Goal: Task Accomplishment & Management: Manage account settings

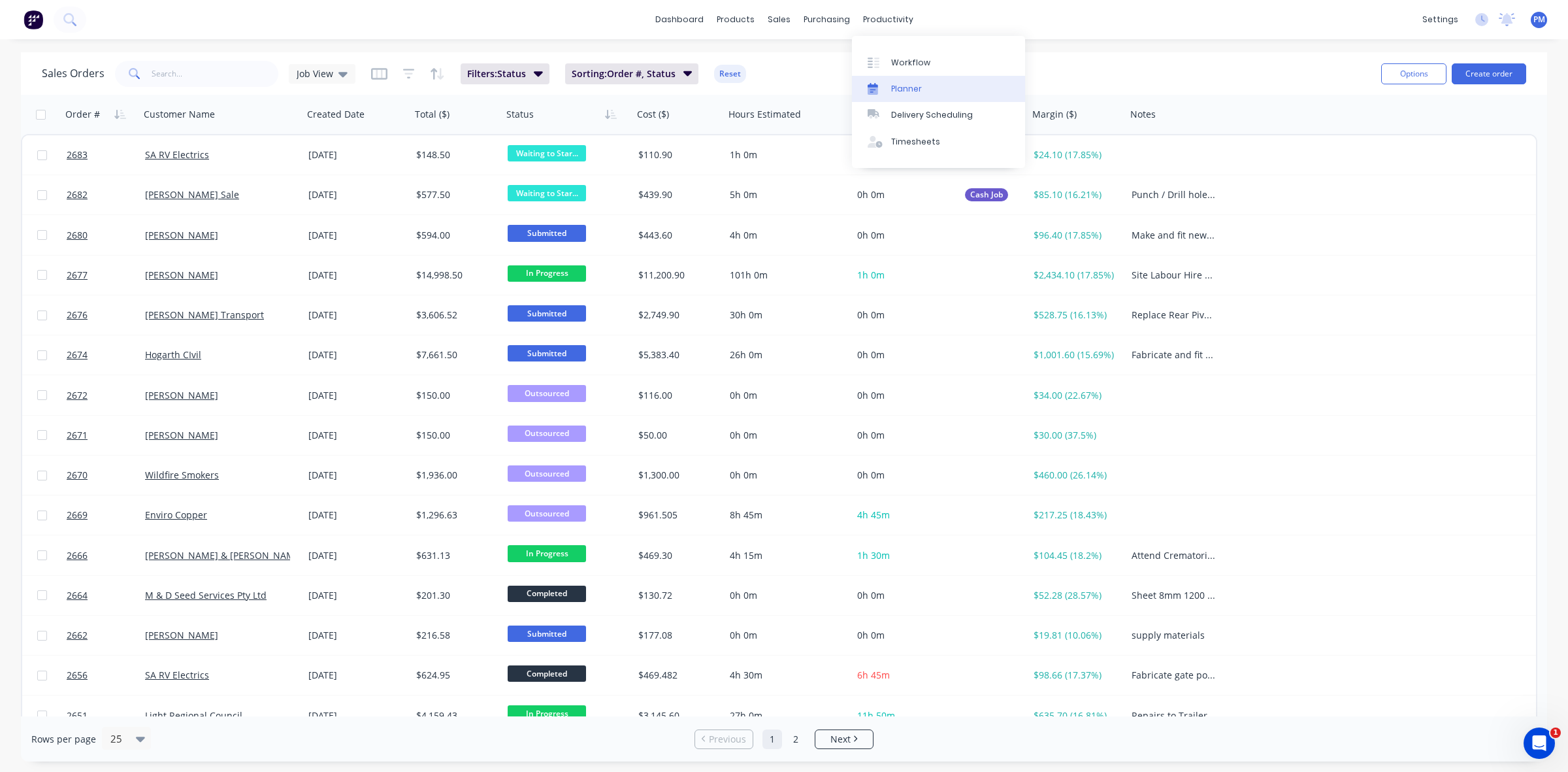
click at [895, 83] on div "Planner" at bounding box center [906, 88] width 31 height 12
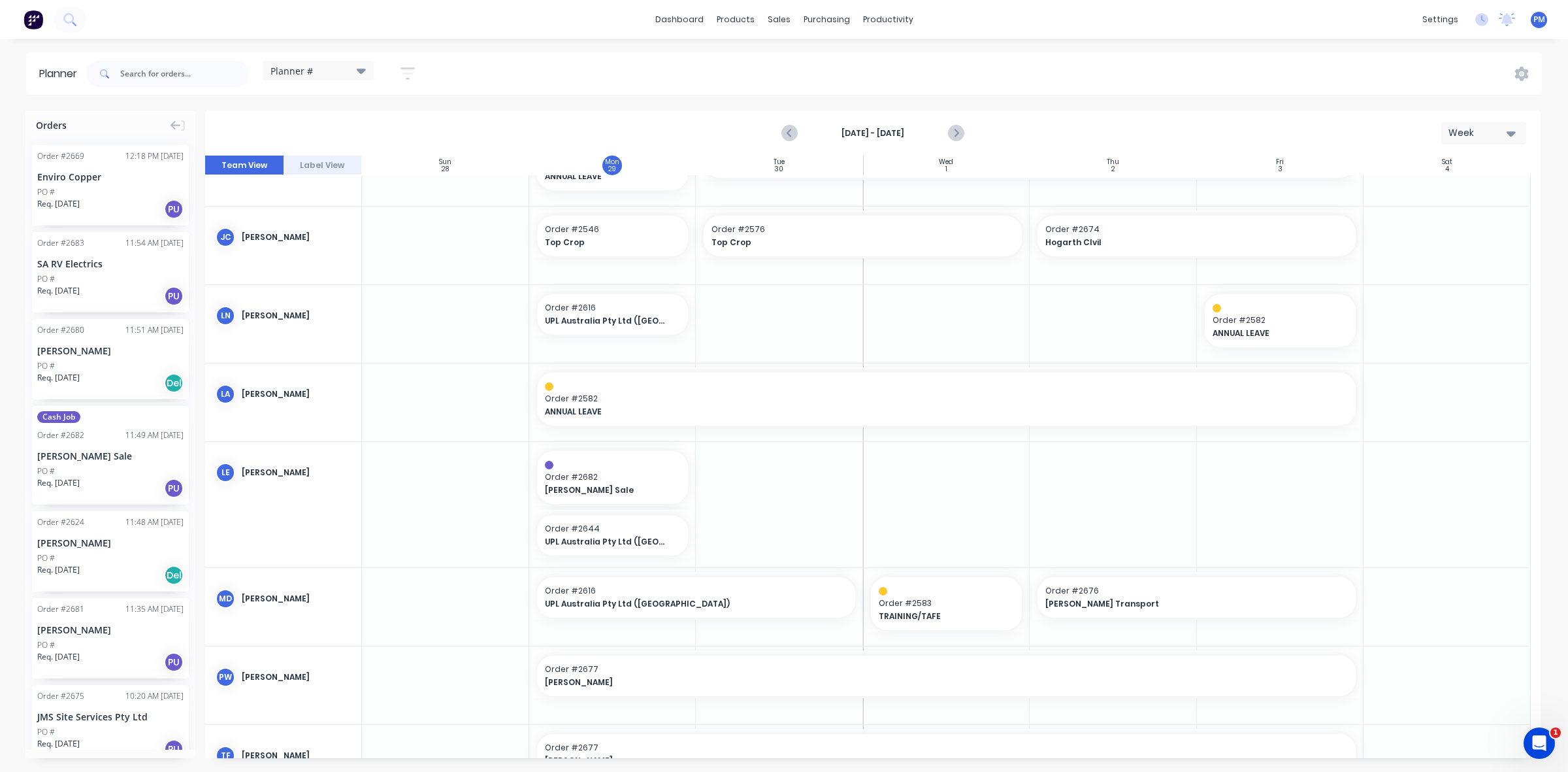
scroll to position [259, 0]
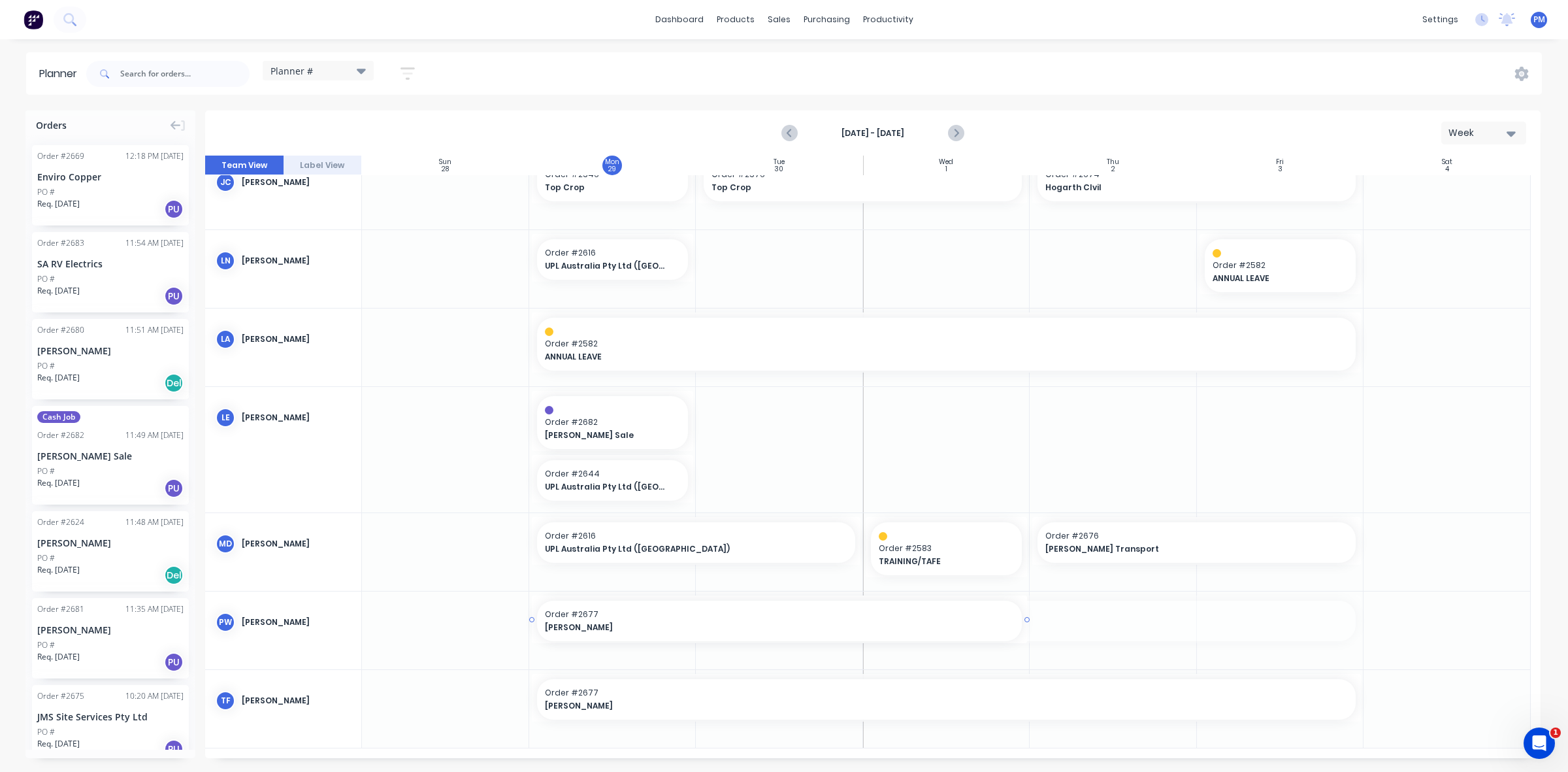
drag, startPoint x: 1356, startPoint y: 619, endPoint x: 1093, endPoint y: 636, distance: 263.5
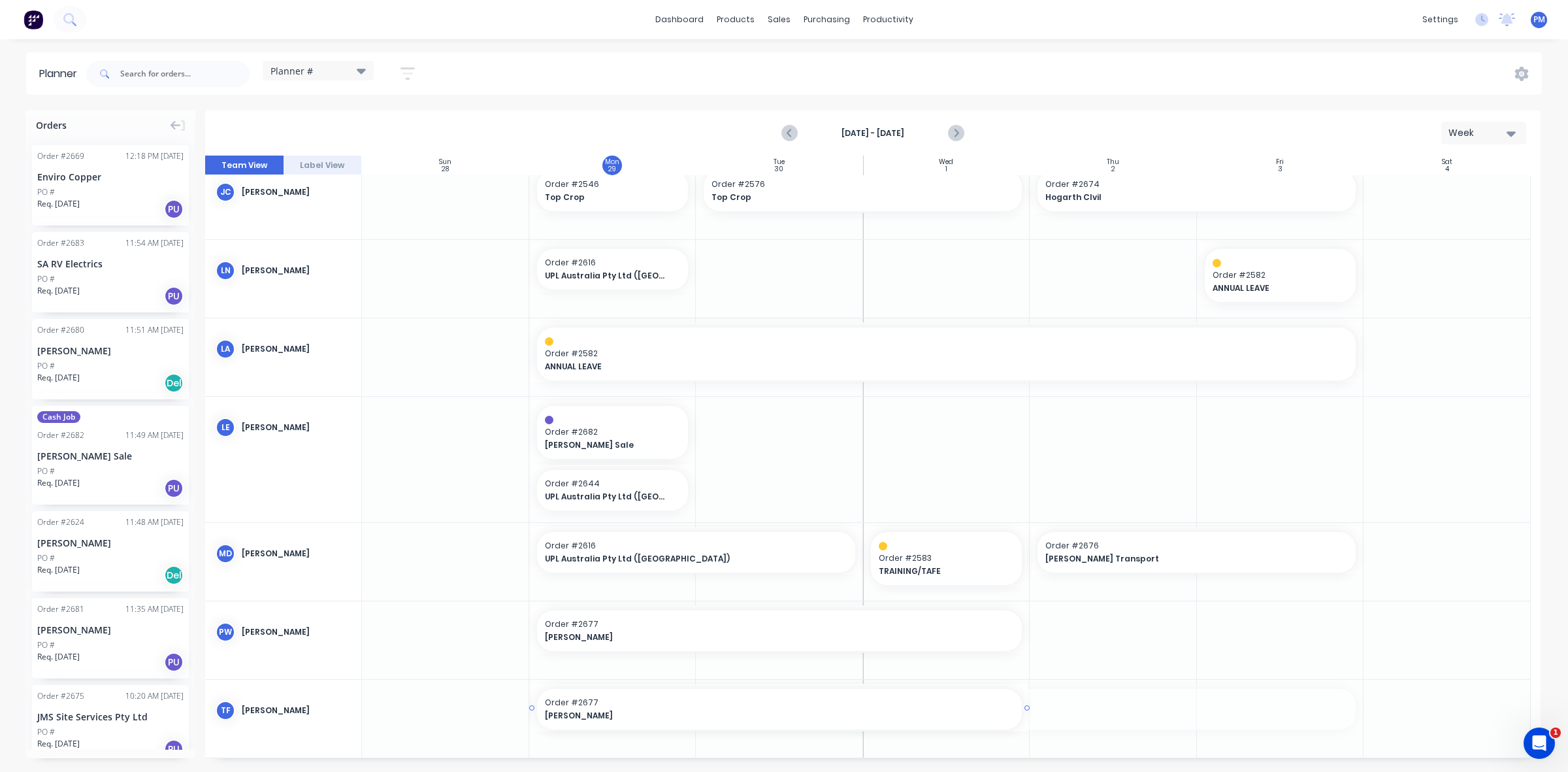
drag, startPoint x: 1357, startPoint y: 704, endPoint x: 991, endPoint y: 703, distance: 366.0
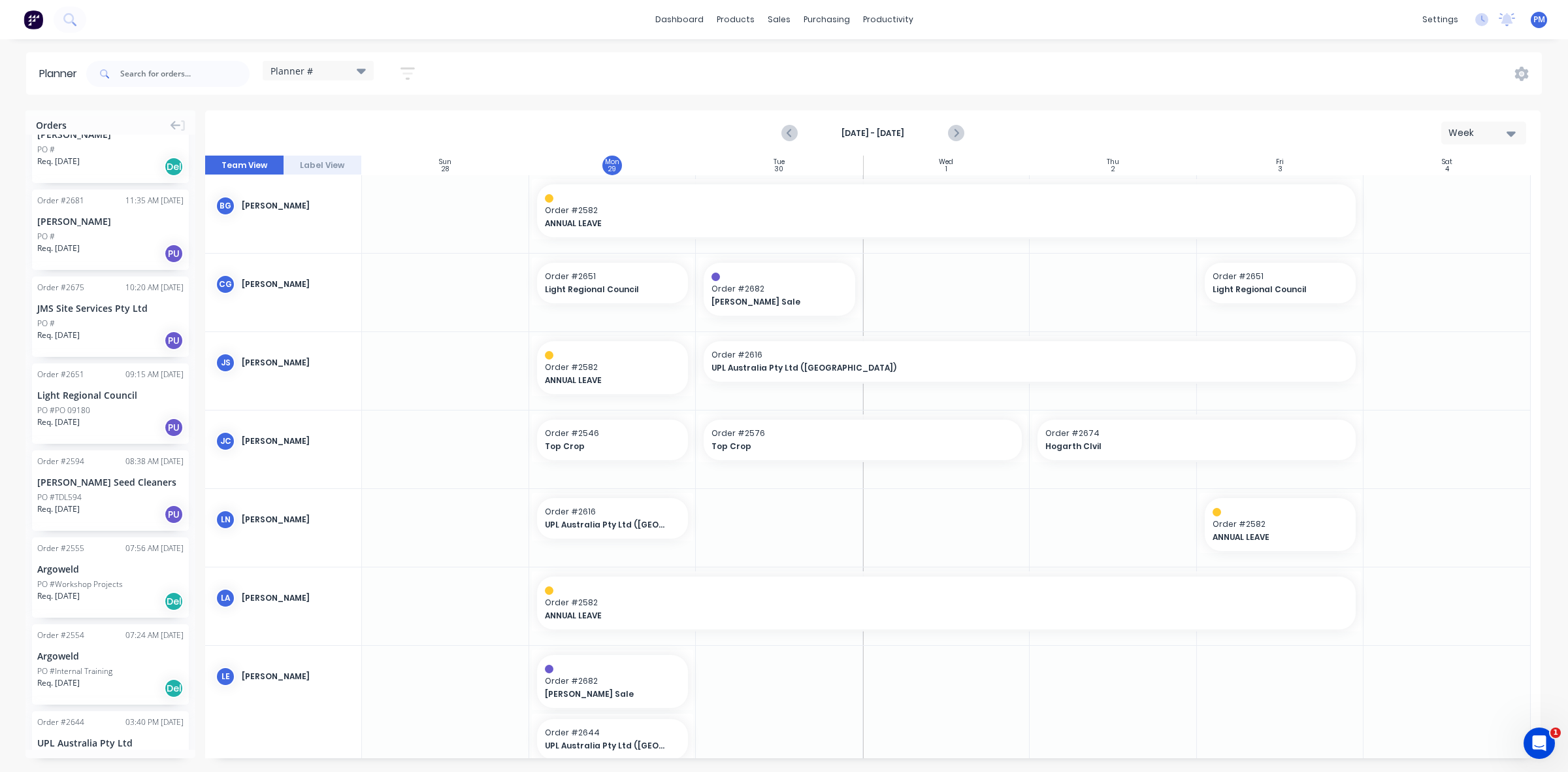
scroll to position [0, 0]
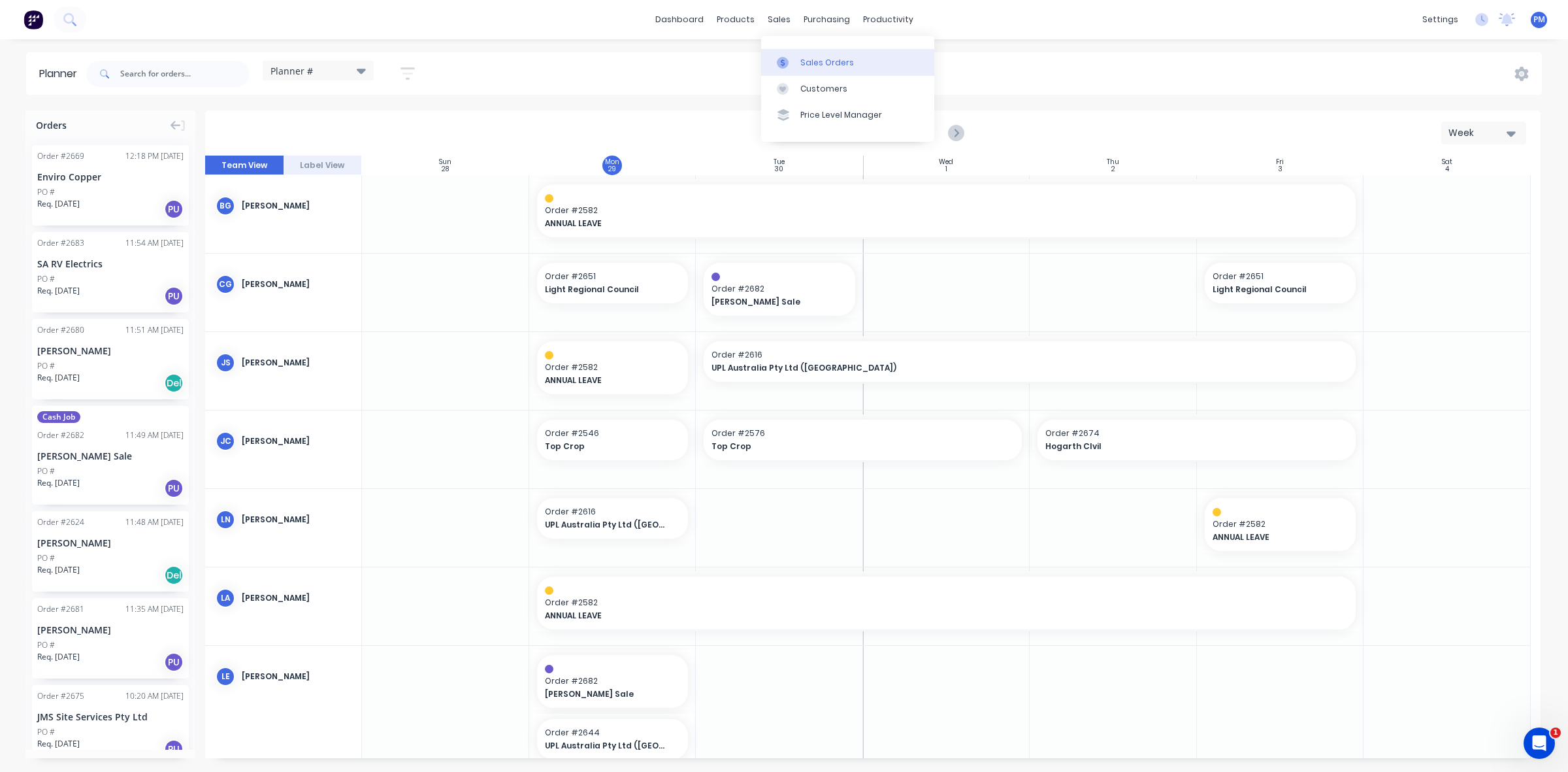
click at [807, 60] on div "Sales Orders" at bounding box center [827, 62] width 53 height 12
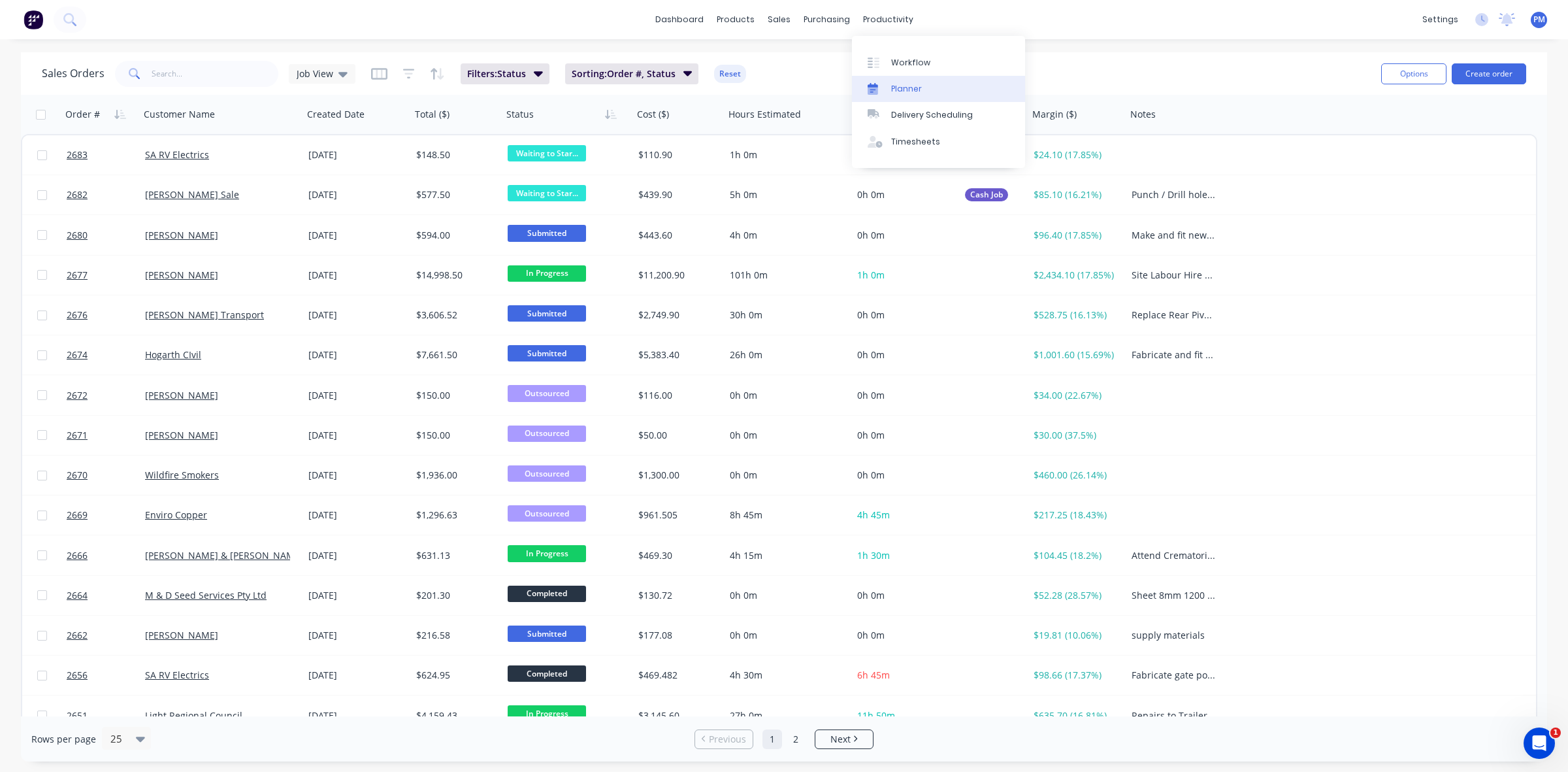
click at [903, 80] on link "Planner" at bounding box center [938, 88] width 173 height 26
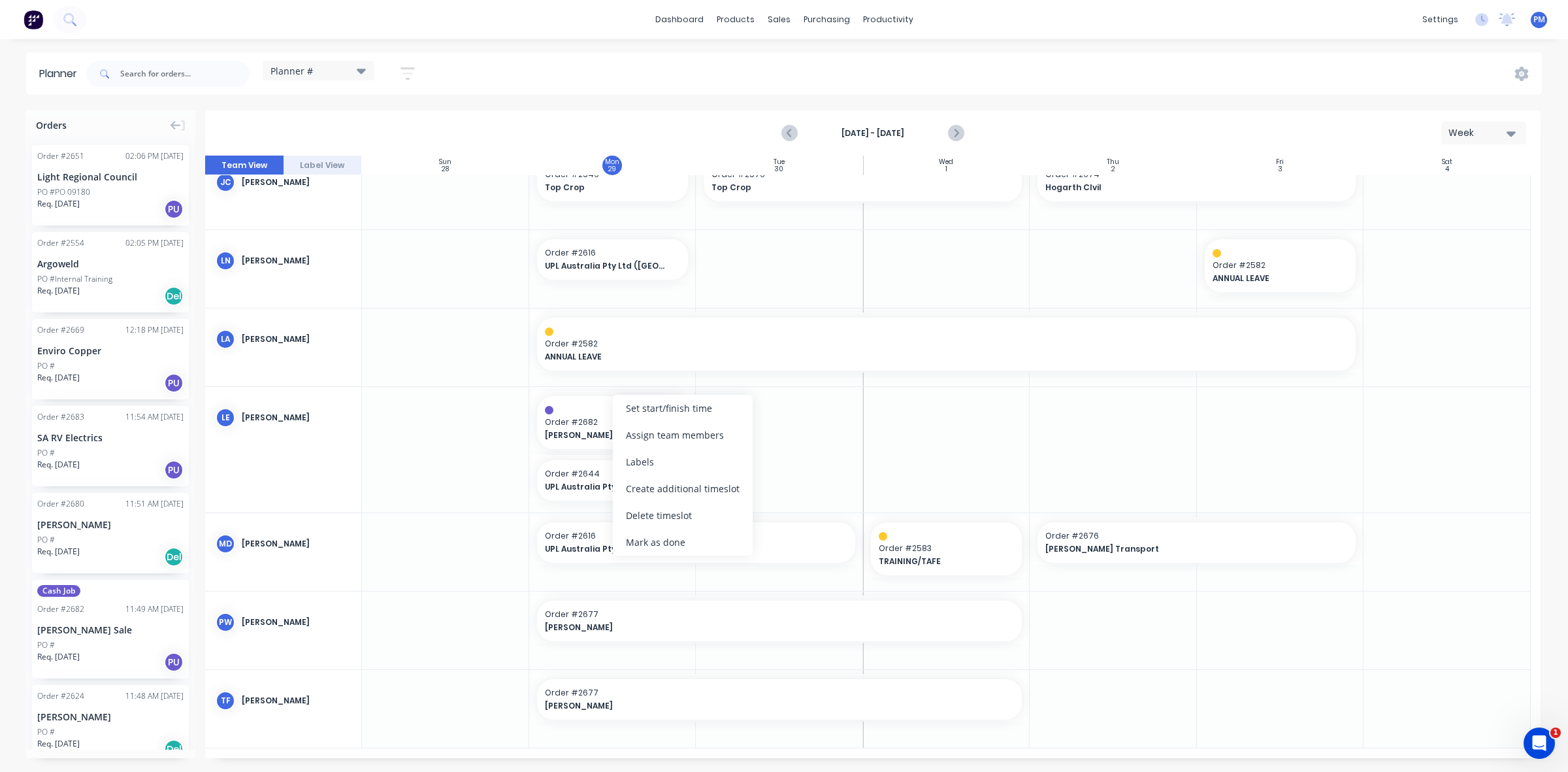
scroll to position [249, 0]
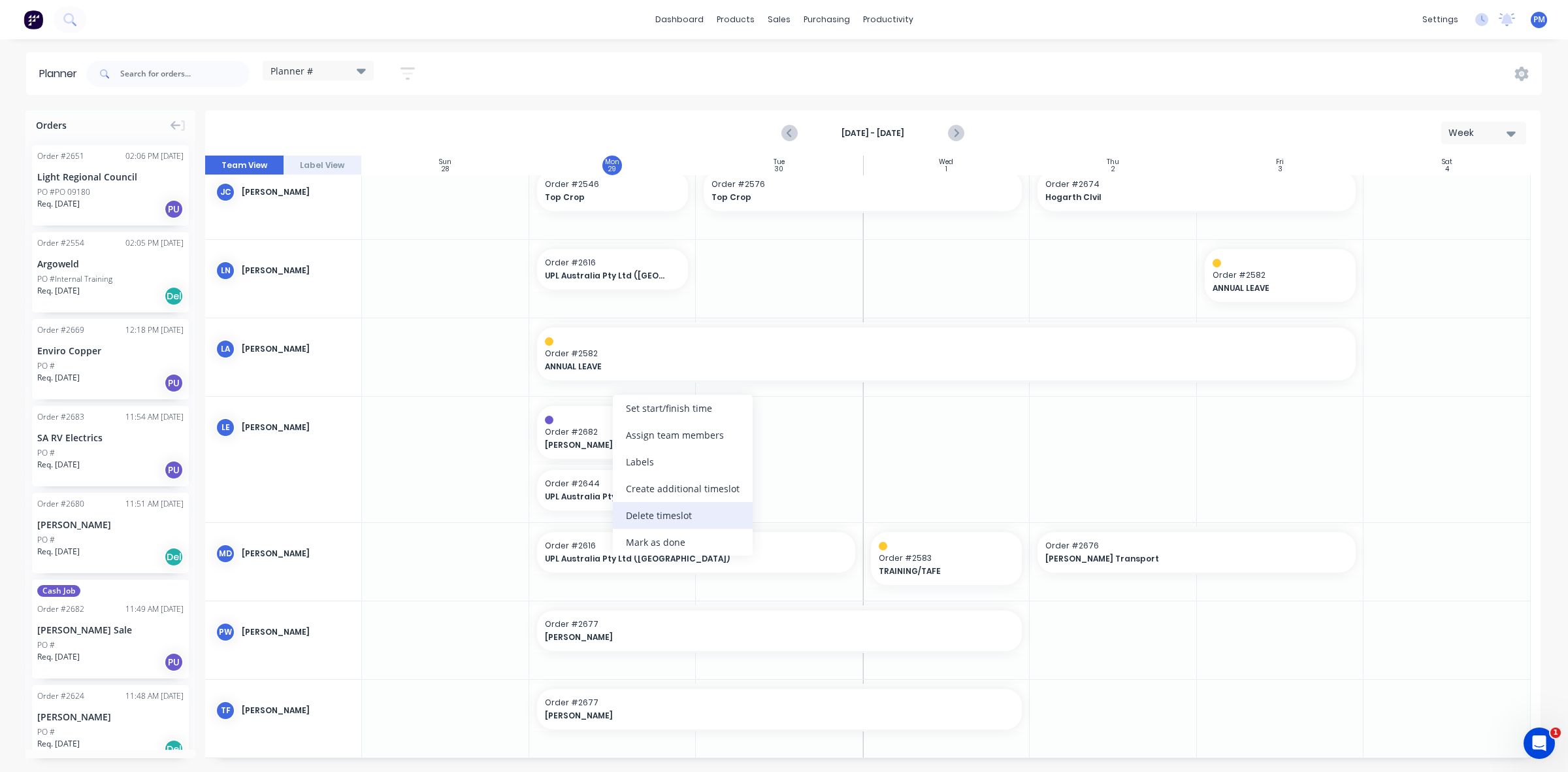
click at [668, 511] on div "Delete timeslot" at bounding box center [682, 515] width 140 height 27
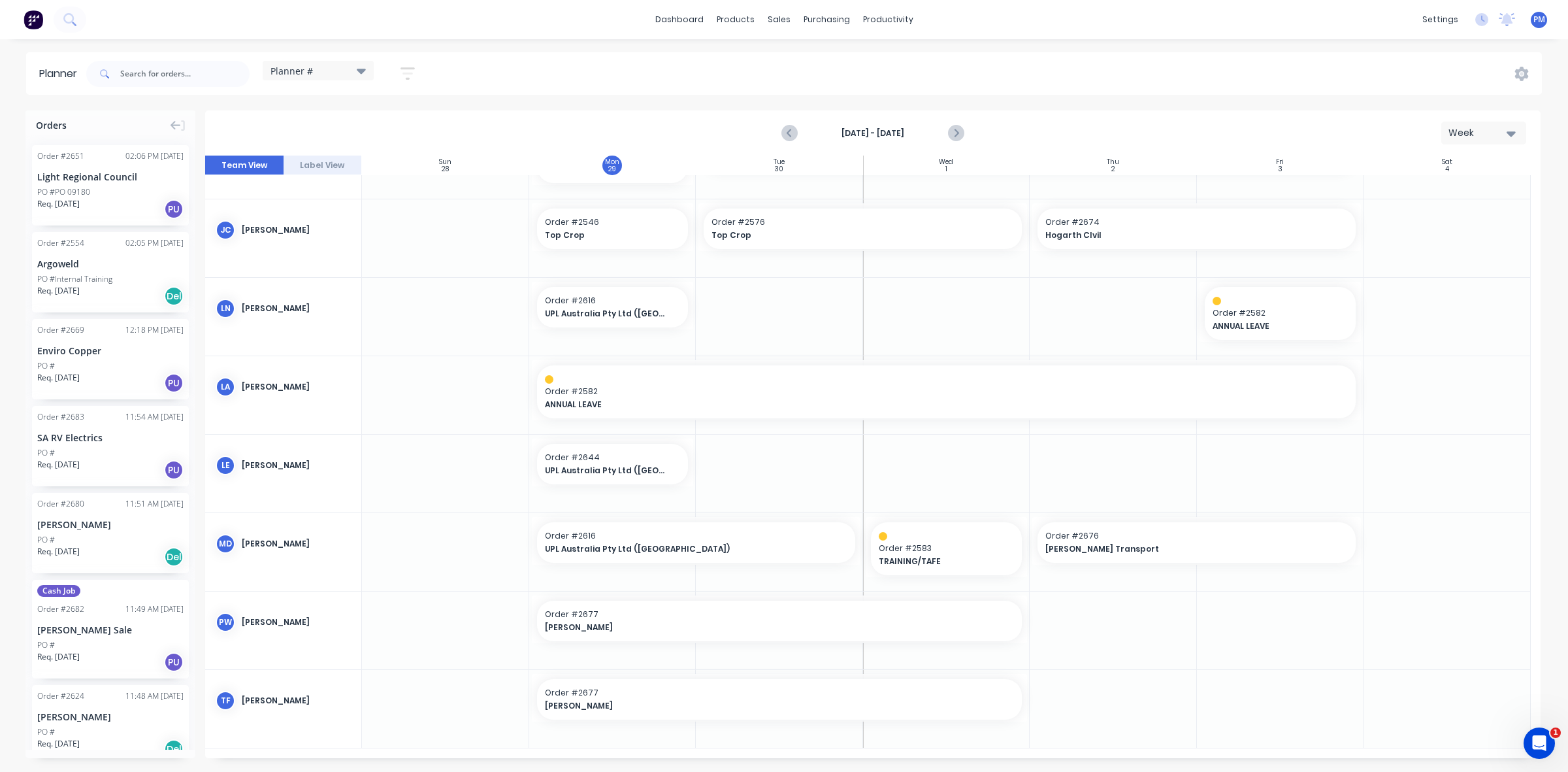
scroll to position [210, 0]
drag, startPoint x: 689, startPoint y: 460, endPoint x: 774, endPoint y: 463, distance: 85.1
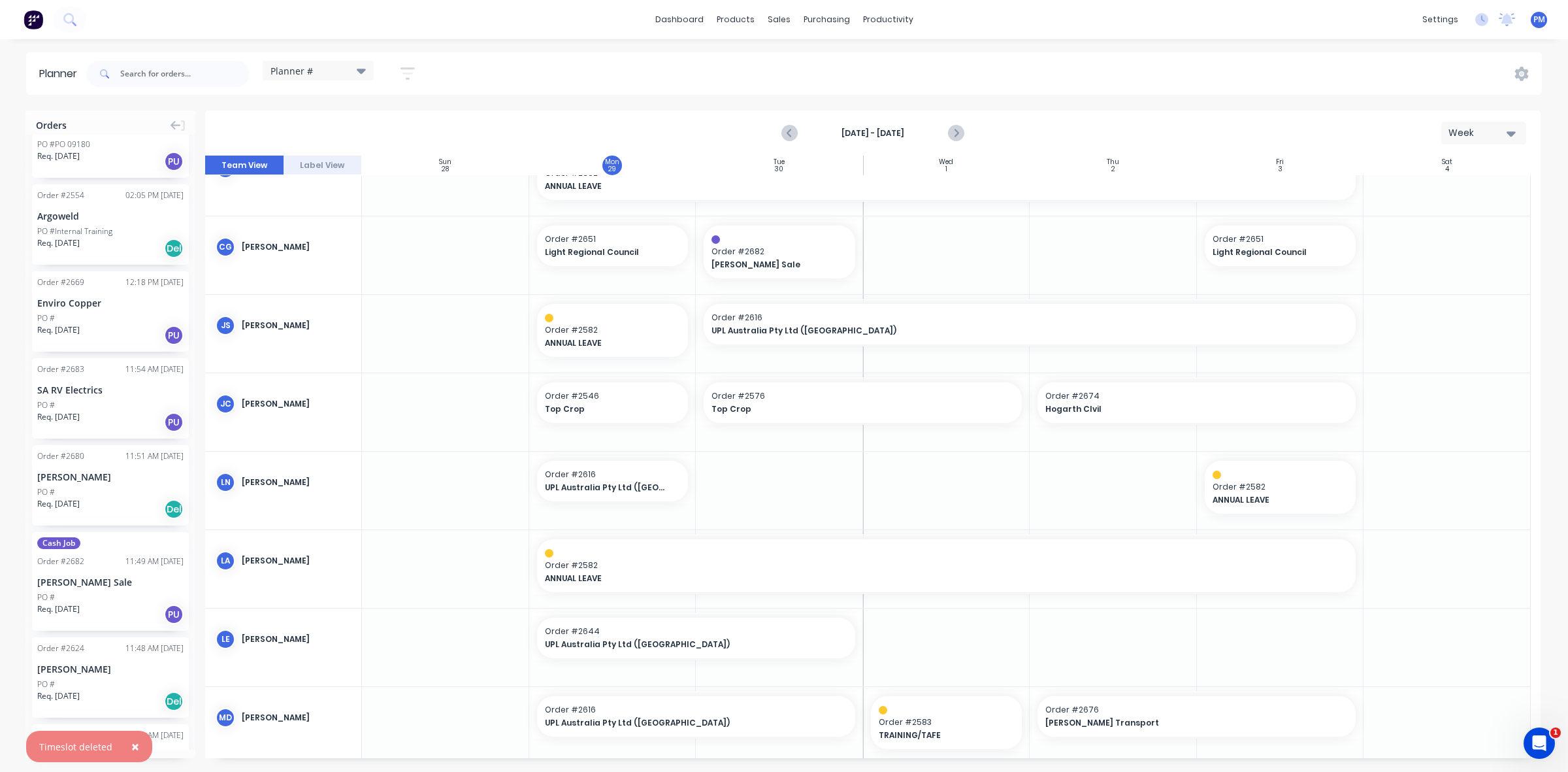
scroll to position [82, 0]
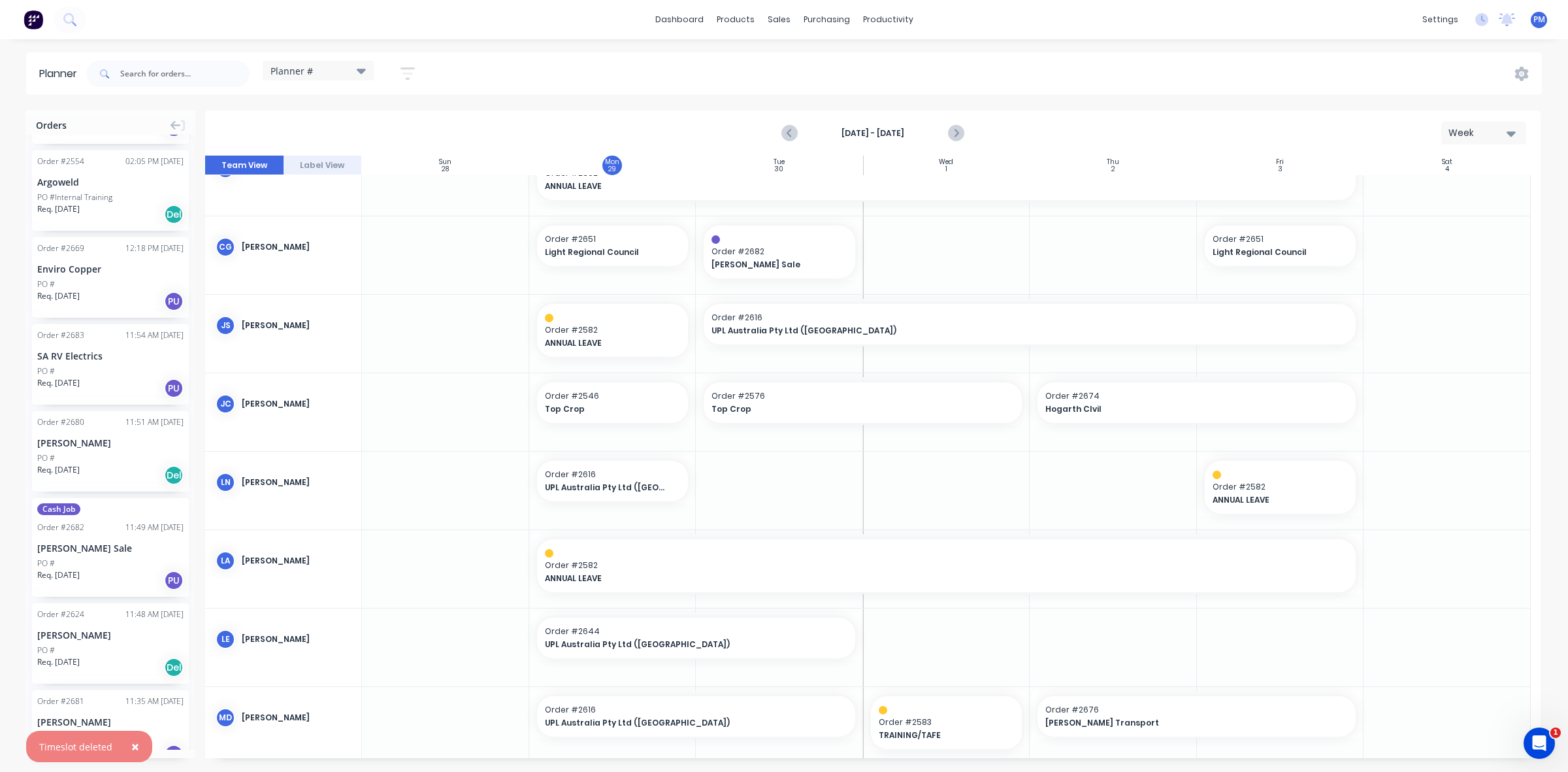
click at [100, 341] on div "Order # 2683 11:54 AM [DATE] SA RV Electrics PO # Req. [DATE] PU" at bounding box center [110, 364] width 157 height 80
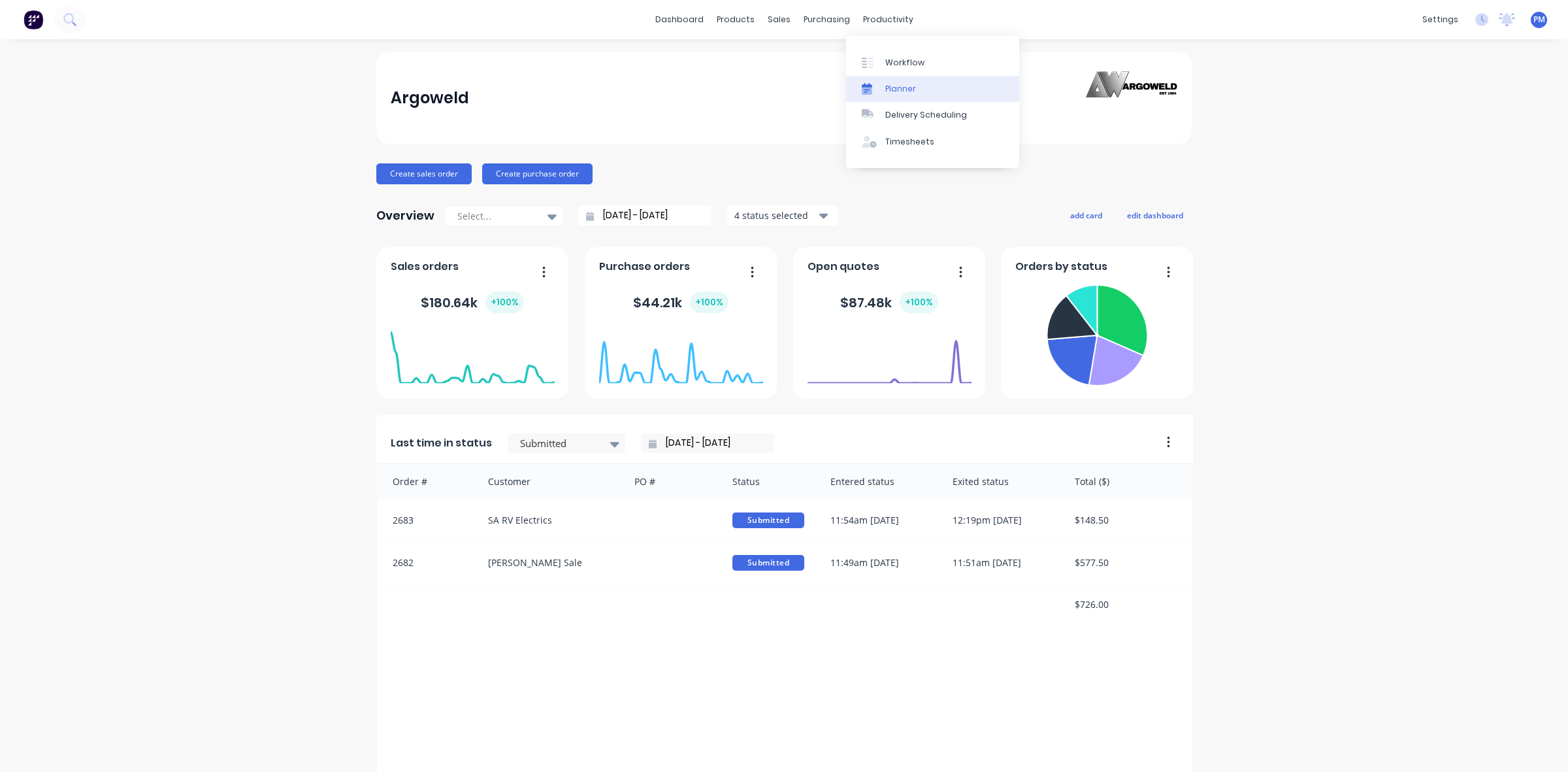
click at [896, 87] on div "Planner" at bounding box center [900, 88] width 31 height 12
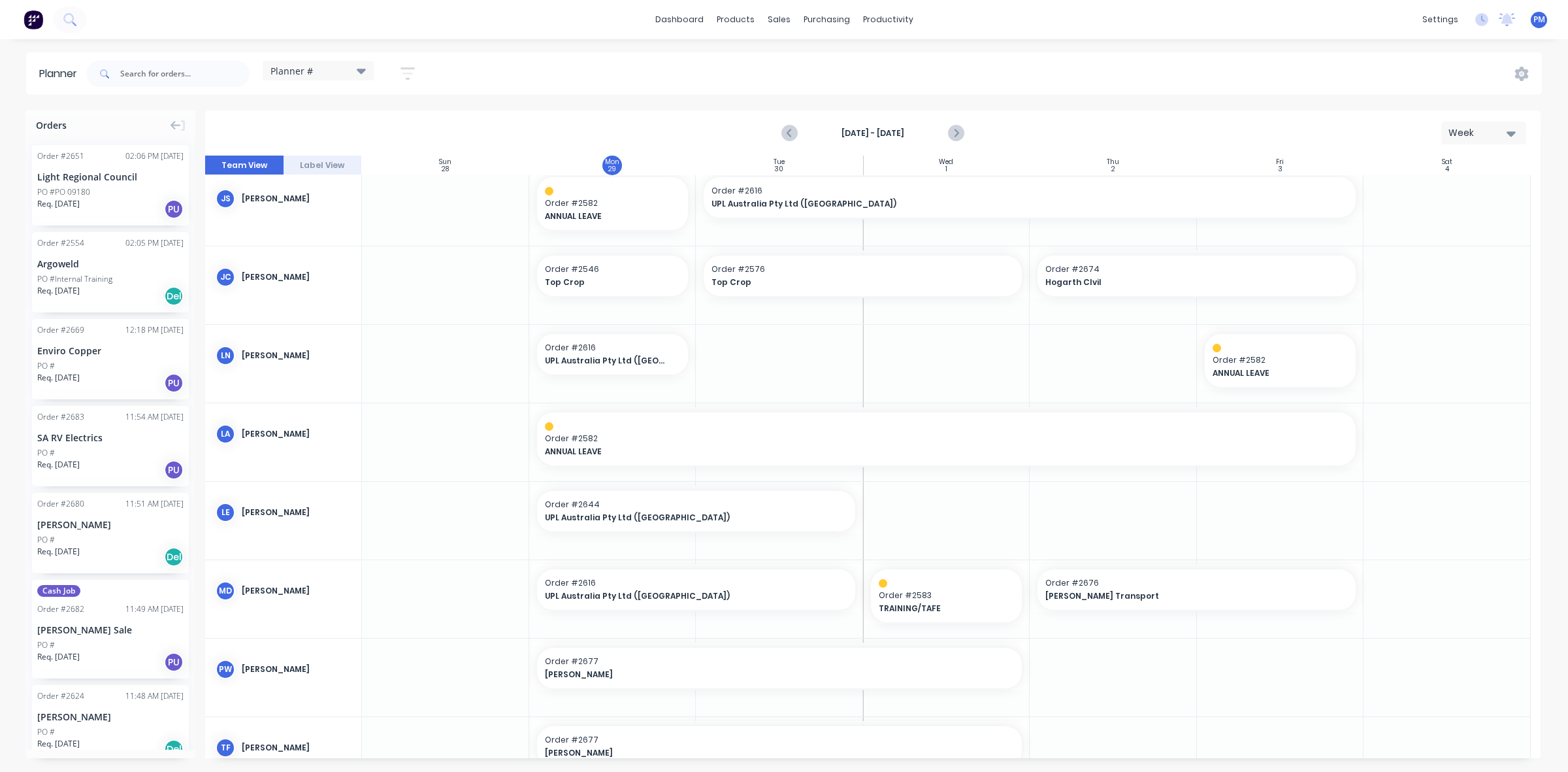
scroll to position [210, 0]
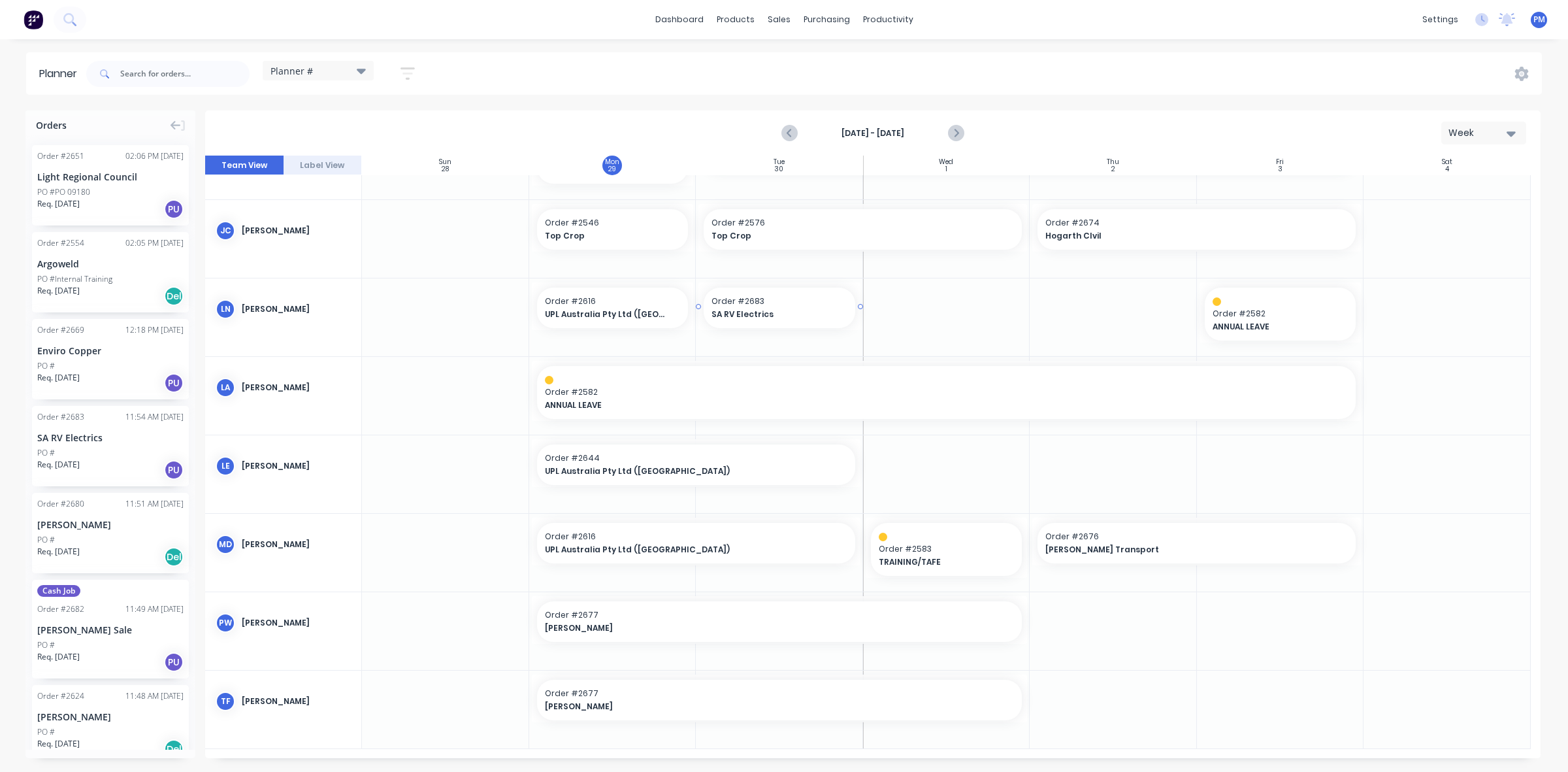
drag, startPoint x: 96, startPoint y: 430, endPoint x: 730, endPoint y: 342, distance: 640.1
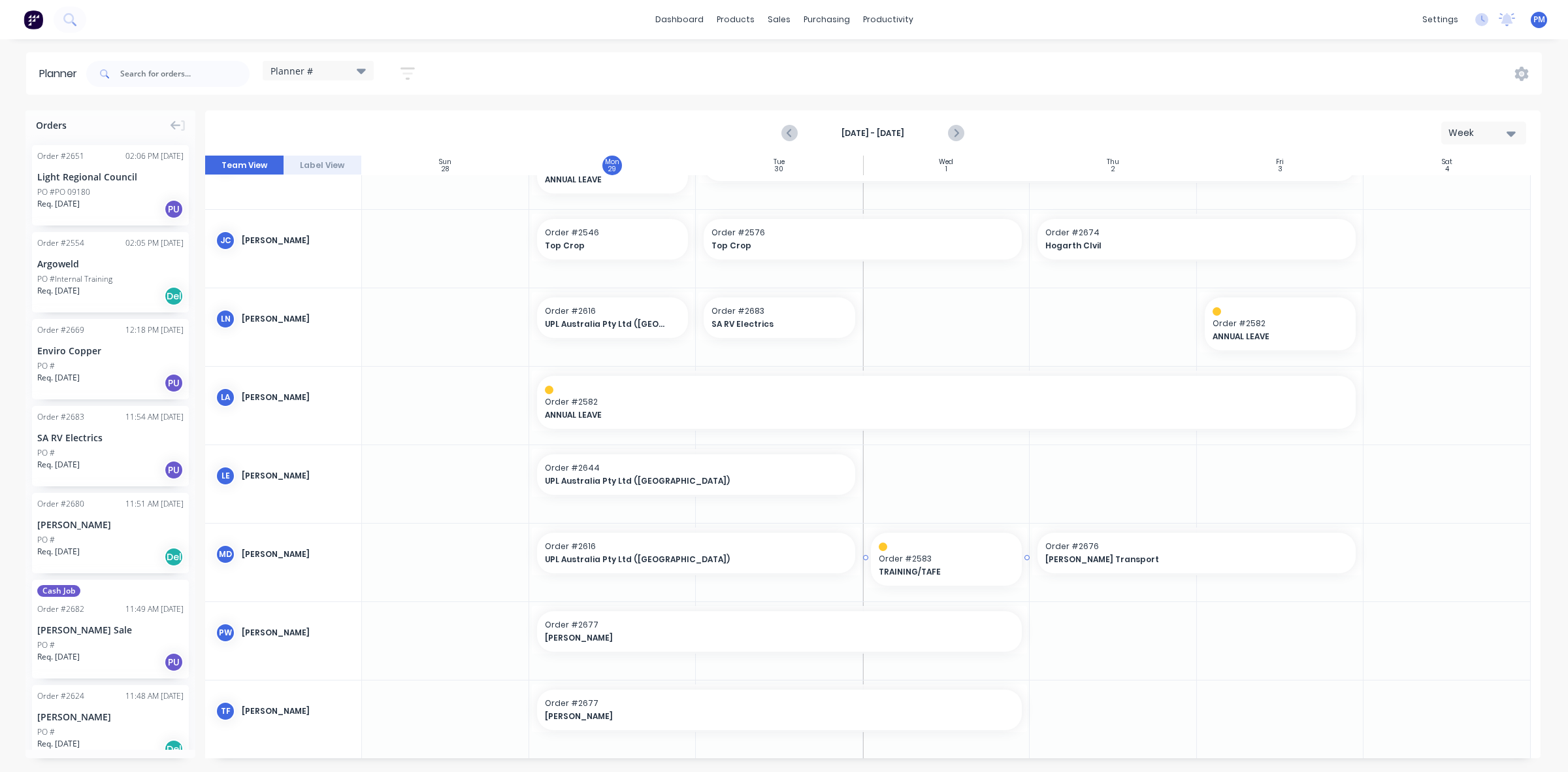
click at [903, 549] on div at bounding box center [946, 547] width 136 height 9
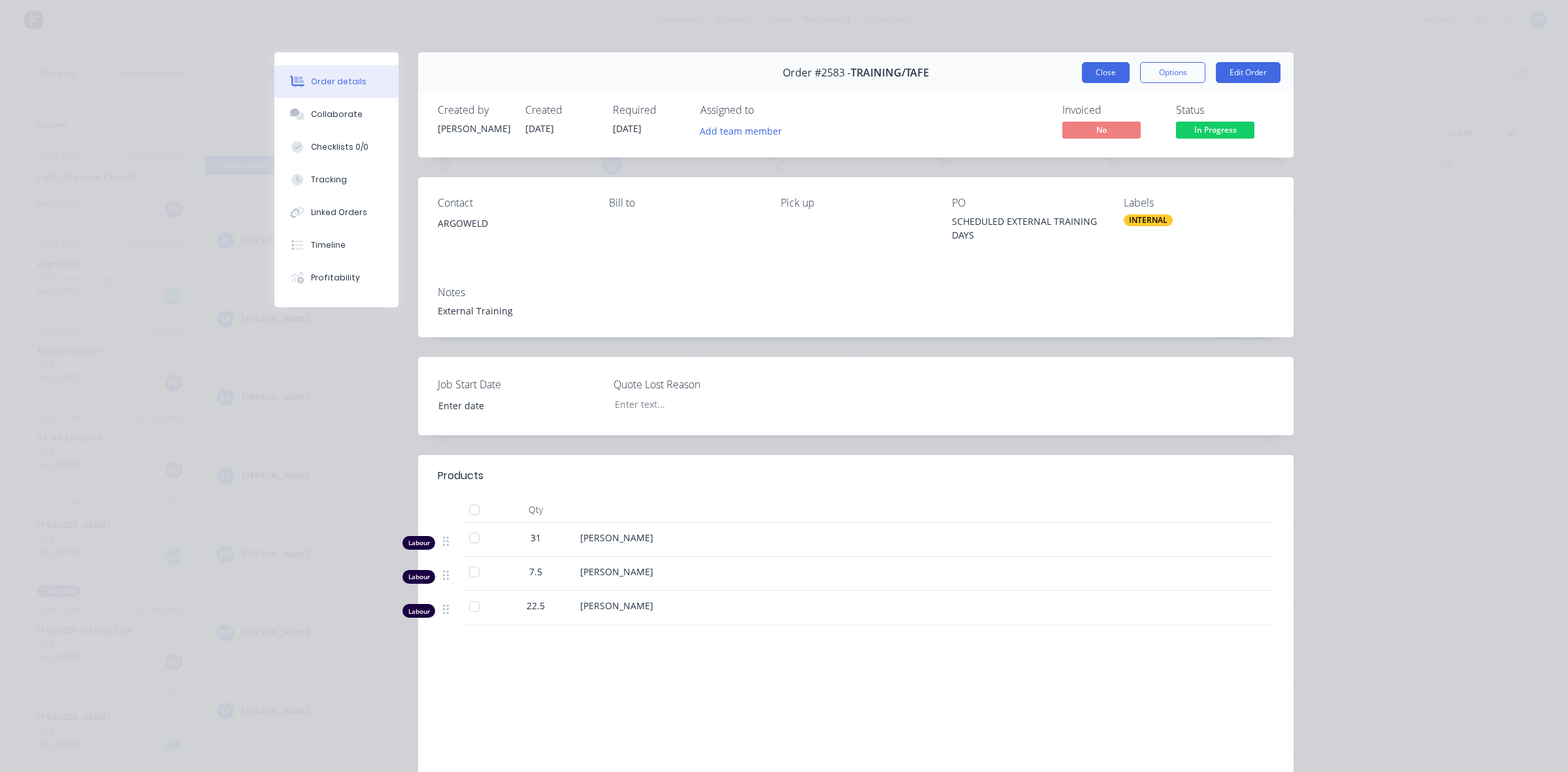
click at [1092, 78] on button "Close" at bounding box center [1105, 72] width 48 height 21
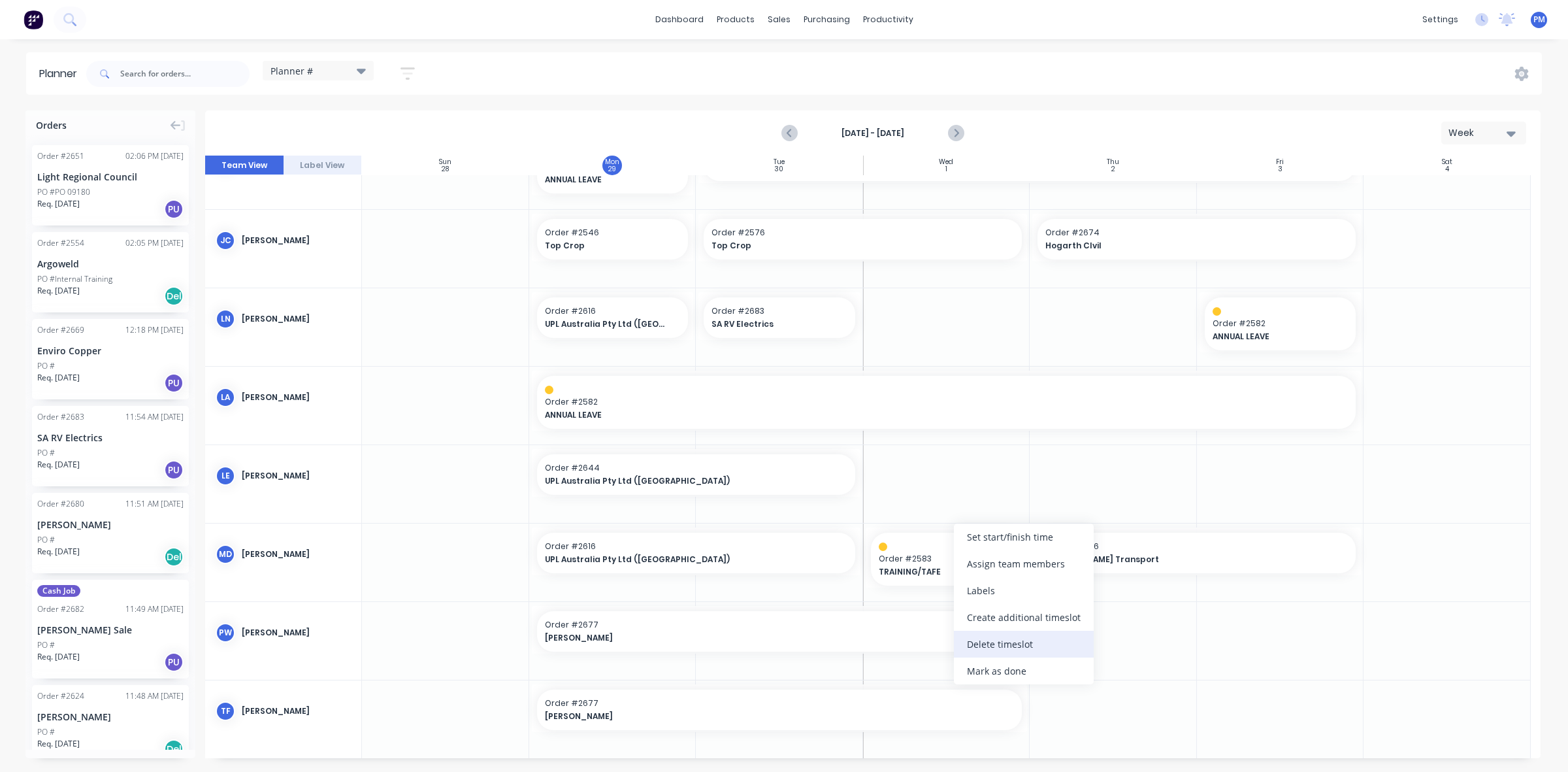
click at [990, 635] on div "Delete timeslot" at bounding box center [1024, 645] width 140 height 27
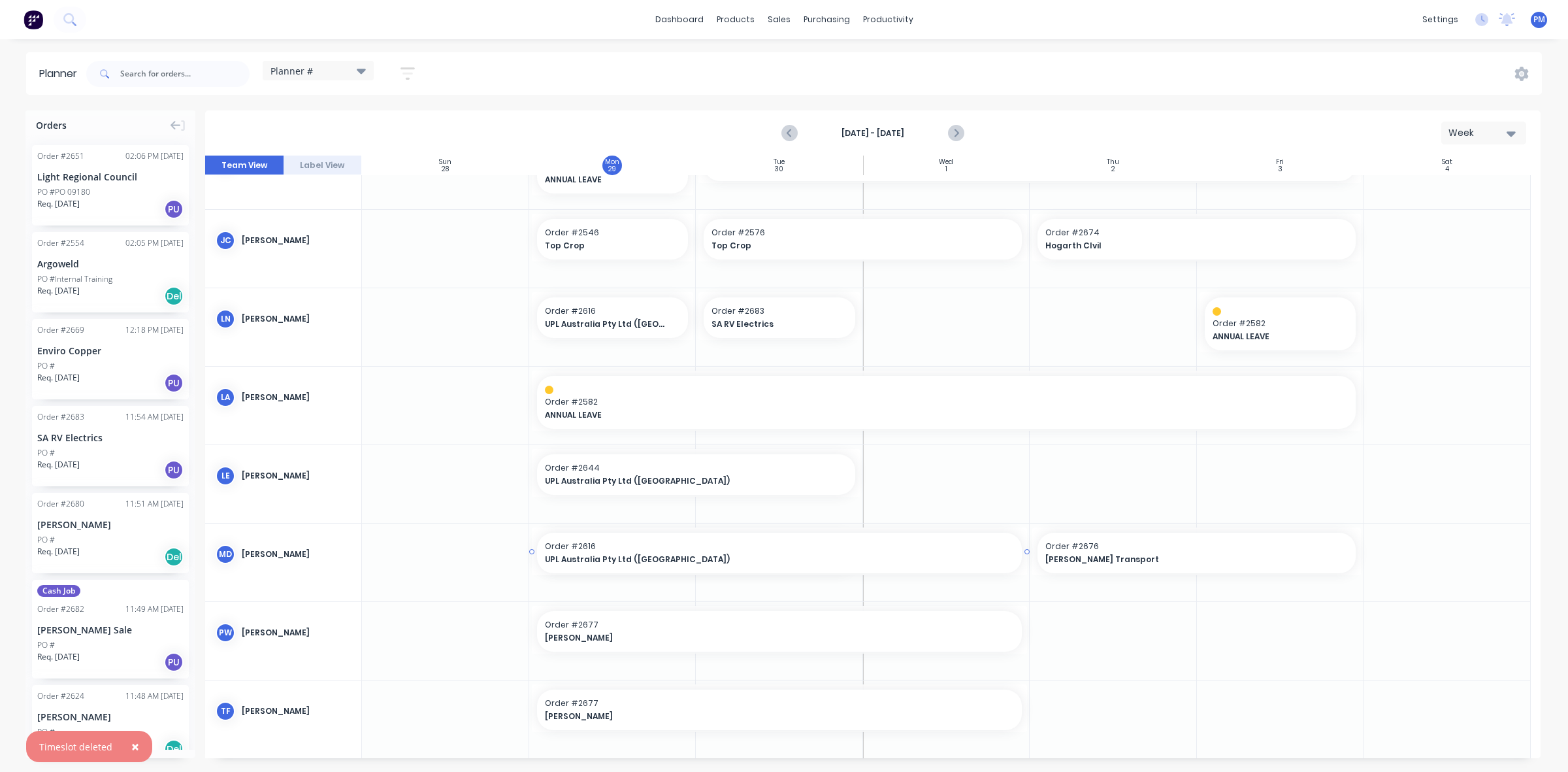
drag, startPoint x: 864, startPoint y: 551, endPoint x: 918, endPoint y: 552, distance: 54.0
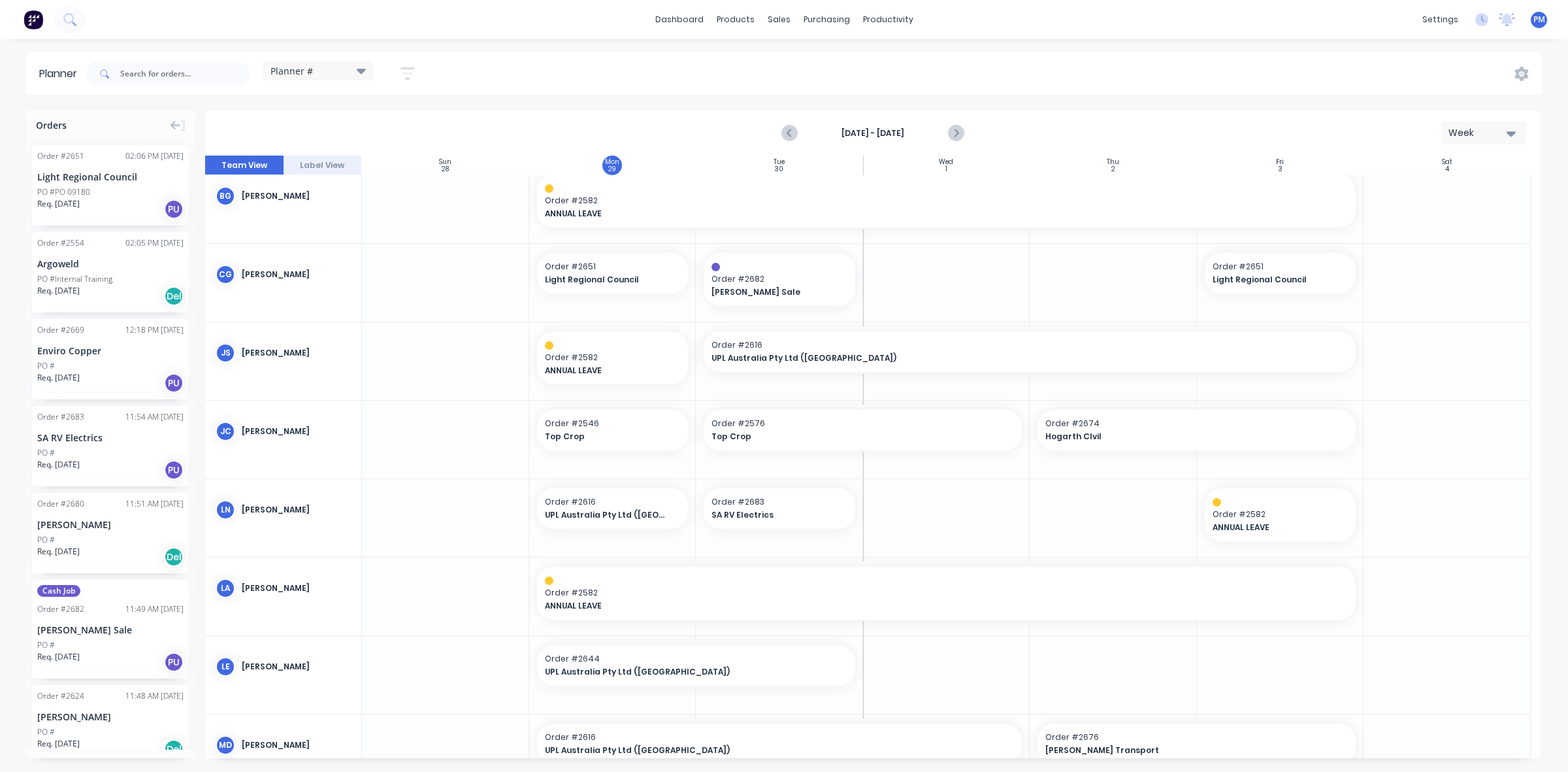
scroll to position [0, 0]
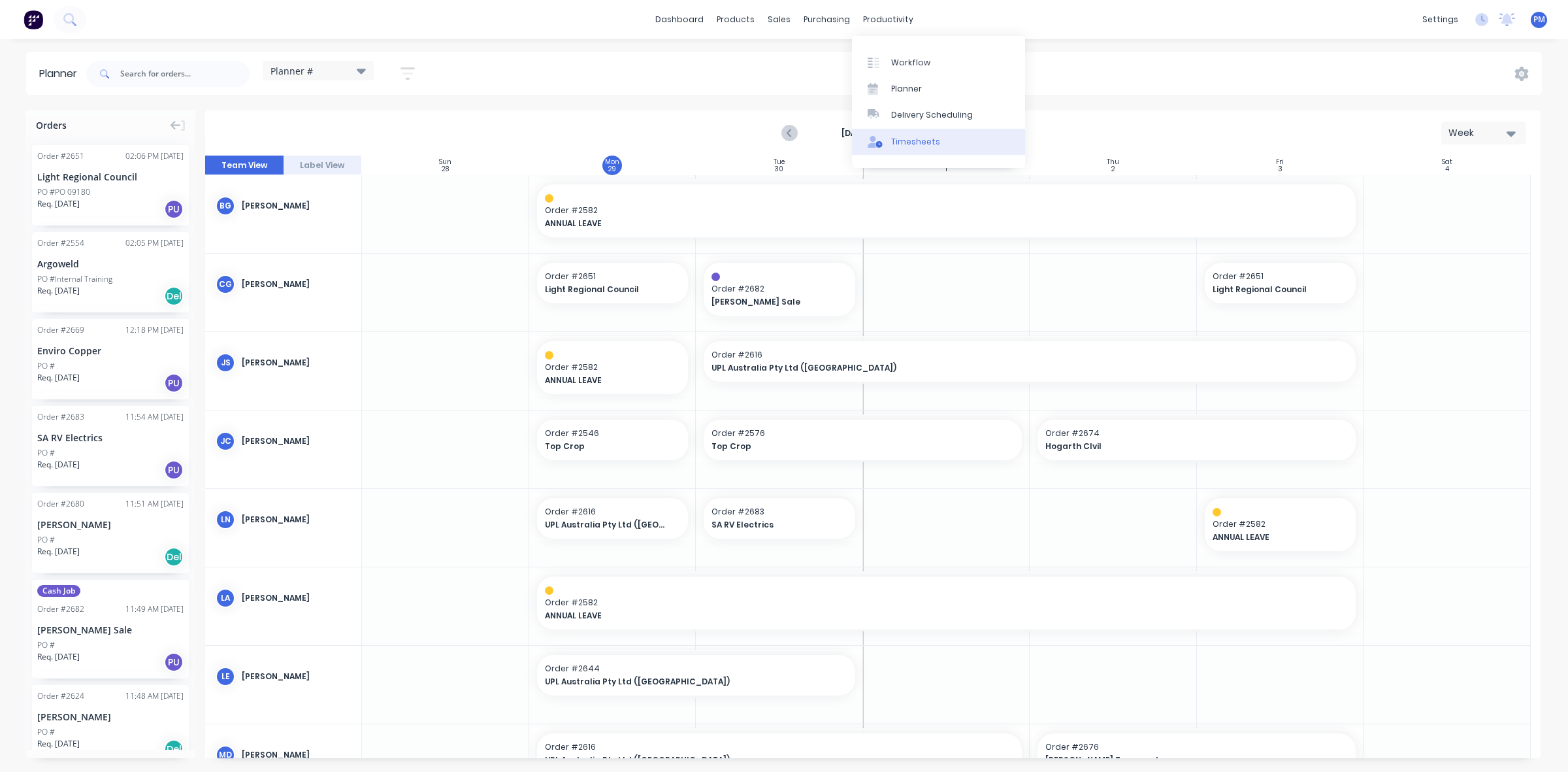
click at [899, 137] on div "Timesheets" at bounding box center [916, 142] width 49 height 12
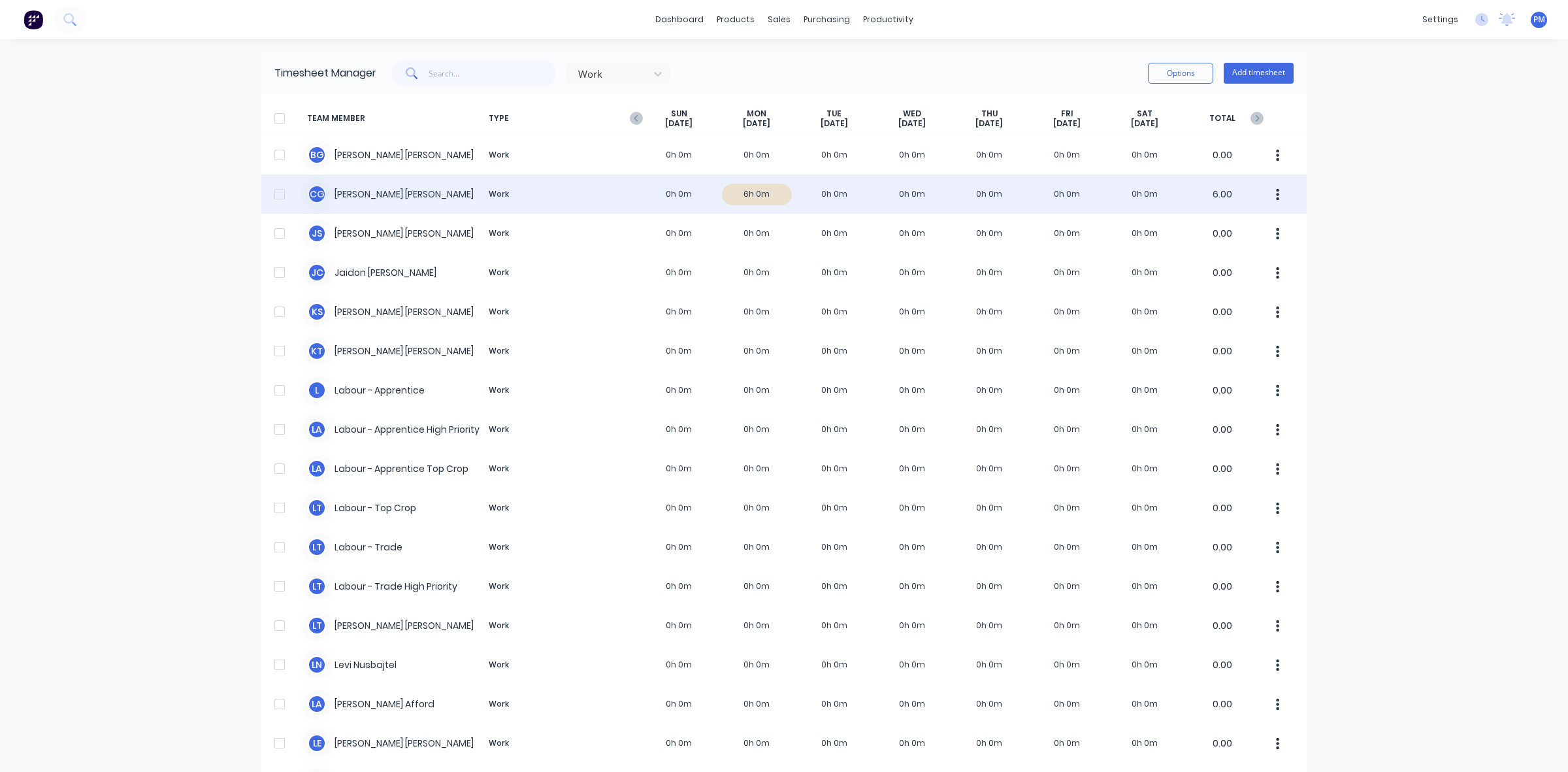
click at [766, 191] on div "C G Clayton Gilbert Work 0h 0m 6h 0m 0h 0m 0h 0m 0h 0m 0h 0m 0h 0m 6.00" at bounding box center [784, 194] width 1045 height 39
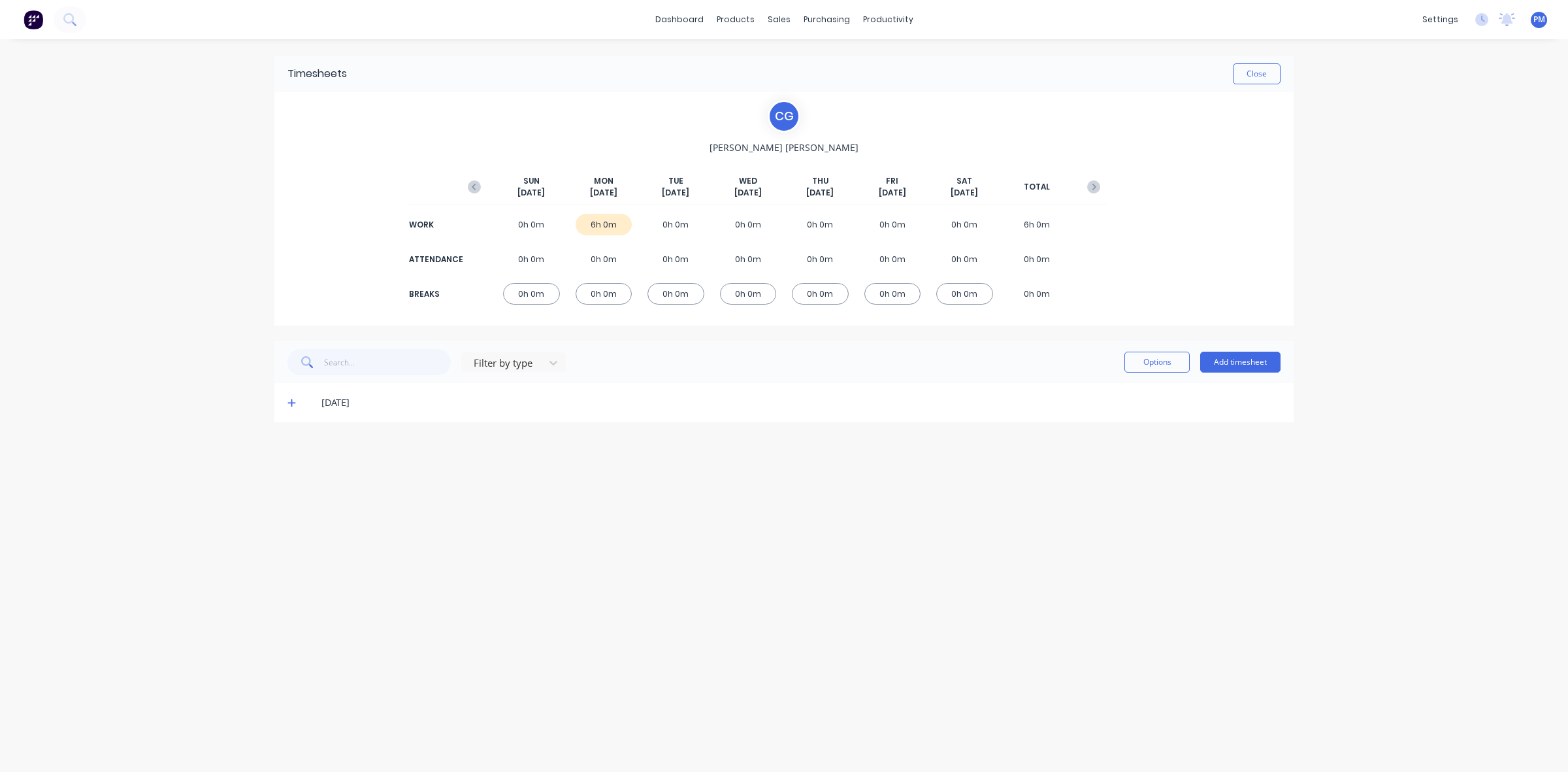
click at [292, 403] on icon at bounding box center [291, 402] width 9 height 9
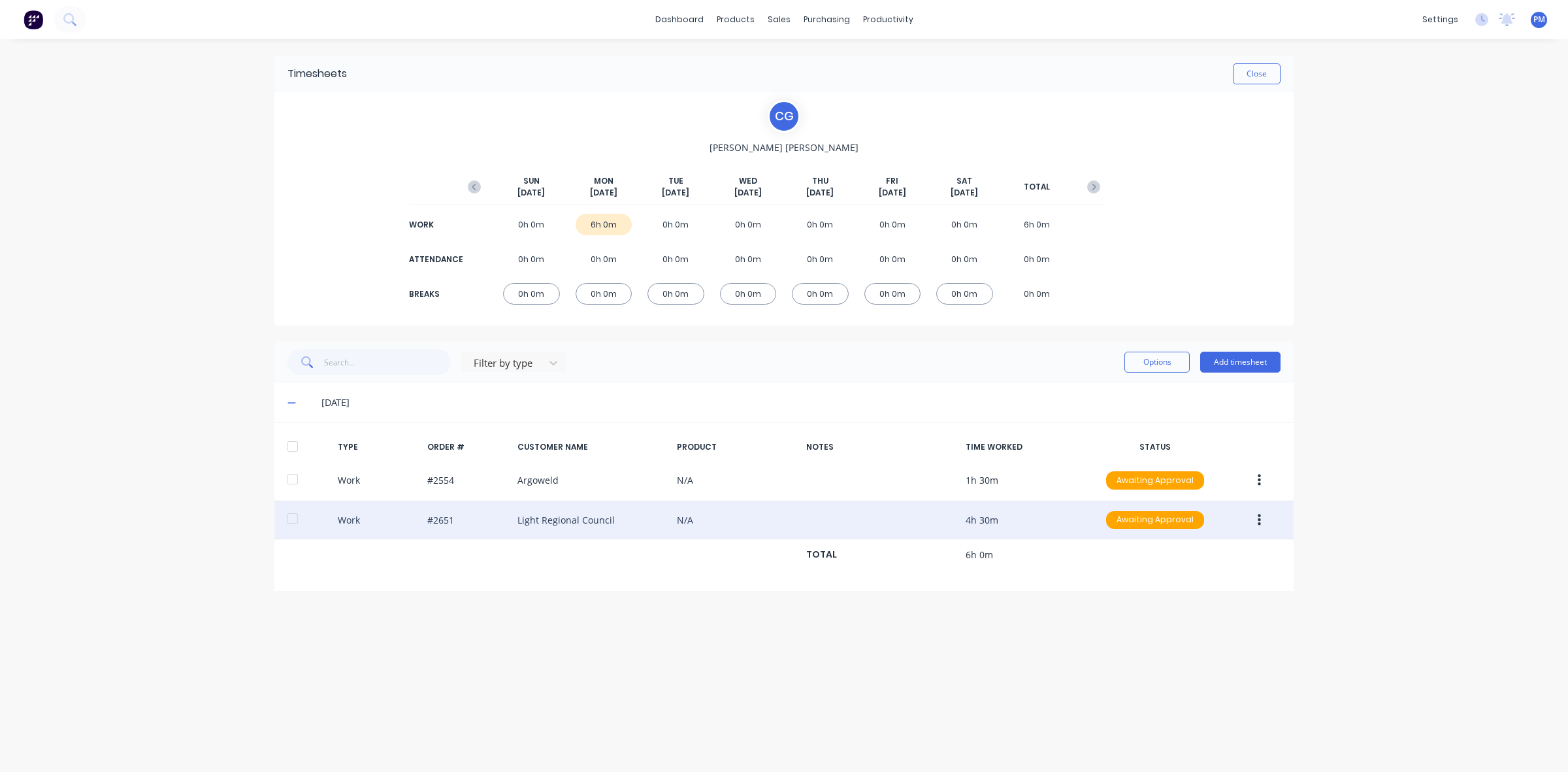
click at [1261, 524] on button "button" at bounding box center [1259, 520] width 31 height 24
click at [1190, 472] on div "Edit" at bounding box center [1212, 471] width 100 height 19
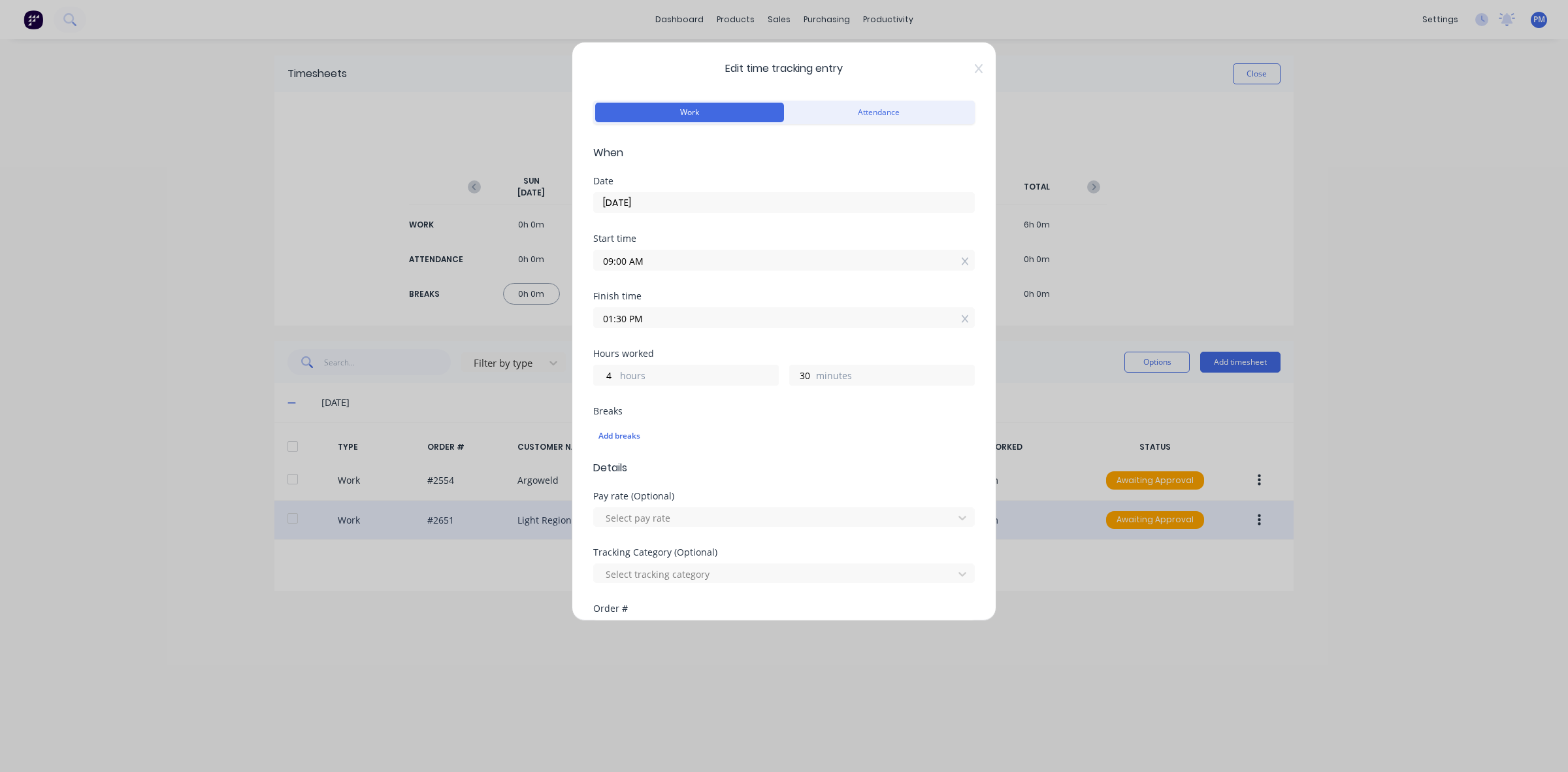
drag, startPoint x: 612, startPoint y: 318, endPoint x: 605, endPoint y: 321, distance: 7.6
click at [605, 321] on input "01:30 PM" at bounding box center [784, 317] width 380 height 20
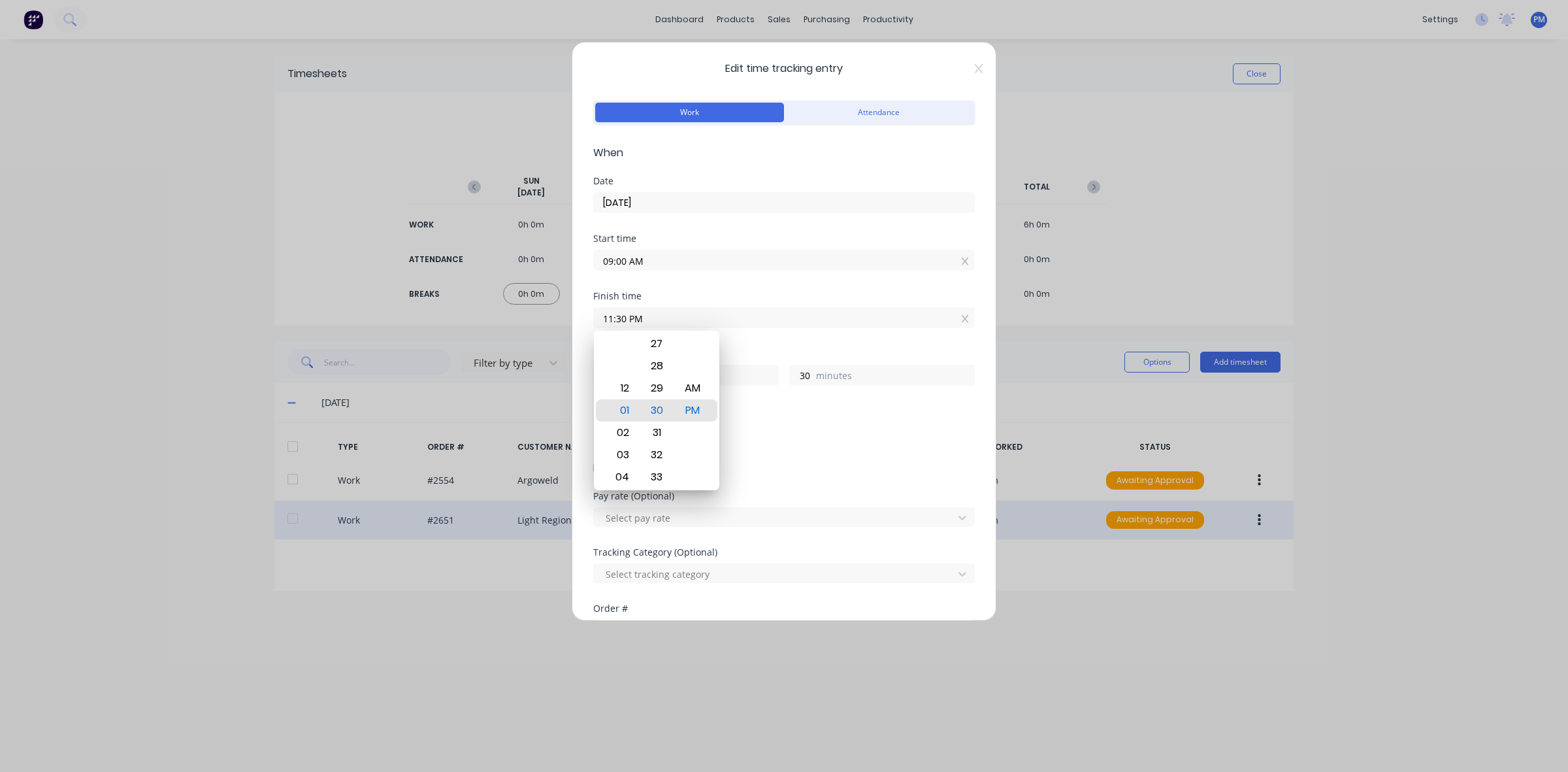
type input "11:30 PM"
type input "14"
click at [699, 289] on div "Start time 09:00 AM" at bounding box center [784, 263] width 381 height 57
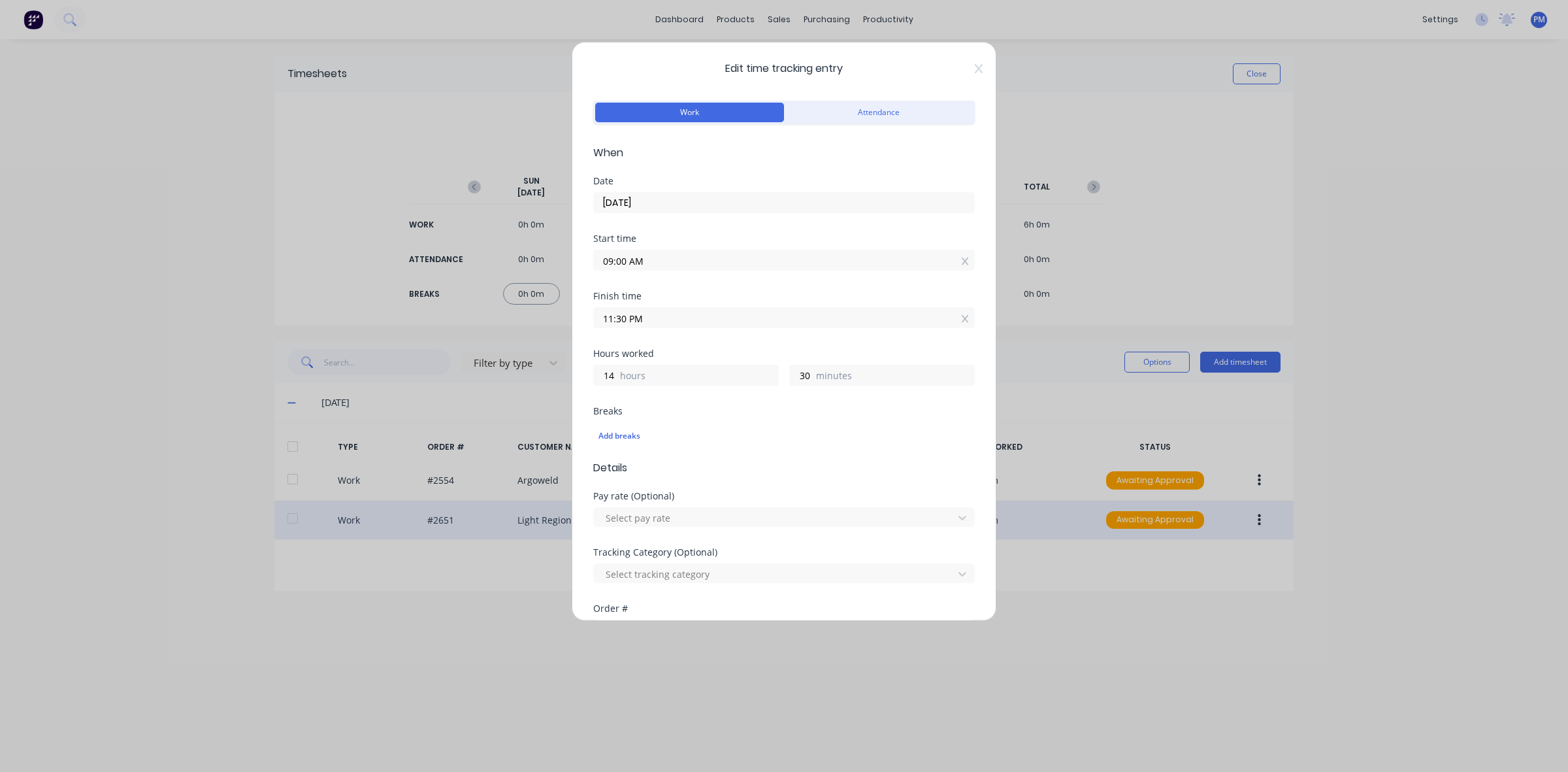
click at [631, 319] on input "11:30 PM" at bounding box center [784, 317] width 380 height 20
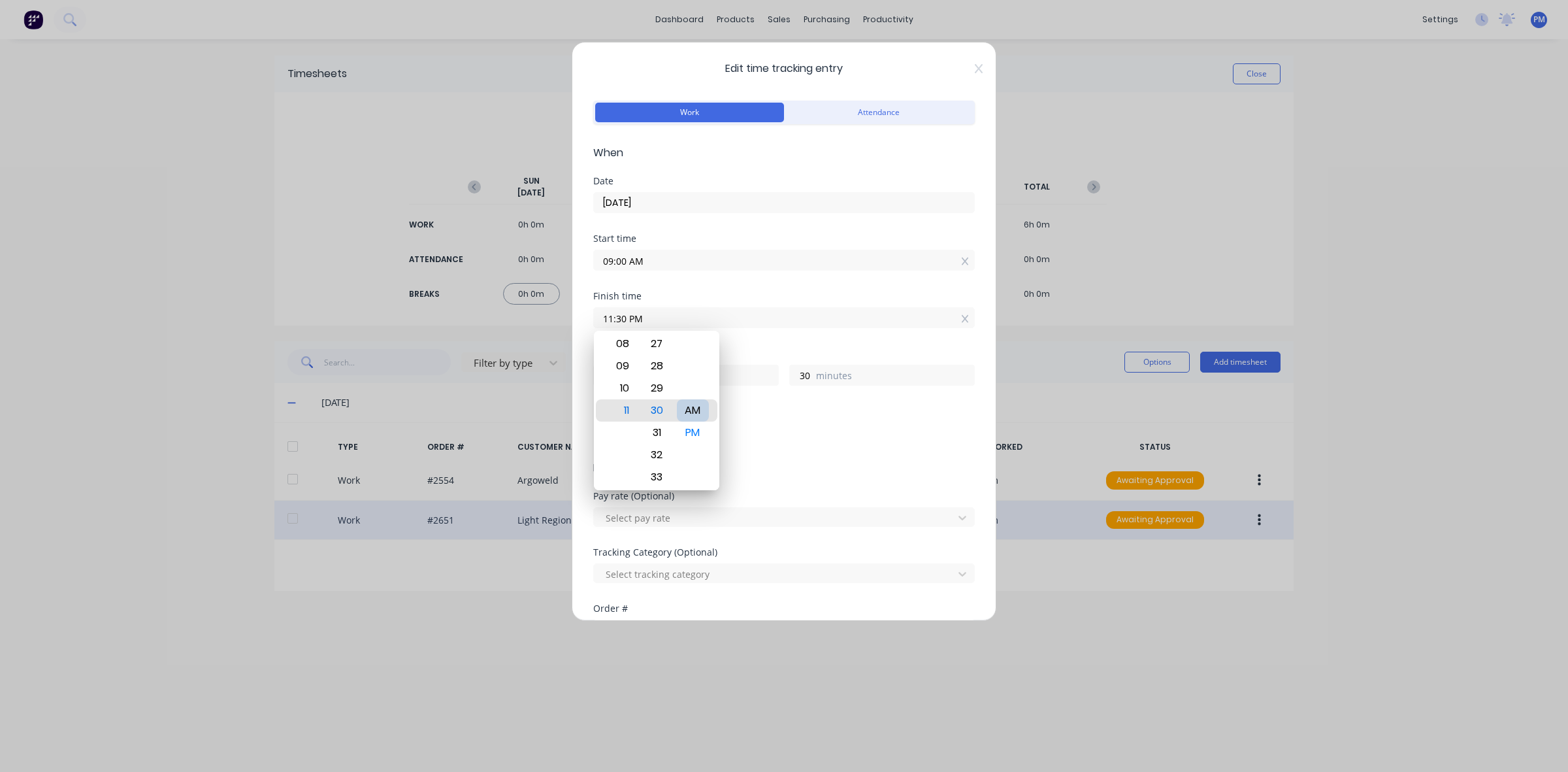
type input "11:30 AM"
type input "2"
click at [772, 449] on div "Add breaks" at bounding box center [784, 436] width 381 height 27
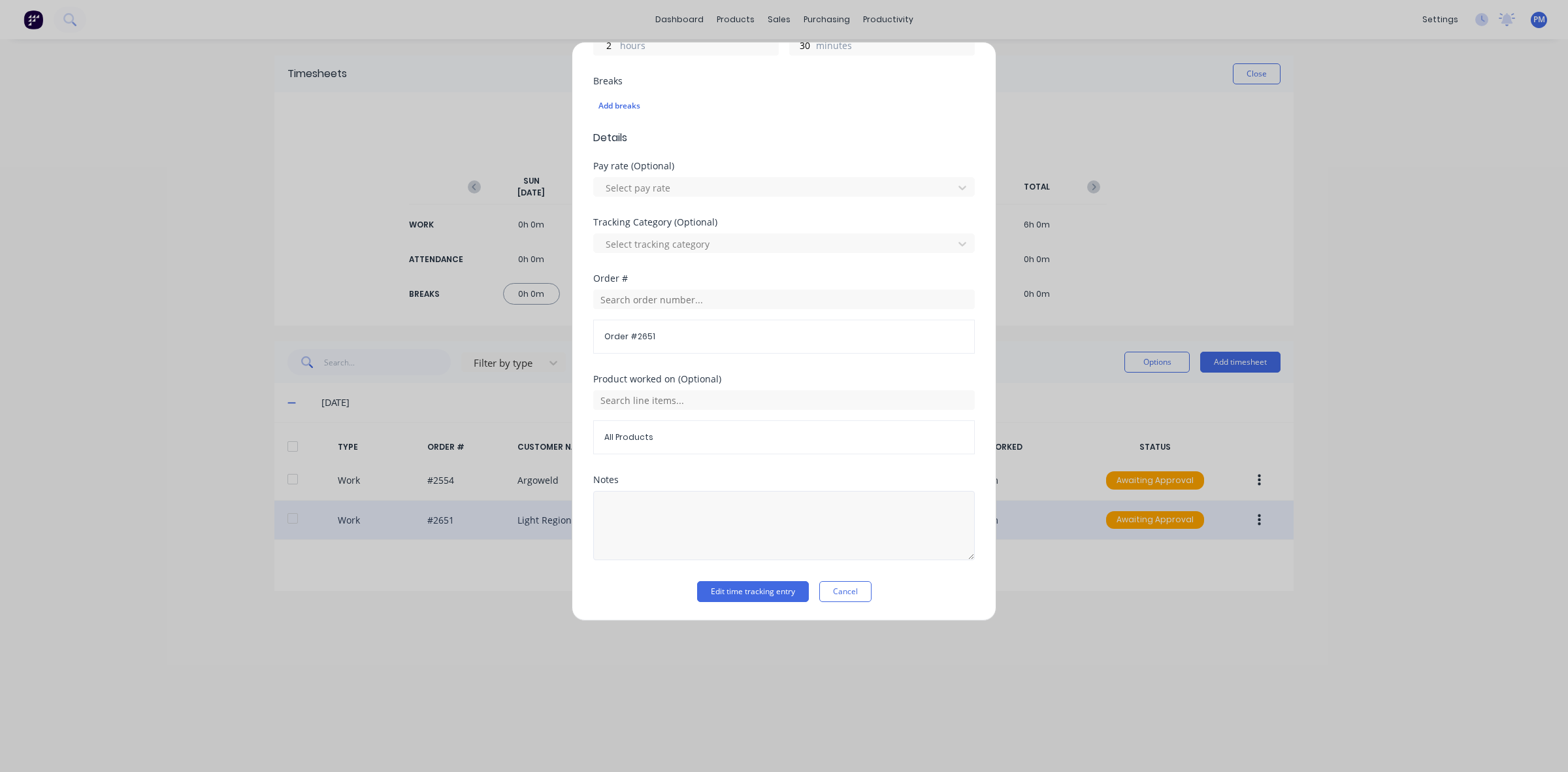
scroll to position [332, 0]
click at [727, 586] on button "Edit time tracking entry" at bounding box center [753, 591] width 111 height 21
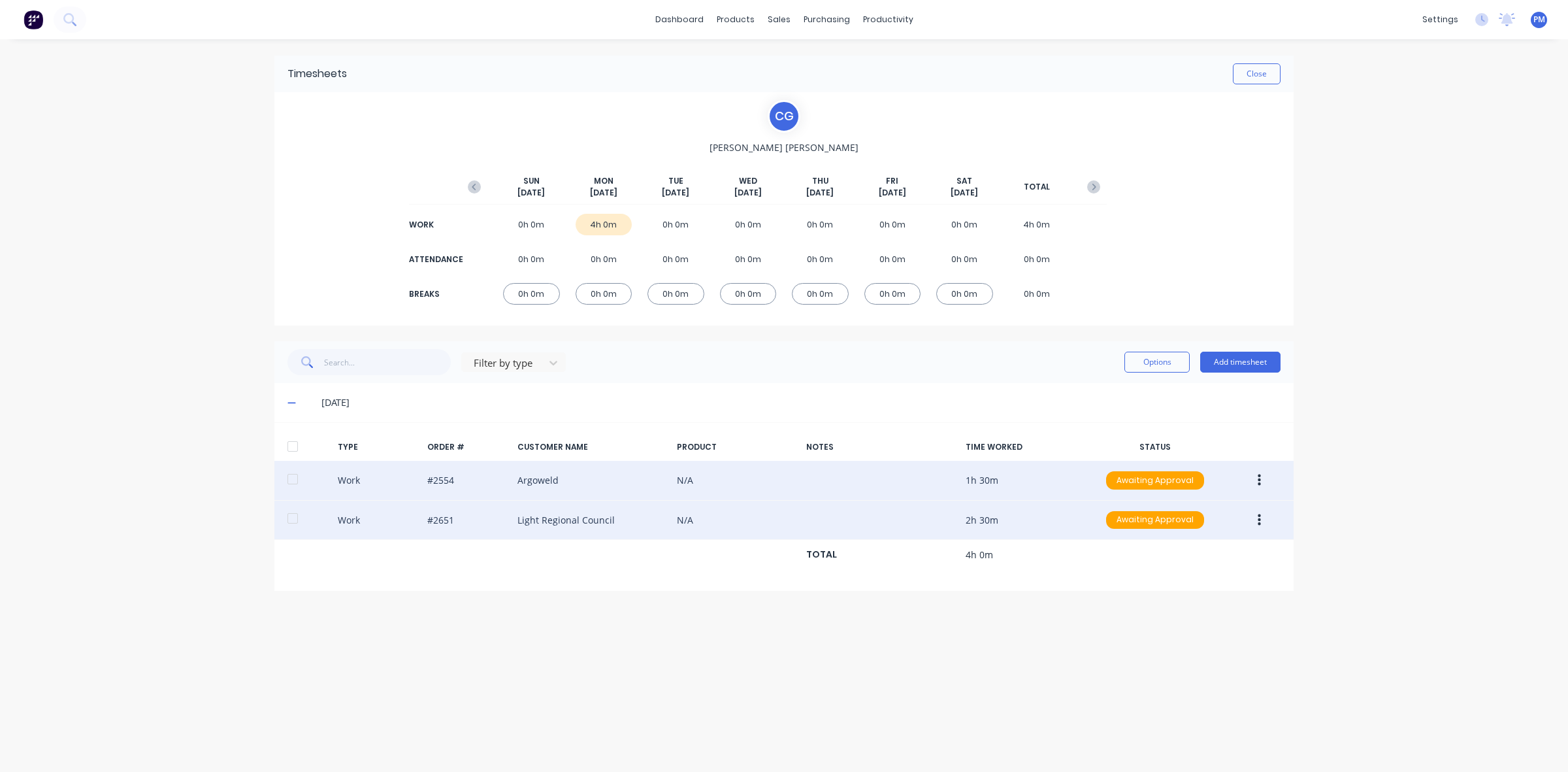
click at [1258, 481] on icon "button" at bounding box center [1259, 480] width 3 height 12
click at [1190, 433] on div "Edit" at bounding box center [1212, 431] width 100 height 19
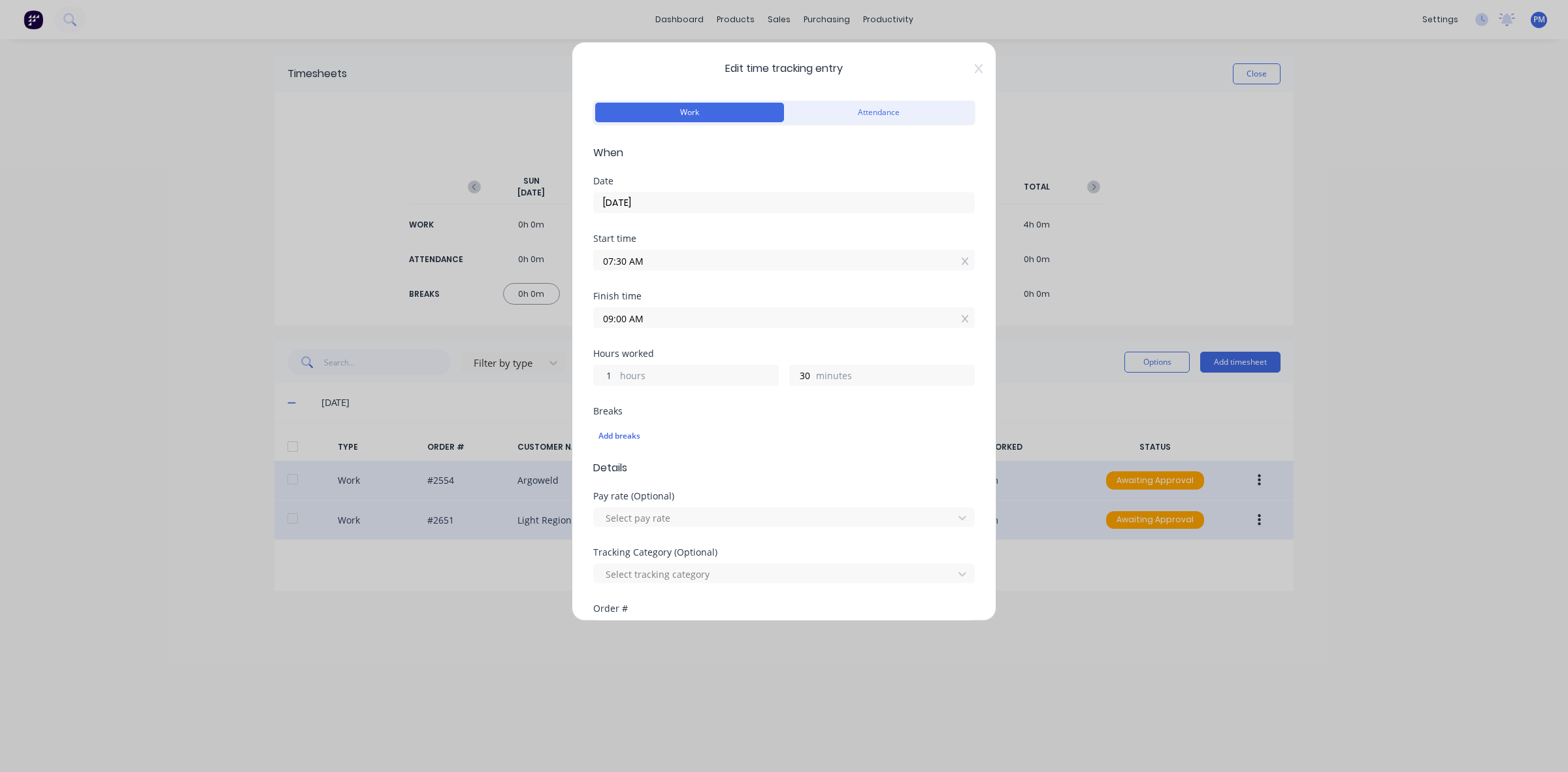
click at [606, 374] on input "1" at bounding box center [605, 375] width 23 height 20
type input "3"
type input "11:00 AM"
click at [687, 413] on div "Breaks" at bounding box center [784, 410] width 381 height 9
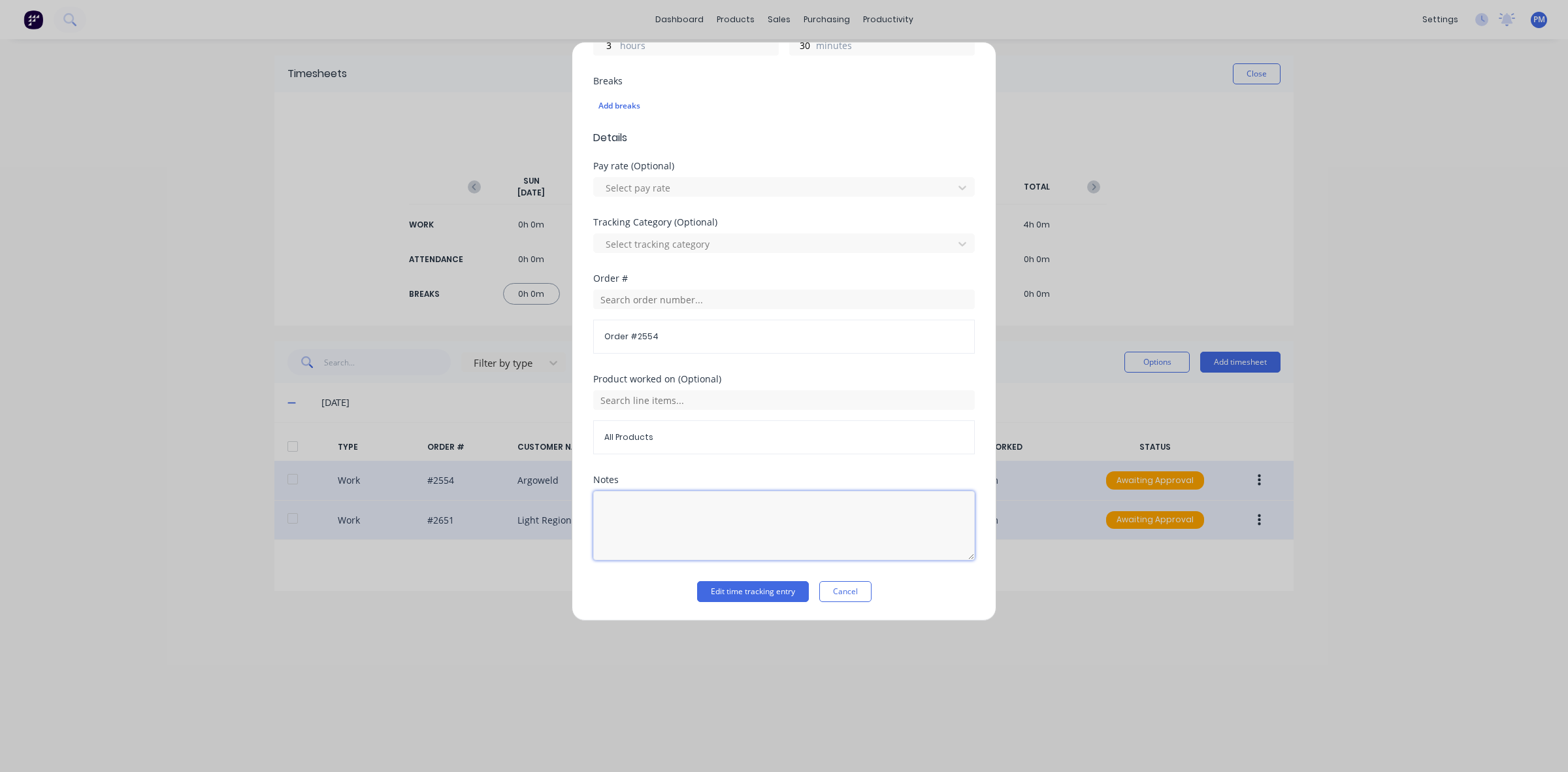
click at [655, 502] on textarea at bounding box center [784, 525] width 381 height 69
type textarea "Training / Job Planning"
click at [733, 591] on button "Edit time tracking entry" at bounding box center [753, 591] width 111 height 21
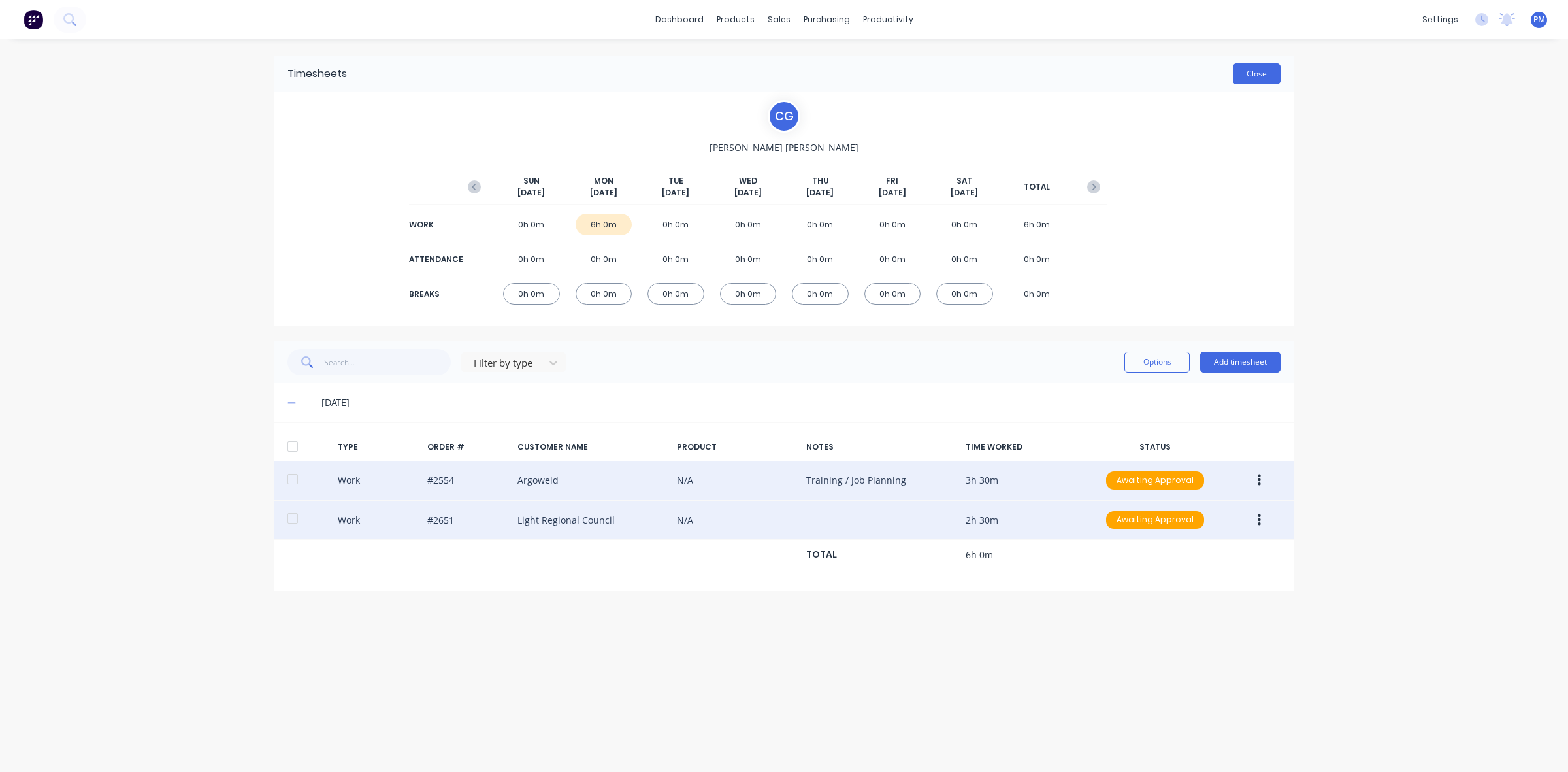
click at [1254, 75] on button "Close" at bounding box center [1257, 74] width 48 height 21
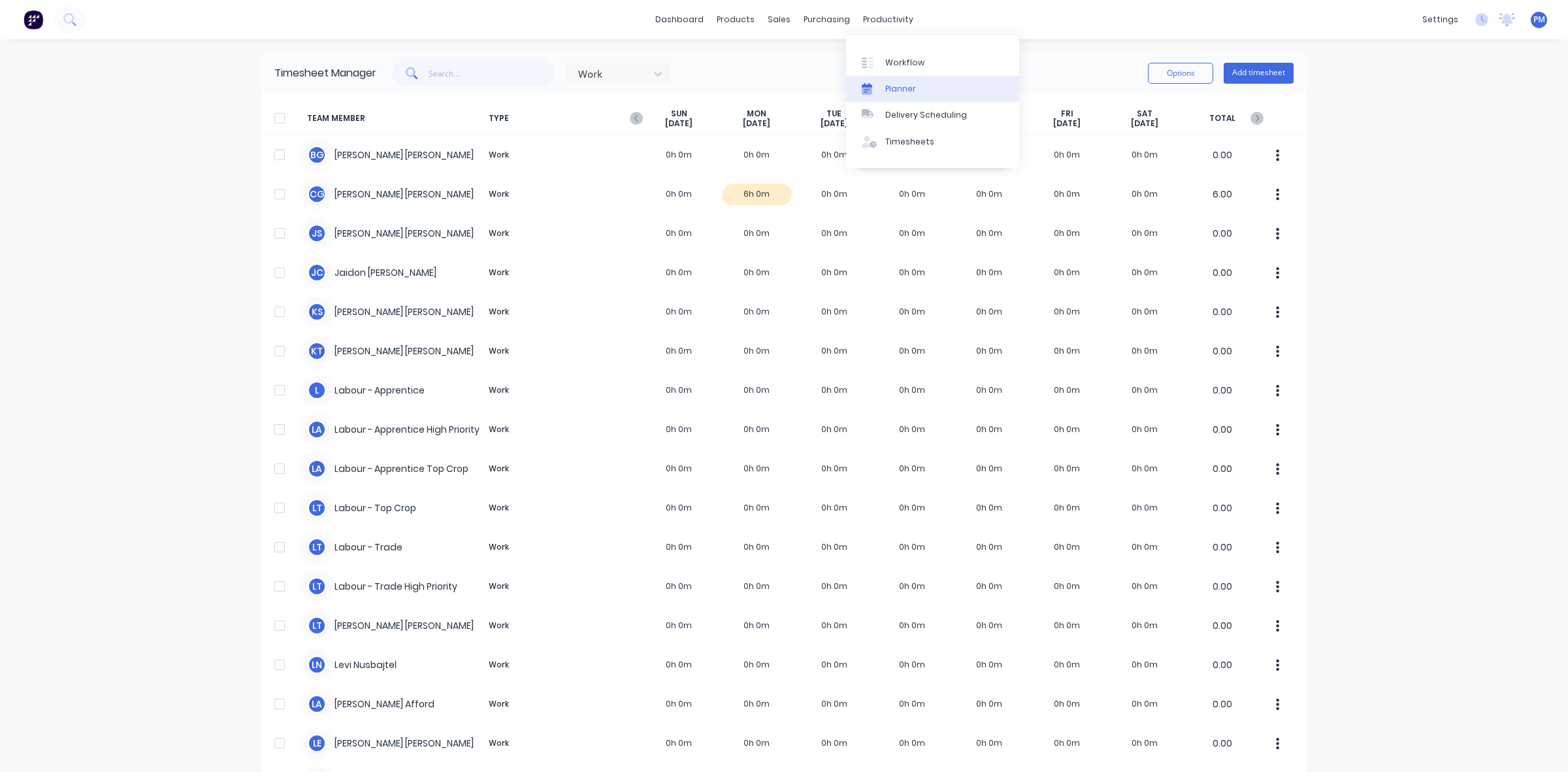
click at [897, 76] on link "Planner" at bounding box center [932, 88] width 173 height 26
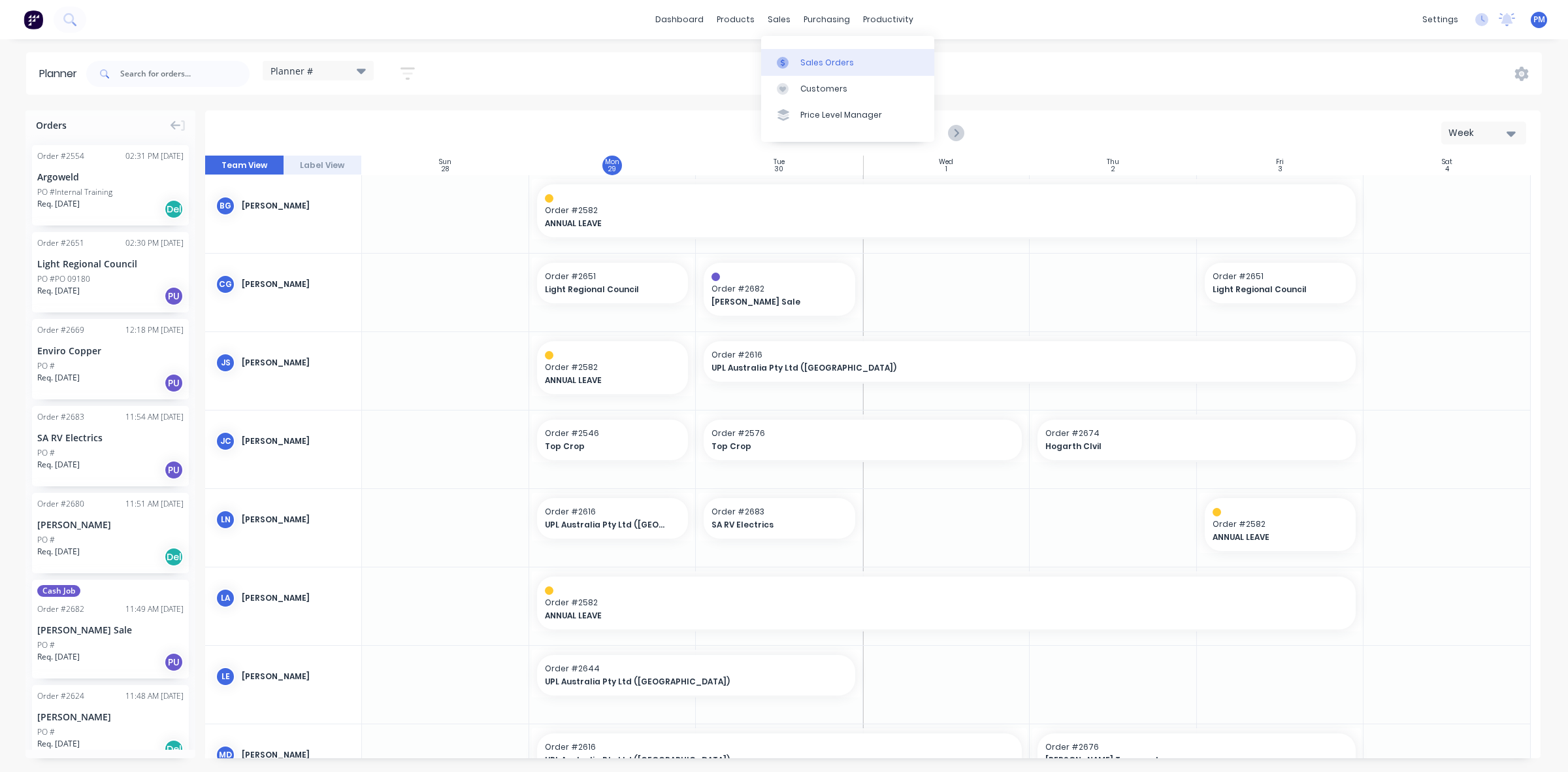
click at [804, 56] on link "Sales Orders" at bounding box center [847, 62] width 173 height 26
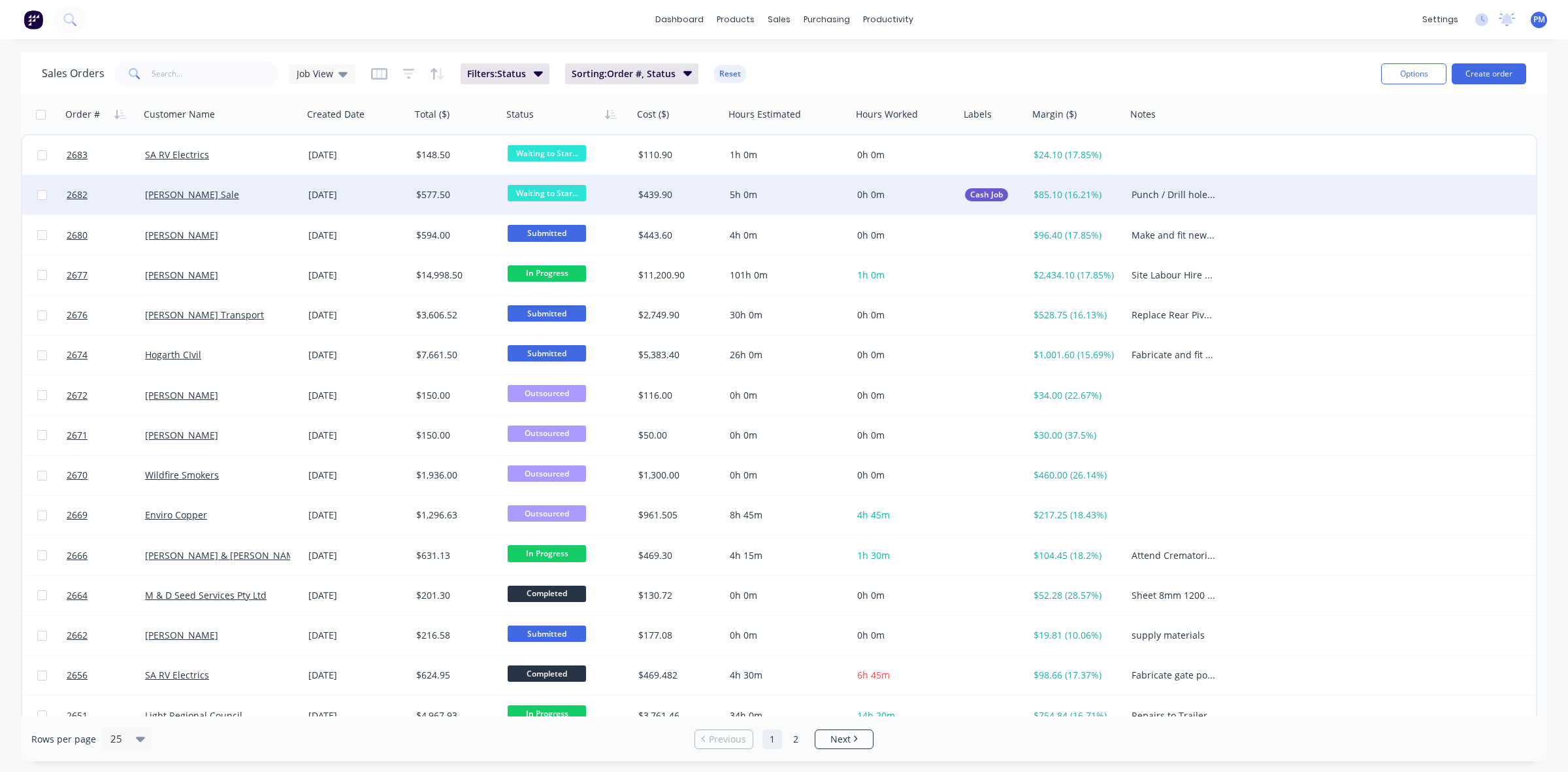
click at [549, 188] on span "Waiting to Star..." at bounding box center [546, 193] width 78 height 17
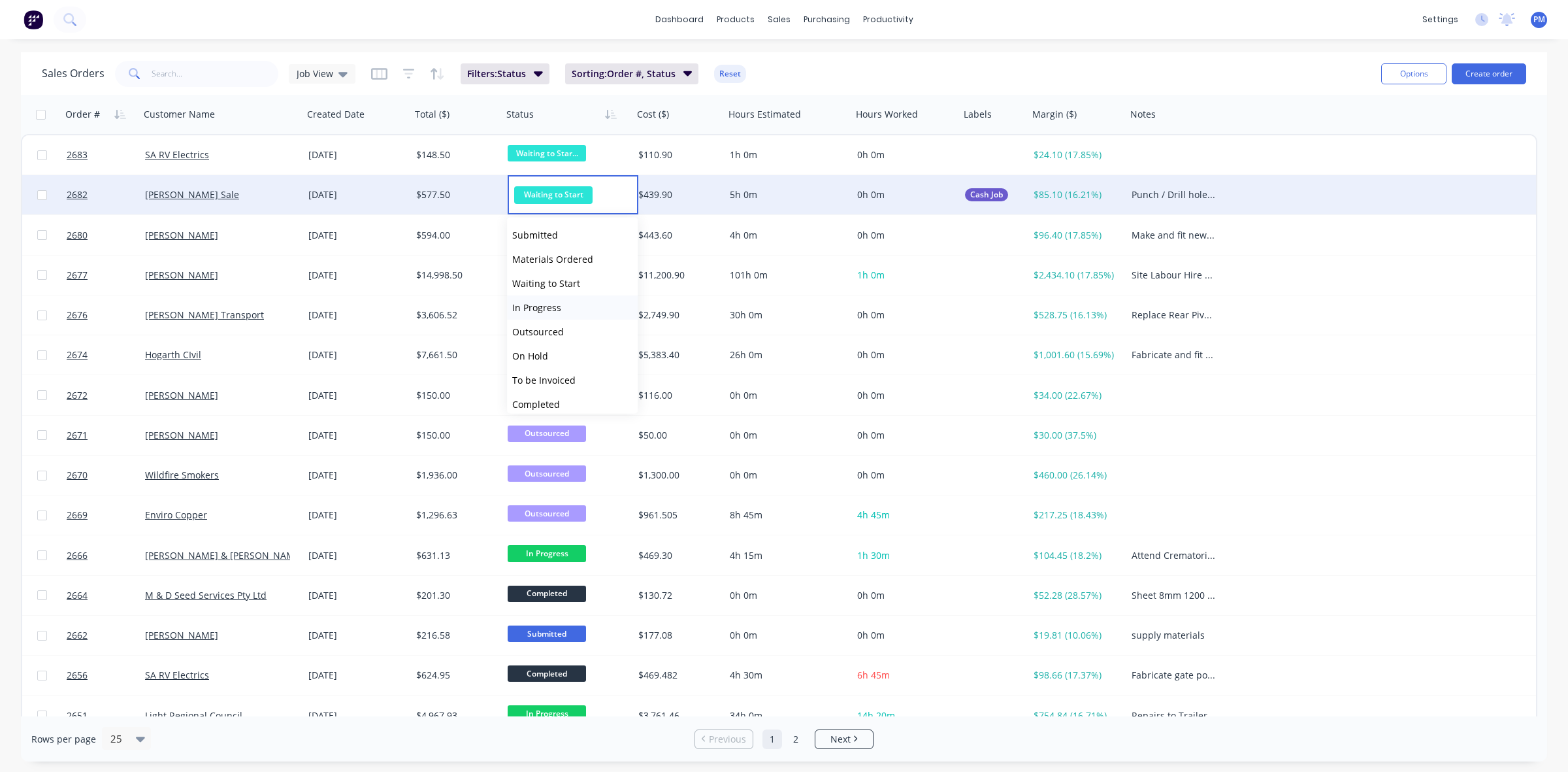
click at [538, 301] on span "In Progress" at bounding box center [537, 308] width 49 height 13
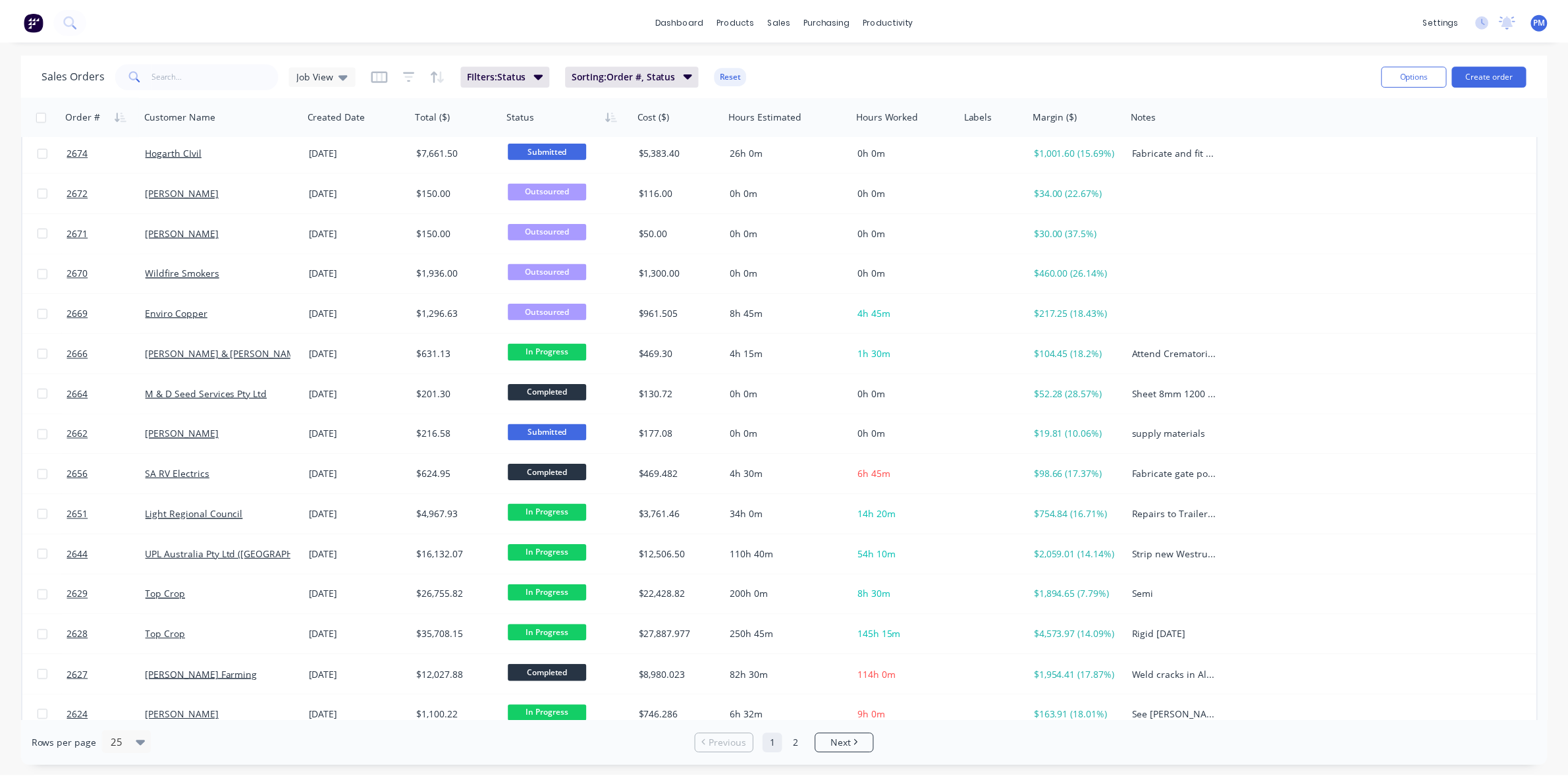
scroll to position [247, 0]
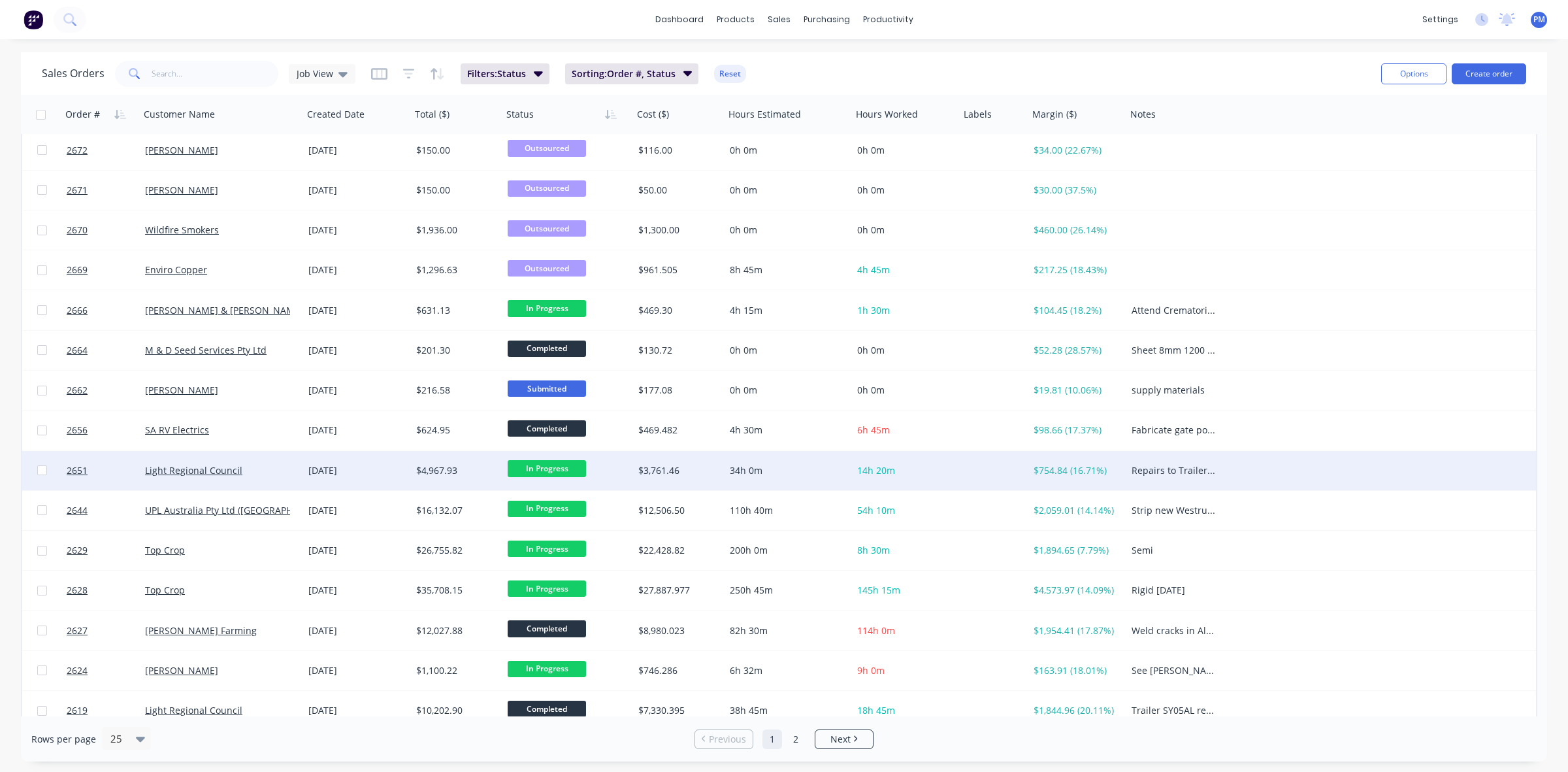
click at [282, 472] on div "Light Regional Council" at bounding box center [217, 470] width 145 height 13
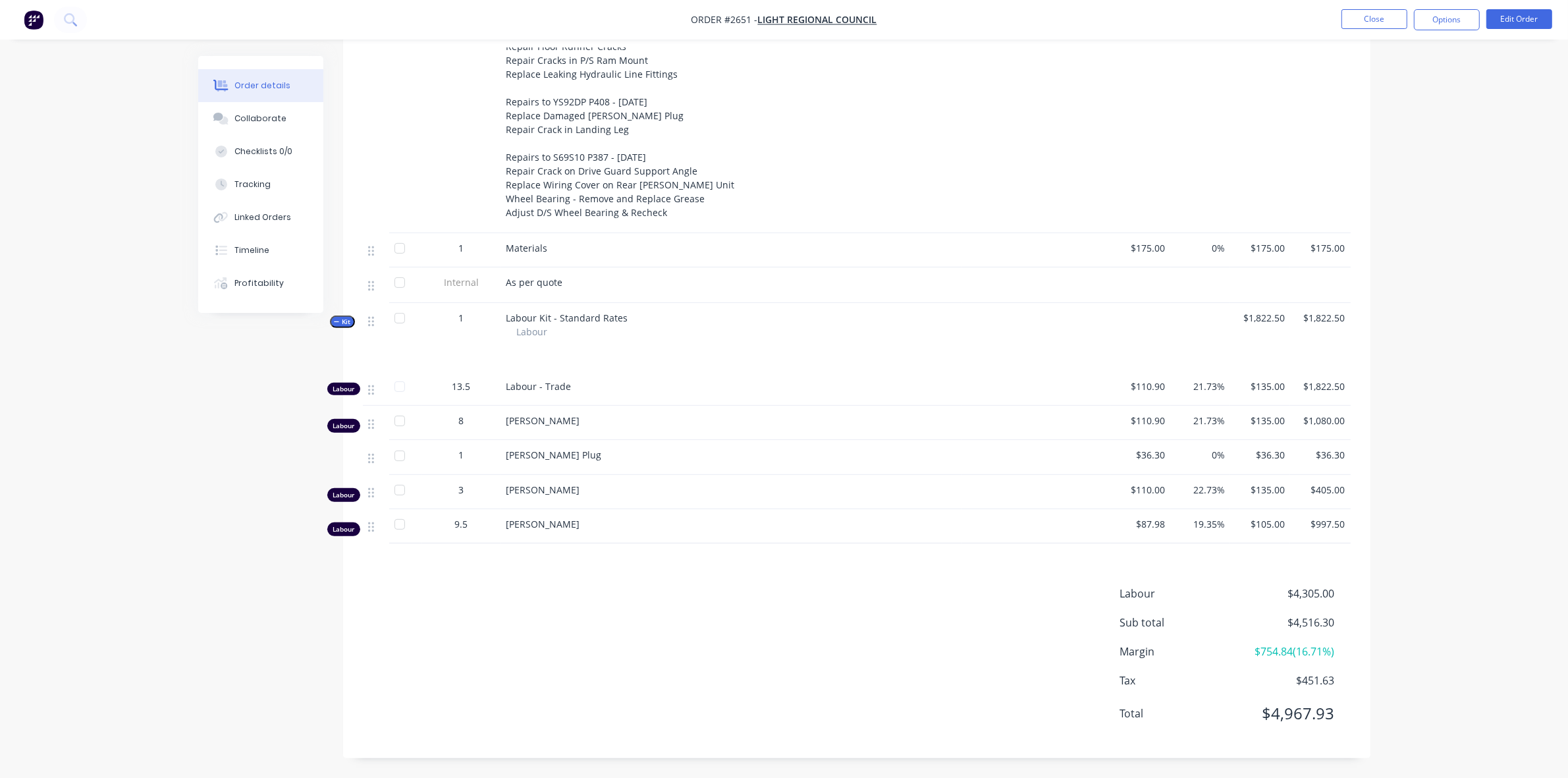
scroll to position [554, 0]
click at [264, 185] on div "Tracking" at bounding box center [252, 184] width 36 height 12
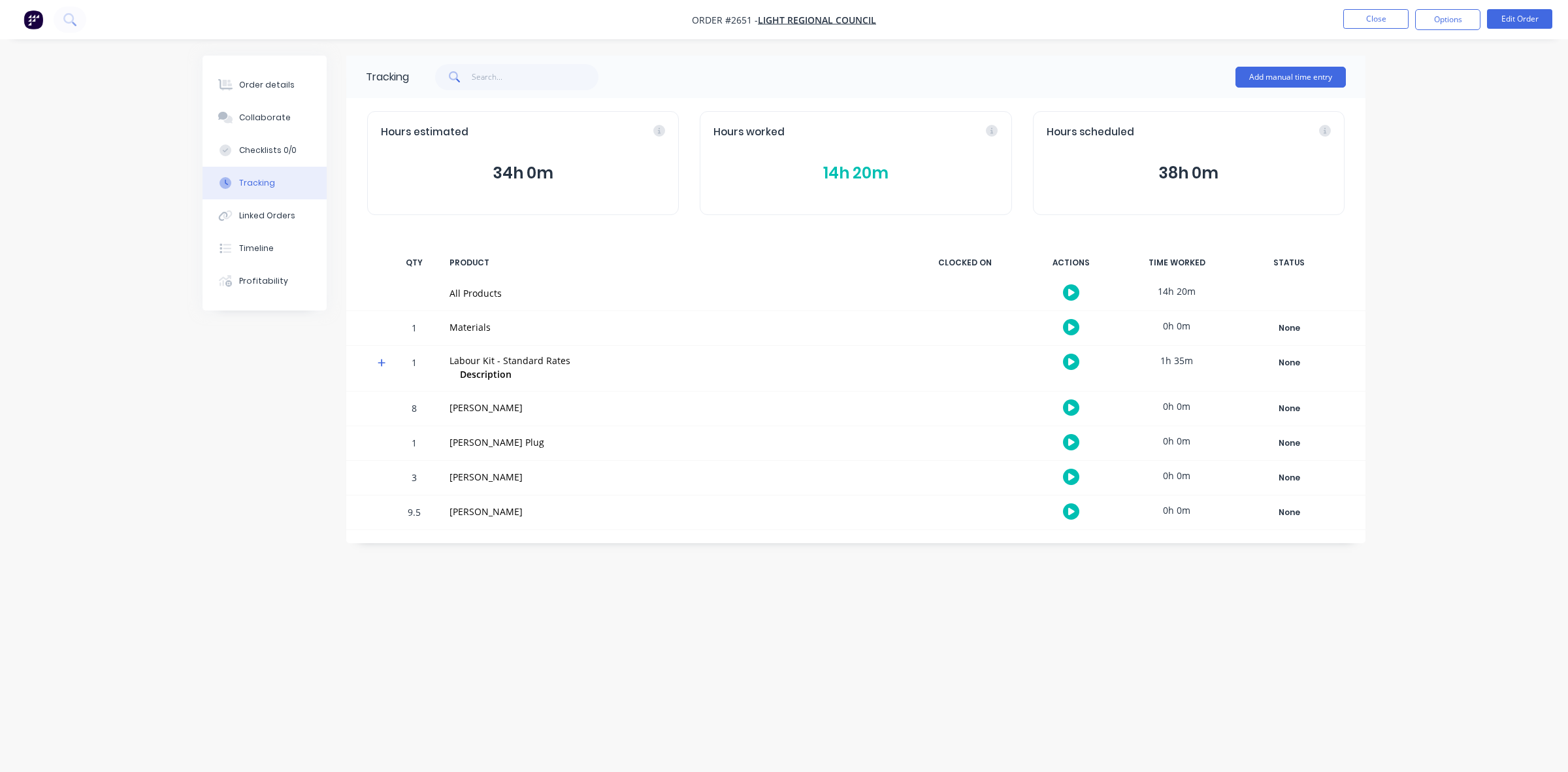
click at [830, 174] on button "14h 20m" at bounding box center [855, 173] width 284 height 25
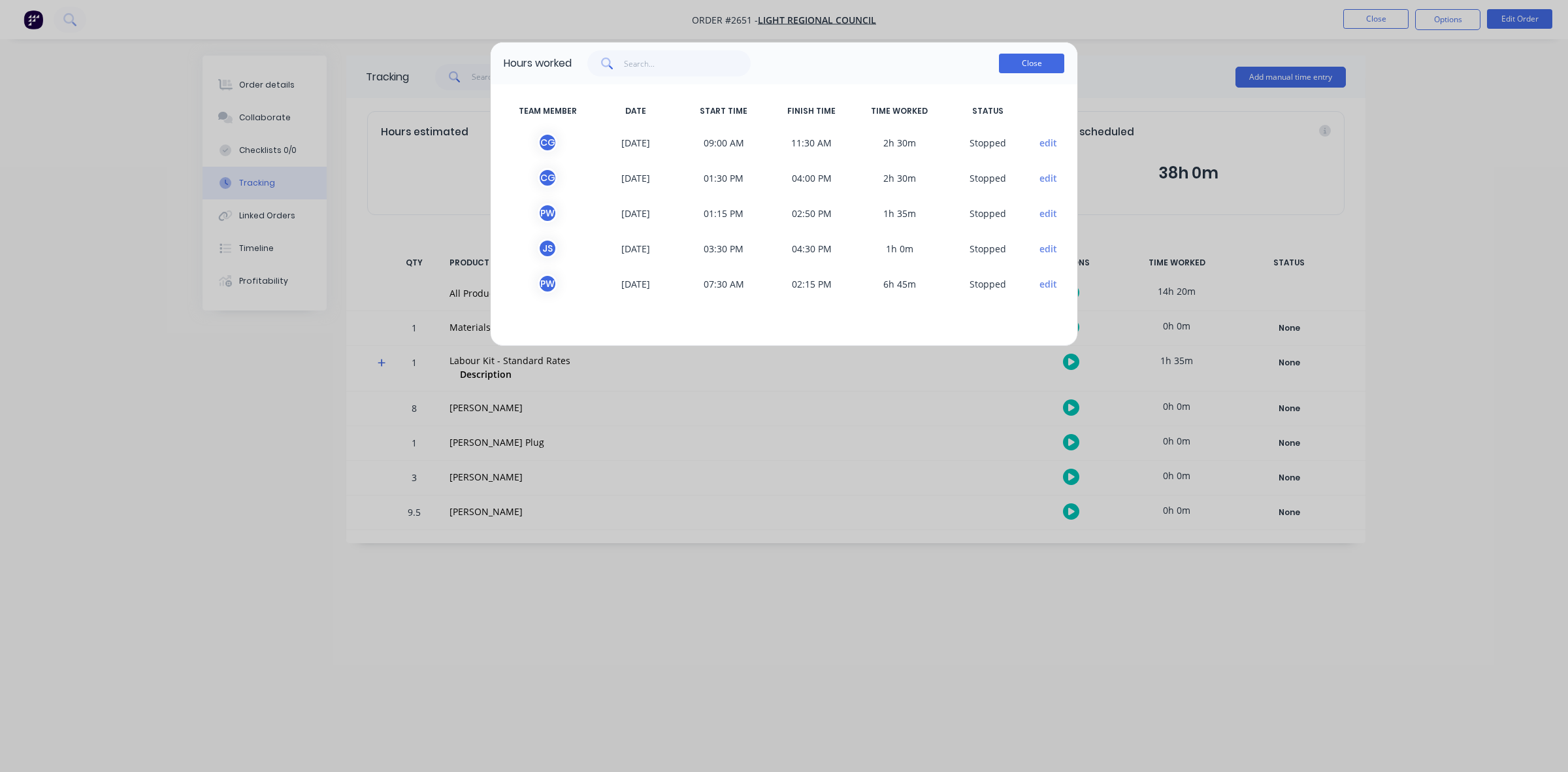
click at [1040, 62] on button "Close" at bounding box center [1031, 63] width 65 height 20
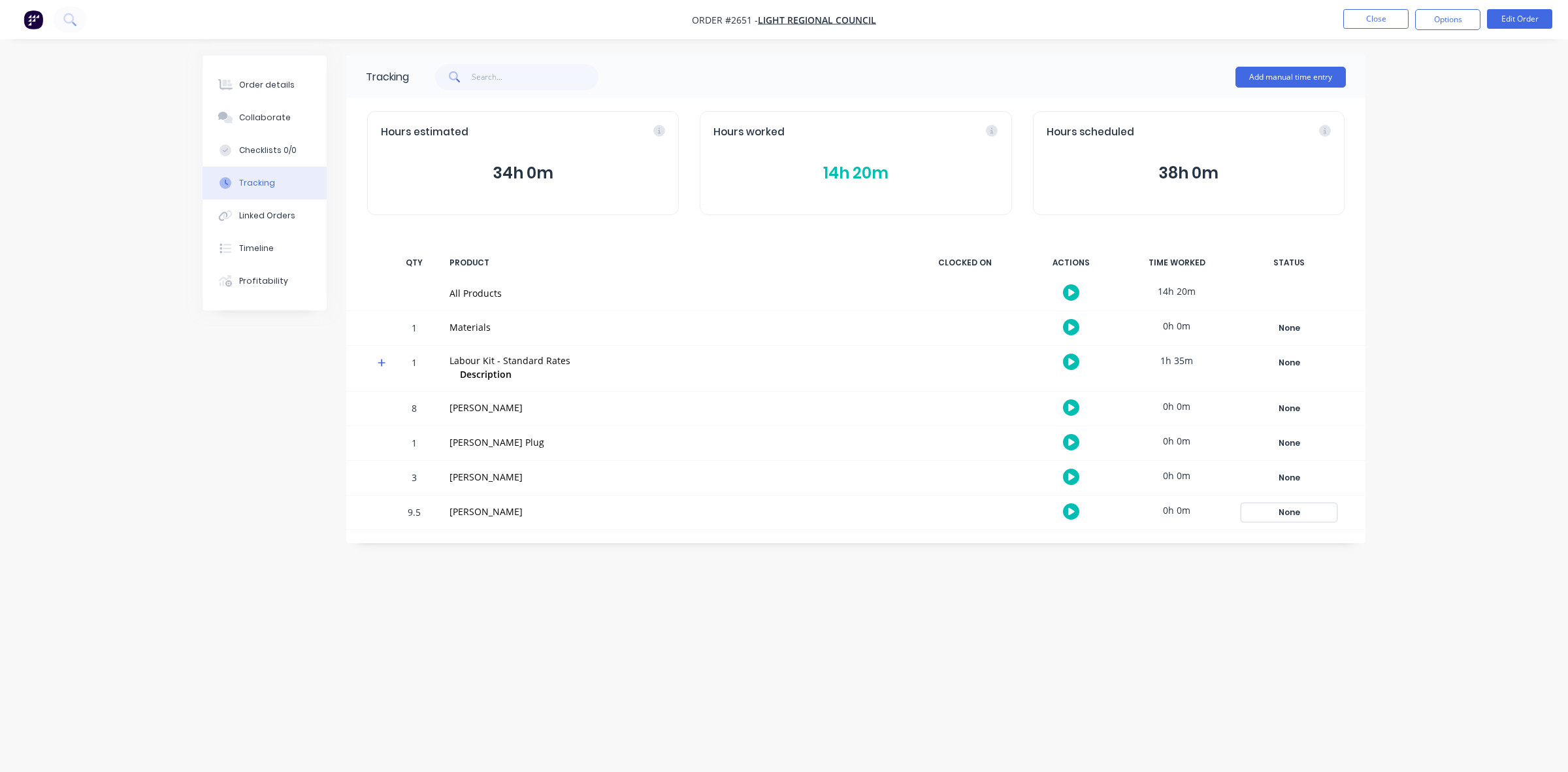
click at [1290, 508] on div "None" at bounding box center [1288, 511] width 94 height 17
click at [1377, 22] on button "Close" at bounding box center [1375, 18] width 65 height 20
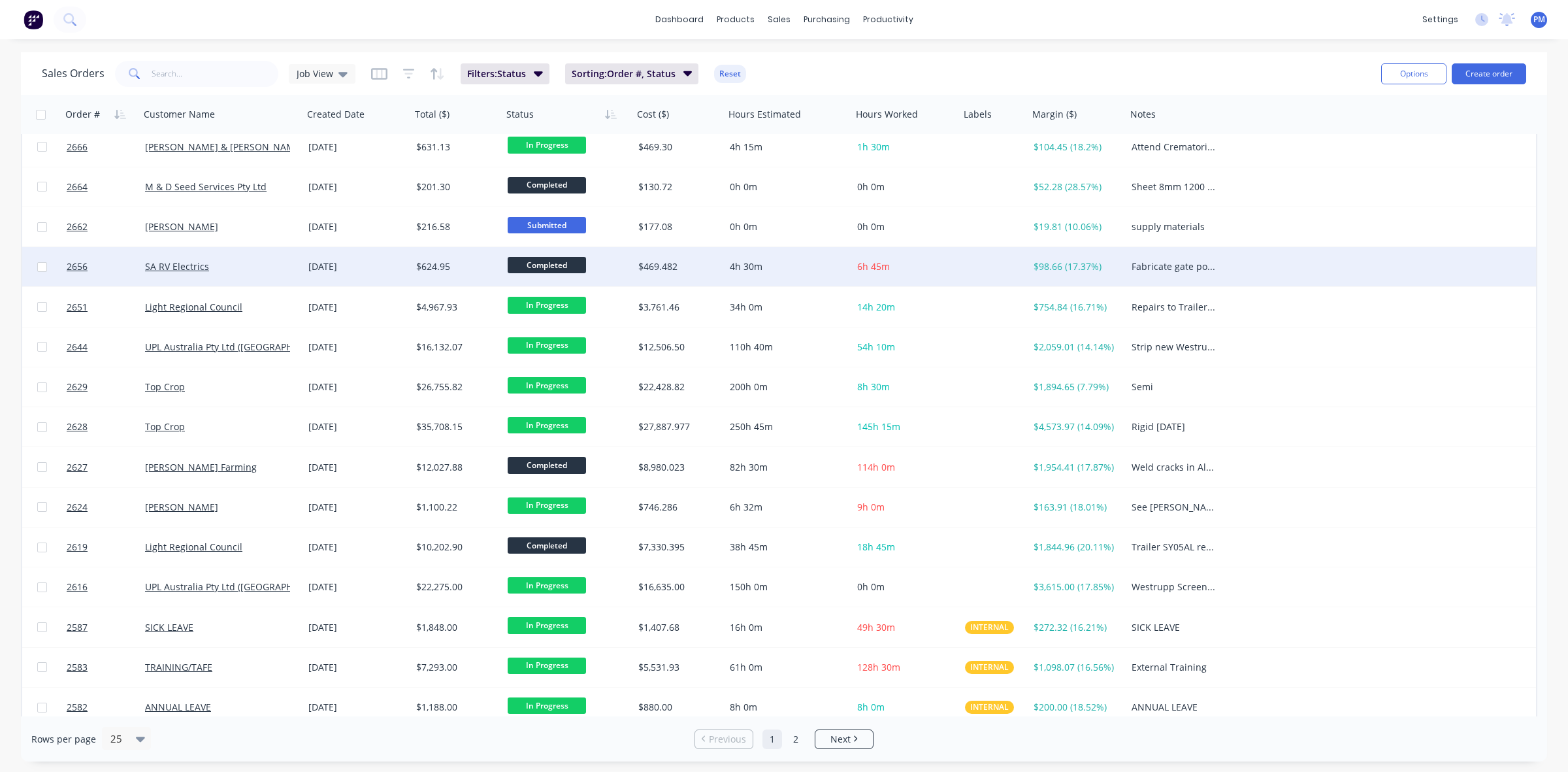
scroll to position [418, 0]
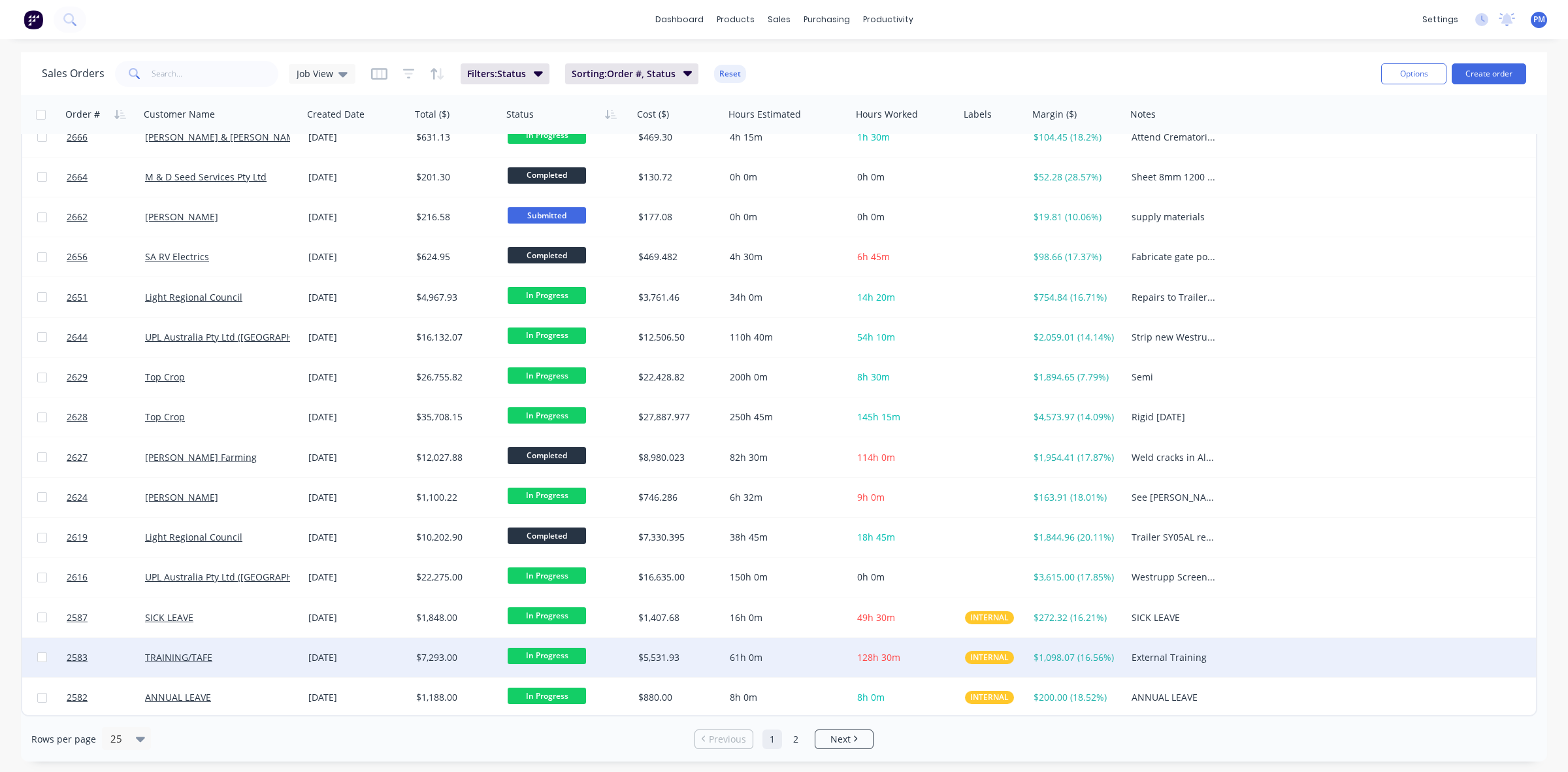
click at [554, 654] on span "In Progress" at bounding box center [546, 656] width 78 height 17
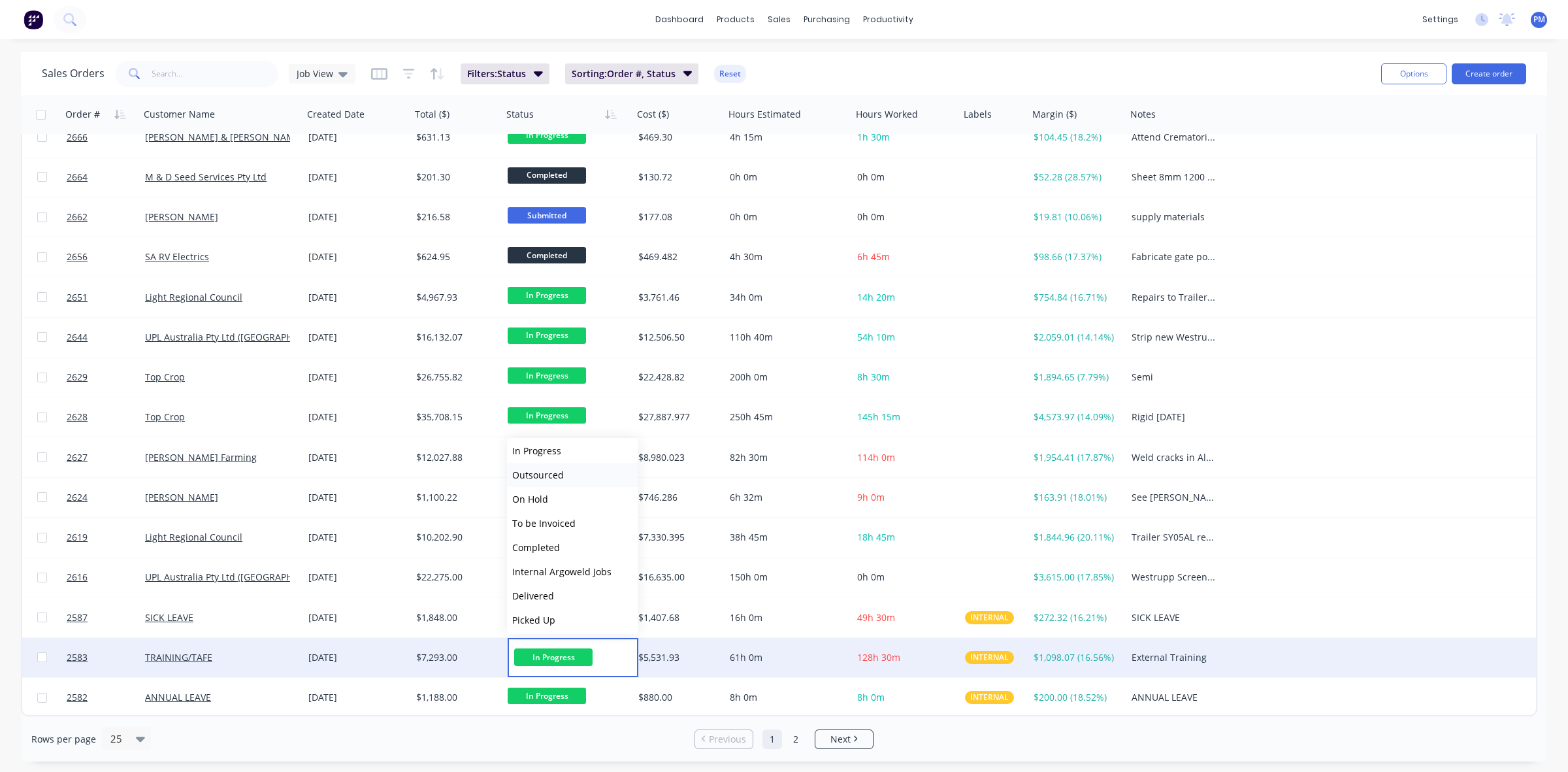
scroll to position [80, 0]
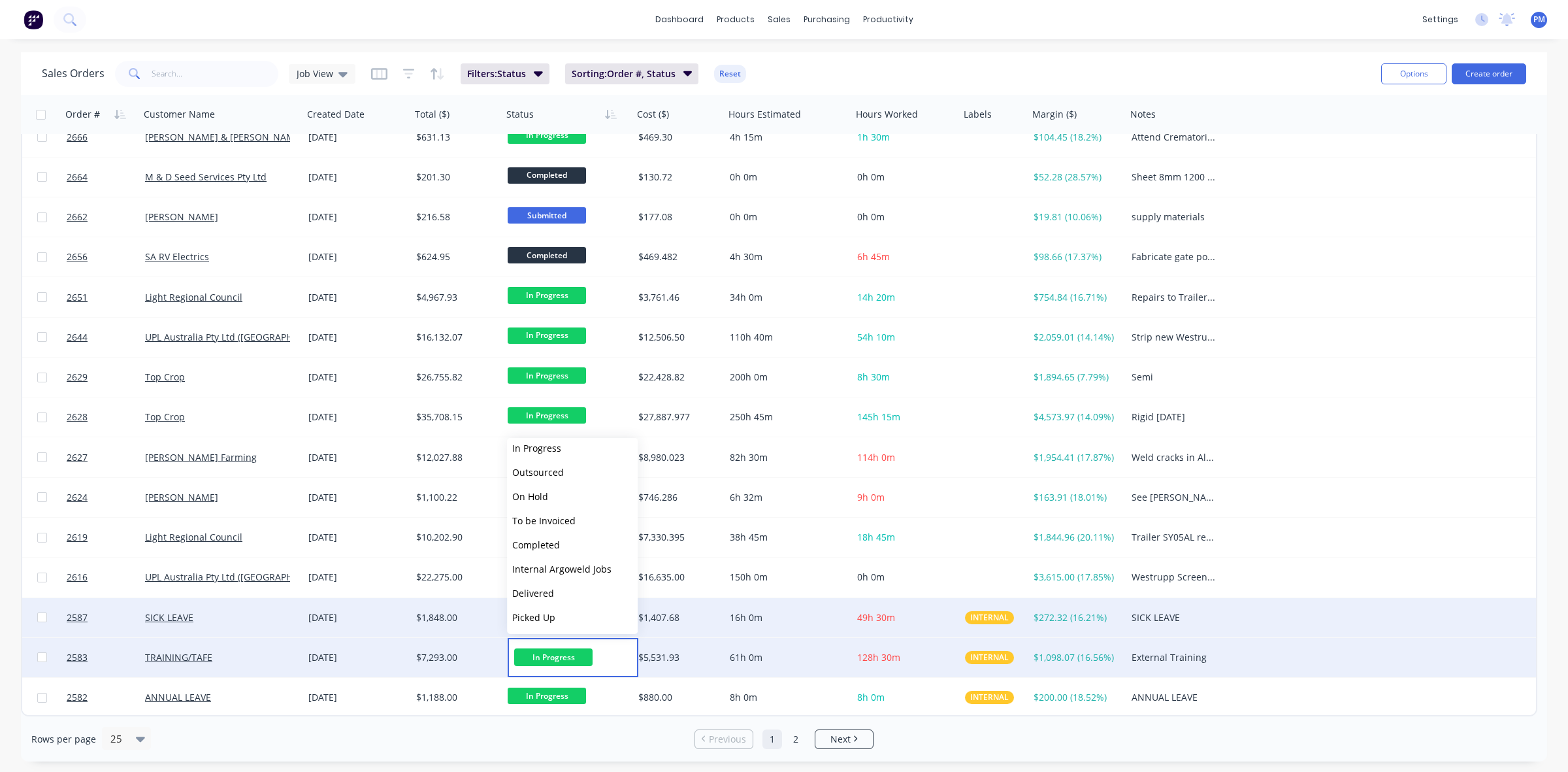
click at [245, 616] on div "SICK LEAVE" at bounding box center [217, 617] width 145 height 13
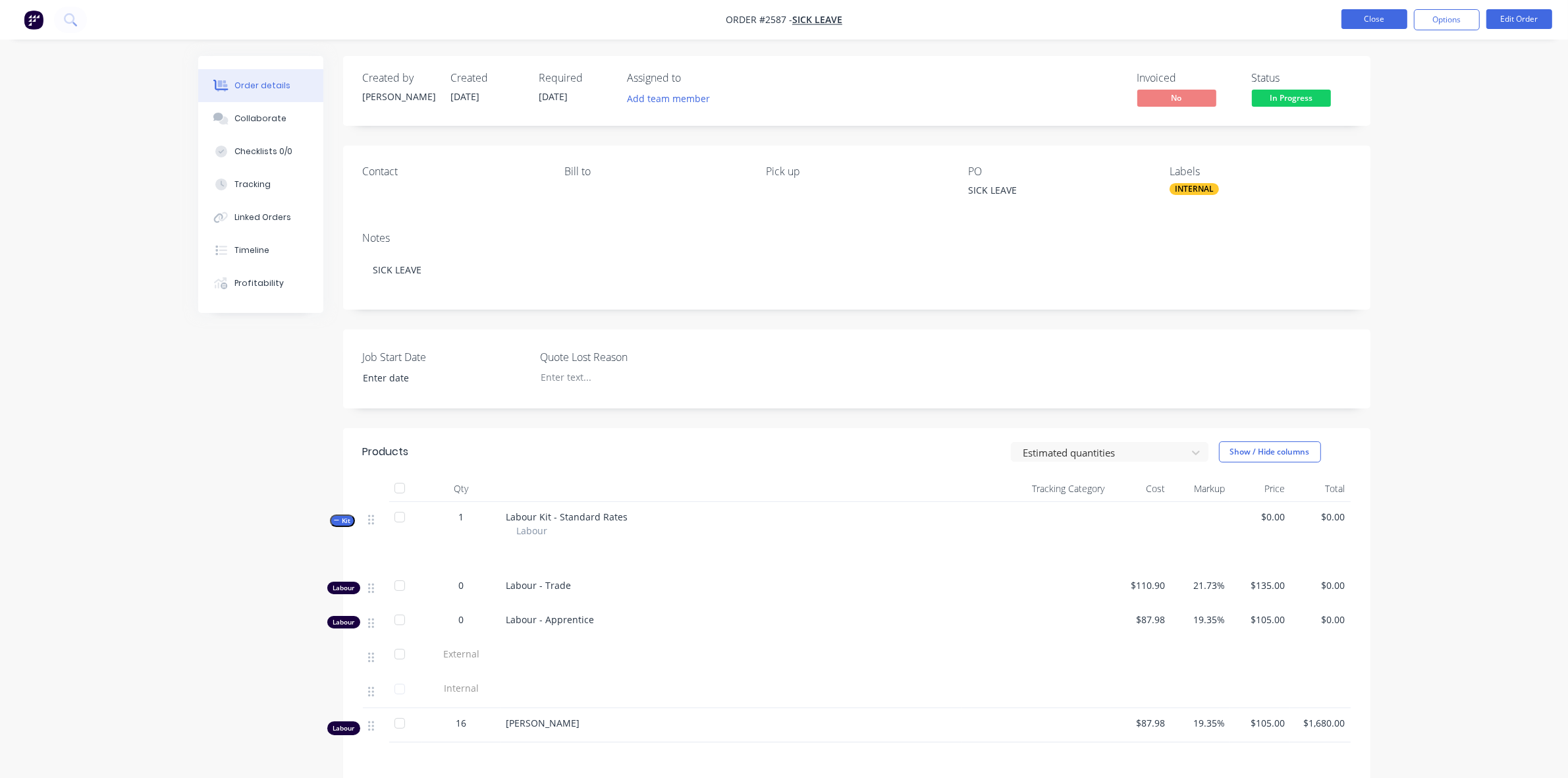
click at [1366, 22] on button "Close" at bounding box center [1375, 18] width 66 height 20
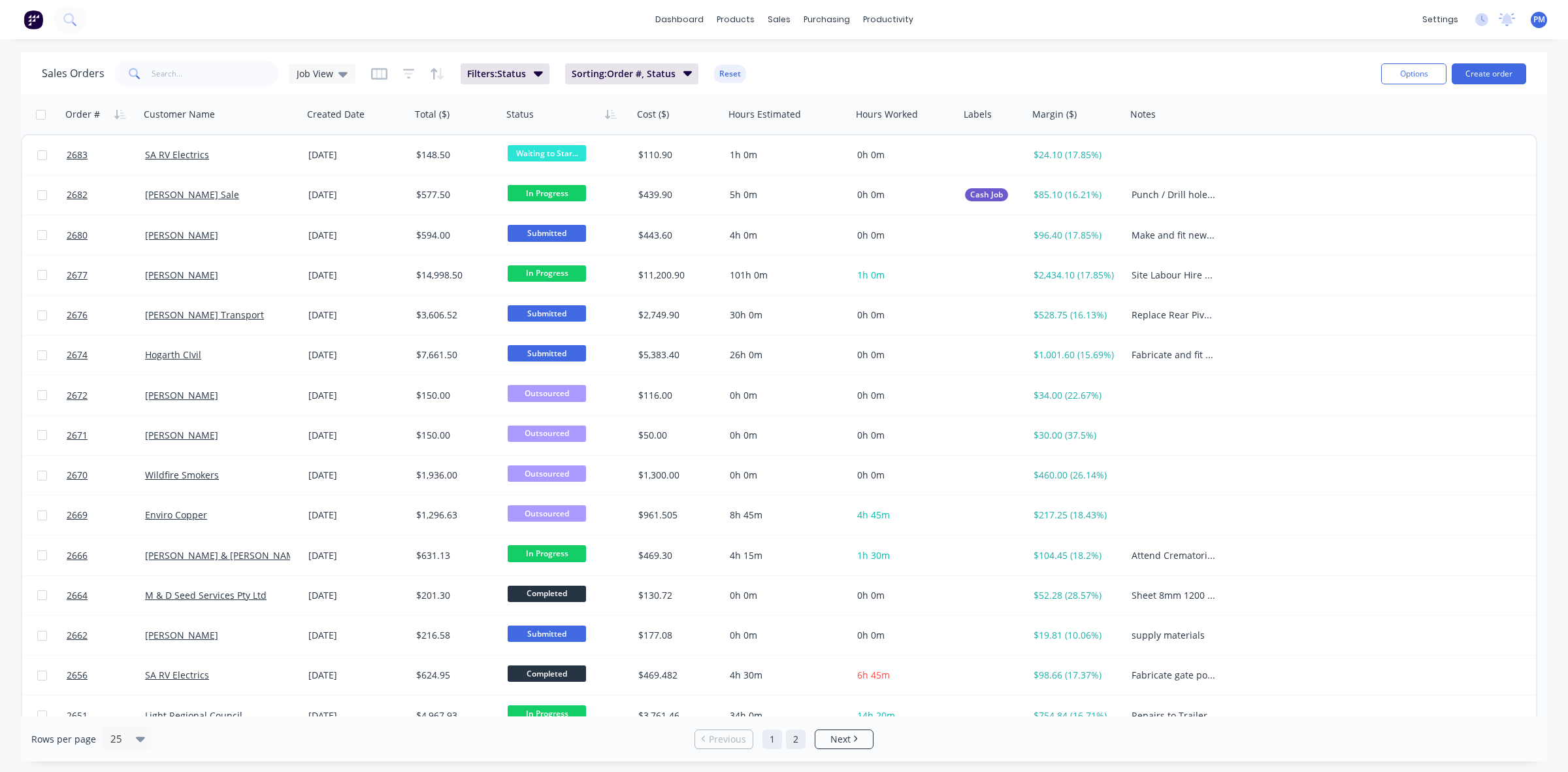
click at [792, 736] on link "2" at bounding box center [796, 739] width 20 height 20
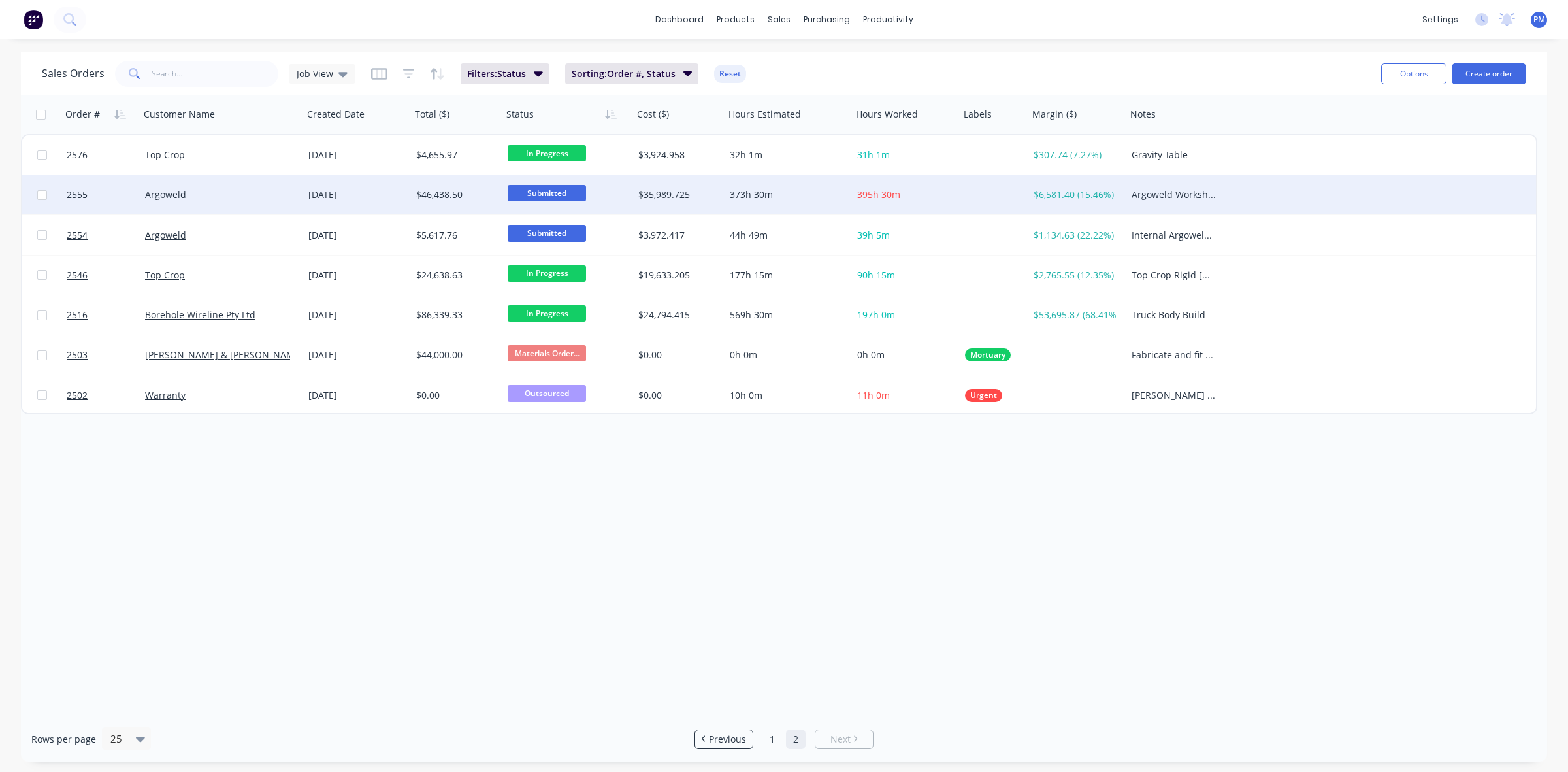
click at [544, 191] on span "Submitted" at bounding box center [546, 193] width 78 height 17
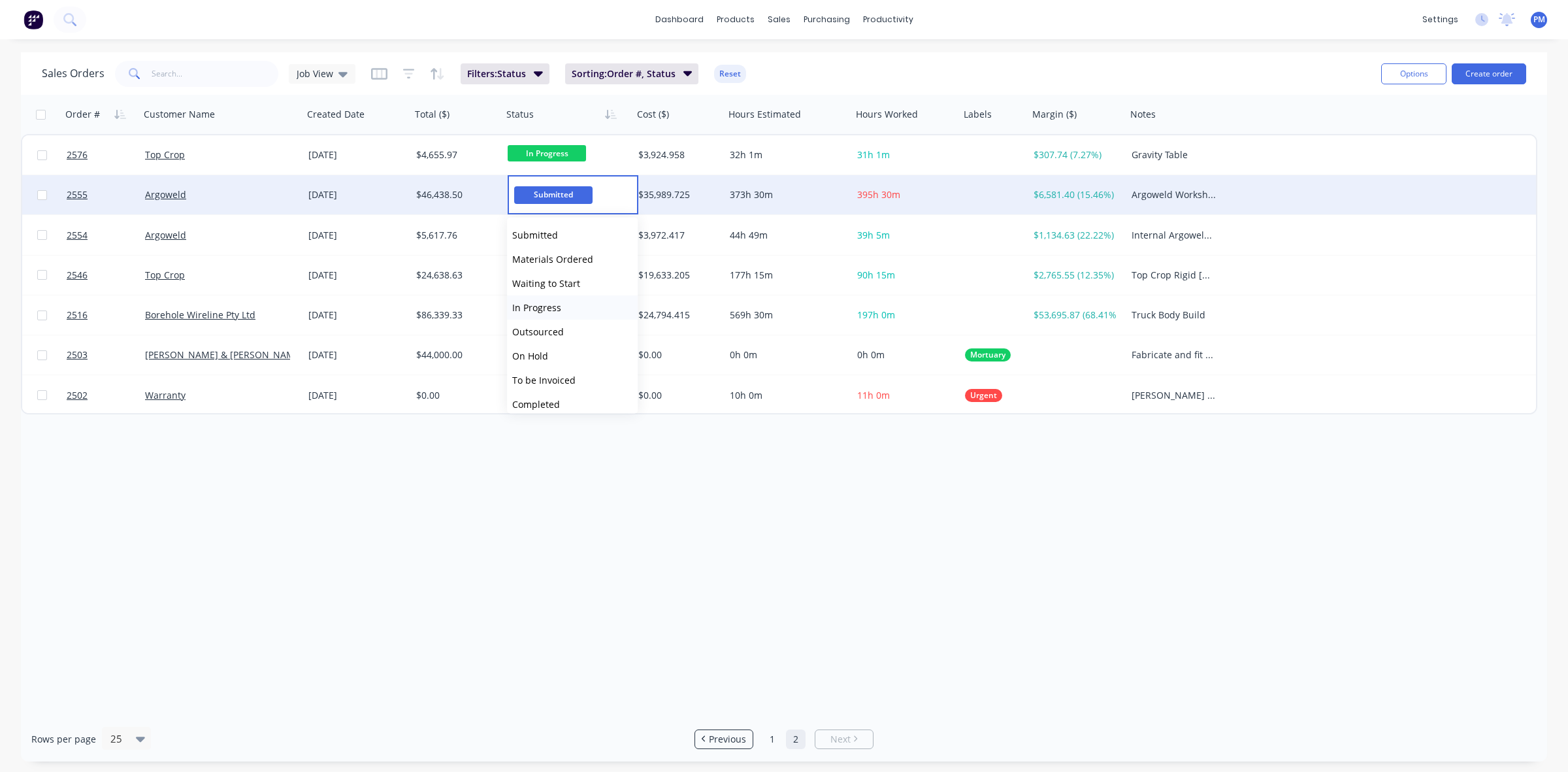
scroll to position [80, 0]
click at [547, 351] on span "Internal Argoweld Jobs" at bounding box center [561, 349] width 100 height 13
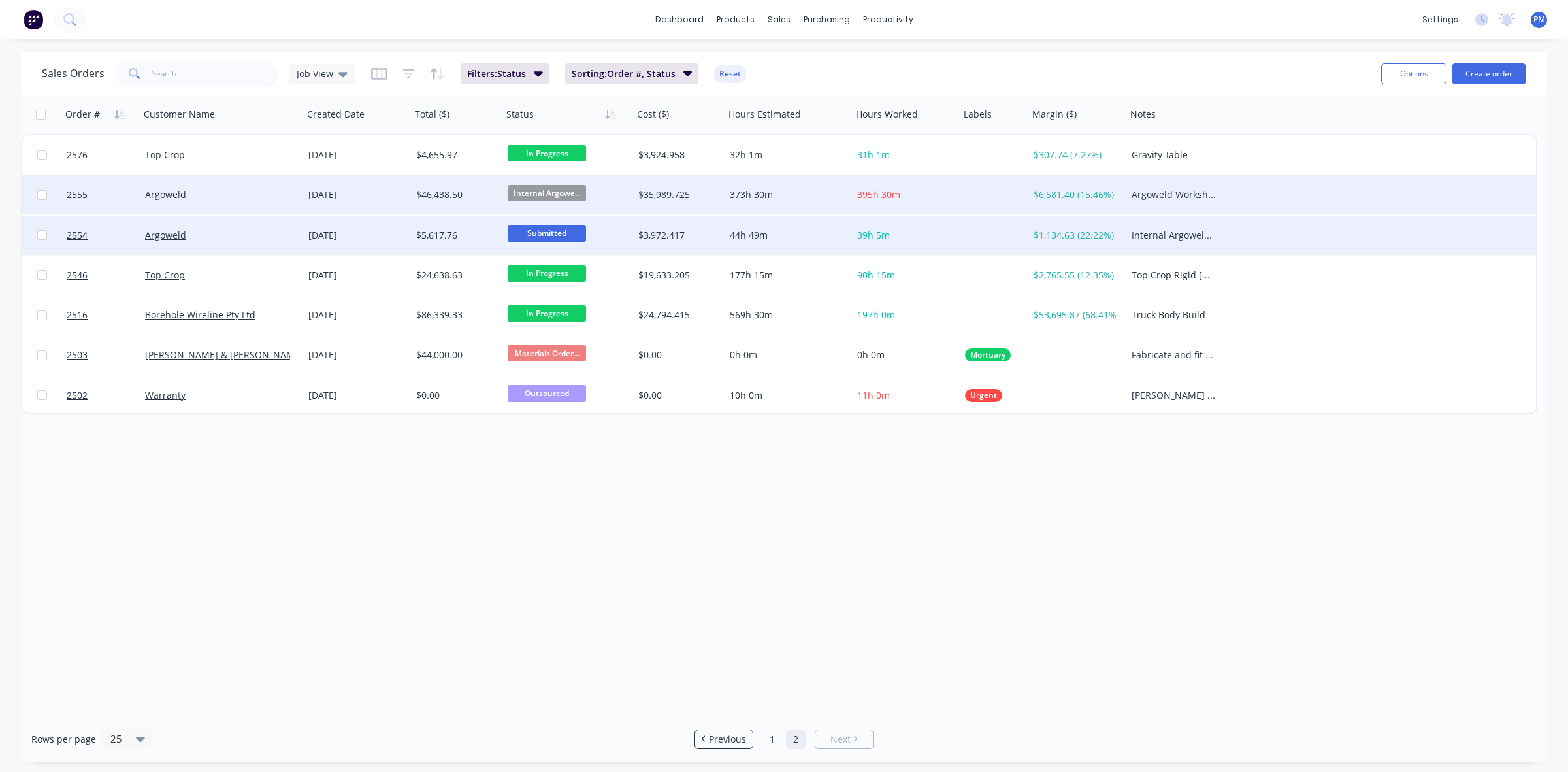
click at [272, 234] on div "Argoweld" at bounding box center [217, 235] width 145 height 13
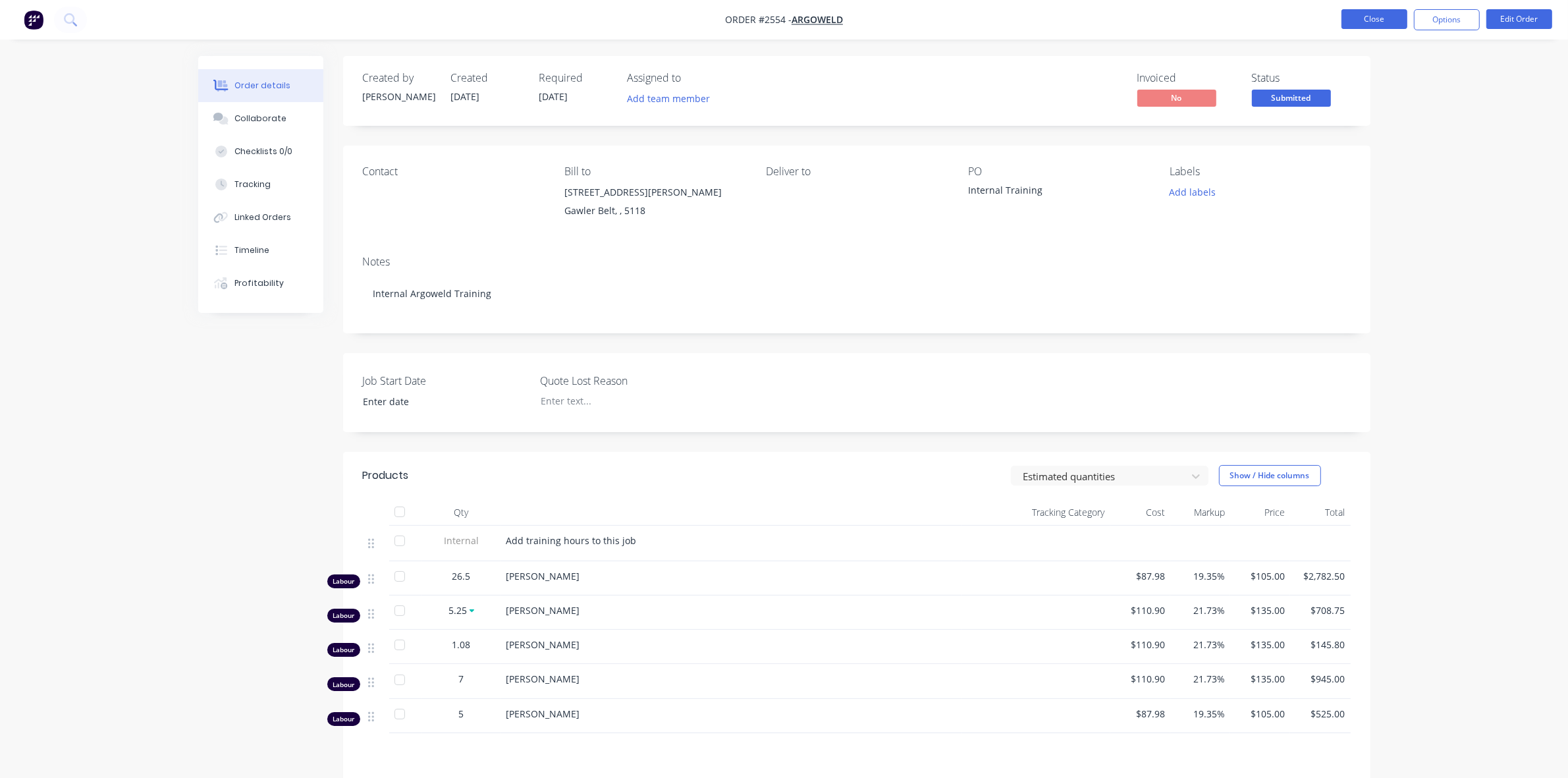
click at [1380, 17] on button "Close" at bounding box center [1375, 18] width 66 height 20
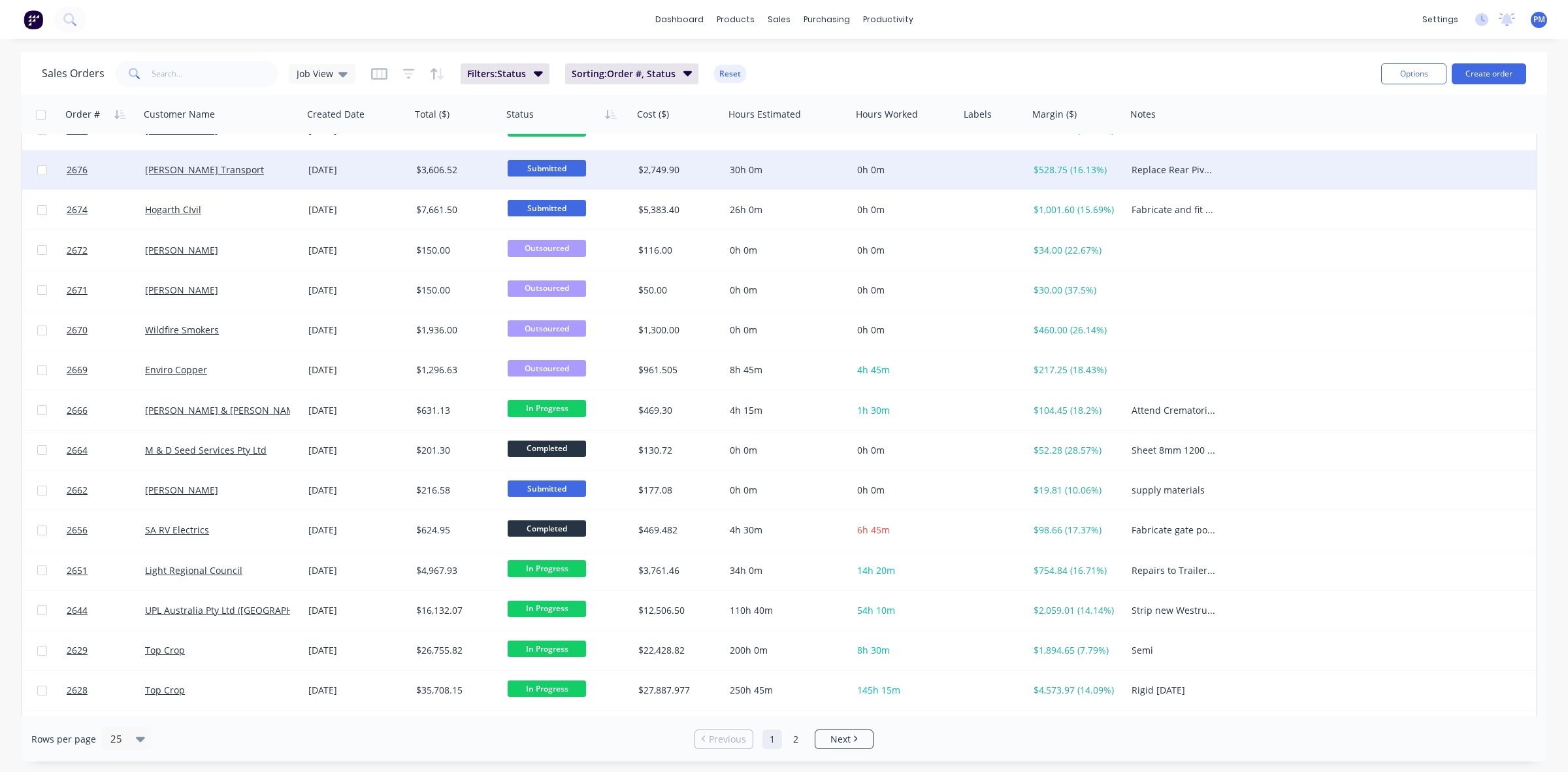
scroll to position [245, 0]
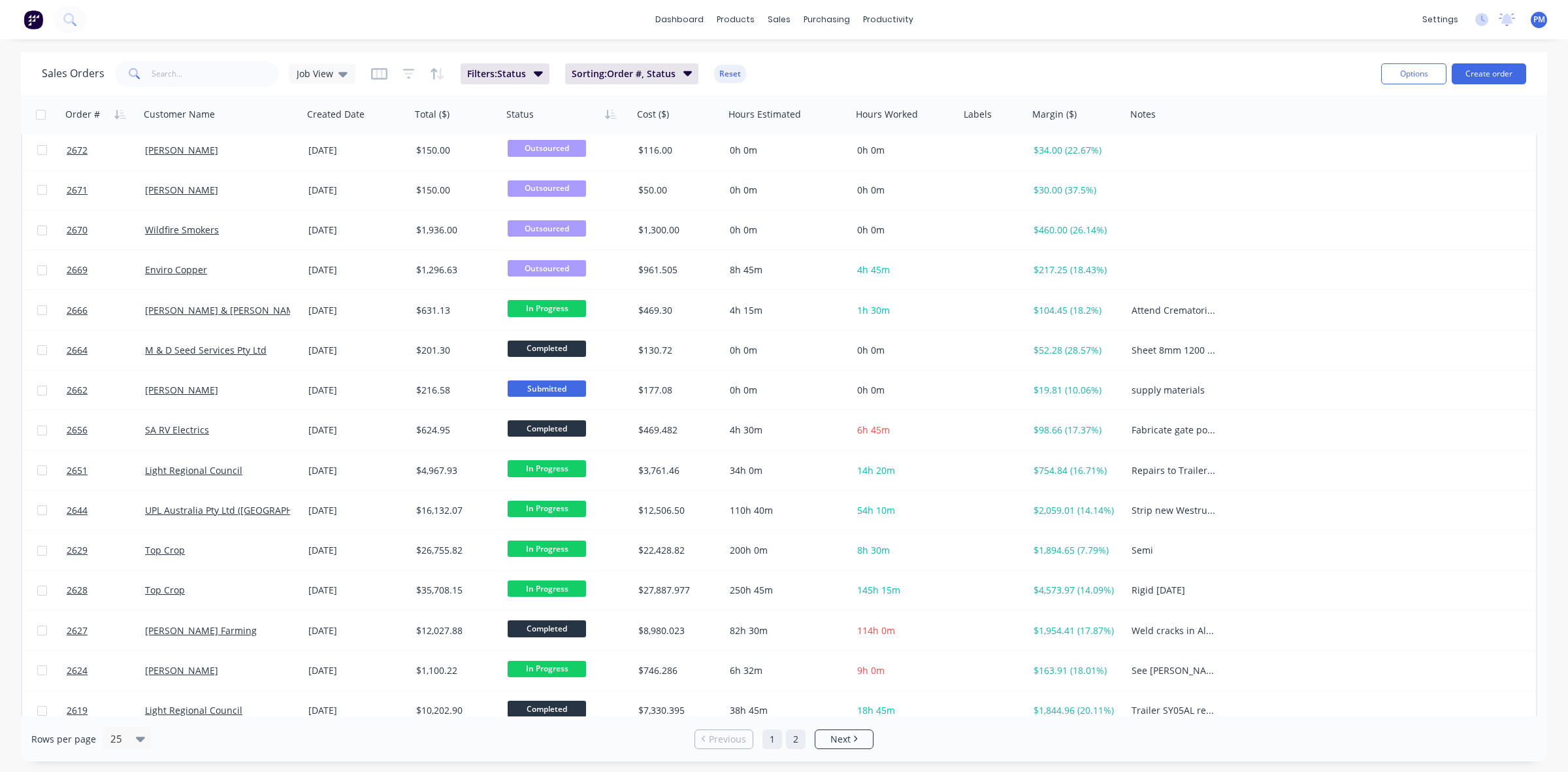
click at [794, 739] on link "2" at bounding box center [796, 739] width 20 height 20
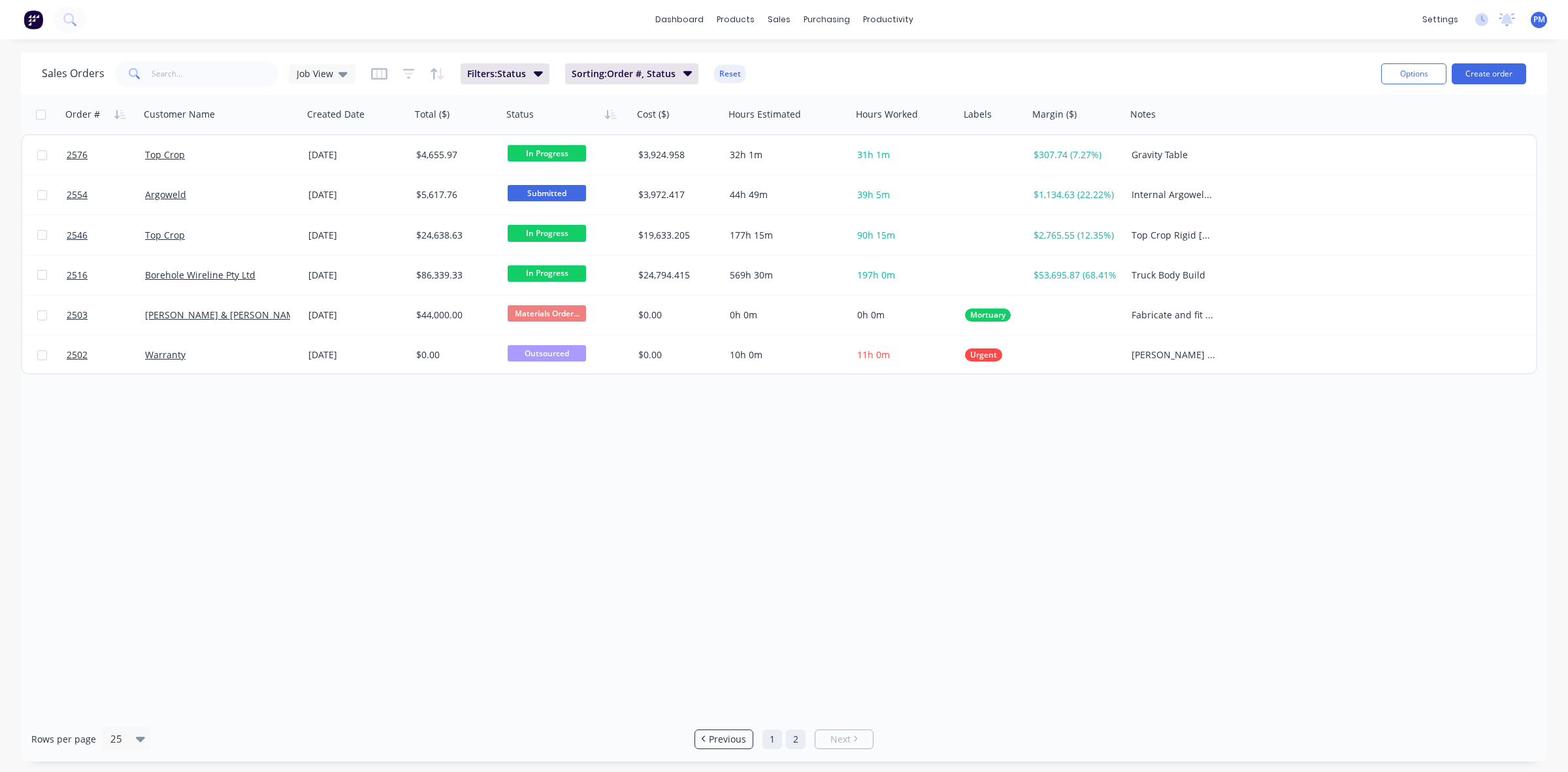
click at [768, 736] on link "1" at bounding box center [772, 739] width 20 height 20
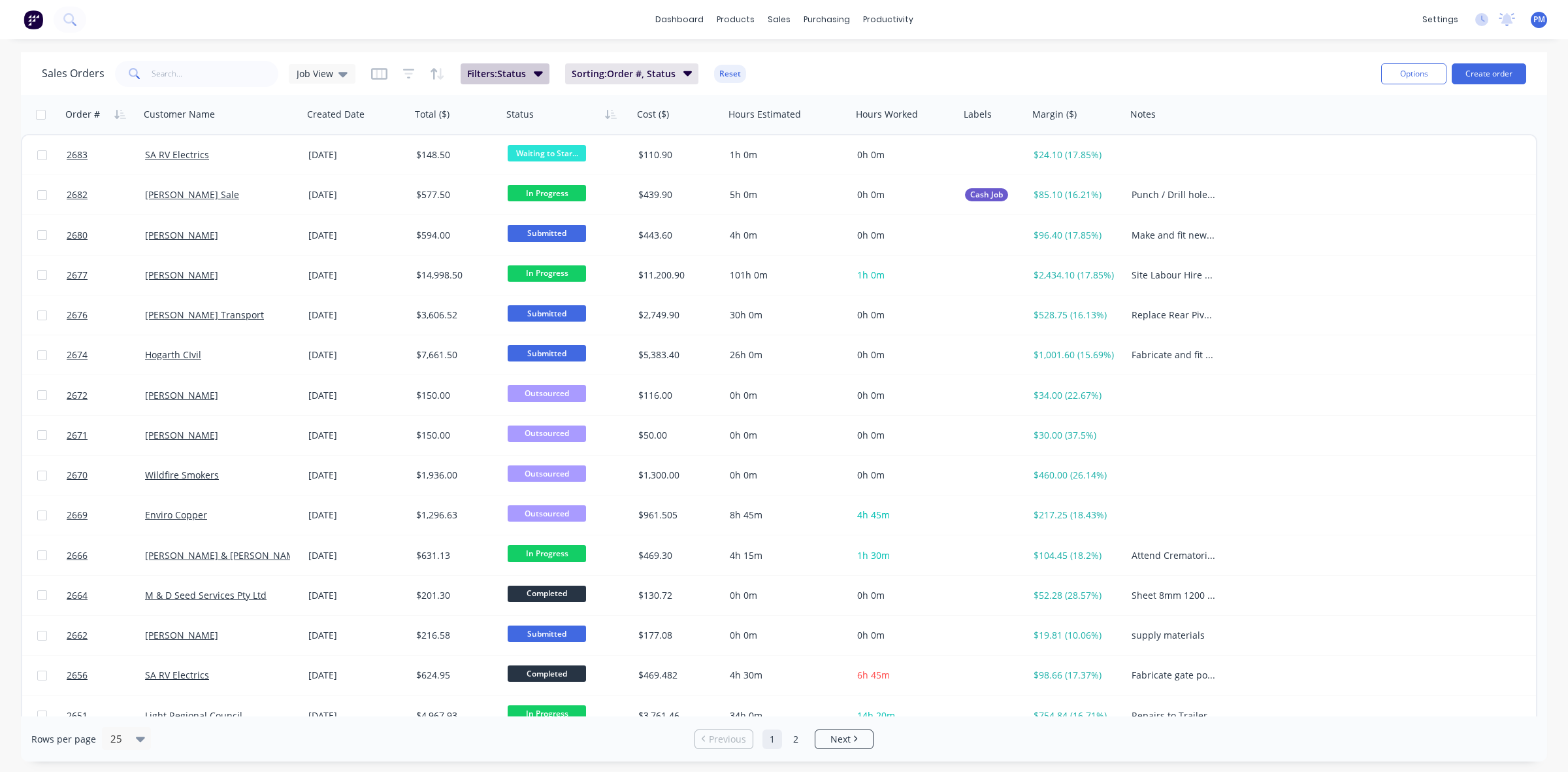
click at [534, 73] on icon "button" at bounding box center [538, 73] width 9 height 14
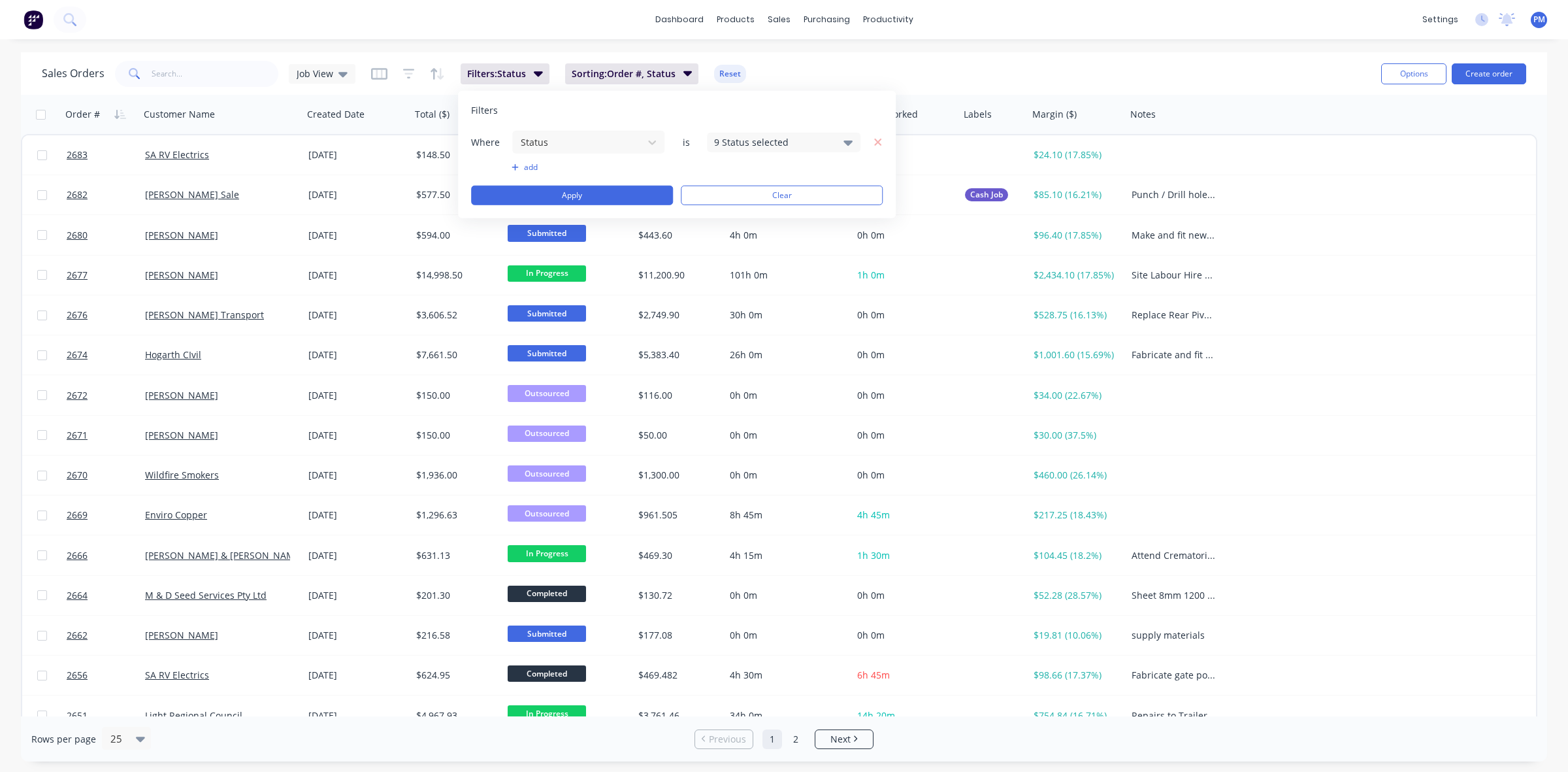
click at [844, 140] on icon at bounding box center [847, 143] width 9 height 6
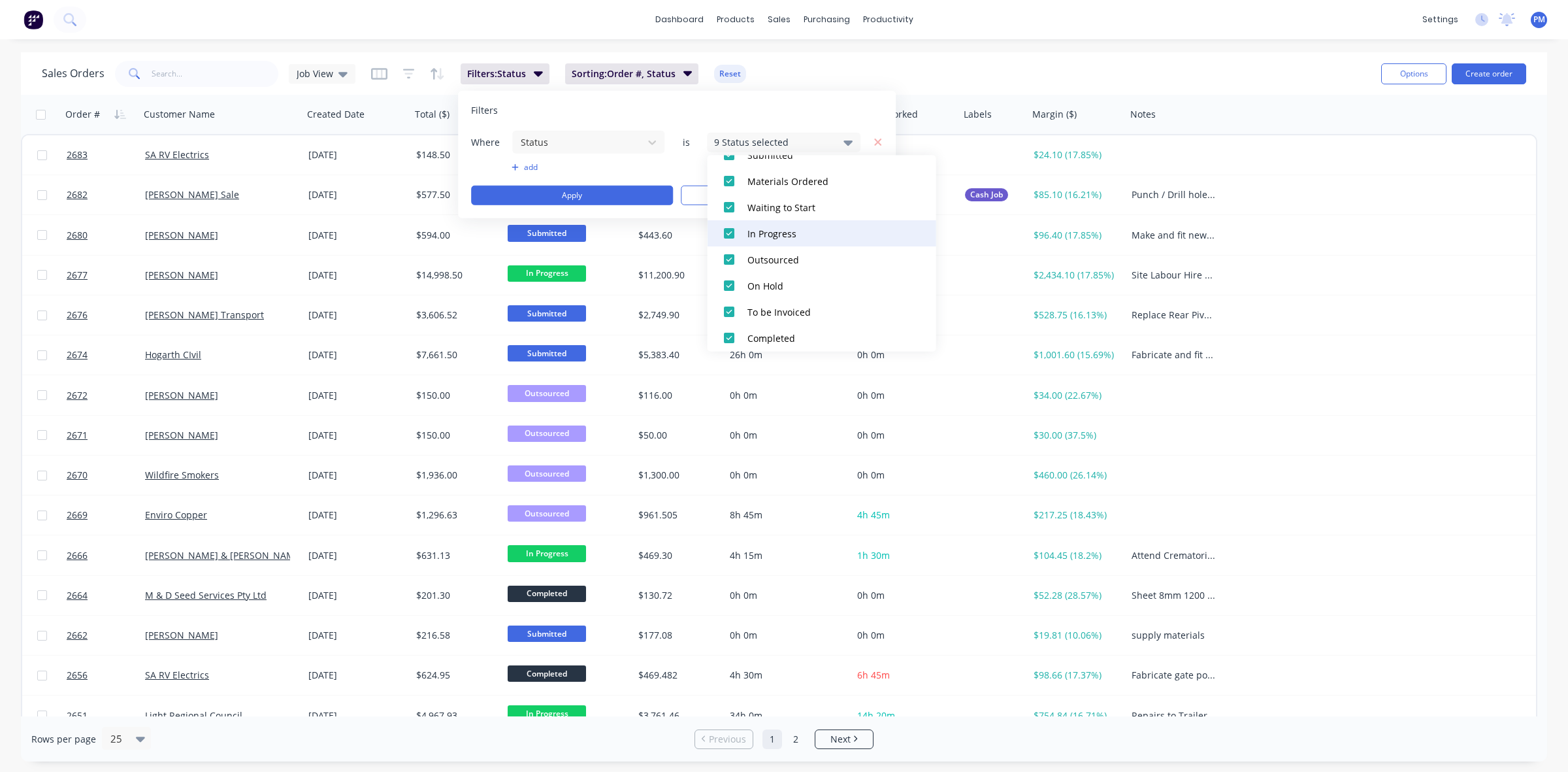
scroll to position [245, 0]
click at [730, 279] on div at bounding box center [729, 283] width 26 height 26
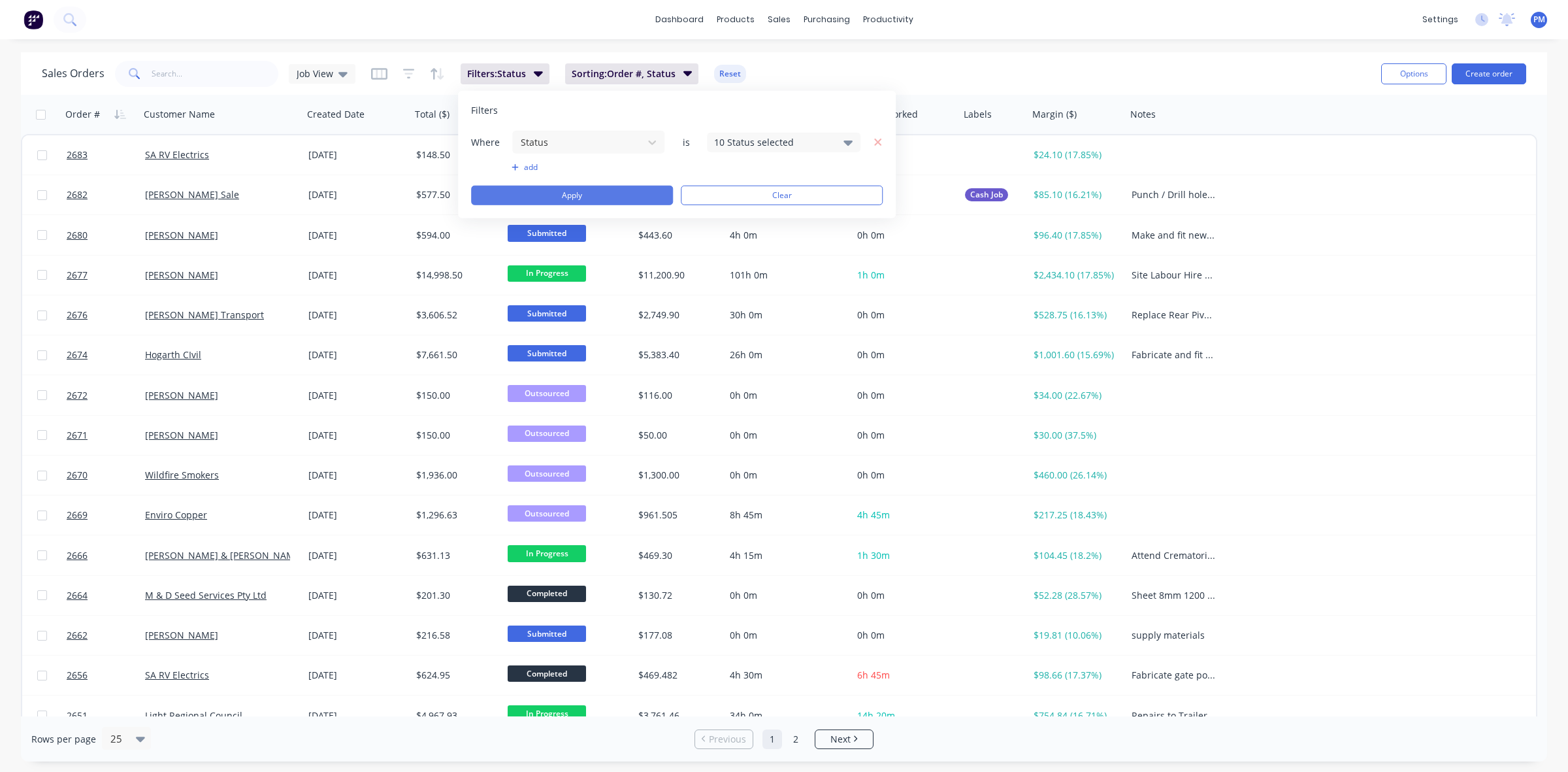
click at [604, 190] on button "Apply" at bounding box center [571, 195] width 201 height 20
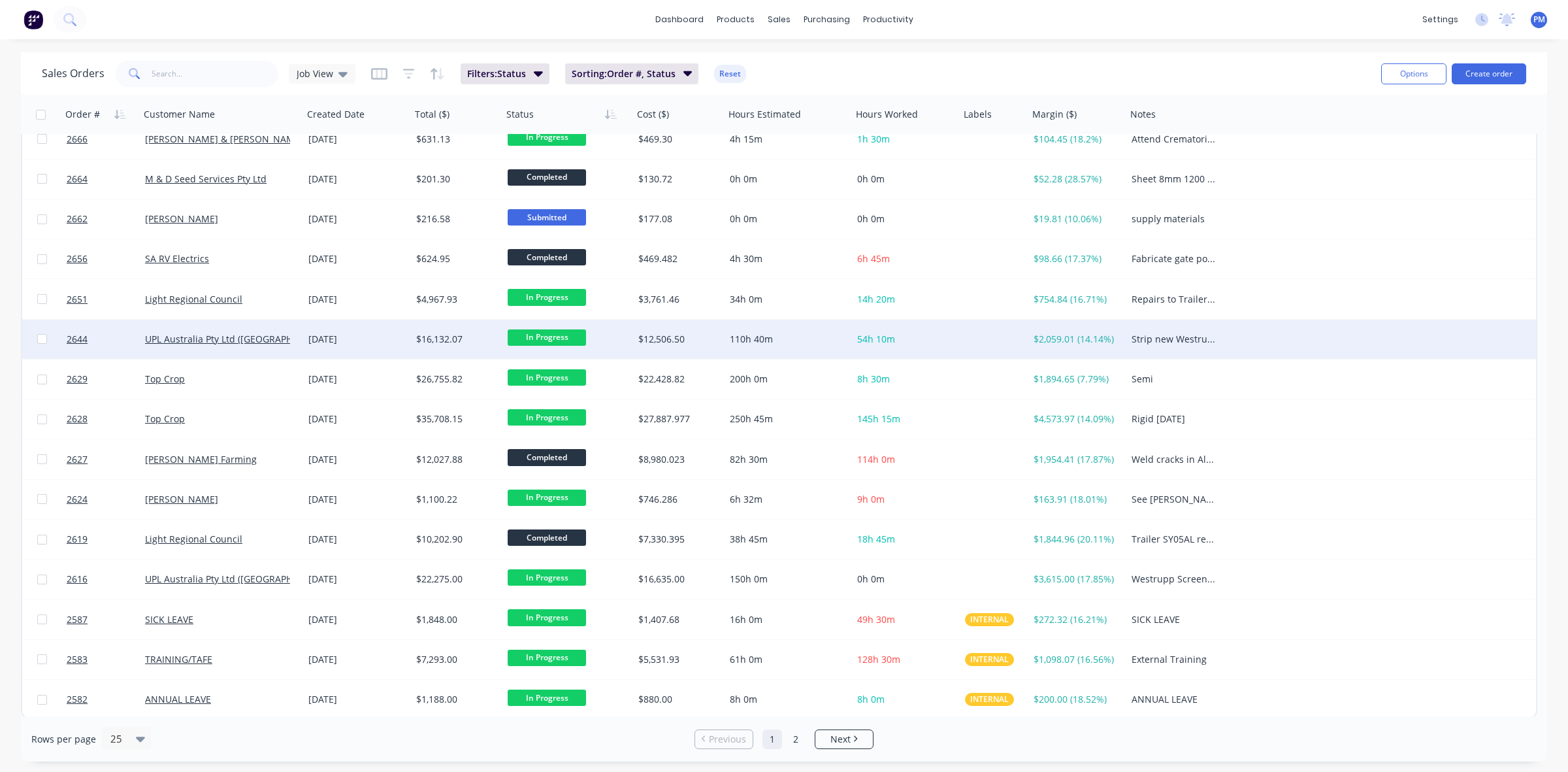
scroll to position [418, 0]
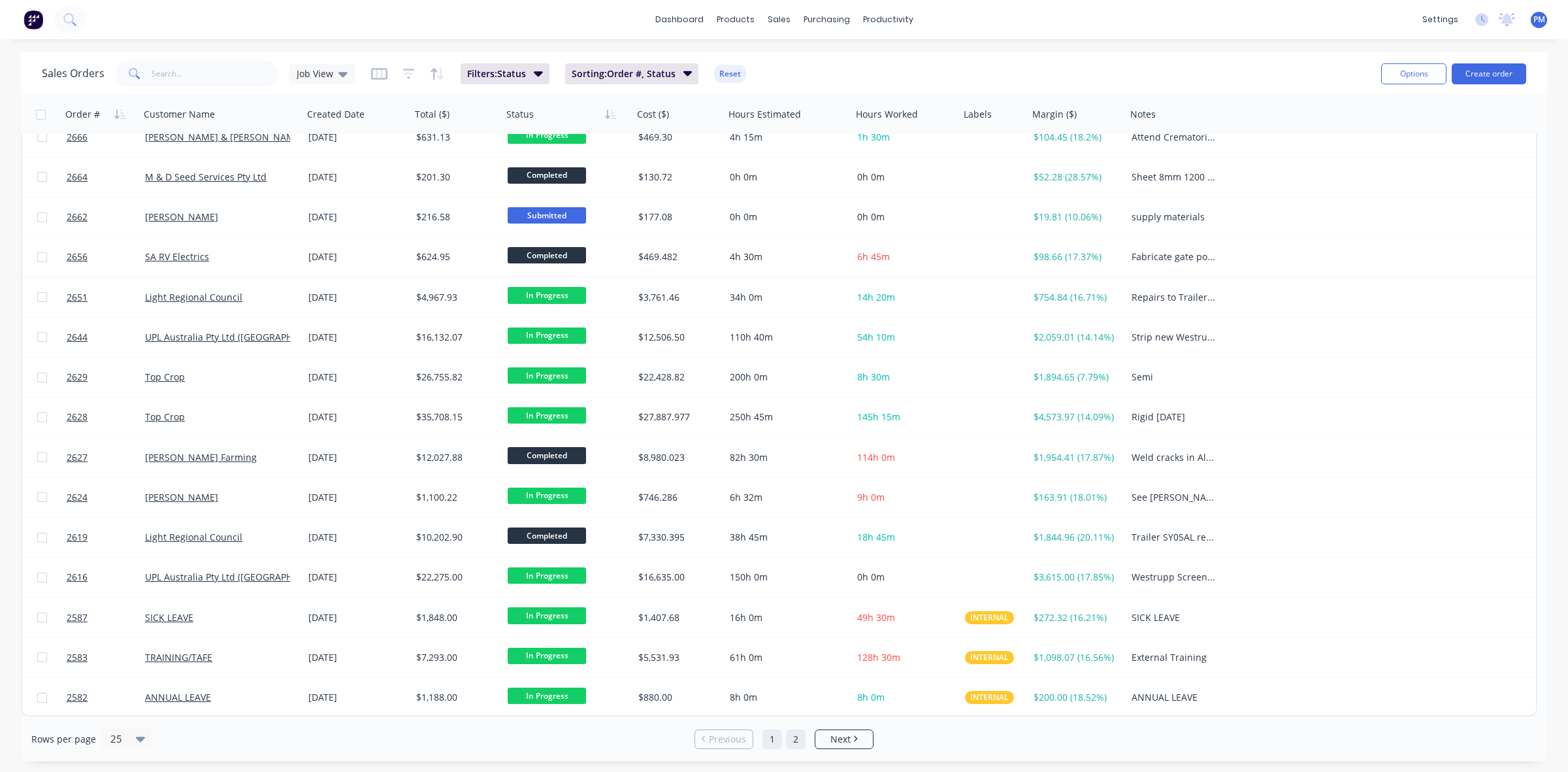
click at [791, 739] on link "2" at bounding box center [796, 739] width 20 height 20
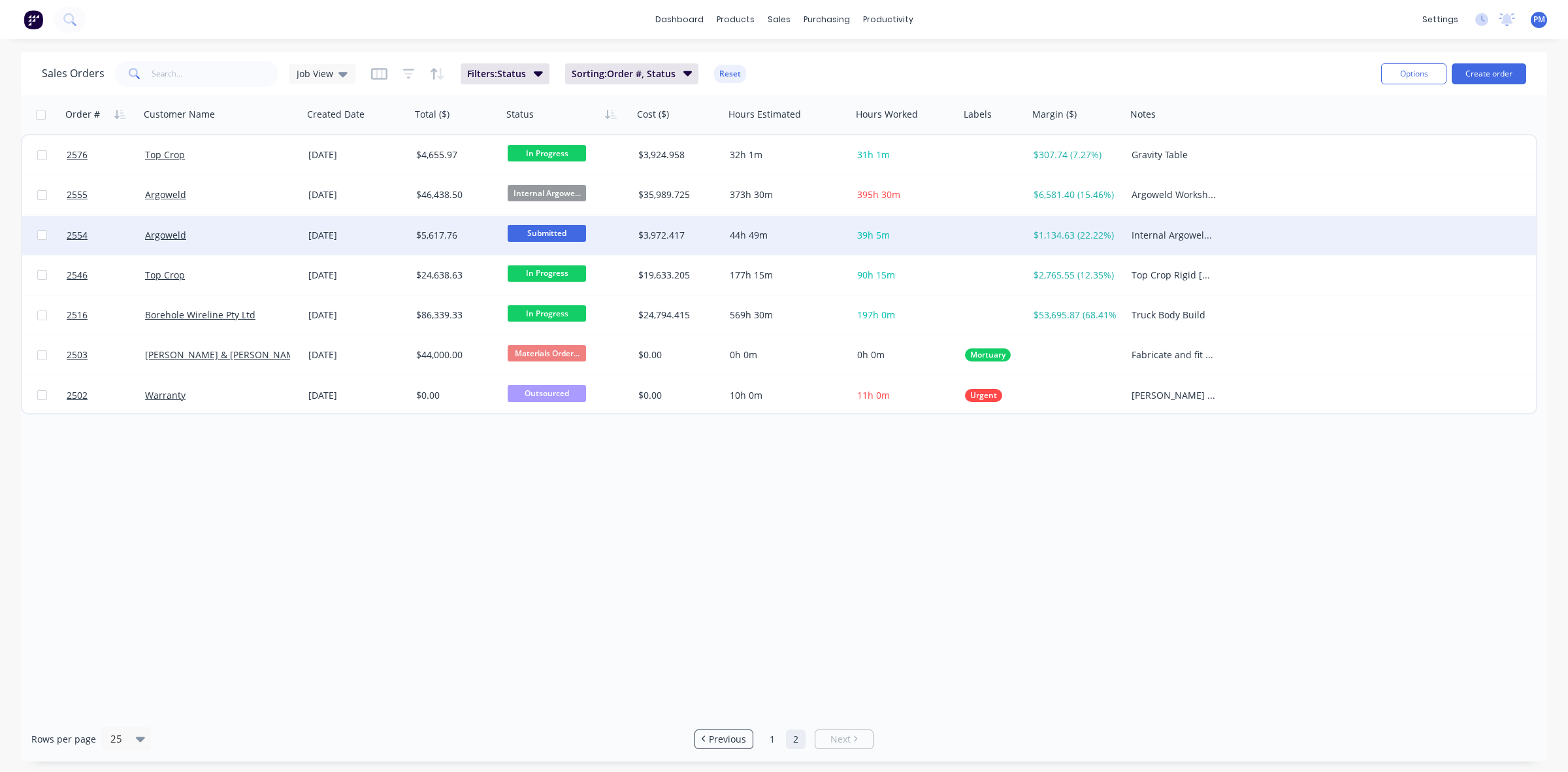
click at [563, 233] on span "Submitted" at bounding box center [546, 233] width 78 height 17
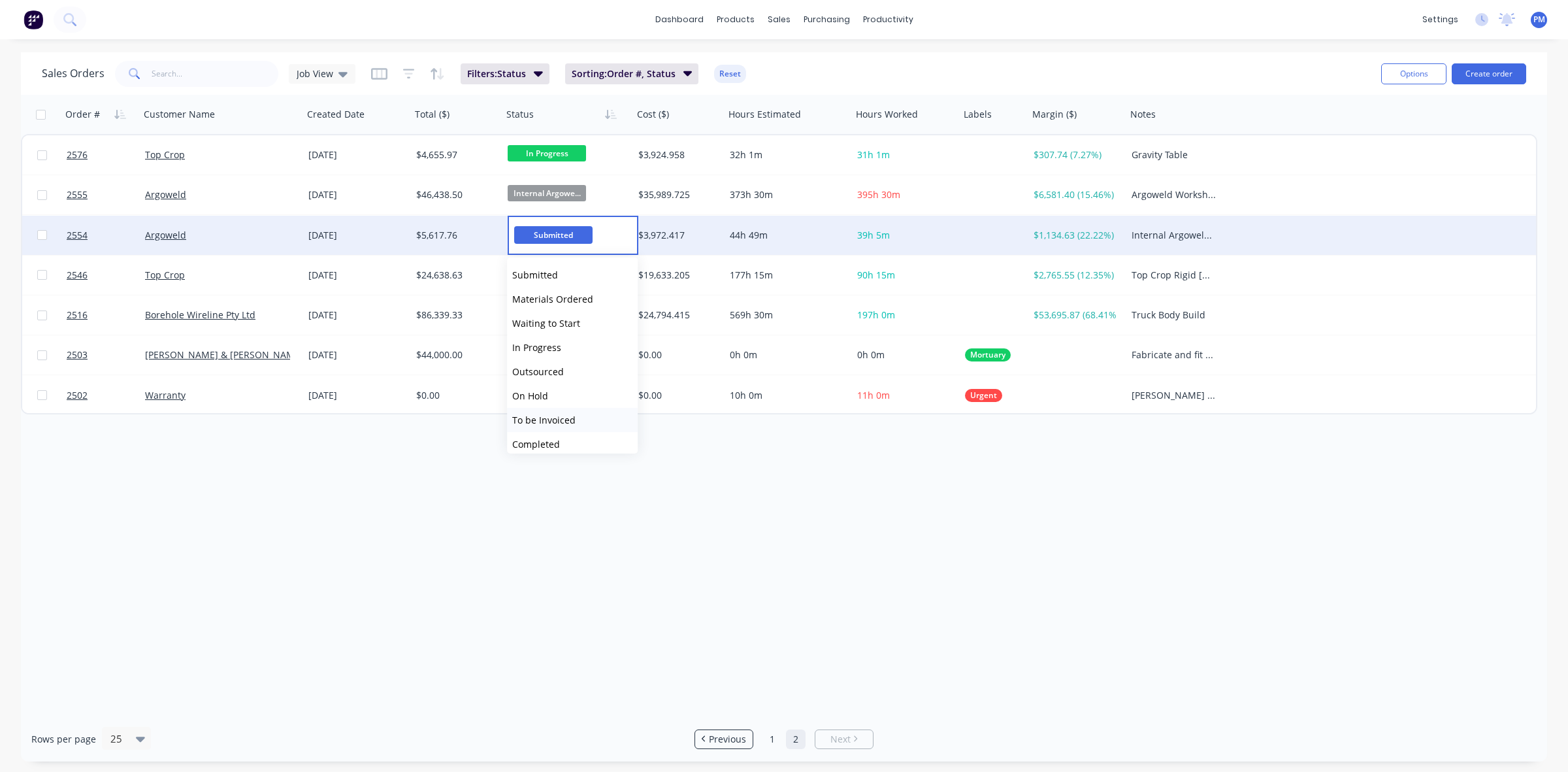
scroll to position [80, 0]
click at [556, 387] on span "Internal Argoweld Jobs" at bounding box center [561, 389] width 100 height 13
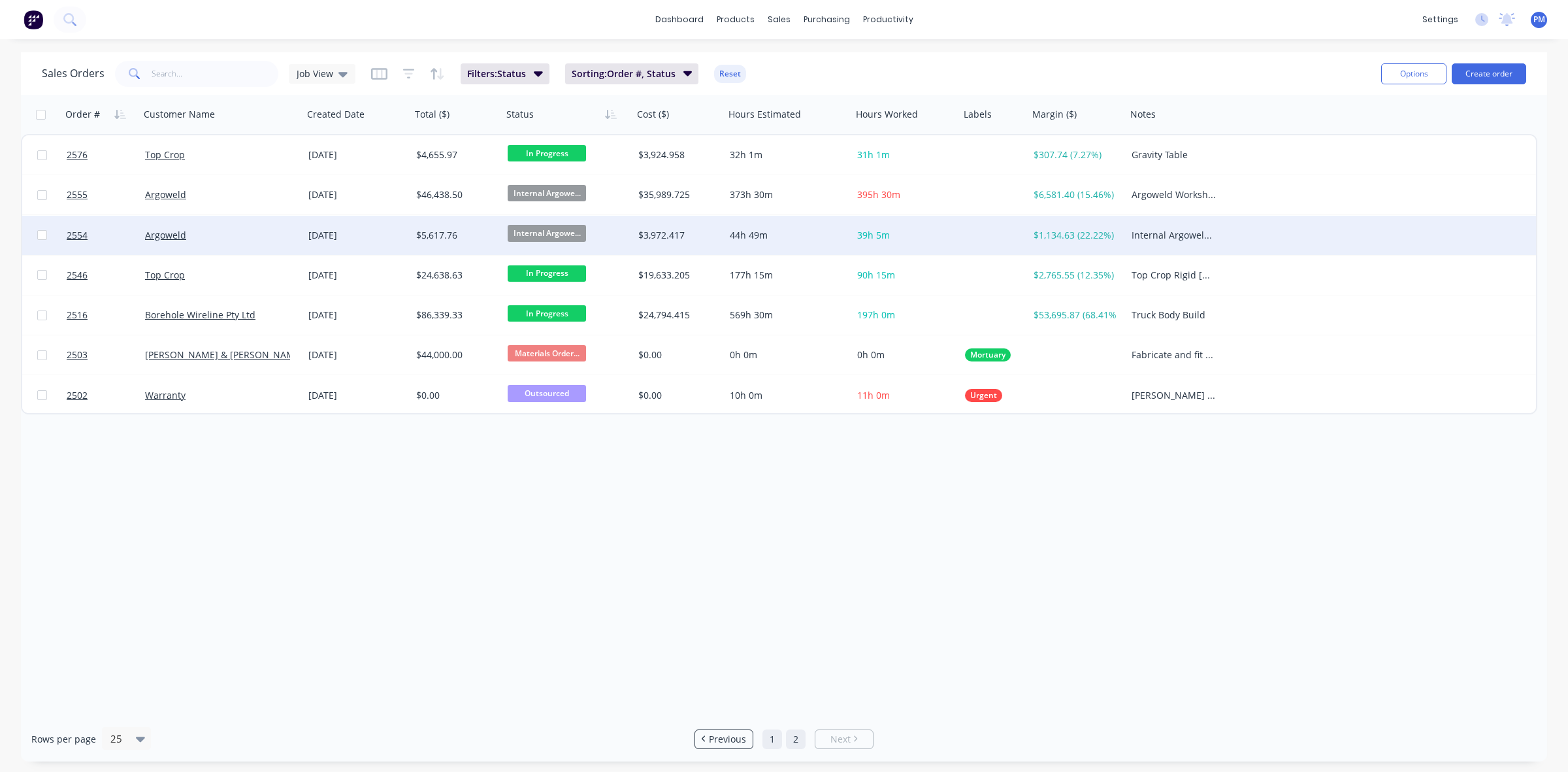
click at [768, 735] on link "1" at bounding box center [772, 739] width 20 height 20
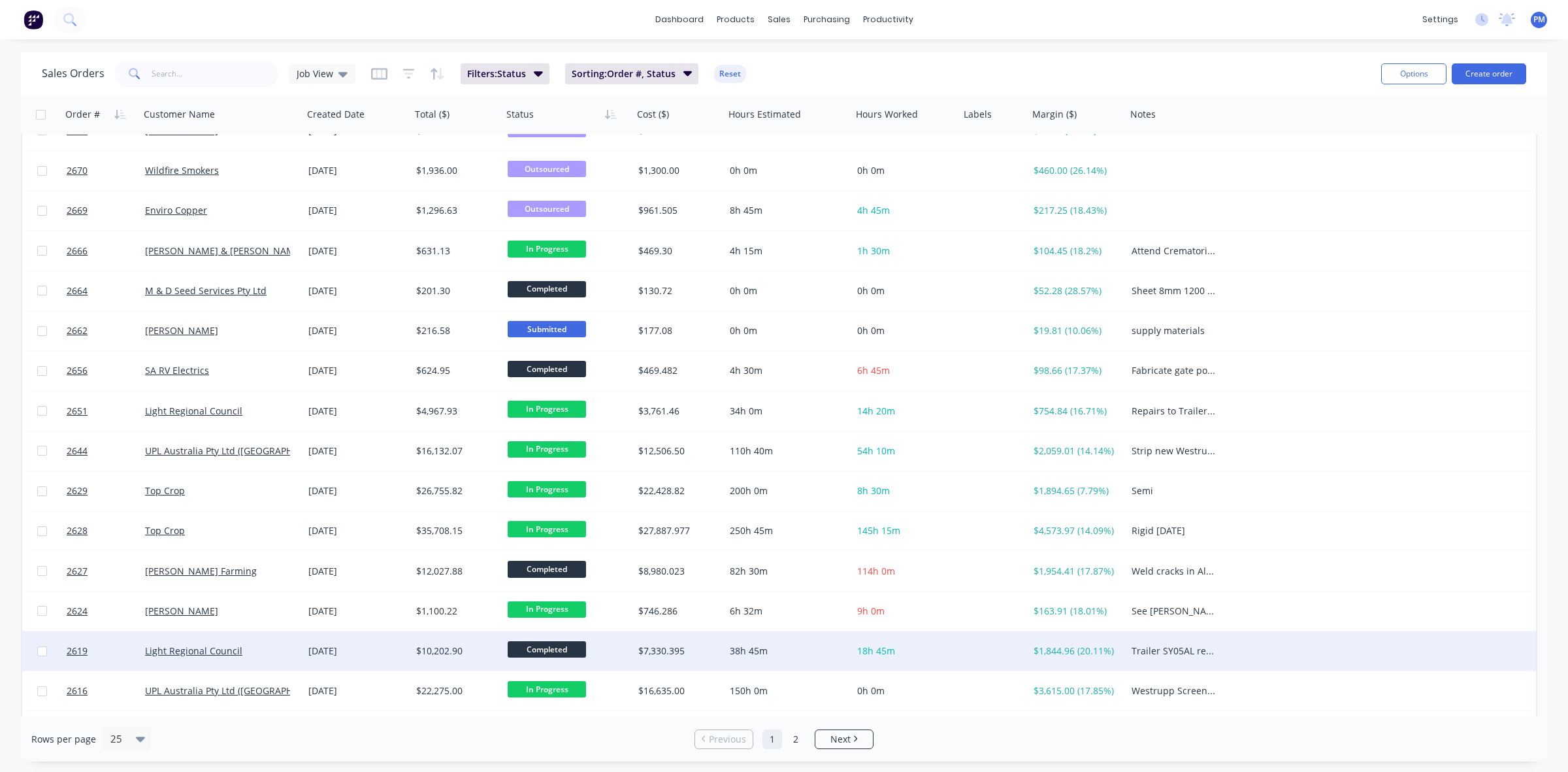
scroll to position [418, 0]
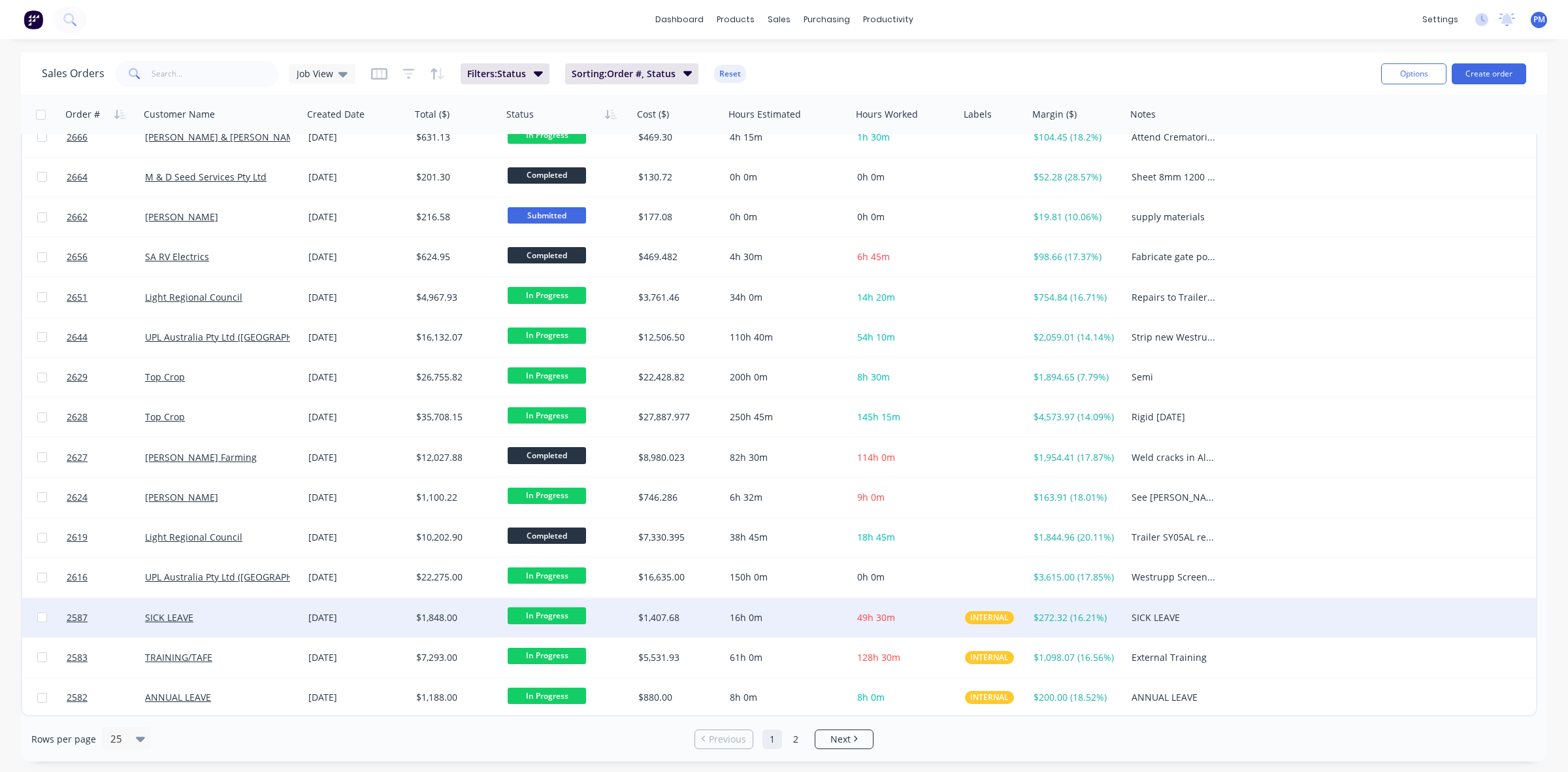
click at [544, 618] on span "In Progress" at bounding box center [546, 615] width 78 height 17
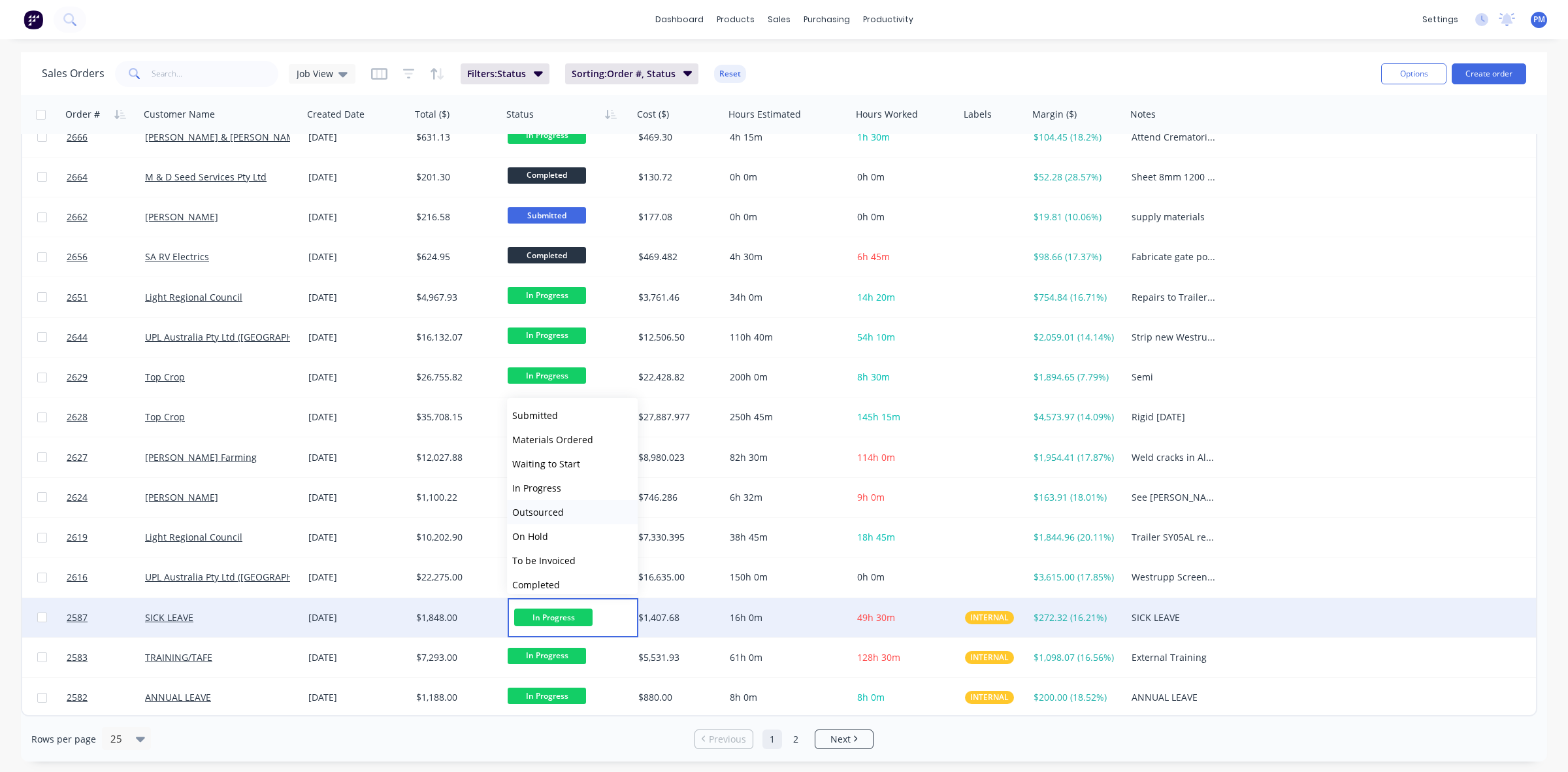
scroll to position [80, 0]
click at [578, 531] on span "Internal Argoweld Jobs" at bounding box center [561, 529] width 100 height 13
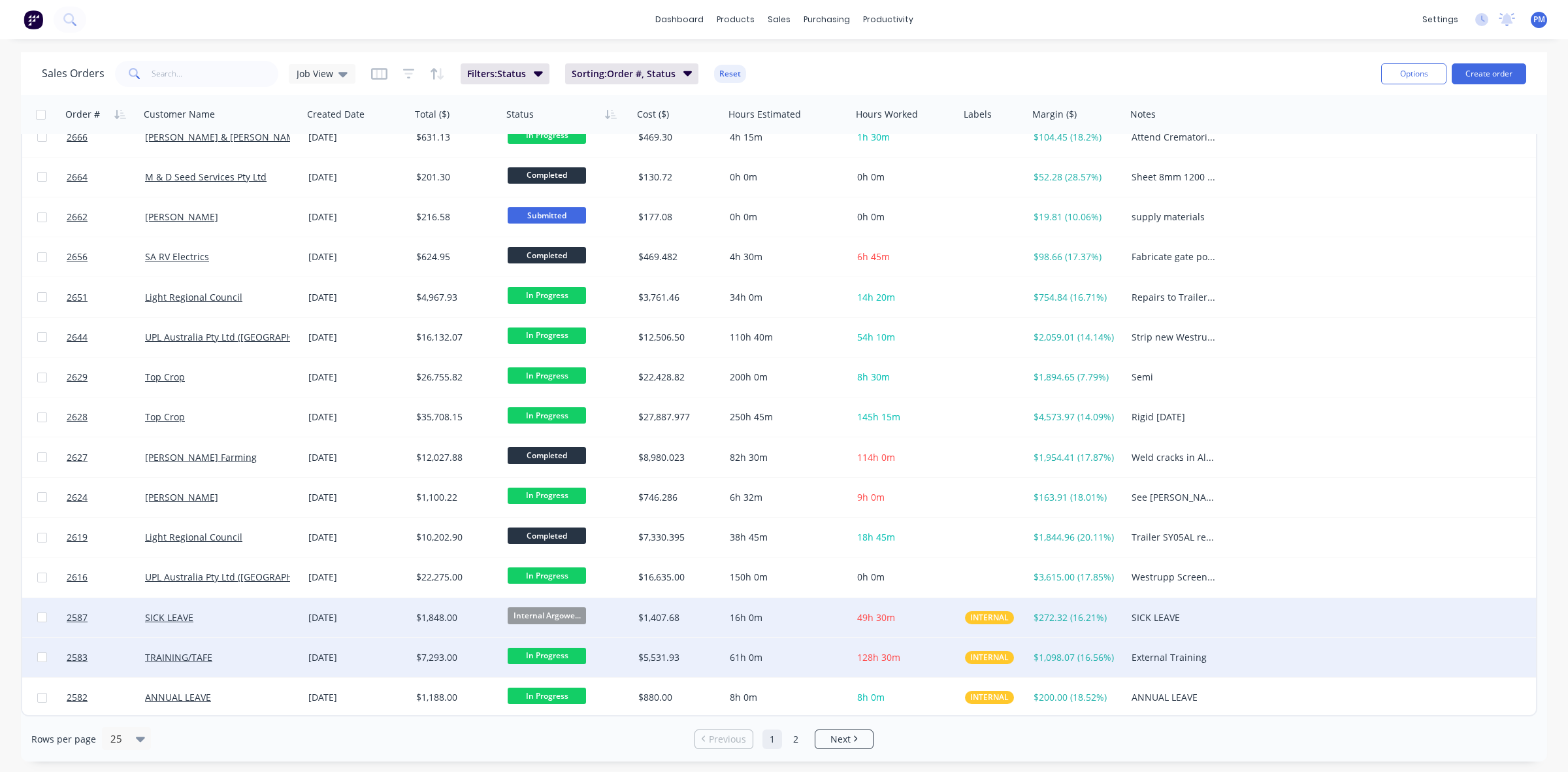
click at [545, 652] on span "In Progress" at bounding box center [546, 656] width 78 height 17
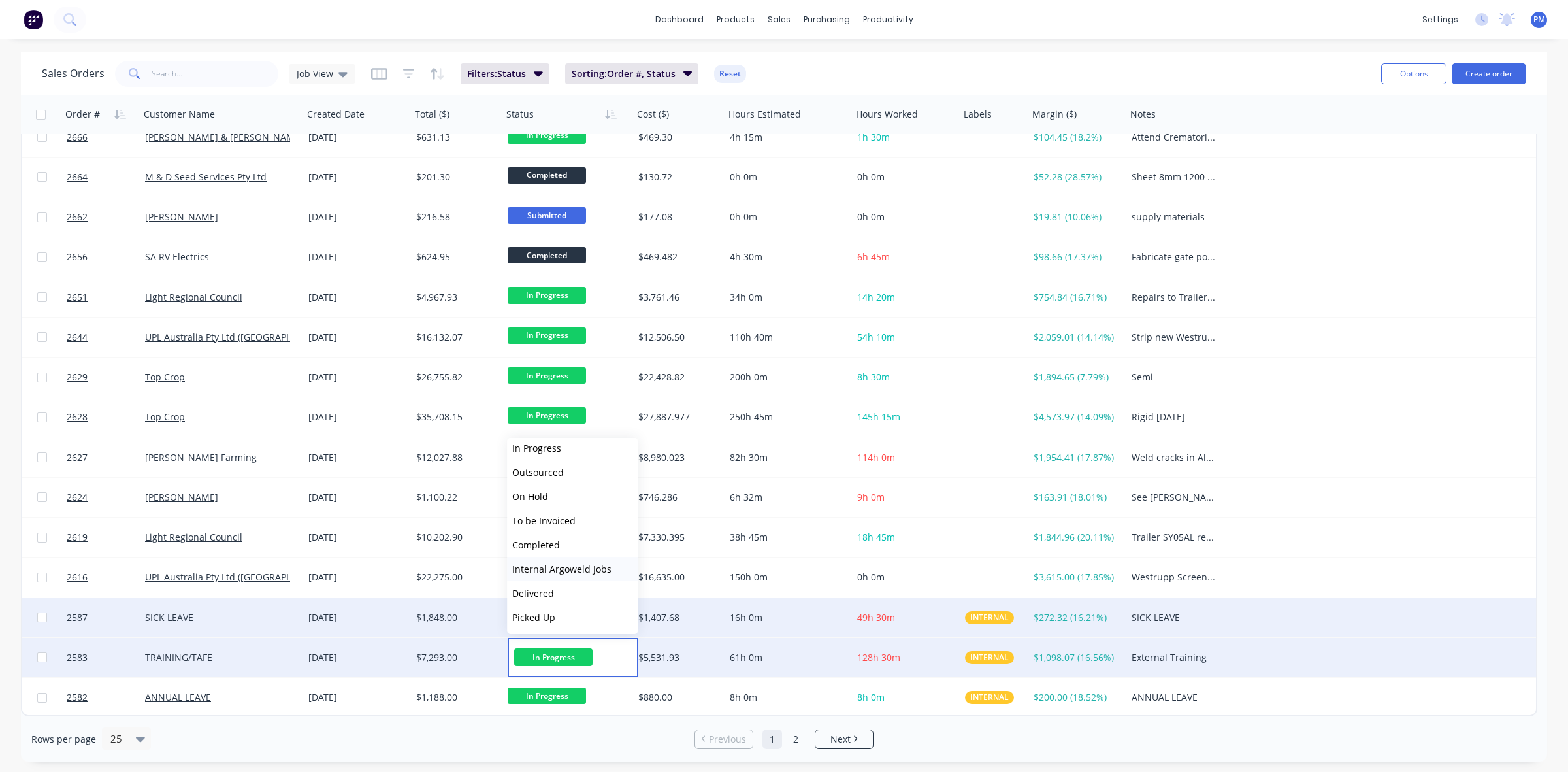
click at [557, 569] on span "Internal Argoweld Jobs" at bounding box center [561, 569] width 100 height 13
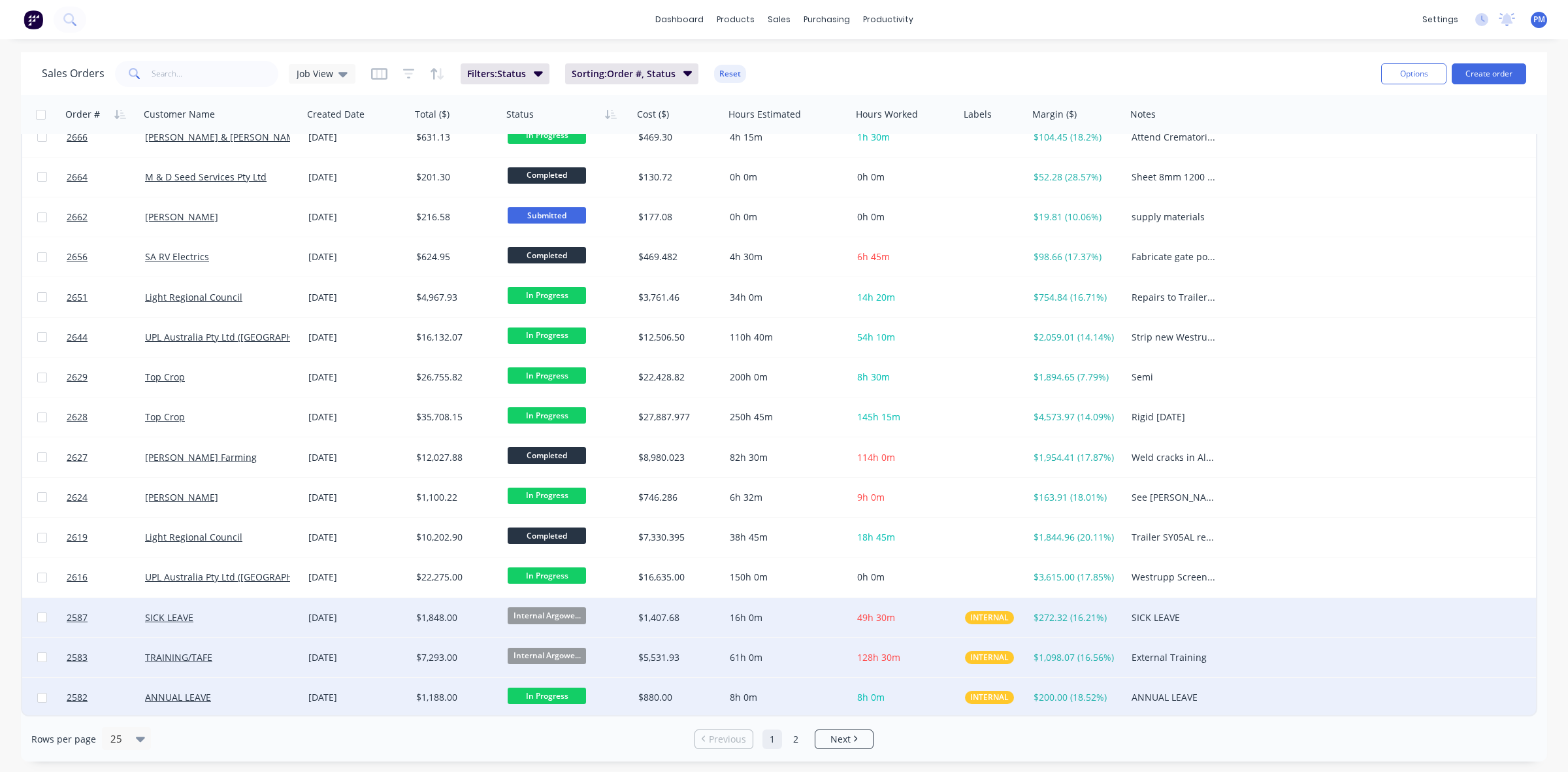
click at [540, 698] on span "In Progress" at bounding box center [546, 696] width 78 height 17
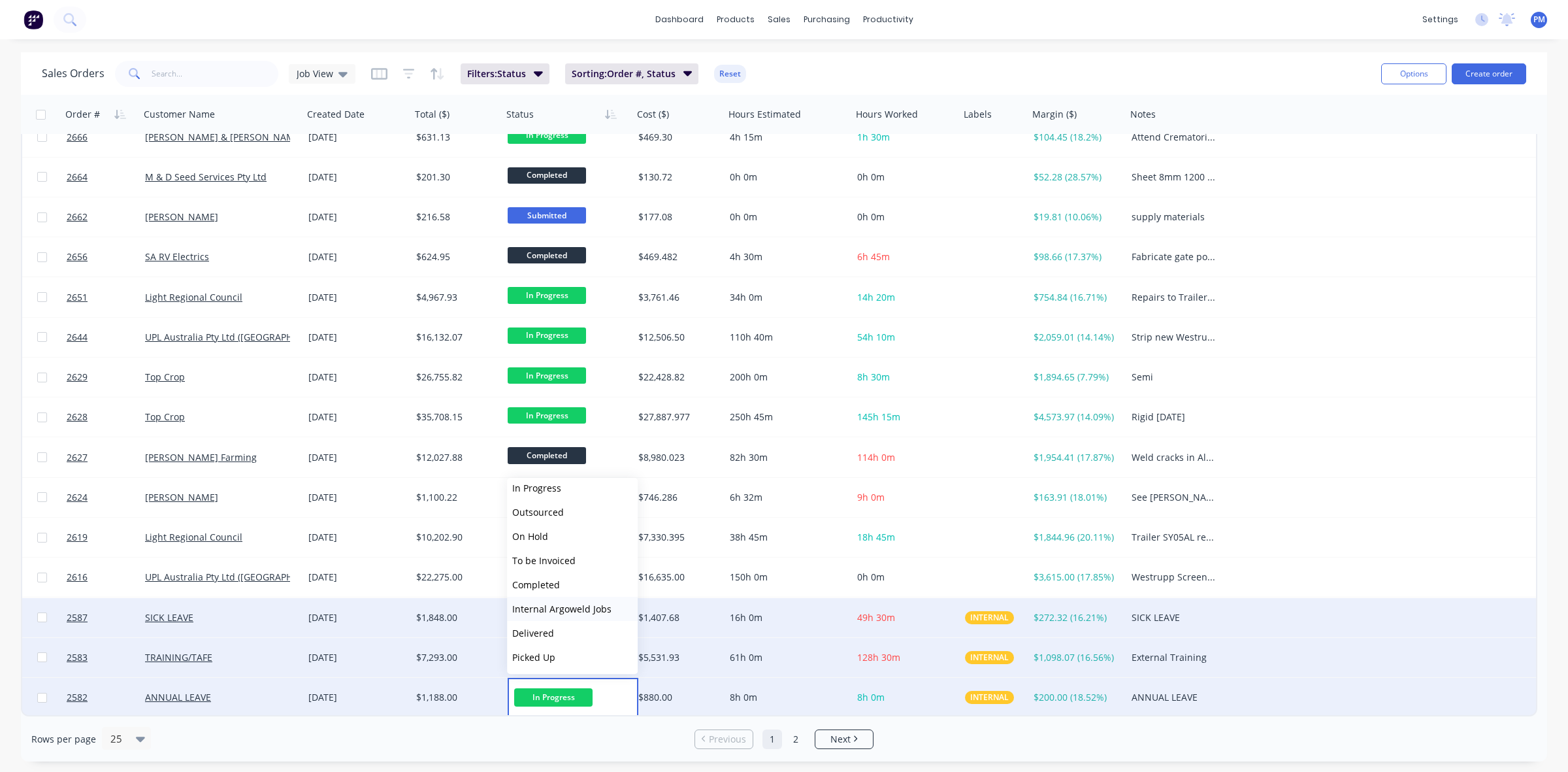
click at [553, 605] on span "Internal Argoweld Jobs" at bounding box center [561, 609] width 100 height 13
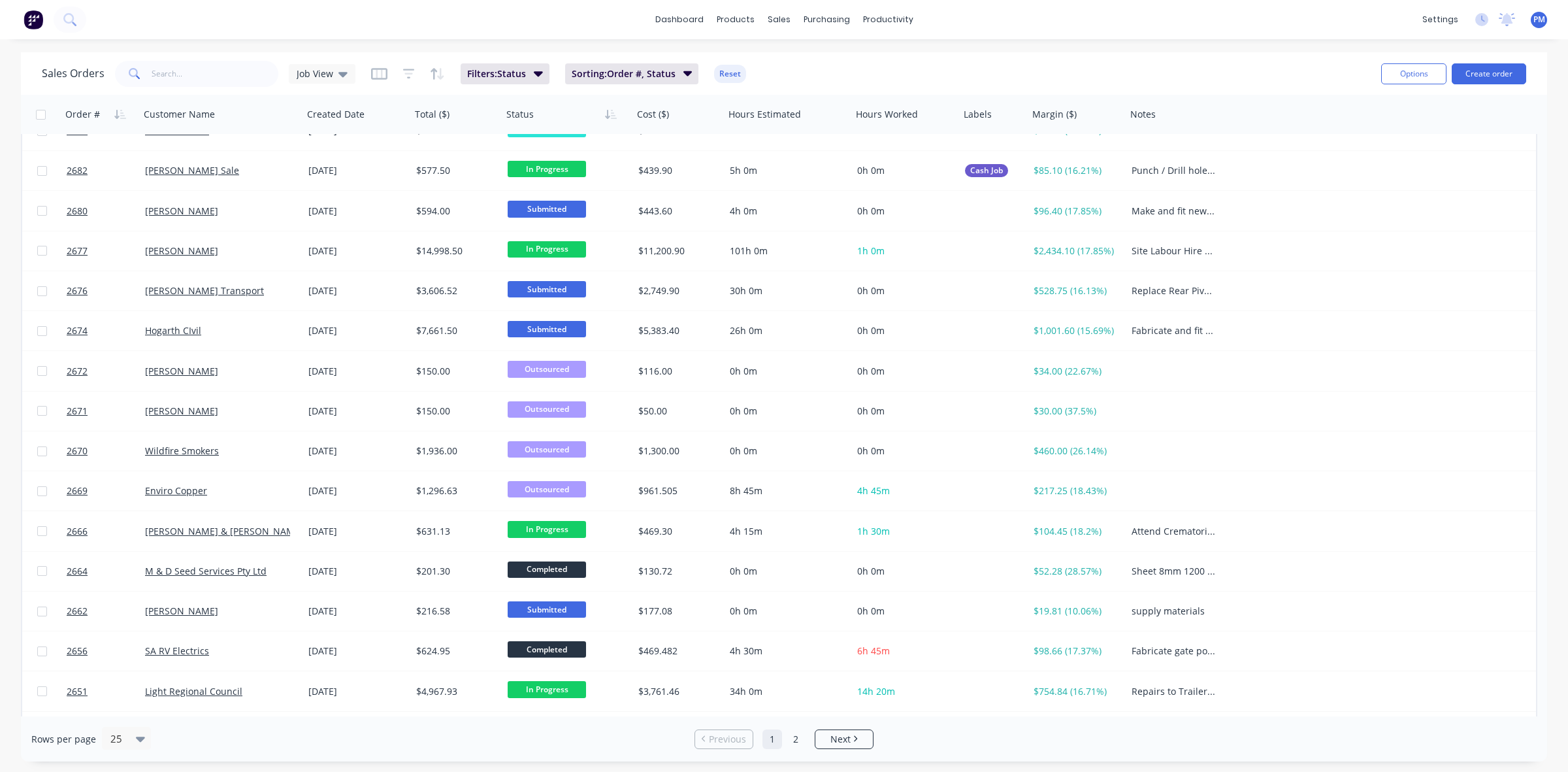
scroll to position [0, 0]
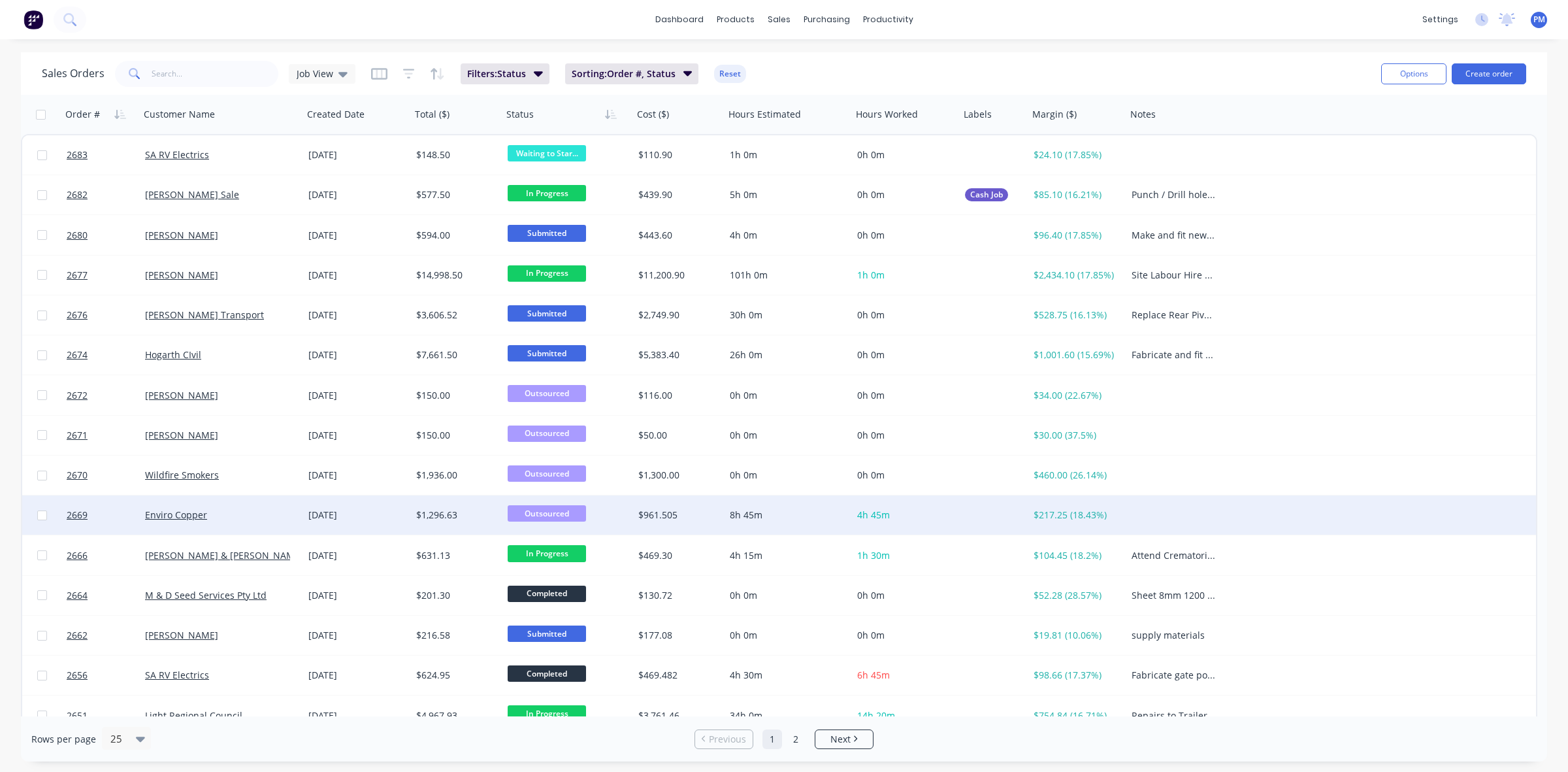
click at [475, 514] on div "$1,296.63" at bounding box center [454, 515] width 77 height 13
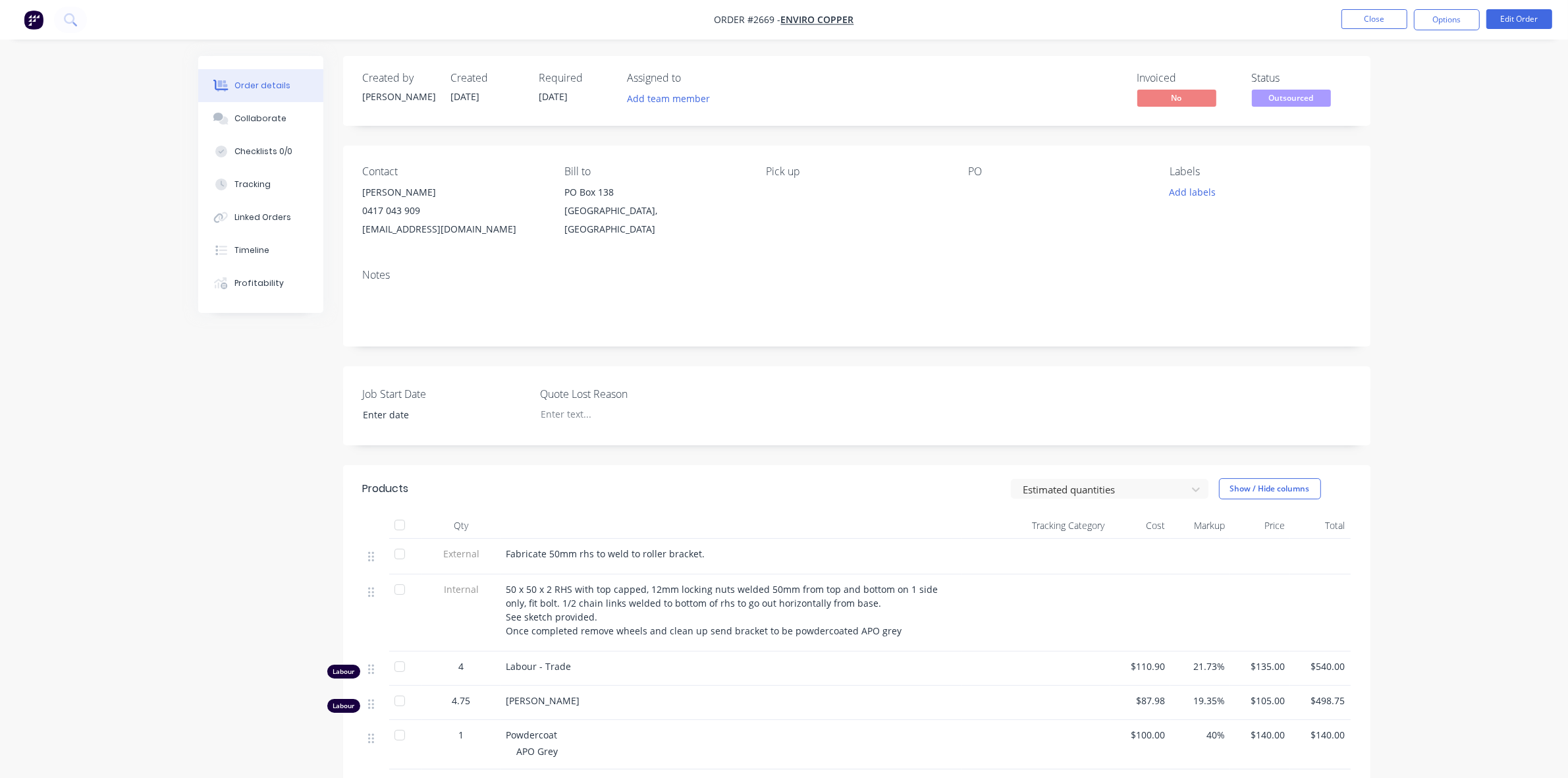
click at [702, 548] on div "Fabricate 50mm rhs to weld to roller bracket." at bounding box center [731, 553] width 450 height 14
drag, startPoint x: 506, startPoint y: 554, endPoint x: 678, endPoint y: 561, distance: 172.1
click at [678, 561] on div "Fabricate 50mm rhs to weld to roller bracket." at bounding box center [731, 556] width 461 height 35
copy div "Fabricate 50mm rhs to weld to roller bracket."
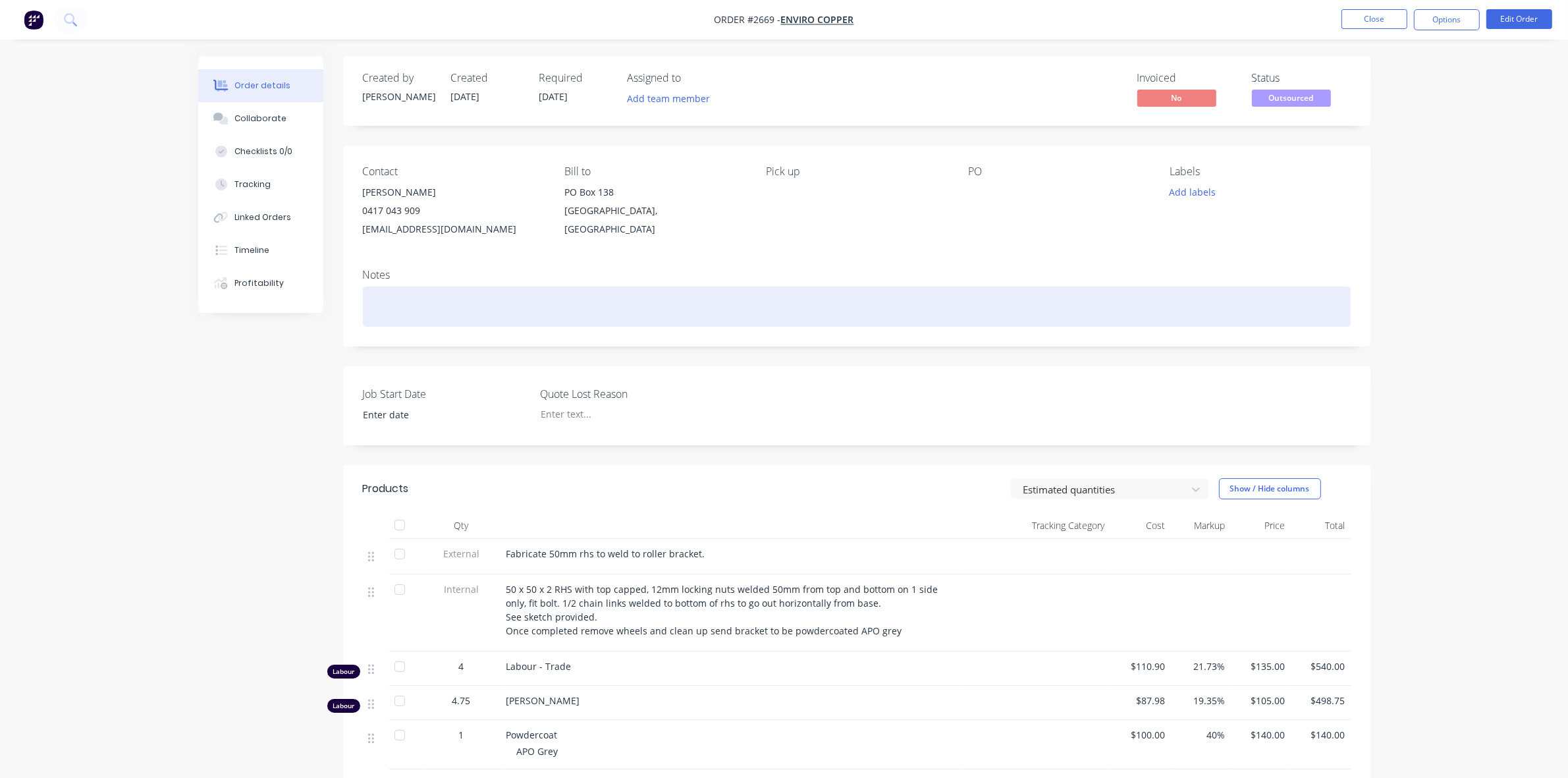
click at [448, 303] on div at bounding box center [857, 307] width 988 height 40
paste div
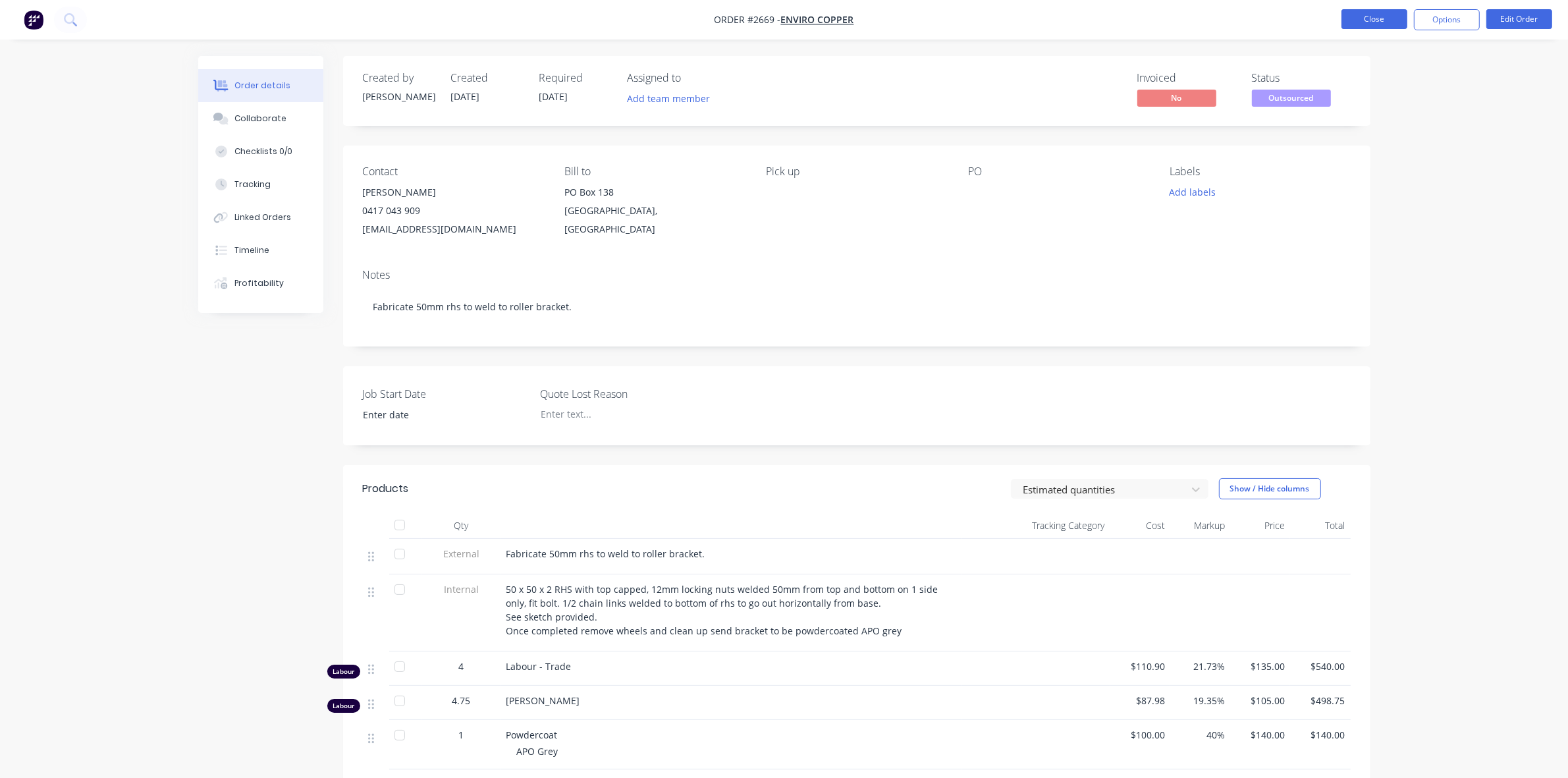
click at [1383, 22] on button "Close" at bounding box center [1375, 18] width 66 height 20
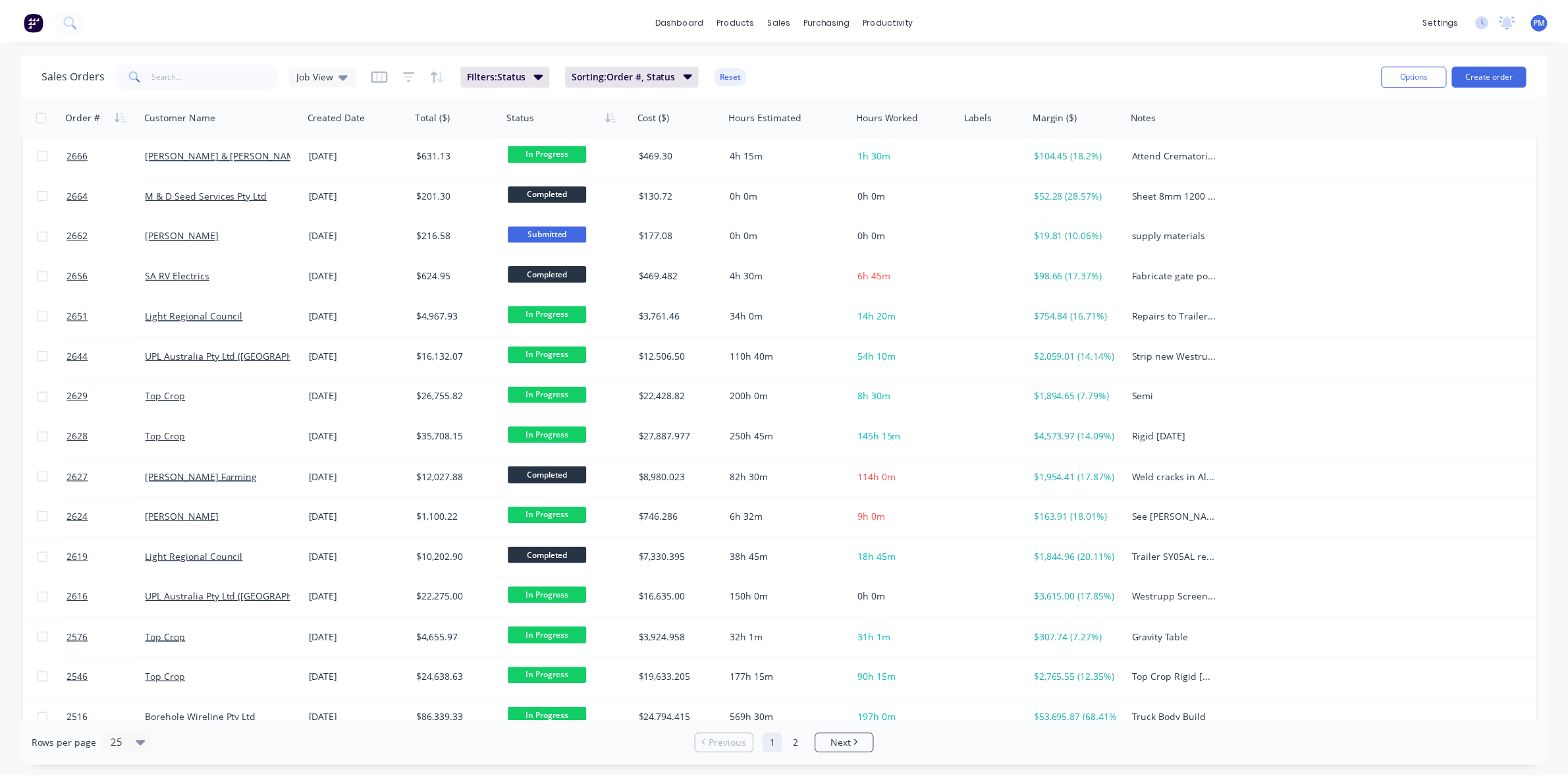
scroll to position [422, 0]
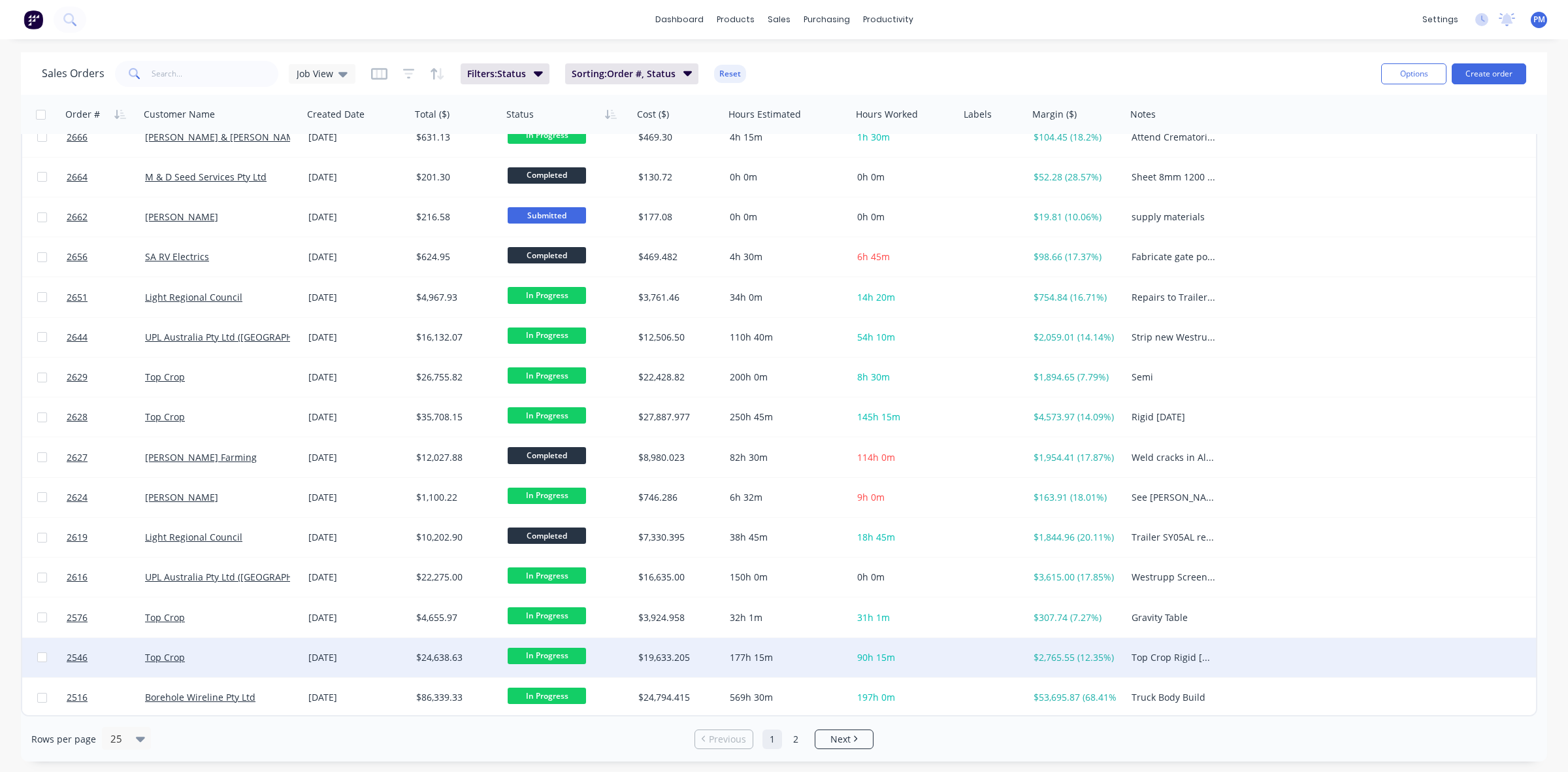
click at [265, 656] on div "Top Crop" at bounding box center [217, 657] width 145 height 13
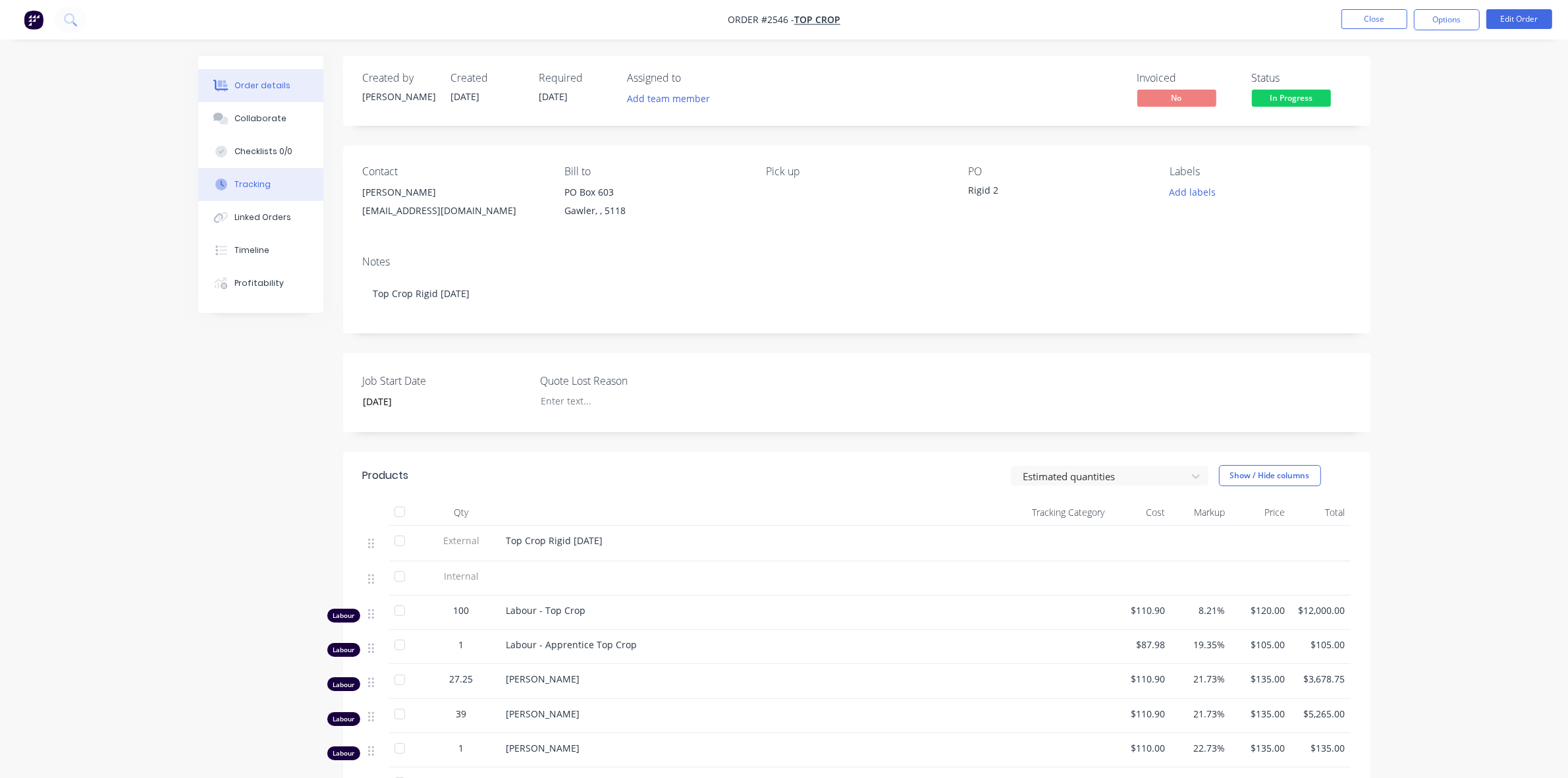
click at [238, 181] on div "Tracking" at bounding box center [252, 184] width 36 height 12
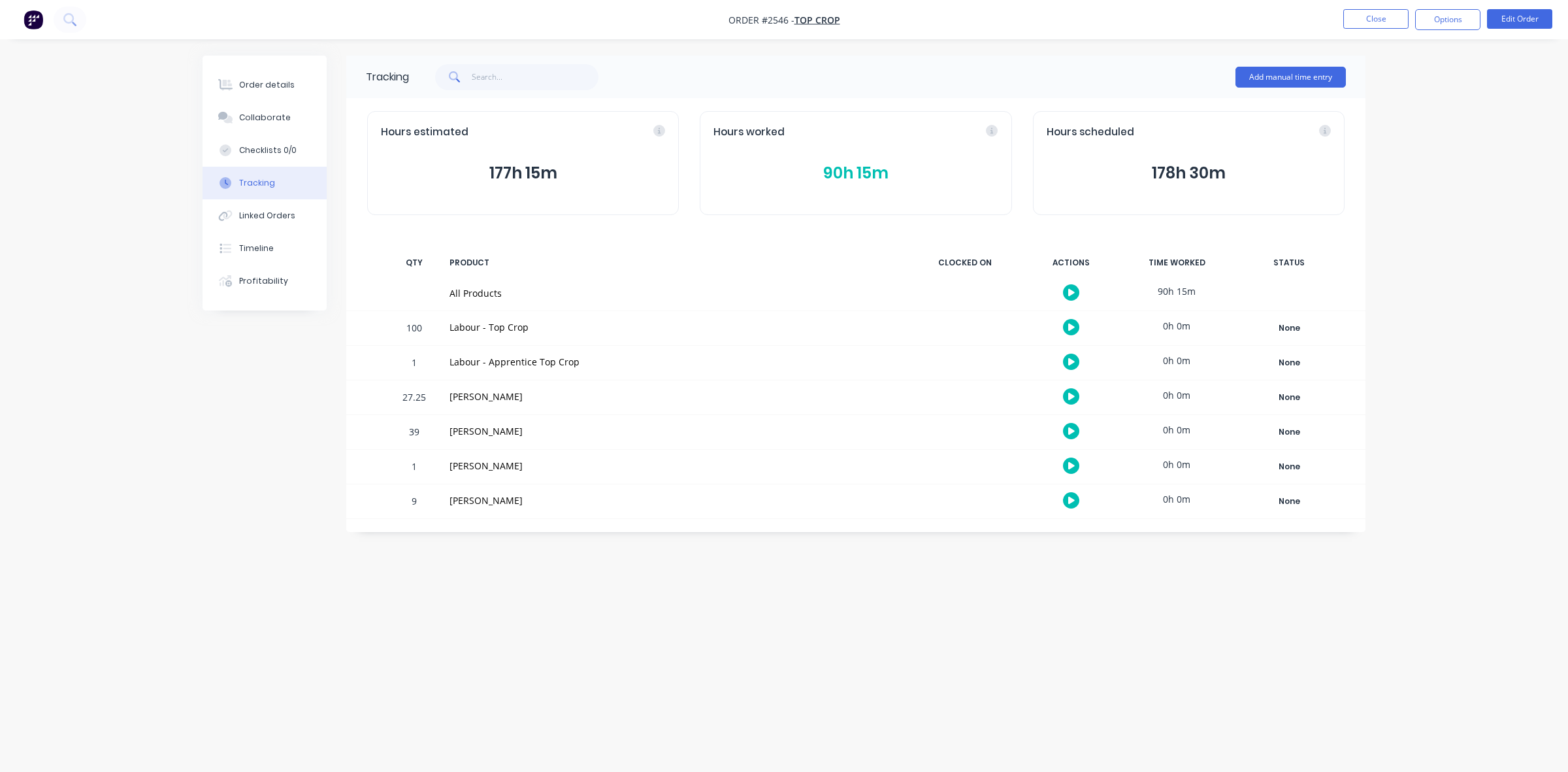
click at [852, 169] on button "90h 15m" at bounding box center [855, 173] width 284 height 25
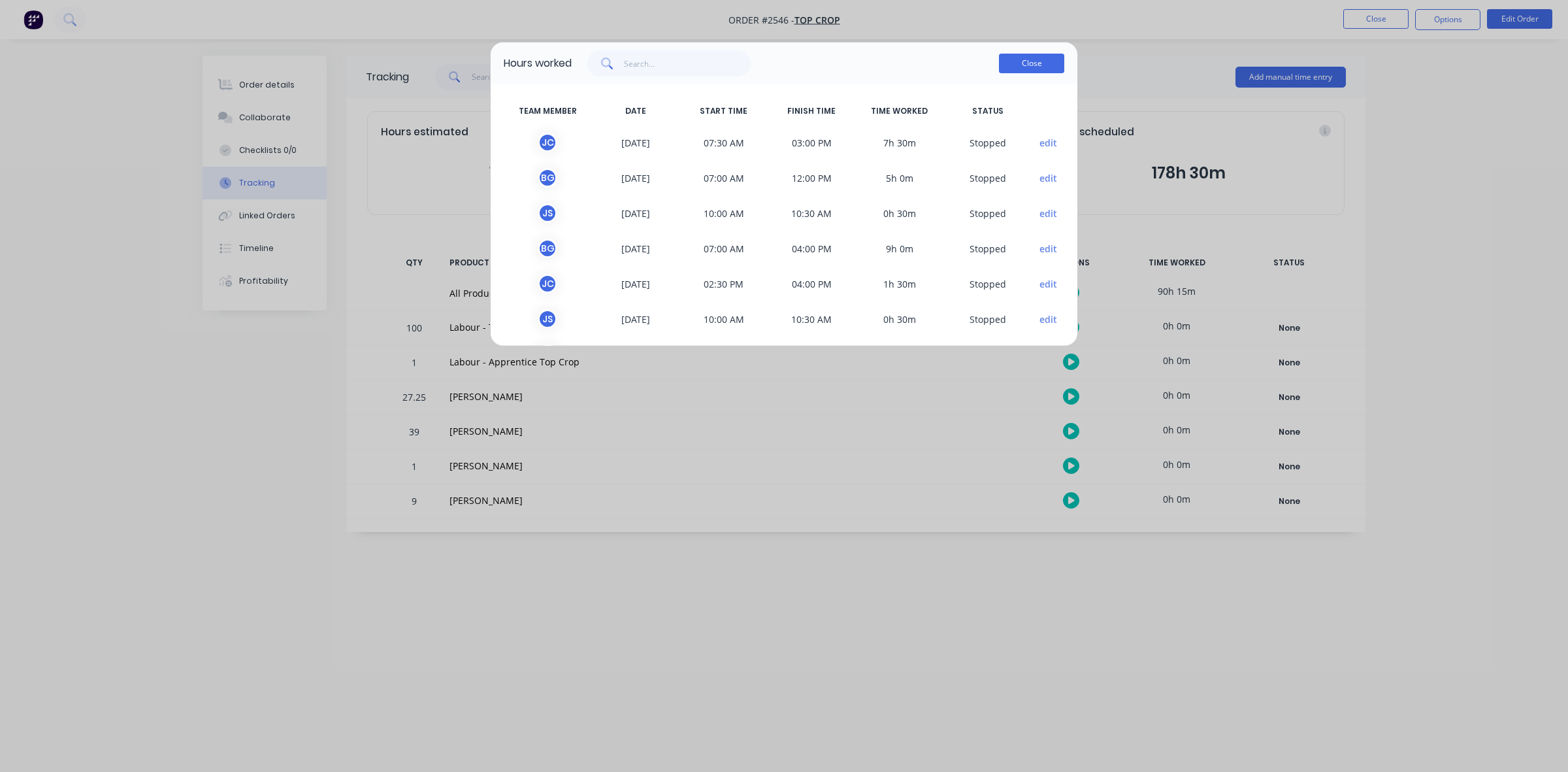
click at [1038, 62] on button "Close" at bounding box center [1031, 63] width 65 height 20
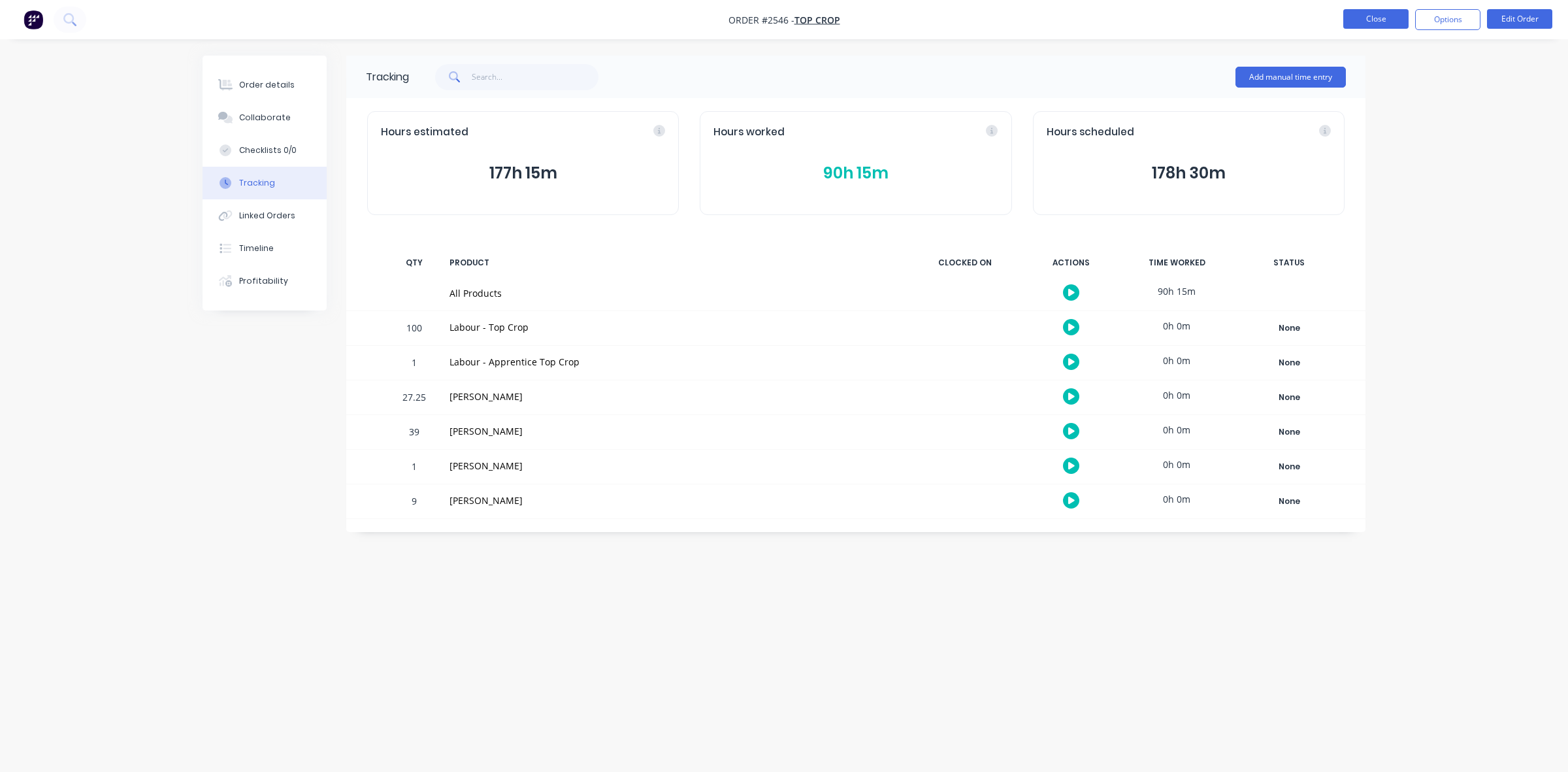
click at [1367, 20] on button "Close" at bounding box center [1375, 18] width 65 height 20
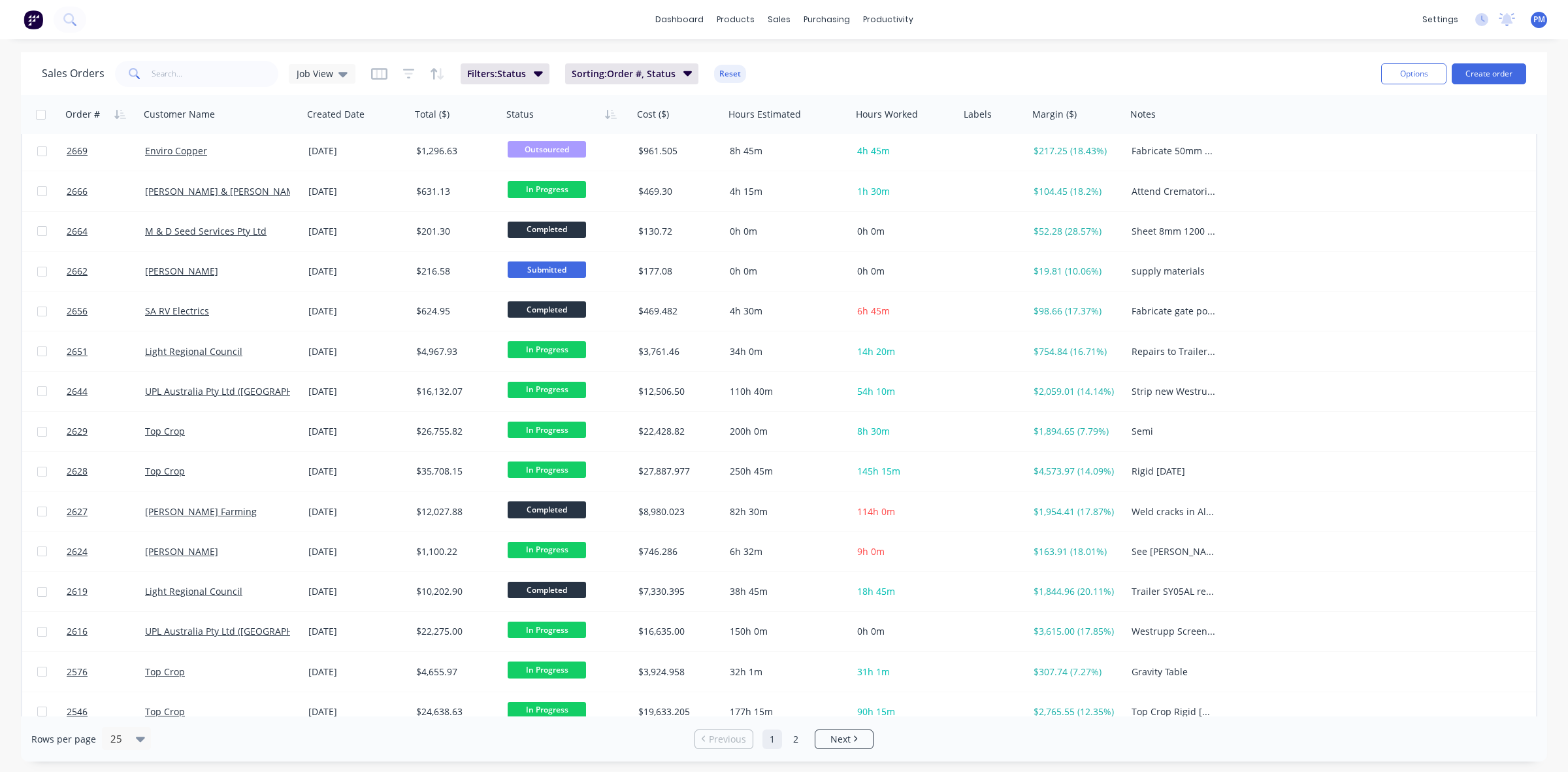
scroll to position [418, 0]
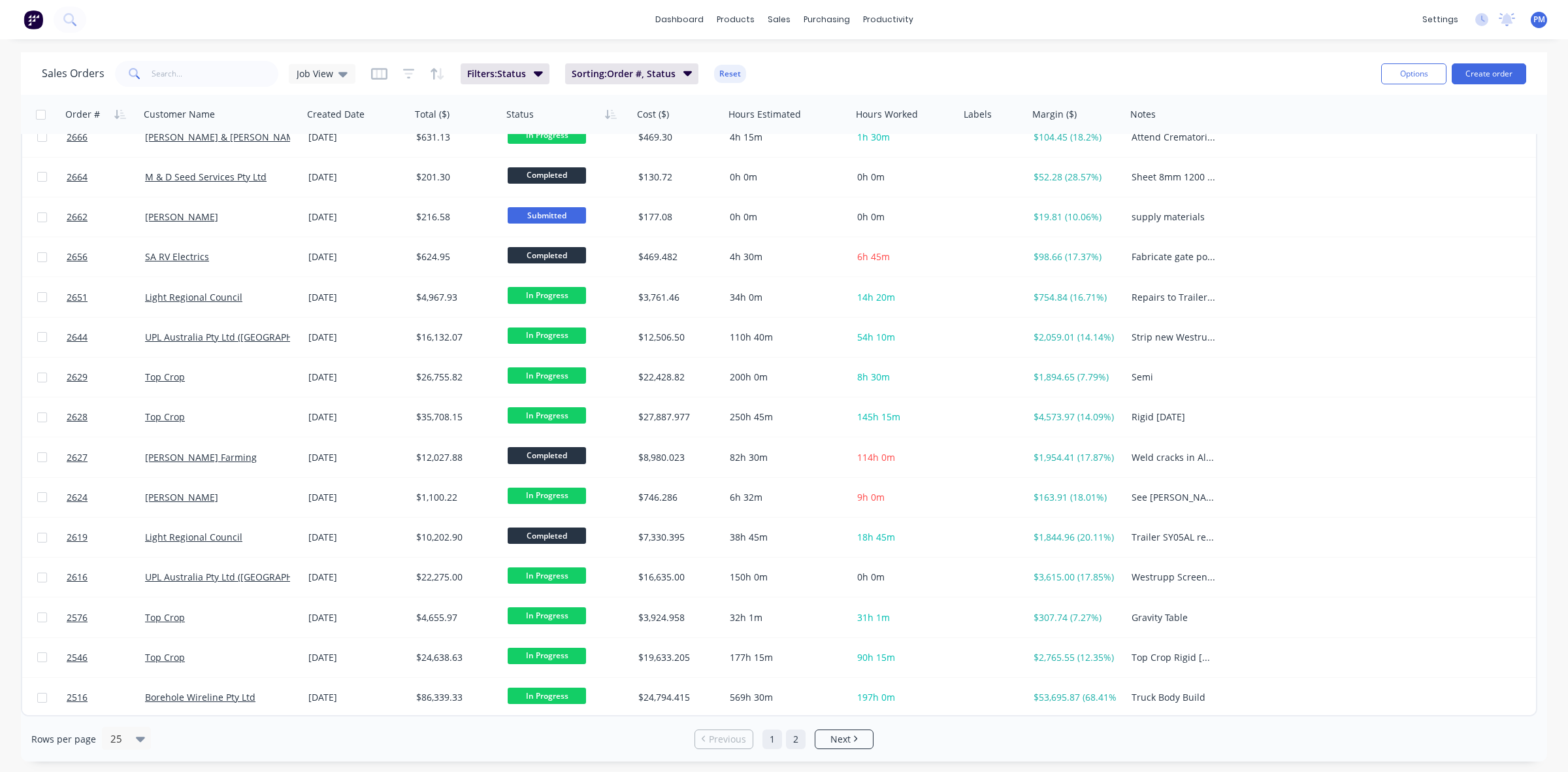
click at [797, 739] on link "2" at bounding box center [796, 739] width 20 height 20
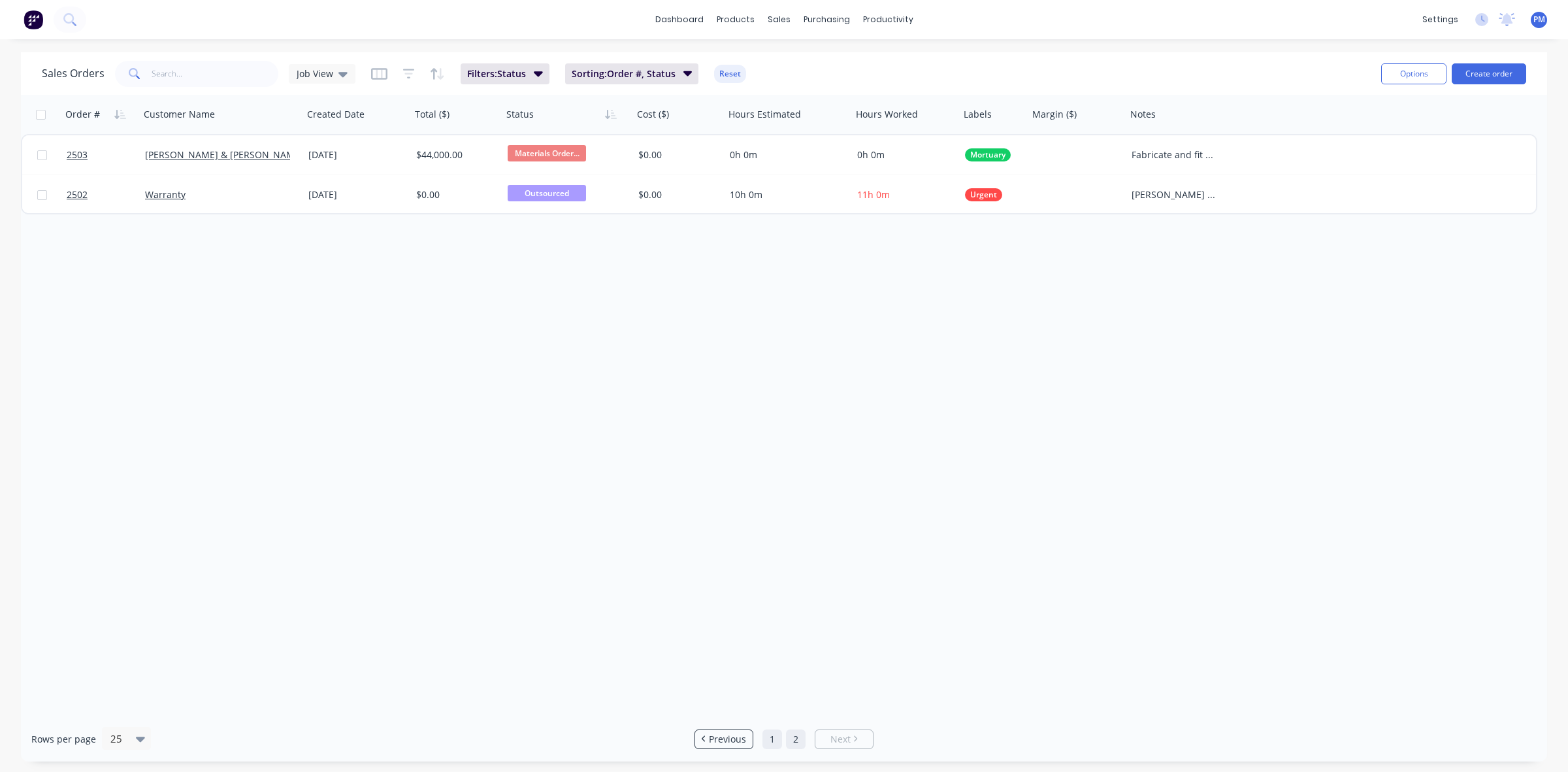
click at [771, 737] on link "1" at bounding box center [772, 739] width 20 height 20
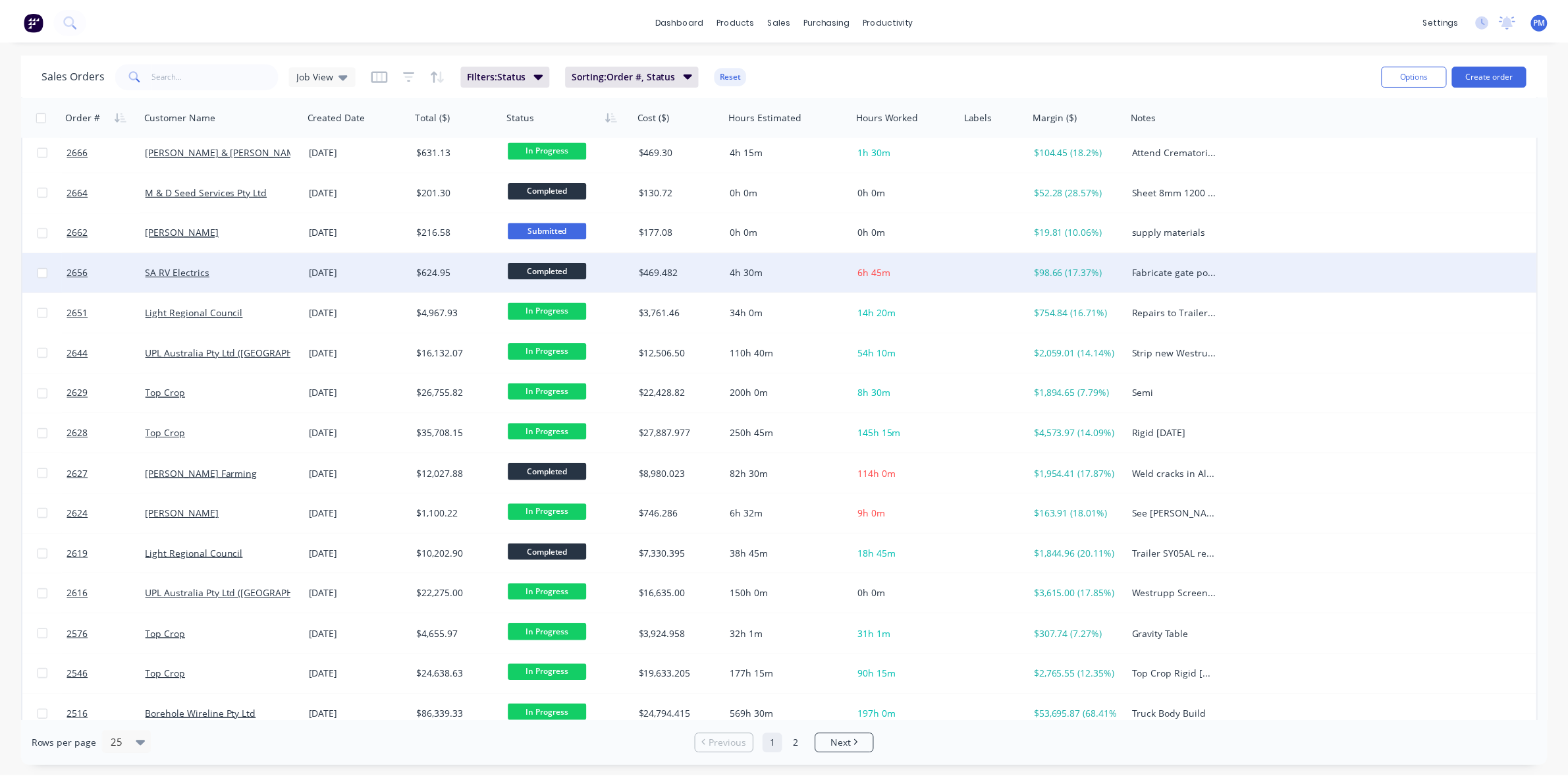
scroll to position [422, 0]
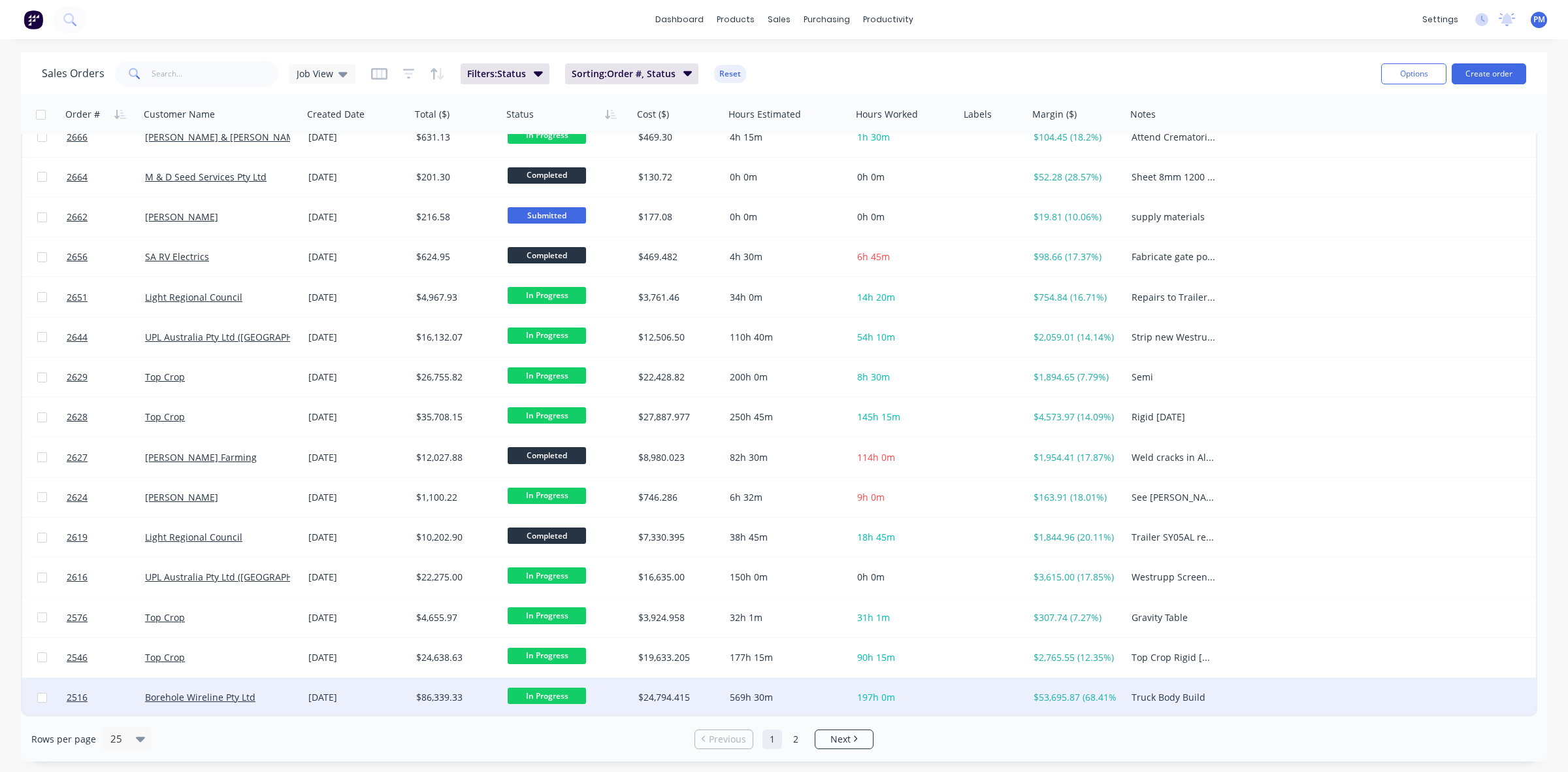
click at [373, 693] on div "09 Jul 2025" at bounding box center [357, 697] width 97 height 13
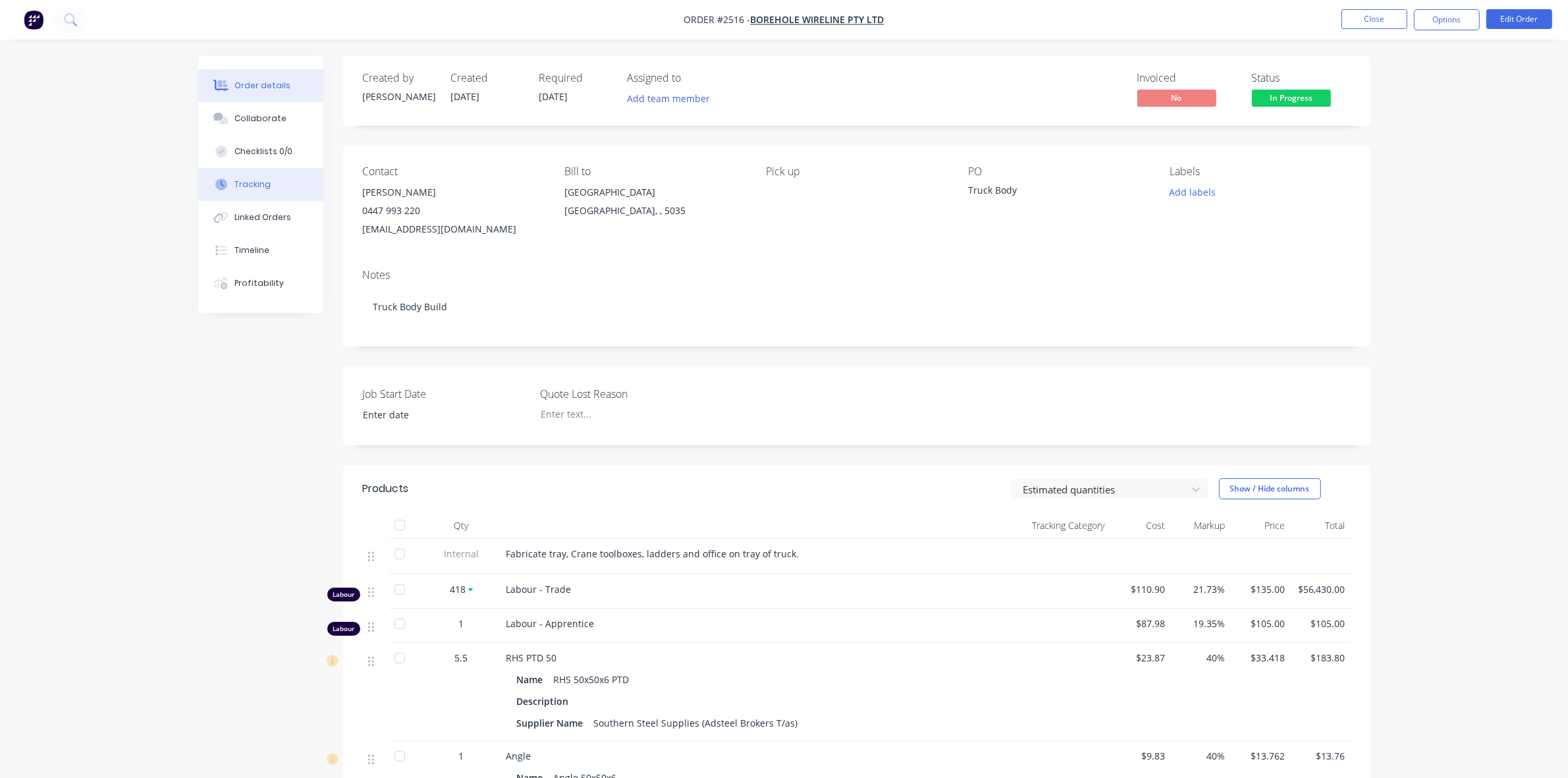
click at [250, 182] on div "Tracking" at bounding box center [252, 184] width 36 height 12
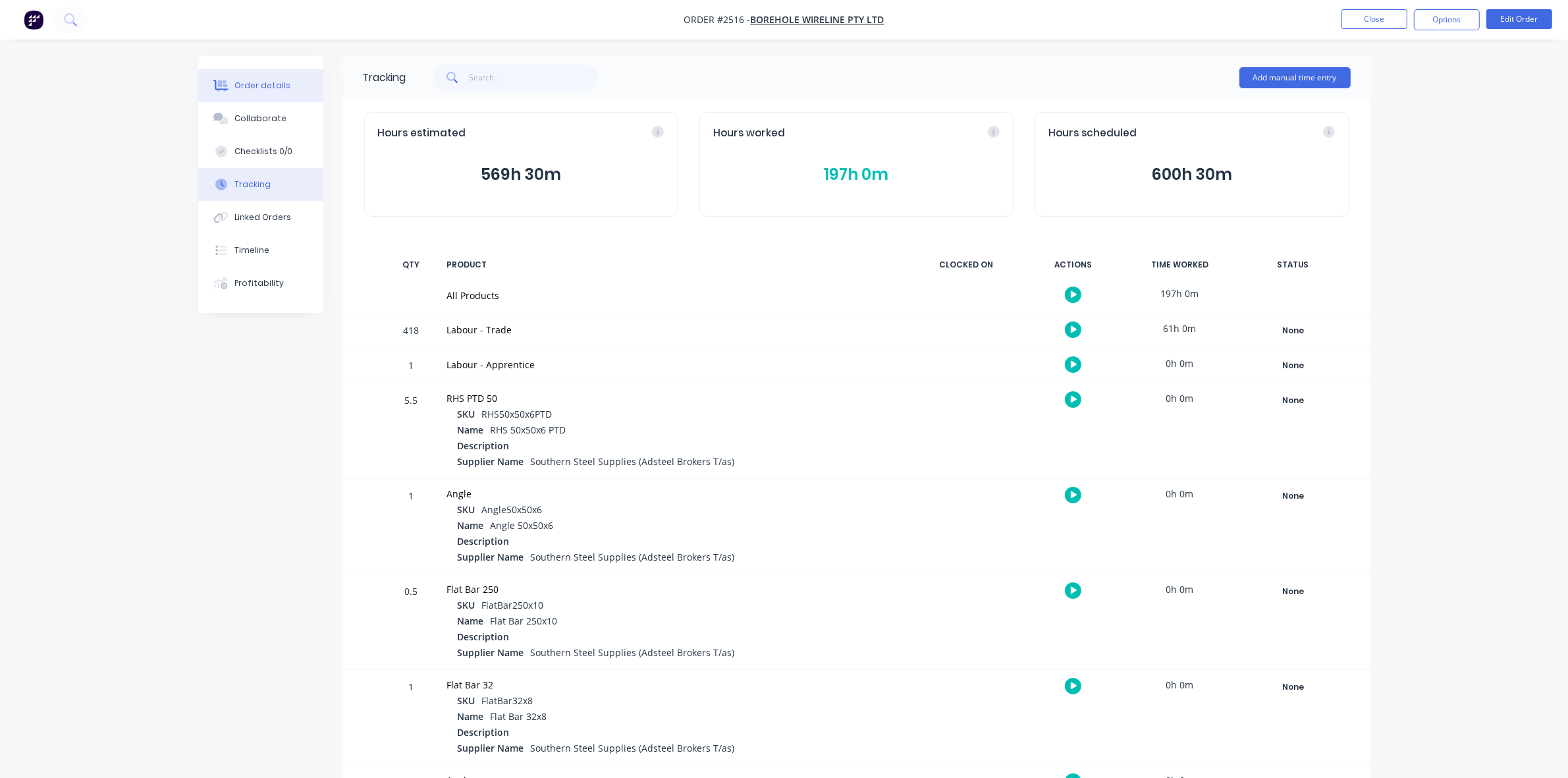
click at [243, 79] on div "Order details" at bounding box center [263, 85] width 56 height 12
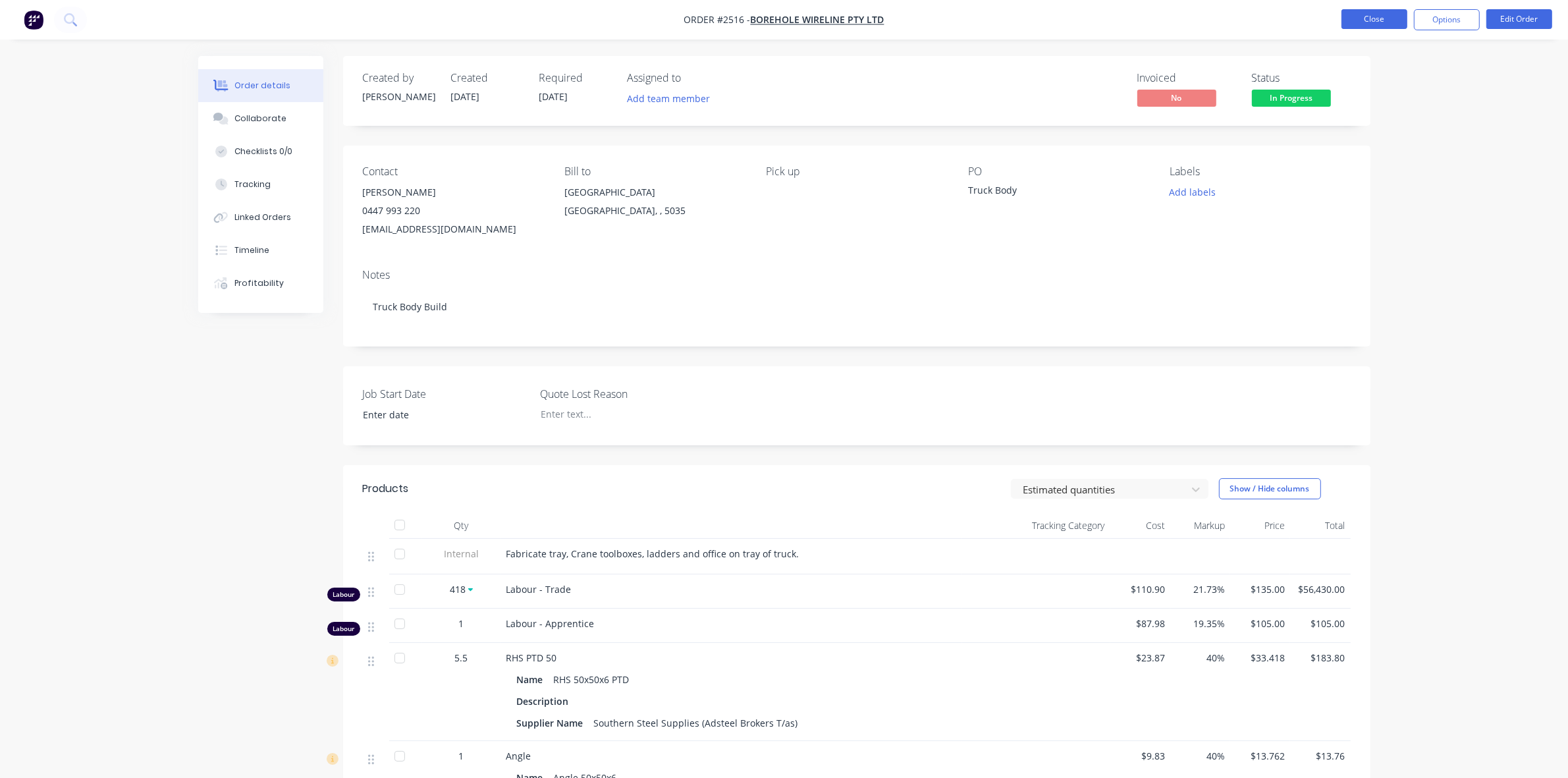
click at [1347, 22] on button "Close" at bounding box center [1375, 18] width 66 height 20
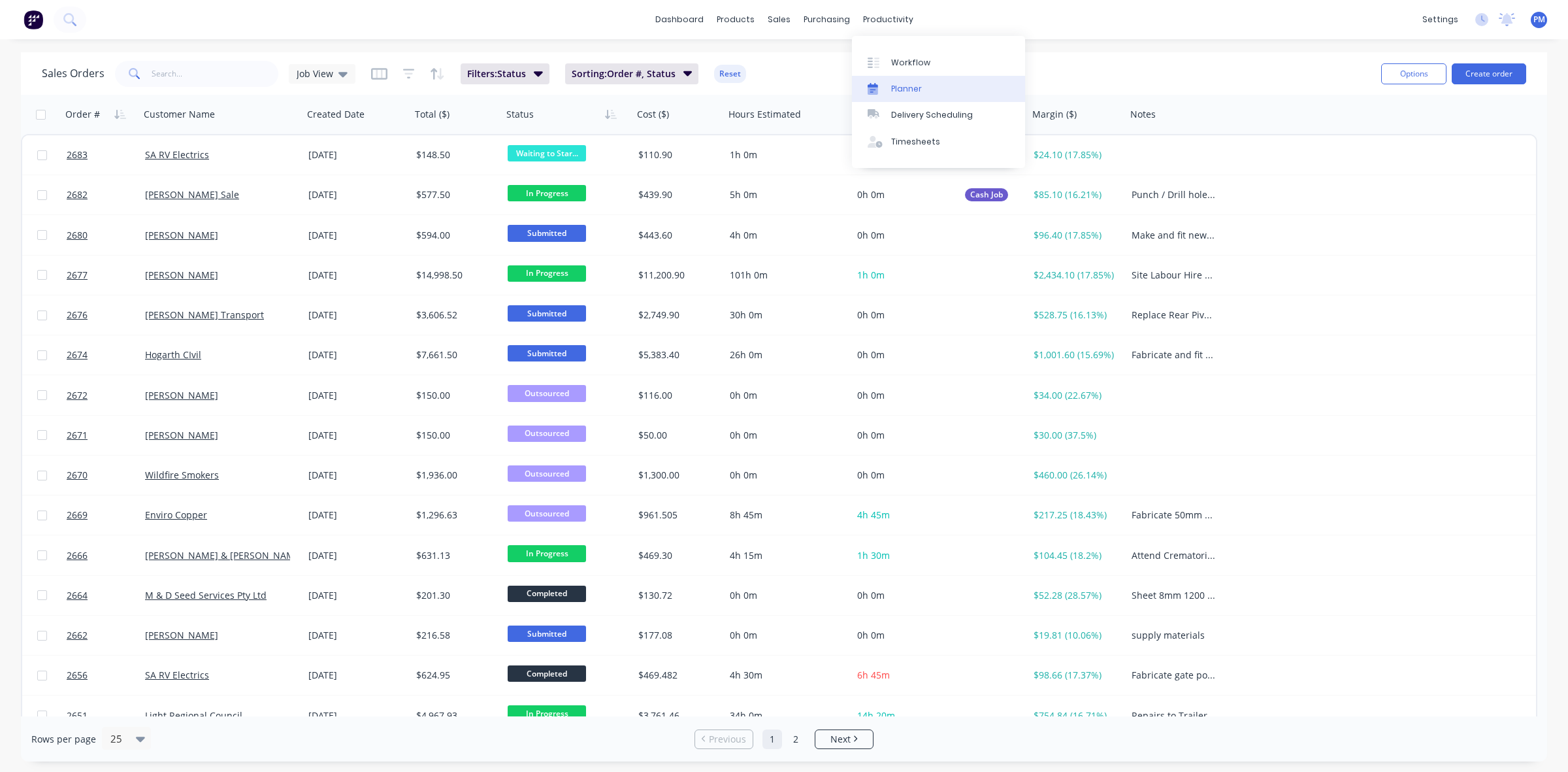
click at [899, 82] on link "Planner" at bounding box center [938, 88] width 173 height 26
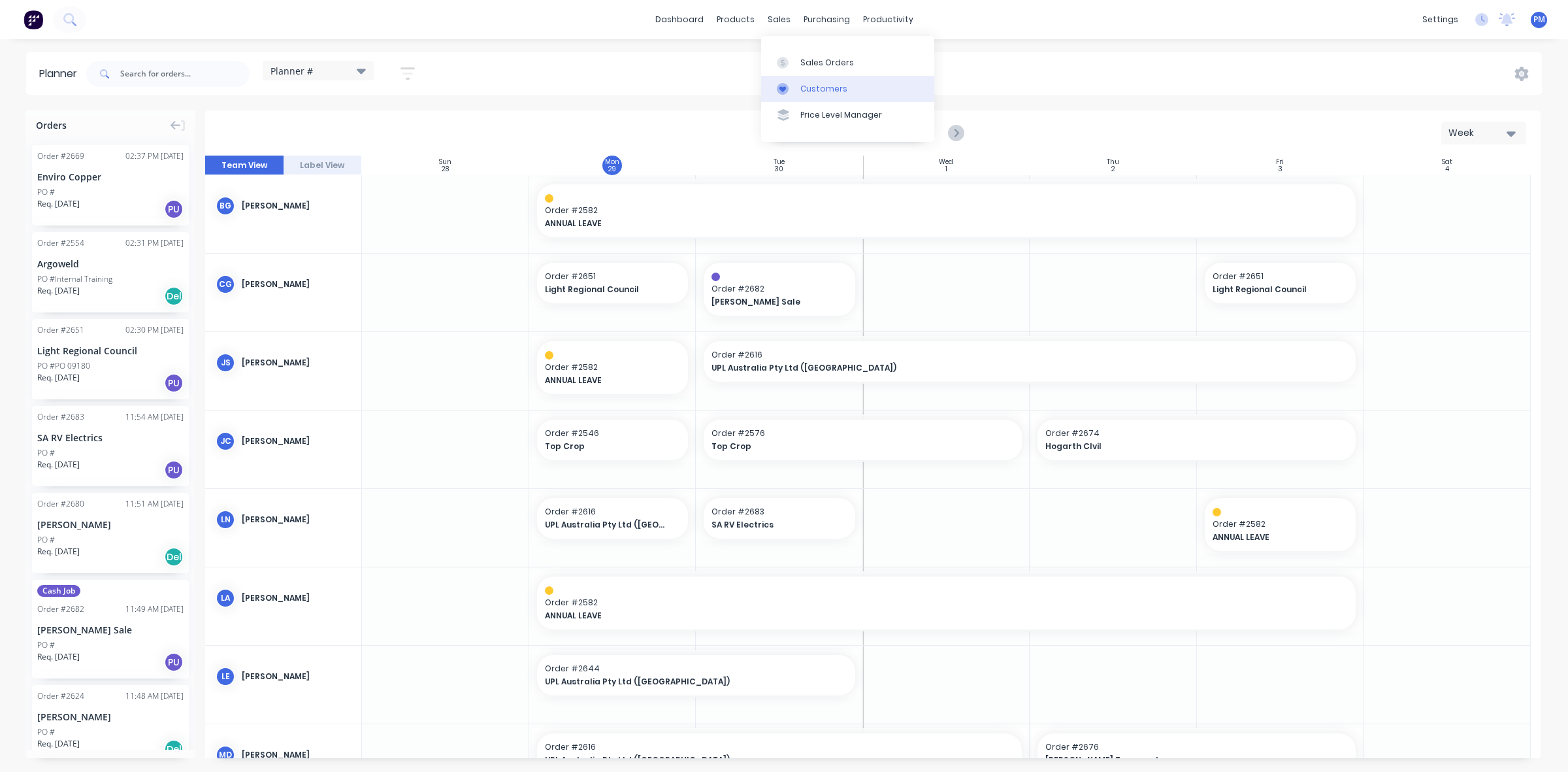
click at [804, 88] on div "Customers" at bounding box center [823, 88] width 47 height 12
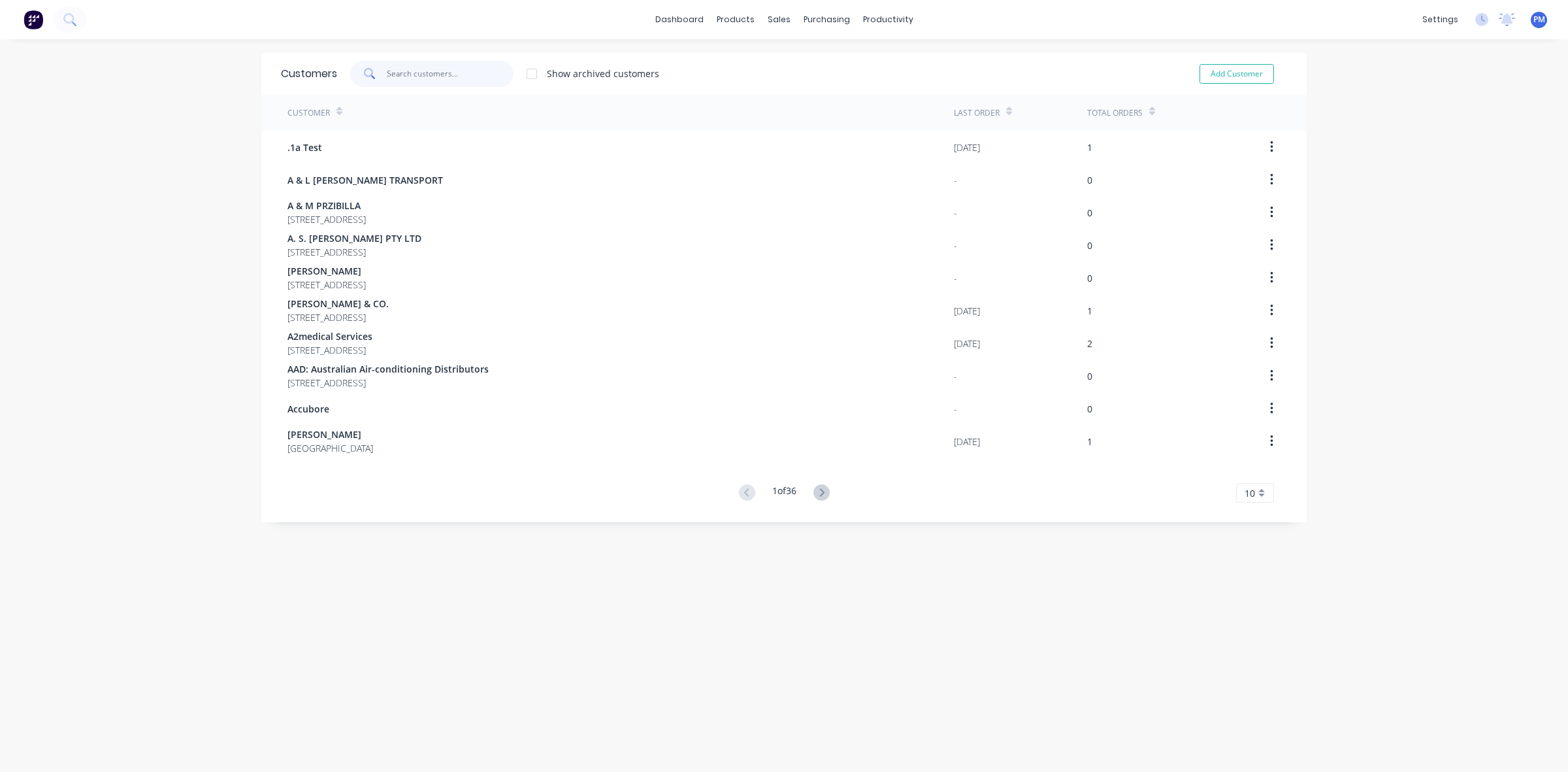
click at [413, 76] on input "text" at bounding box center [451, 73] width 127 height 26
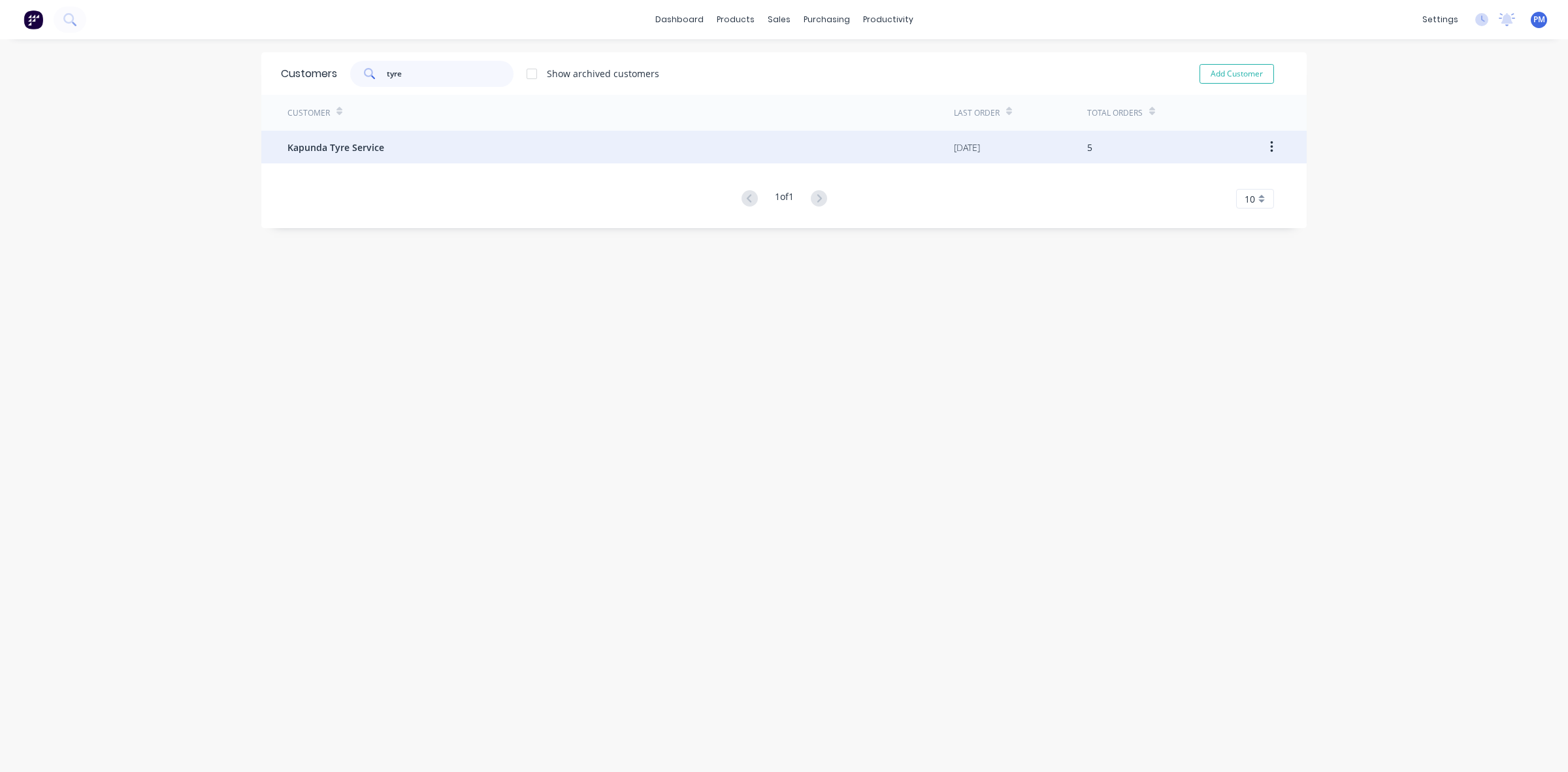
type input "tyre"
click at [362, 148] on span "Kapunda Tyre Service" at bounding box center [335, 147] width 96 height 14
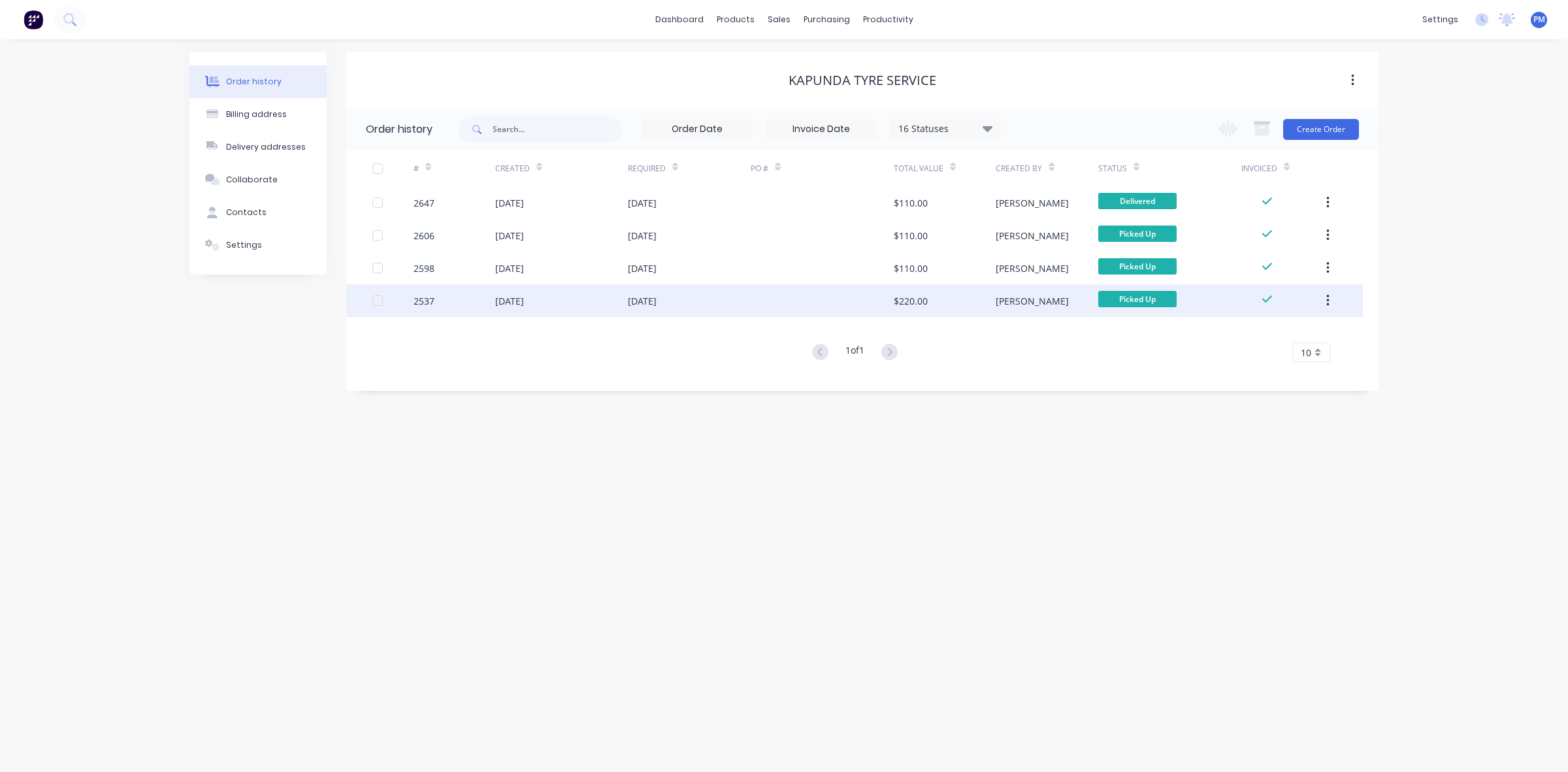
click at [583, 303] on div "22 Jul 2025" at bounding box center [561, 300] width 133 height 33
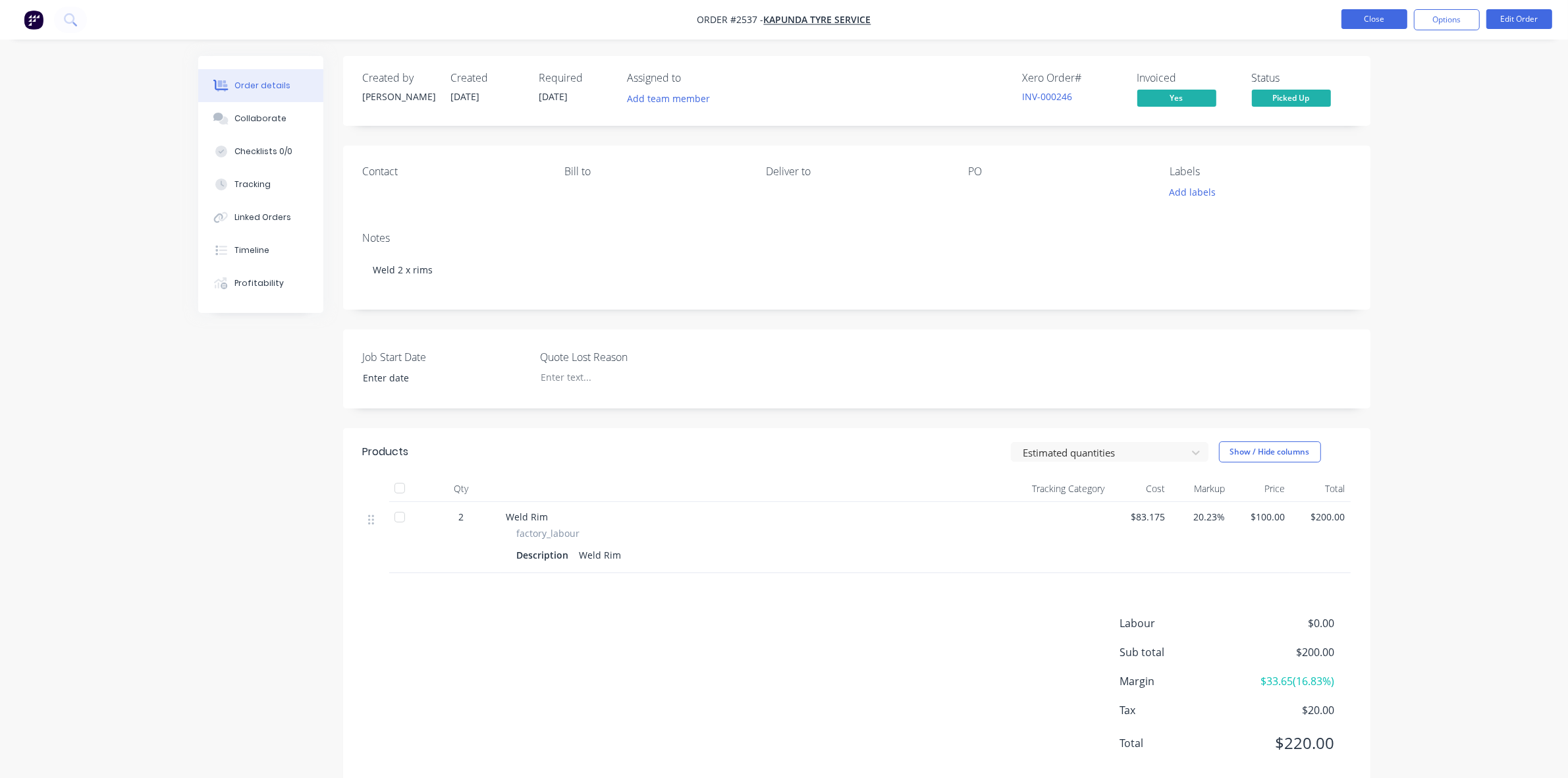
click at [1394, 17] on button "Close" at bounding box center [1375, 18] width 66 height 20
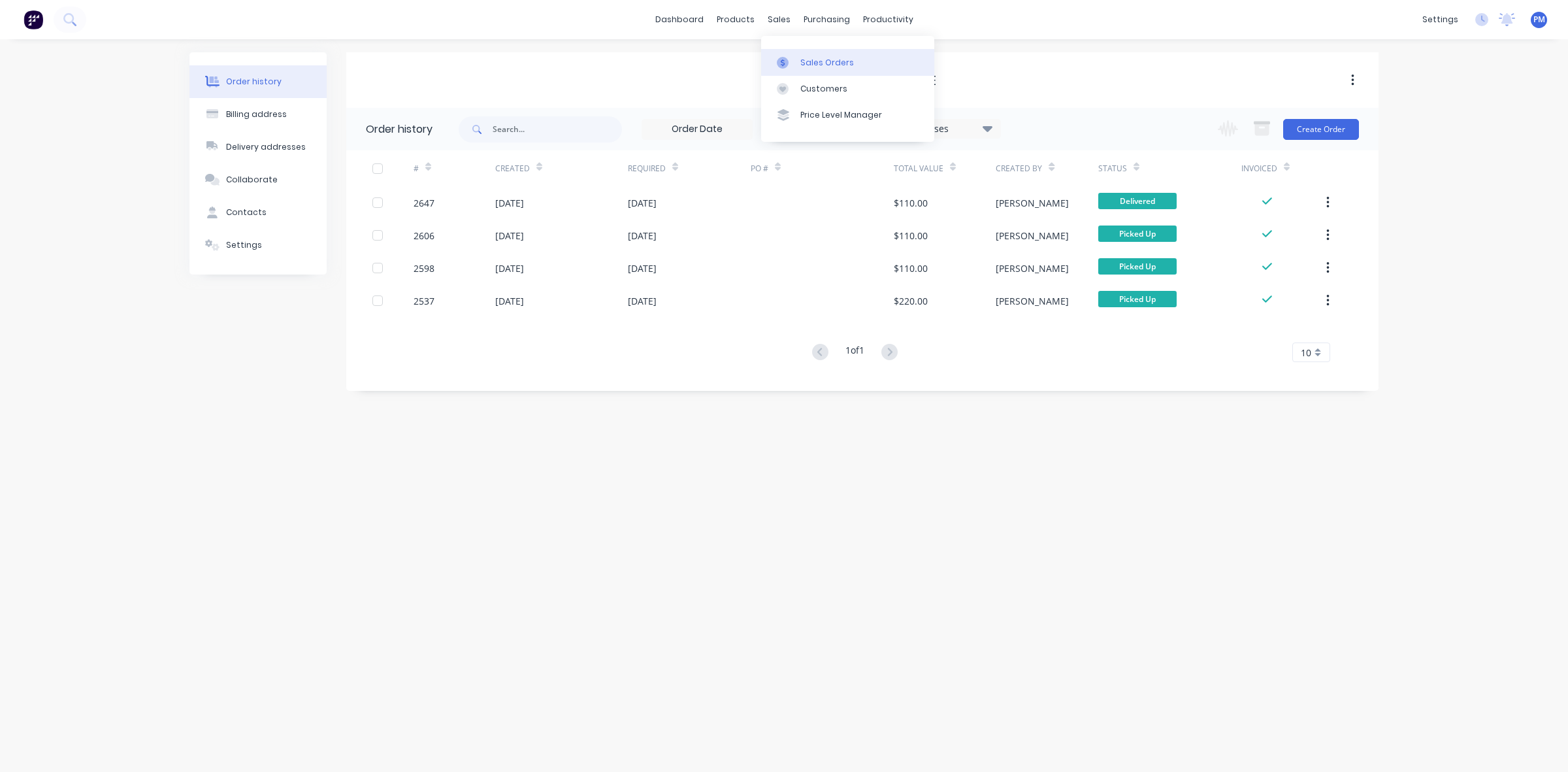
click at [805, 57] on div "Sales Orders" at bounding box center [827, 62] width 53 height 12
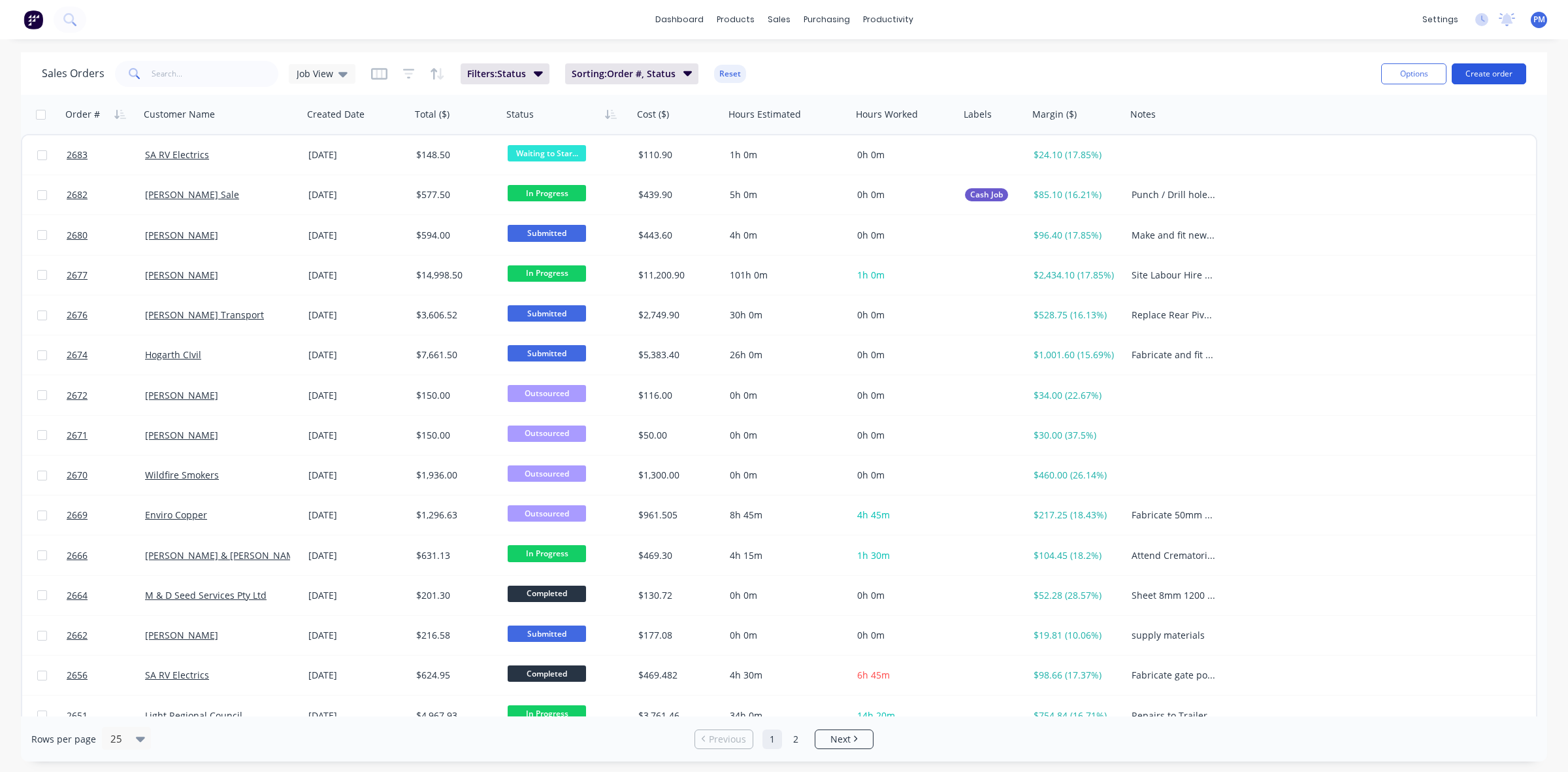
click at [1487, 73] on button "Create order" at bounding box center [1489, 74] width 75 height 21
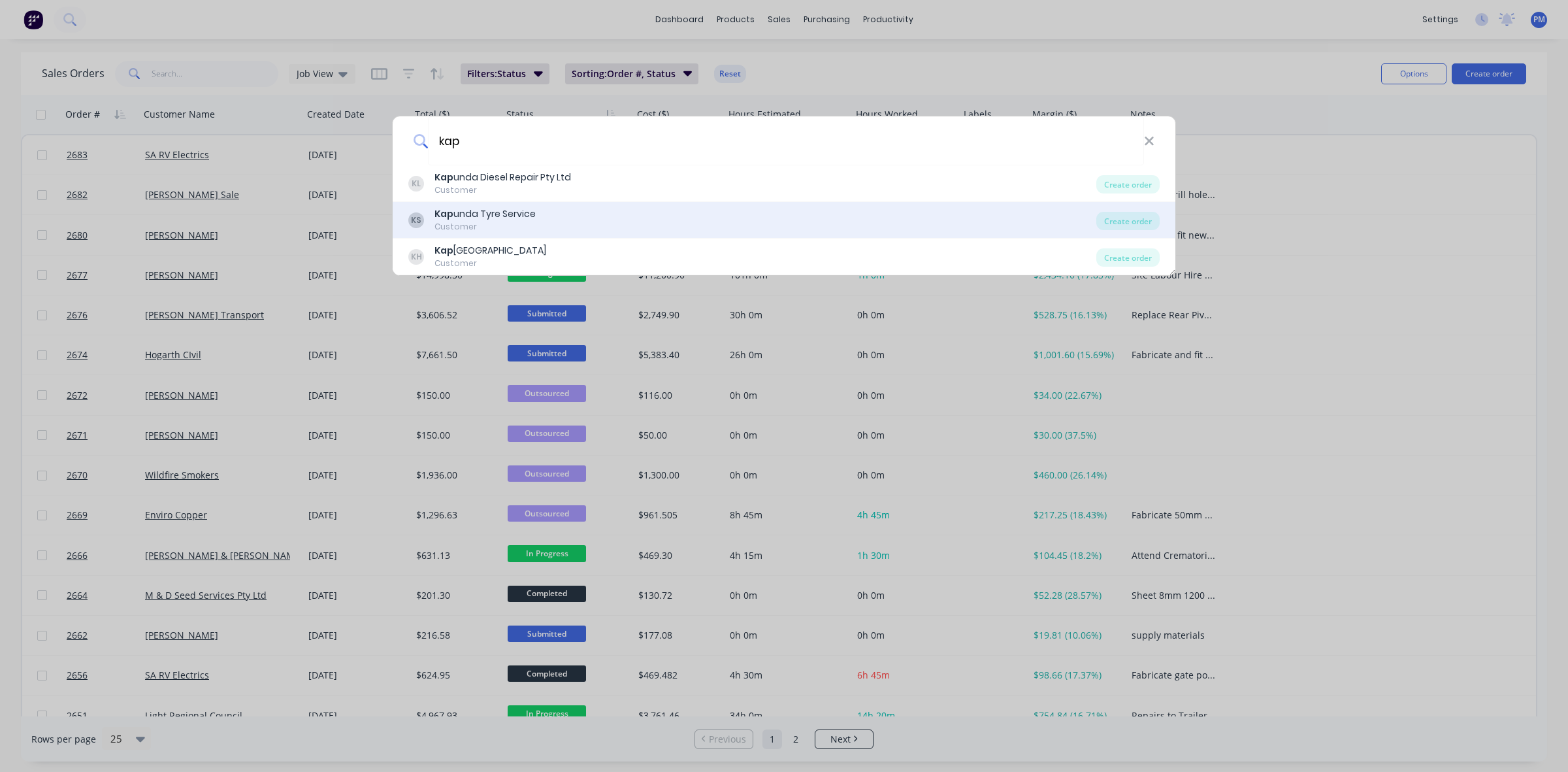
type input "kap"
click at [485, 213] on div "Kap unda Tyre Service" at bounding box center [484, 214] width 101 height 14
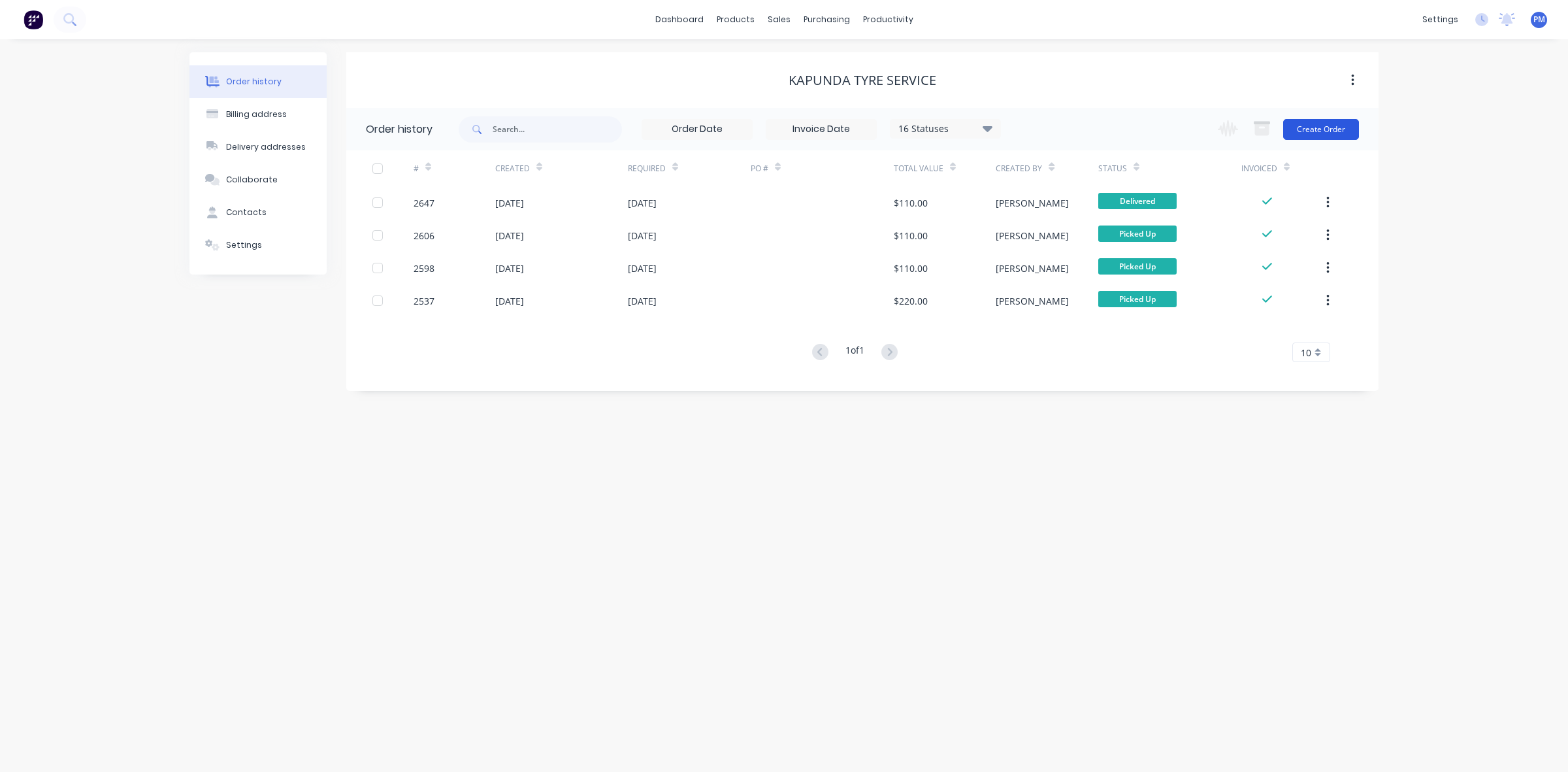
click at [1315, 129] on button "Create Order" at bounding box center [1320, 129] width 76 height 21
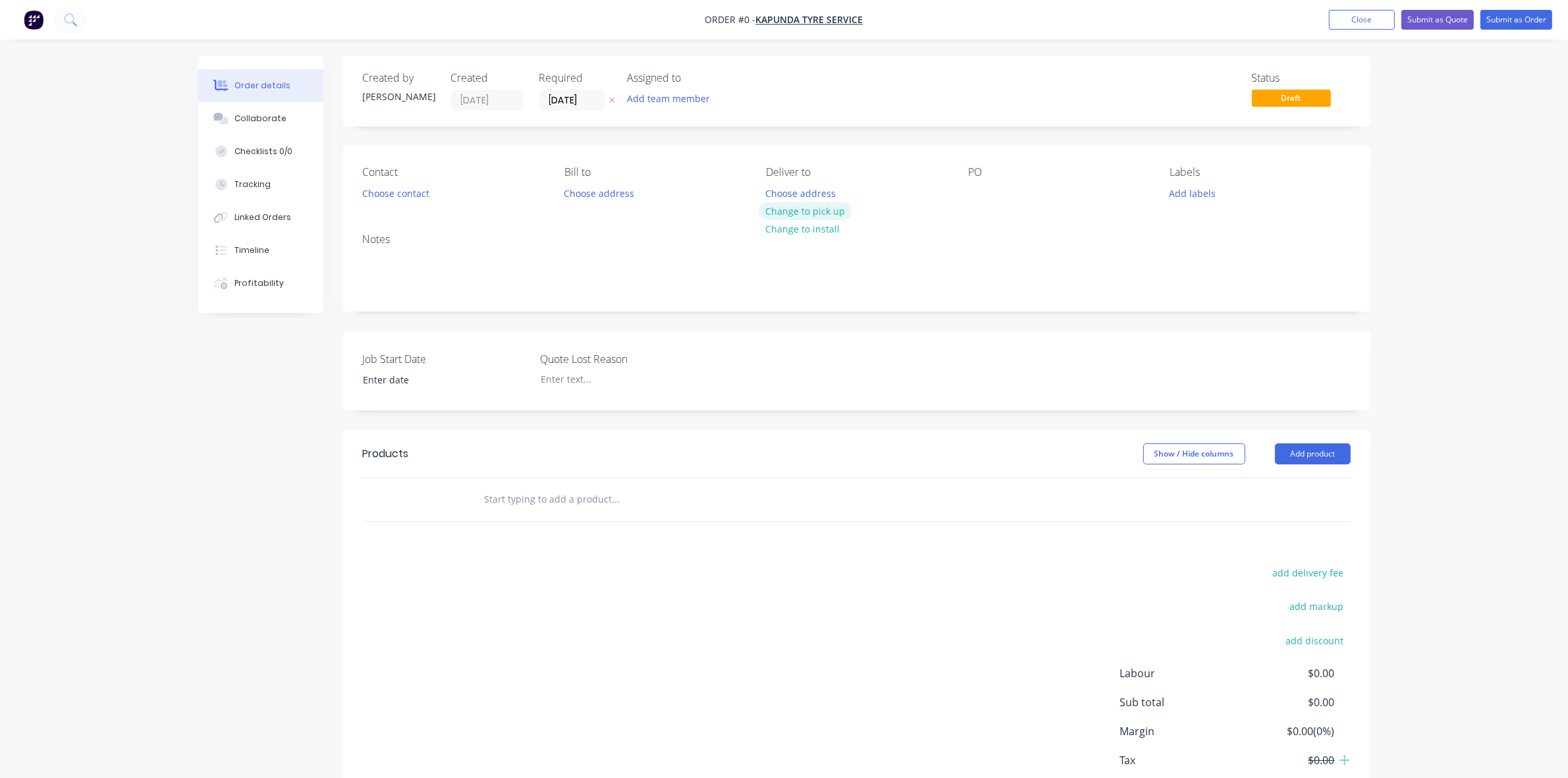
click at [804, 214] on button "Change to pick up" at bounding box center [805, 211] width 93 height 18
click at [409, 193] on button "Choose contact" at bounding box center [395, 193] width 81 height 18
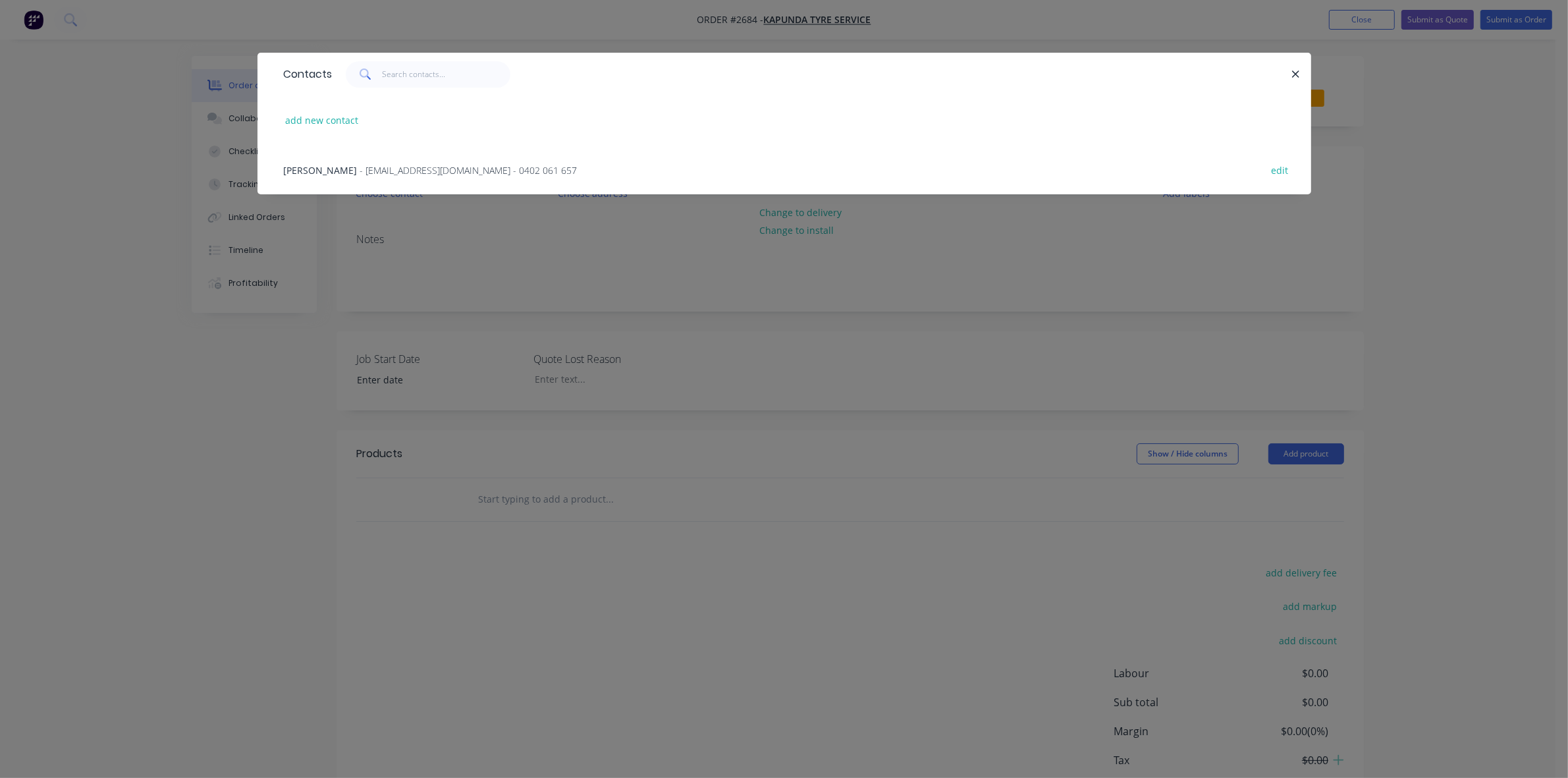
click at [360, 167] on span "- Kapundats@gmail.com - 0402 061 657" at bounding box center [469, 170] width 218 height 13
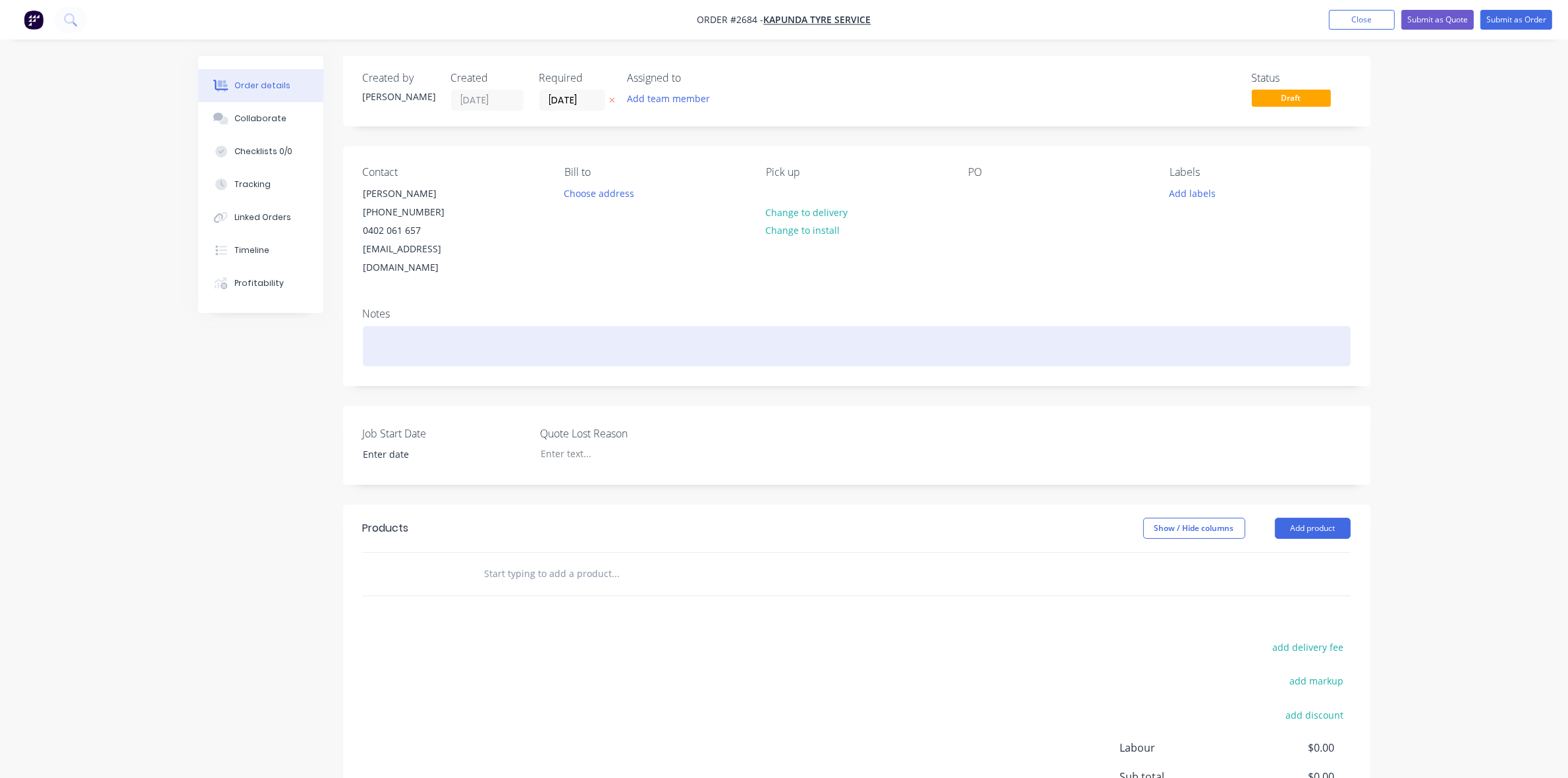
click at [432, 326] on div at bounding box center [857, 346] width 988 height 40
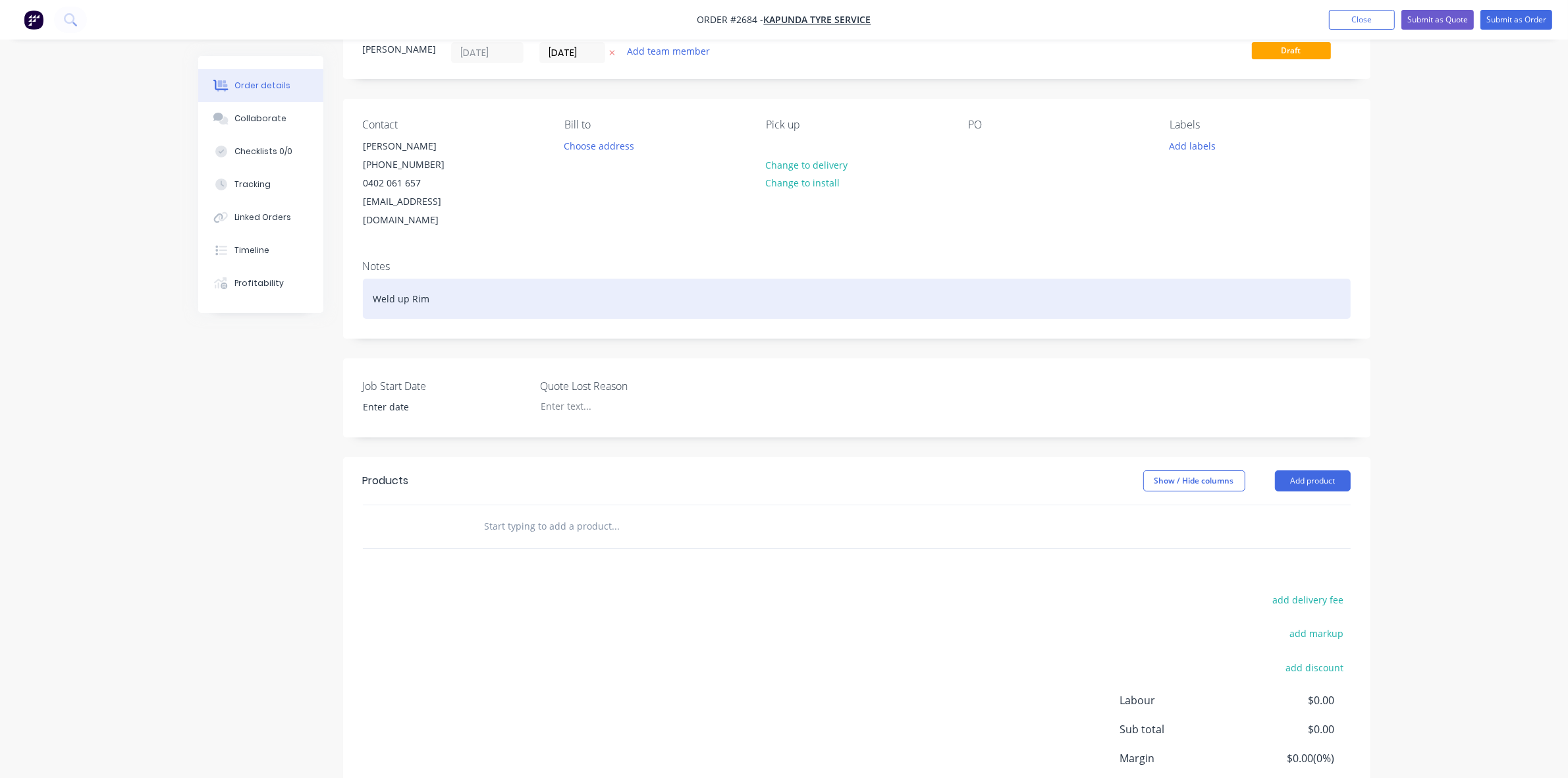
scroll to position [136, 0]
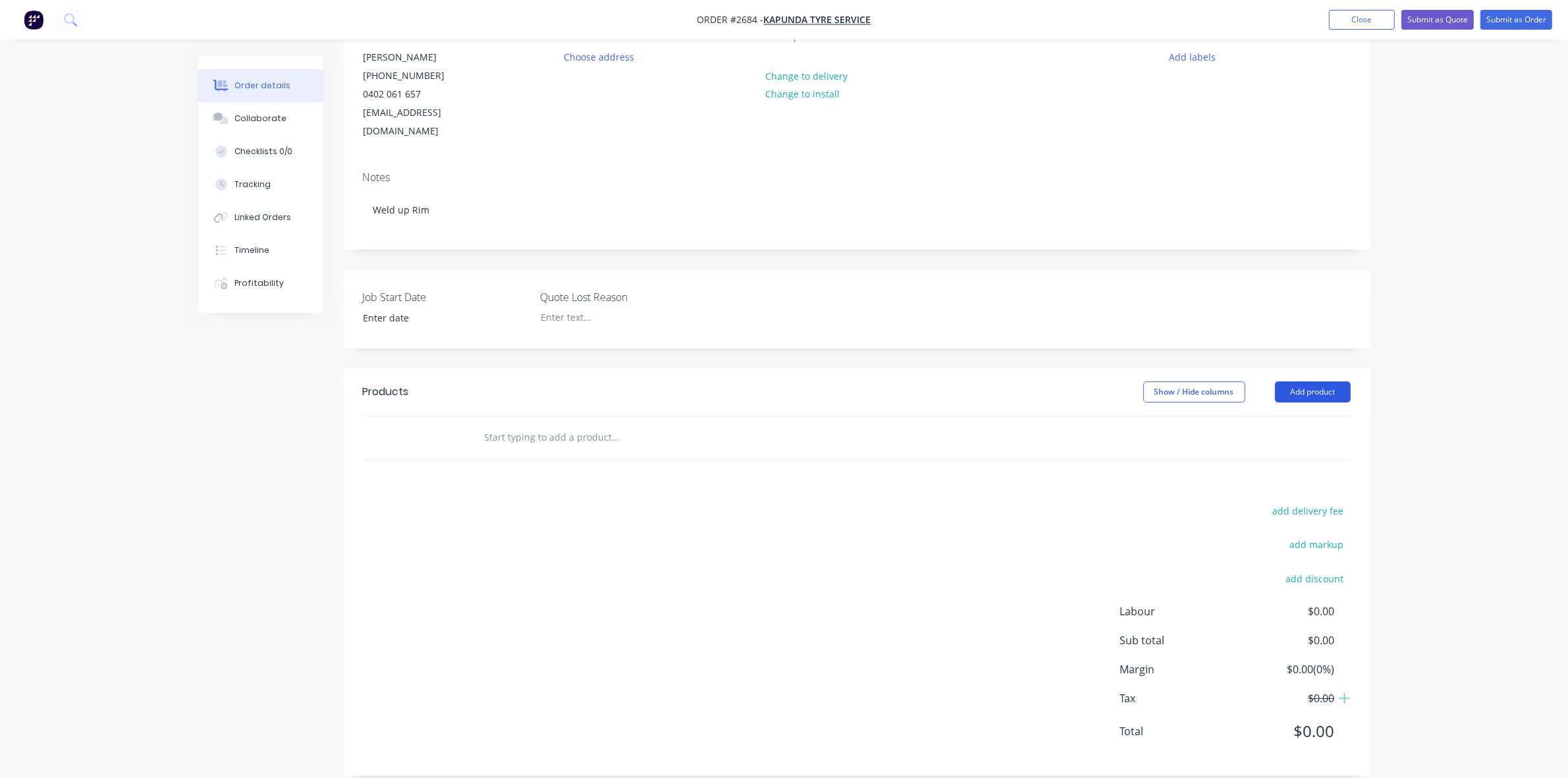
click at [1295, 381] on button "Add product" at bounding box center [1313, 392] width 75 height 21
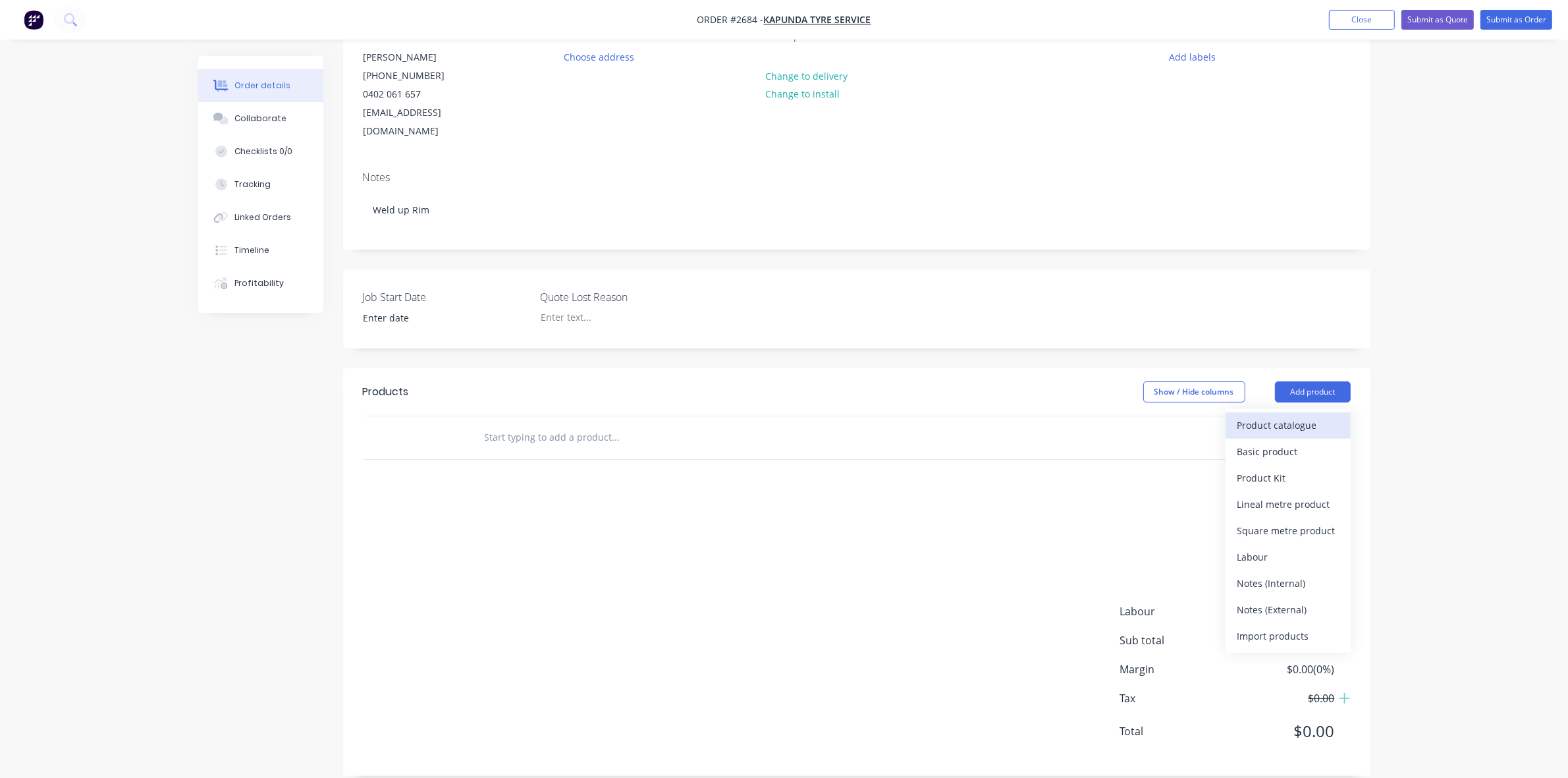
click at [1256, 416] on div "Product catalogue" at bounding box center [1288, 426] width 101 height 19
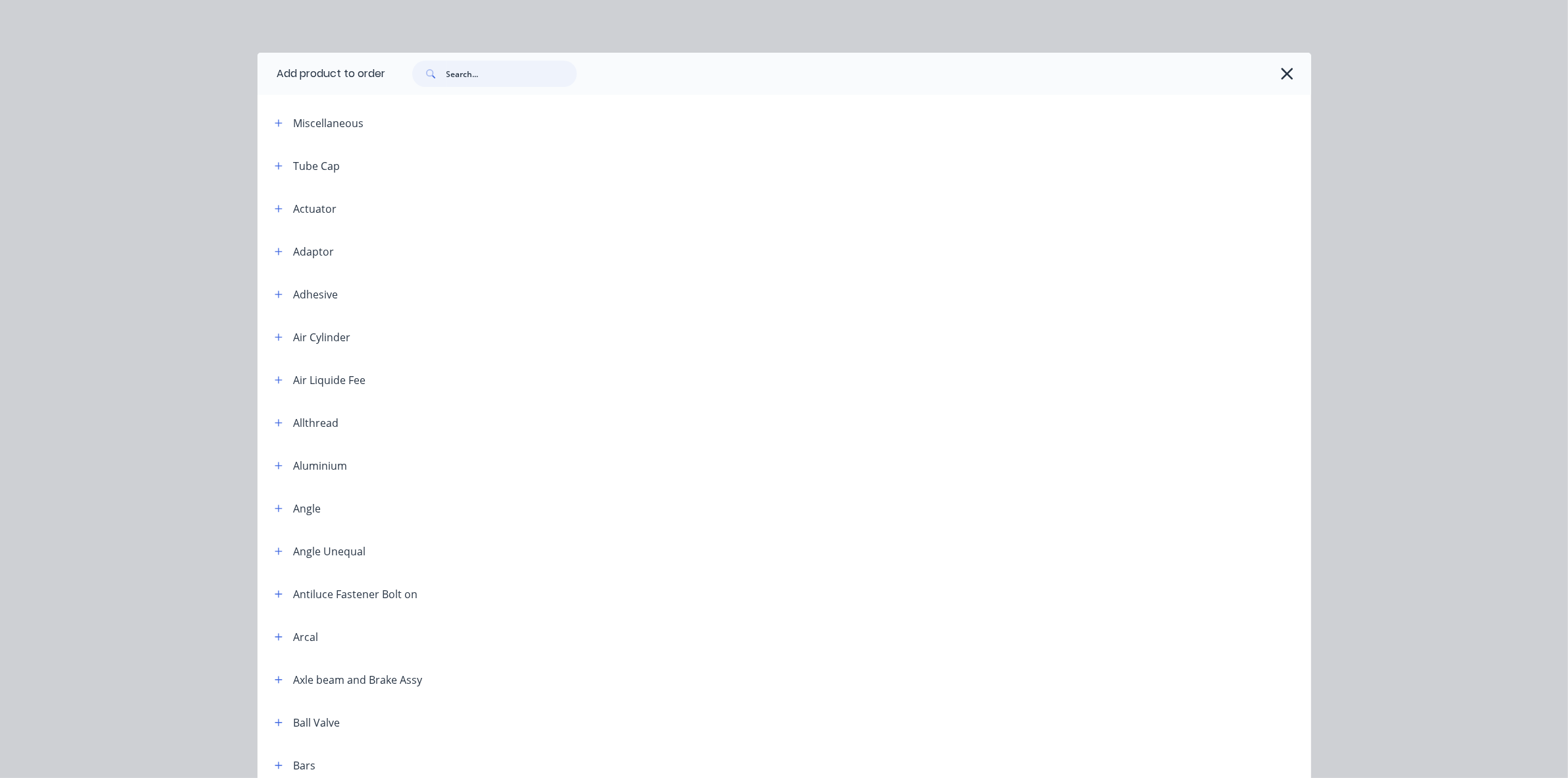
click at [498, 72] on input "text" at bounding box center [511, 73] width 130 height 26
click at [495, 71] on input "labo" at bounding box center [511, 73] width 130 height 26
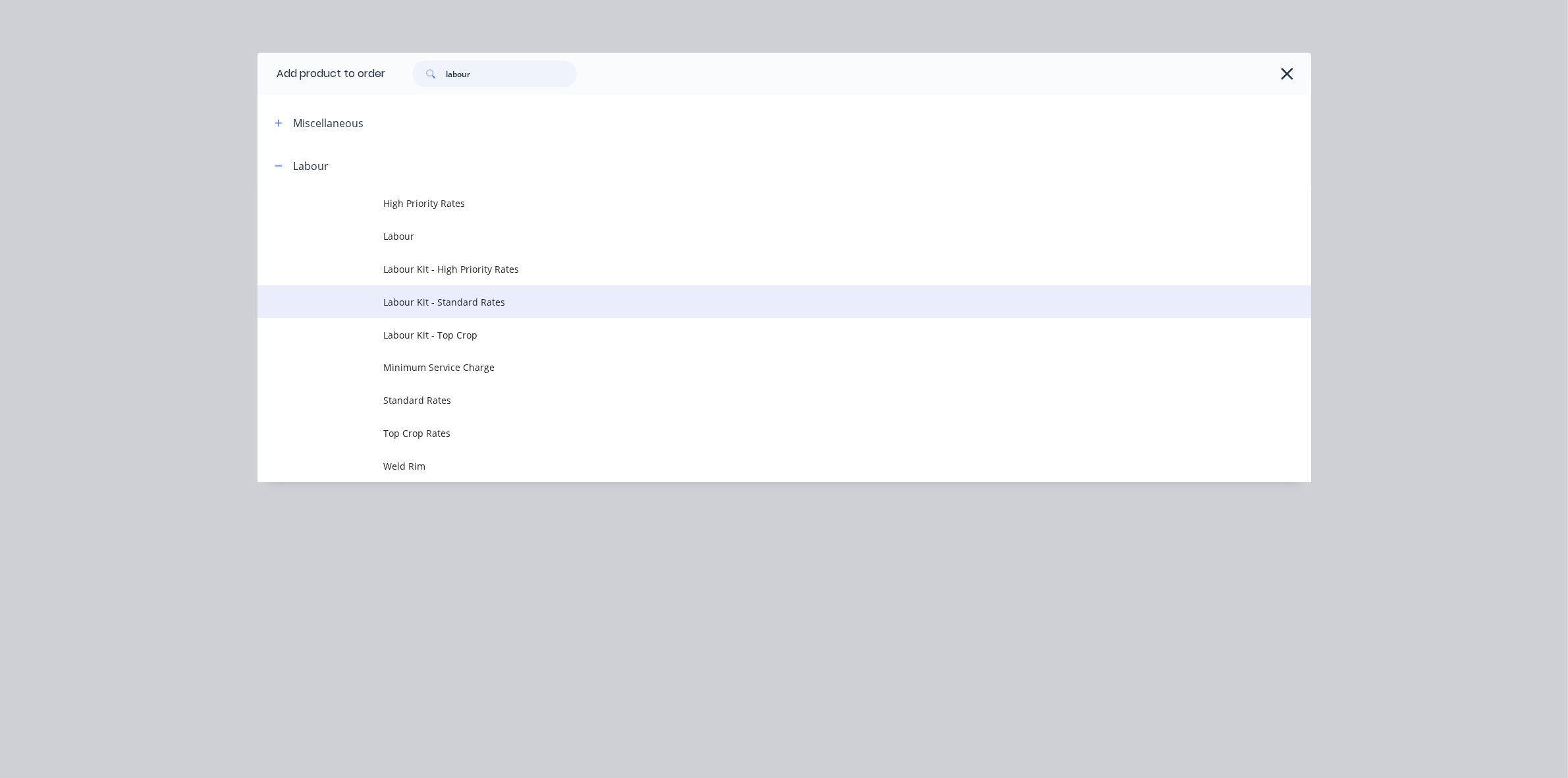
type input "labour"
click at [472, 296] on span "Labour Kit - Standard Rates" at bounding box center [755, 301] width 742 height 14
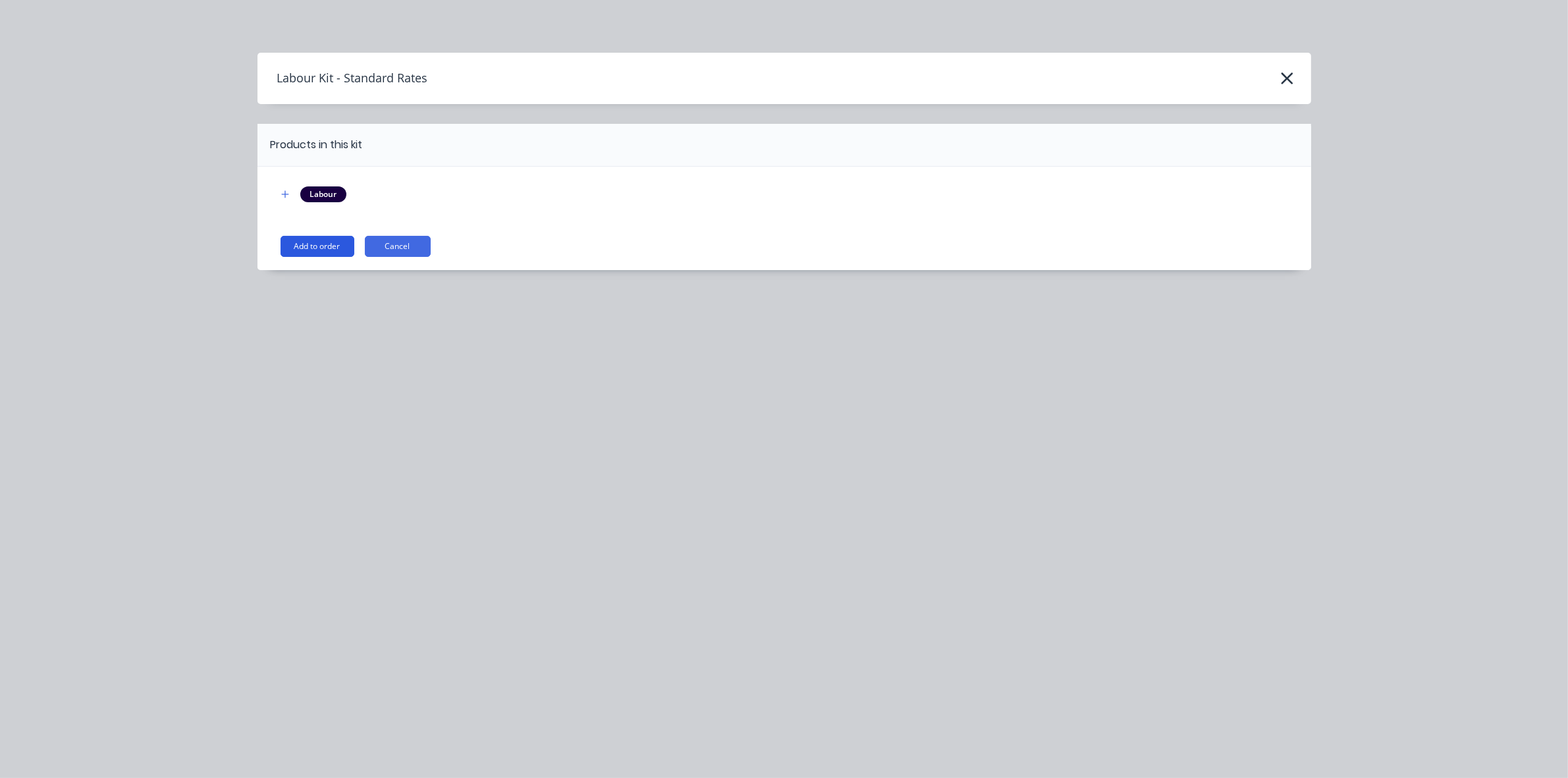
click at [305, 239] on button "Add to order" at bounding box center [317, 246] width 74 height 21
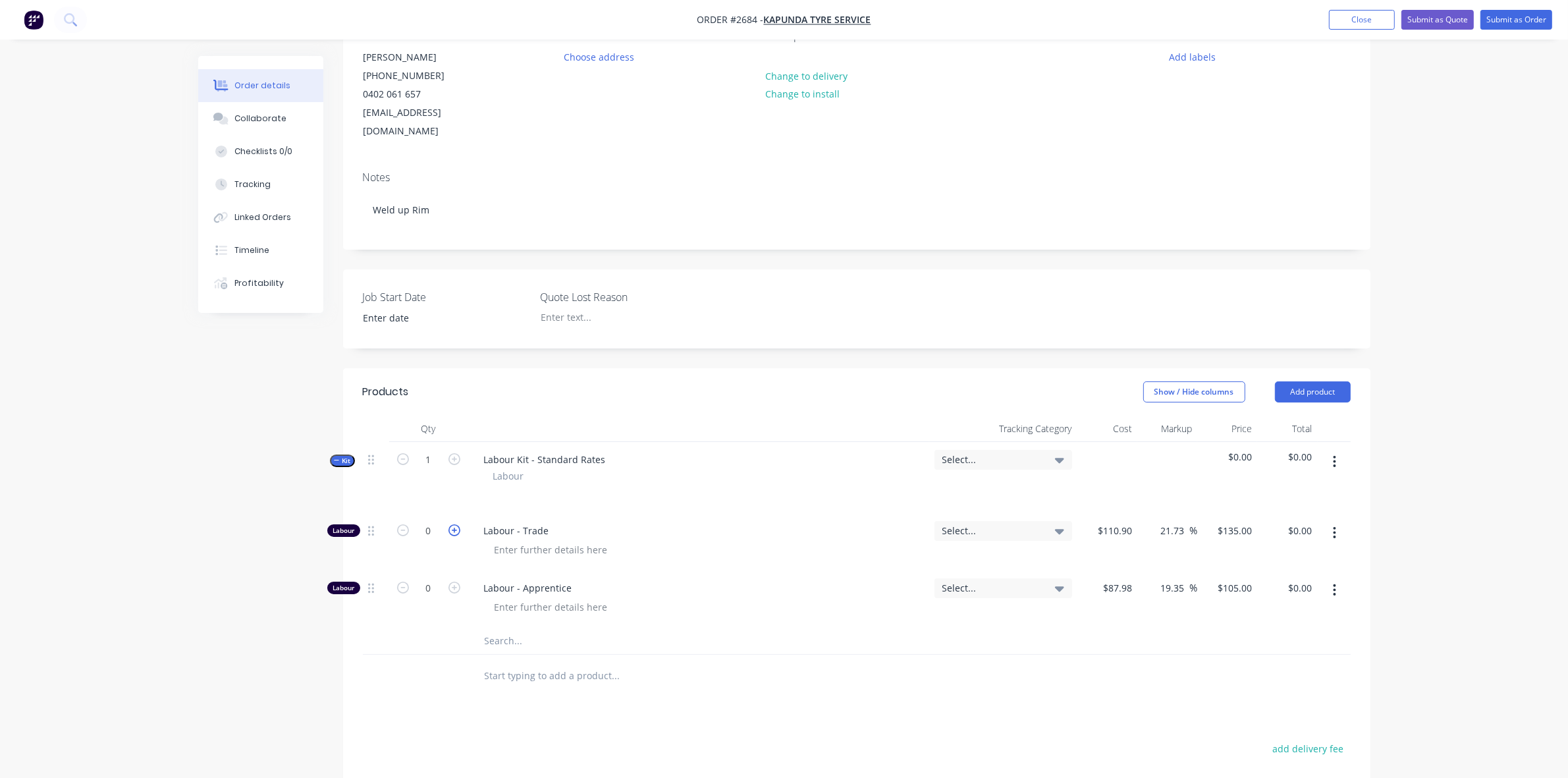
click at [456, 524] on icon "button" at bounding box center [454, 530] width 12 height 12
type input "1"
type input "$135.00"
click at [1332, 578] on button "button" at bounding box center [1334, 590] width 31 height 24
click at [1241, 668] on div "Delete" at bounding box center [1288, 678] width 101 height 19
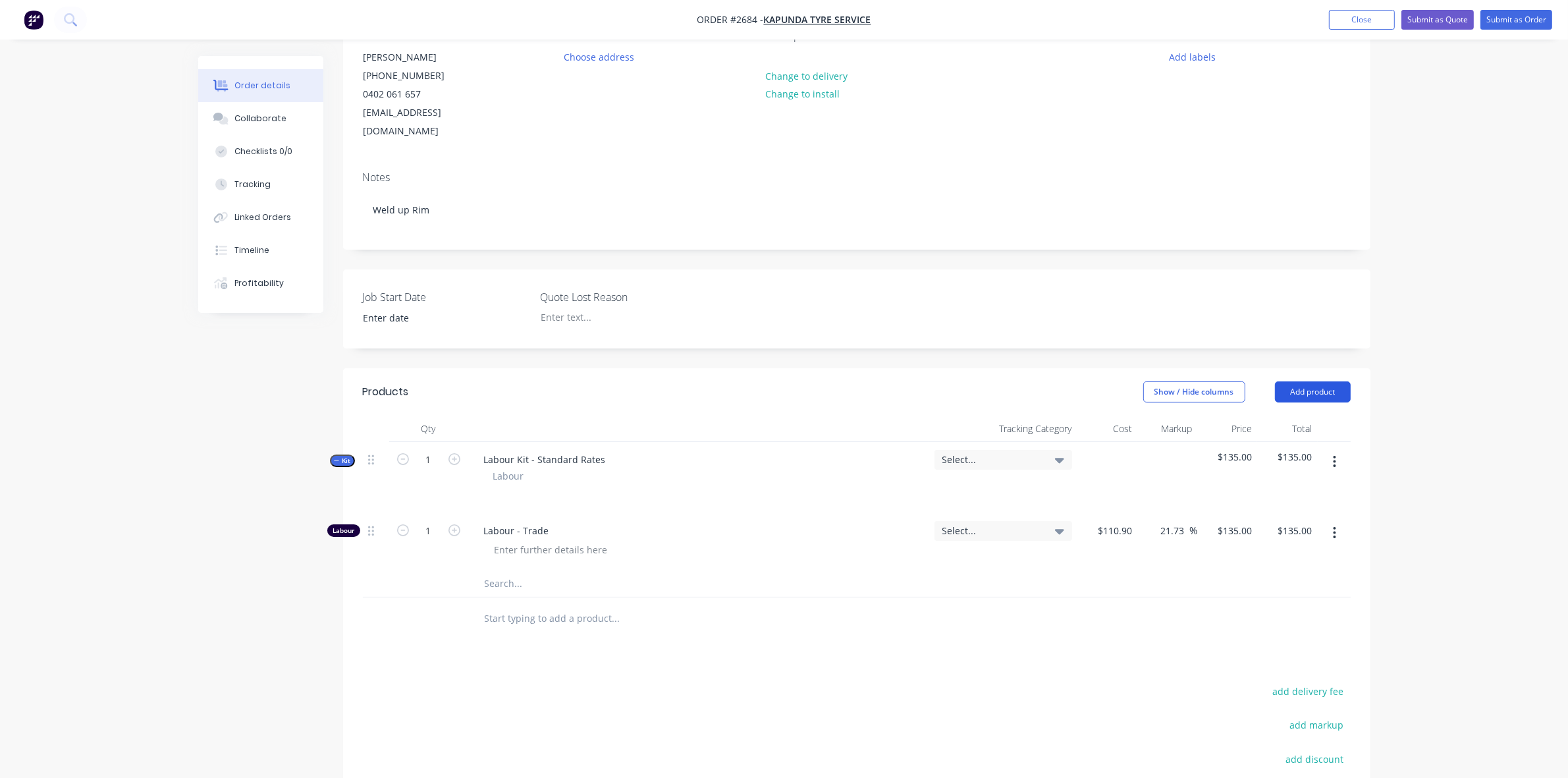
click at [1316, 381] on button "Add product" at bounding box center [1313, 392] width 75 height 21
click at [1248, 573] on div "Notes (Internal)" at bounding box center [1288, 583] width 101 height 19
click at [515, 605] on div at bounding box center [521, 615] width 95 height 19
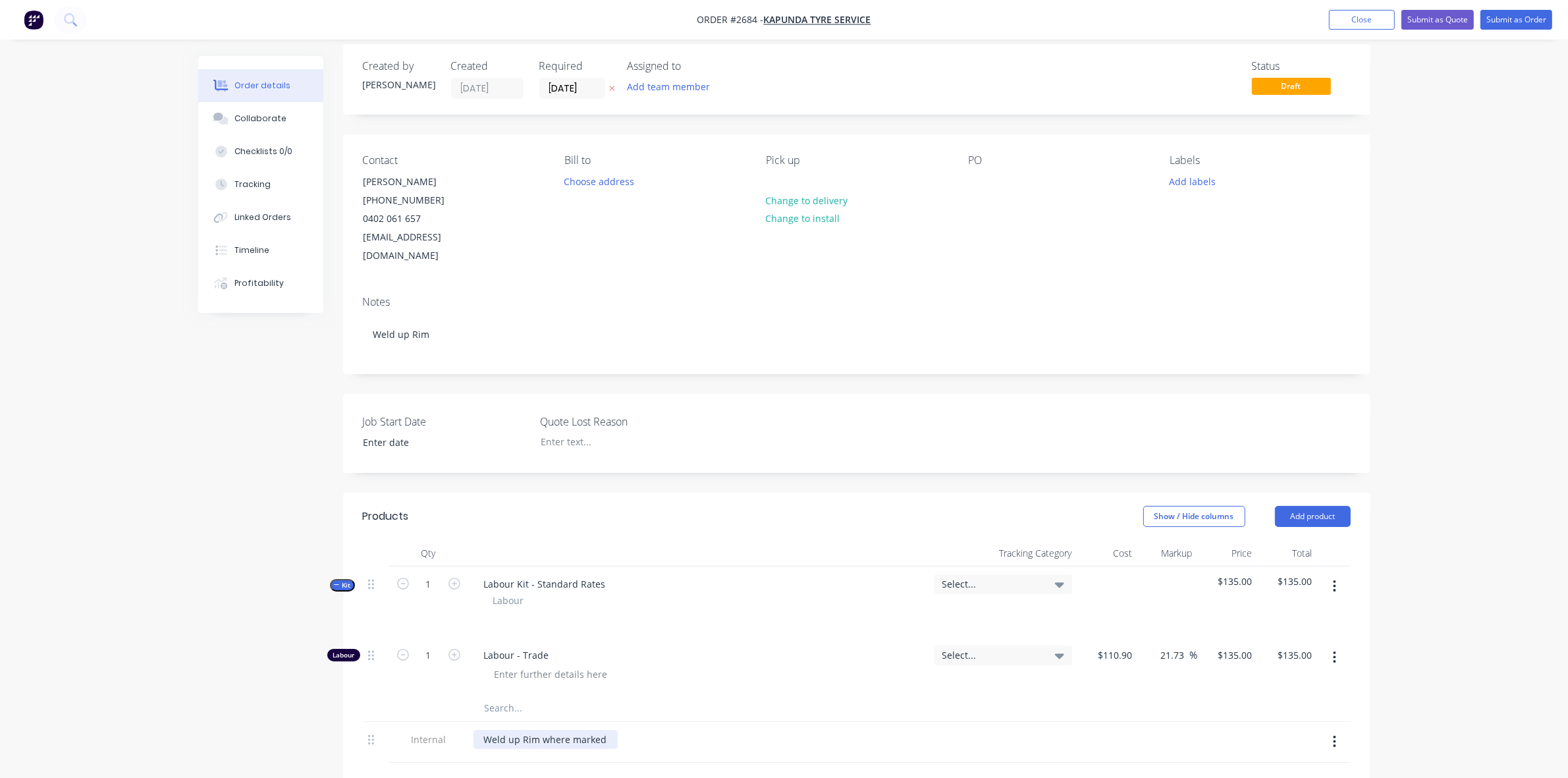
scroll to position [0, 0]
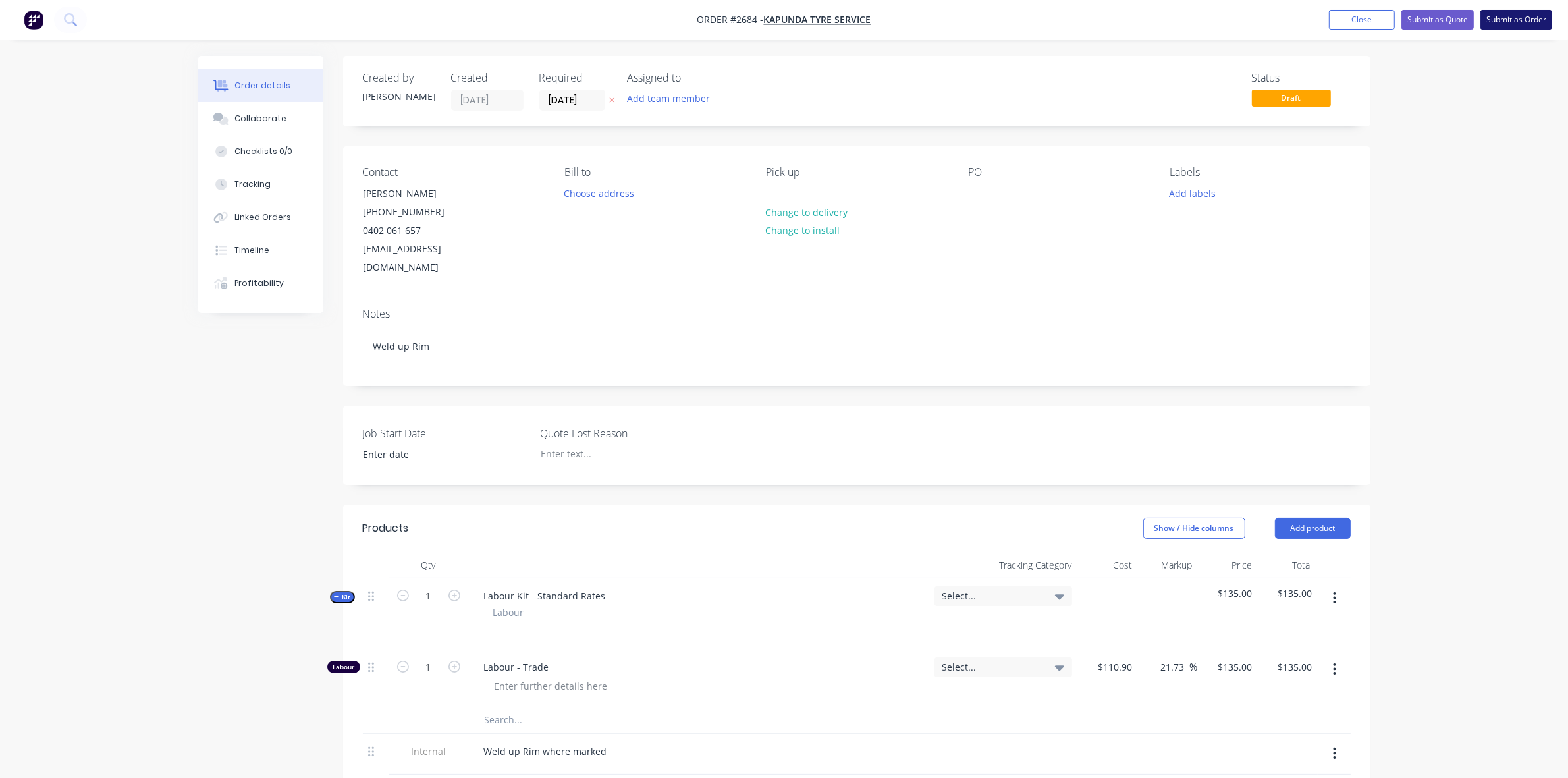
click at [1518, 25] on button "Submit as Order" at bounding box center [1516, 19] width 71 height 20
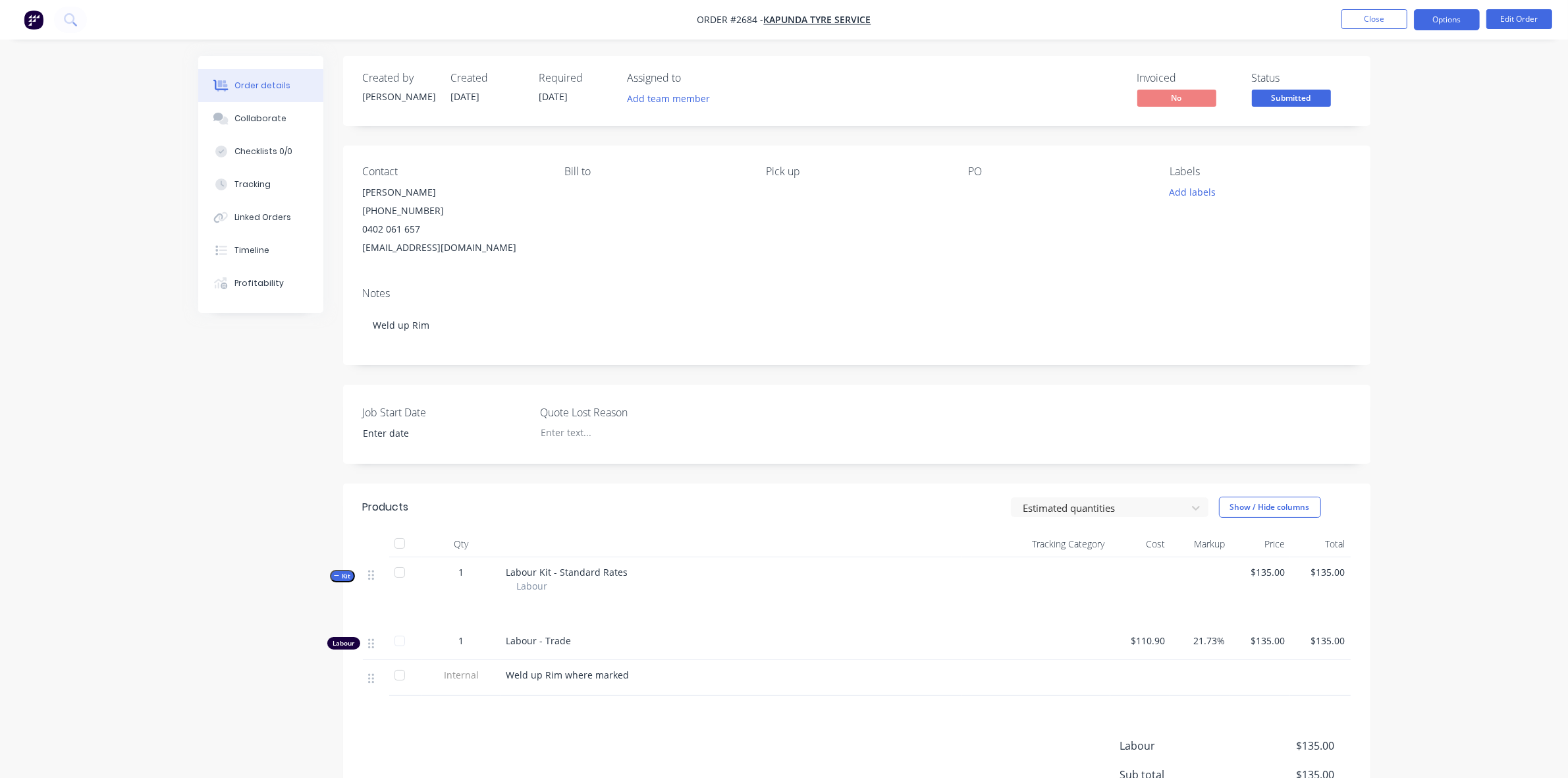
click at [1431, 18] on button "Options" at bounding box center [1447, 19] width 66 height 21
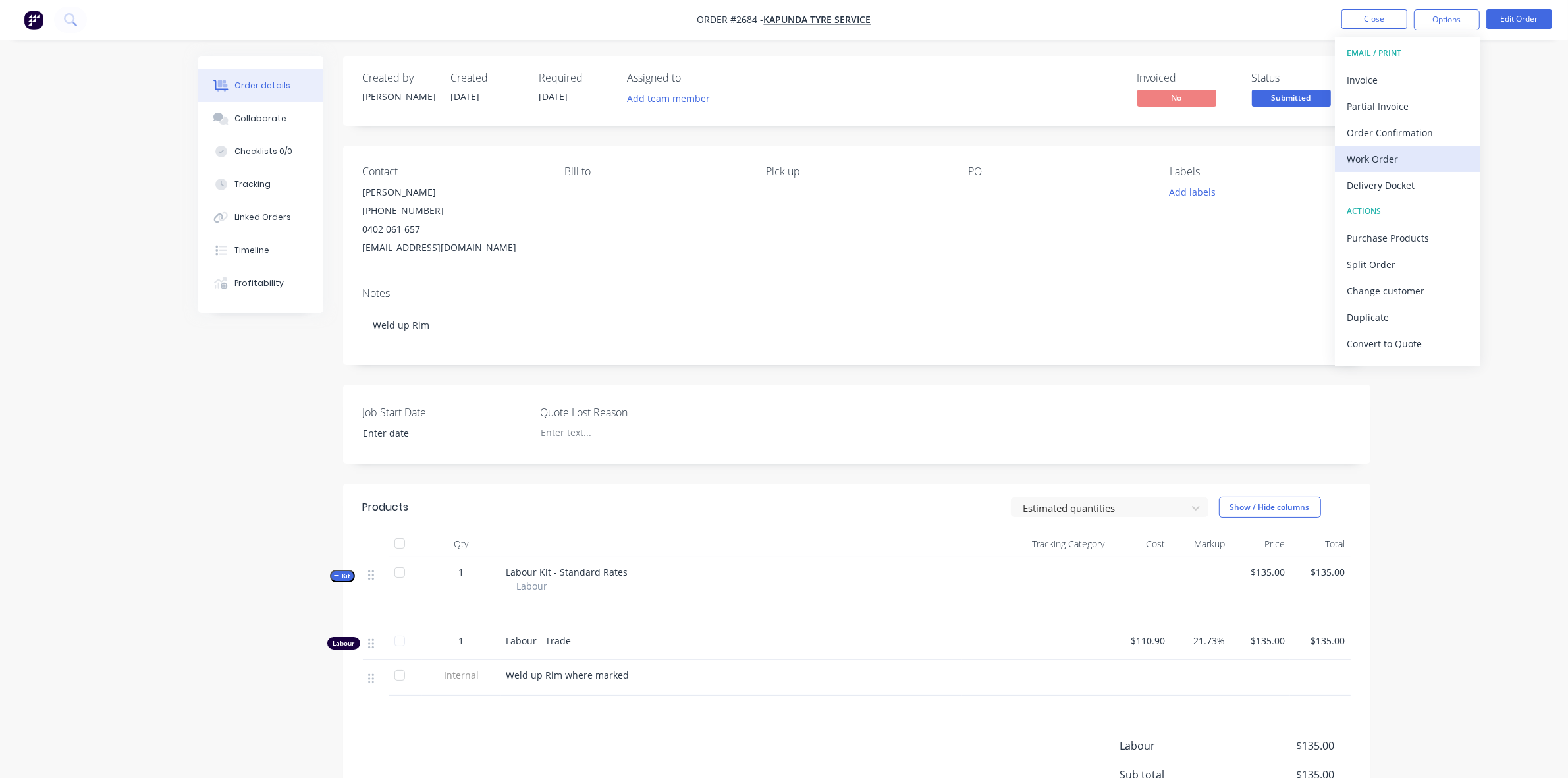
click at [1390, 168] on div "Work Order" at bounding box center [1407, 159] width 121 height 19
click at [1391, 130] on div "Without pricing" at bounding box center [1407, 132] width 121 height 19
click at [1559, 181] on div "Order details Collaborate Checklists 0/0 Tracking Linked Orders Timeline Profit…" at bounding box center [784, 465] width 1568 height 930
click at [1526, 17] on button "Edit Order" at bounding box center [1519, 18] width 66 height 20
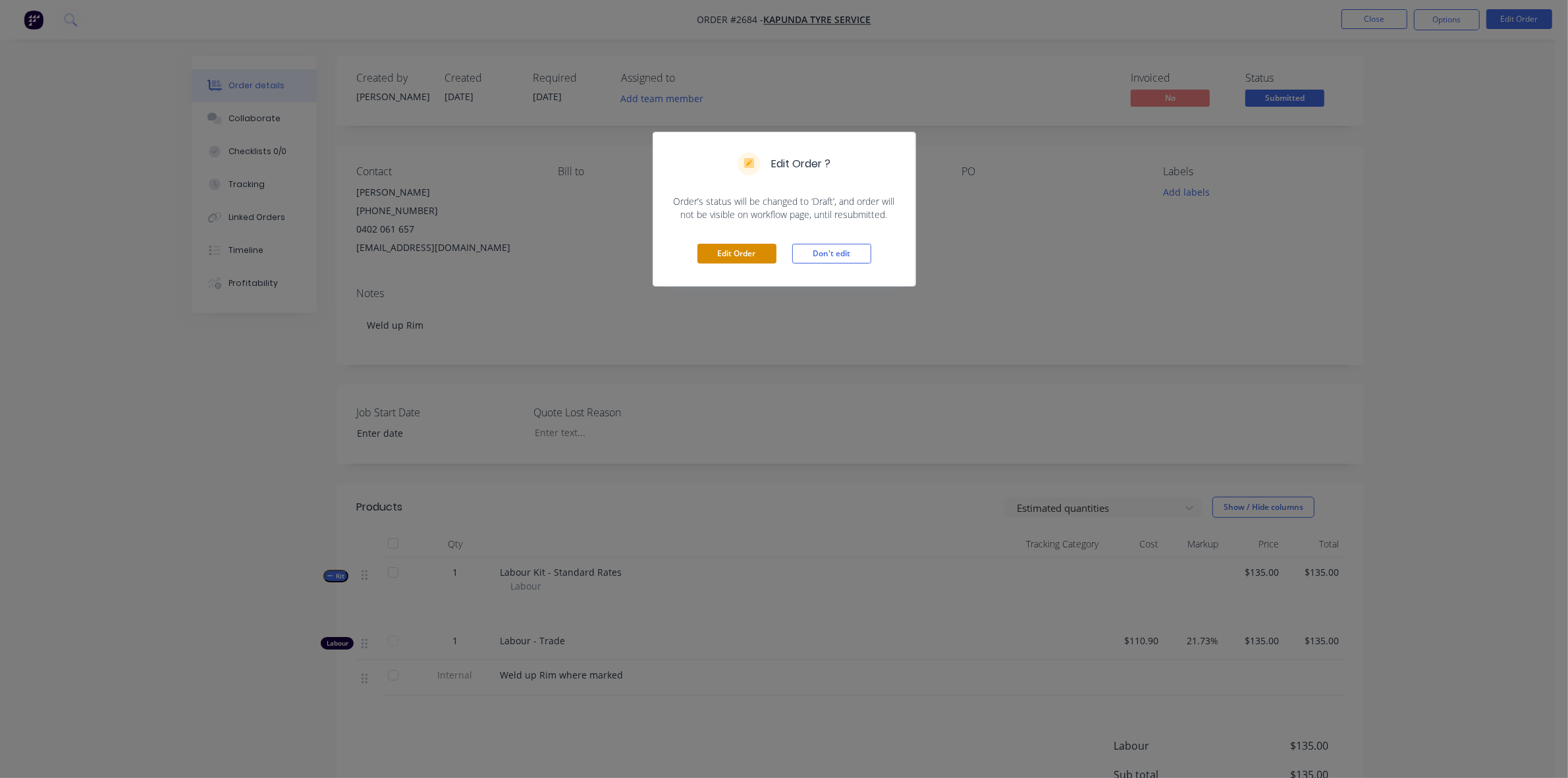
click at [744, 251] on button "Edit Order" at bounding box center [737, 253] width 79 height 20
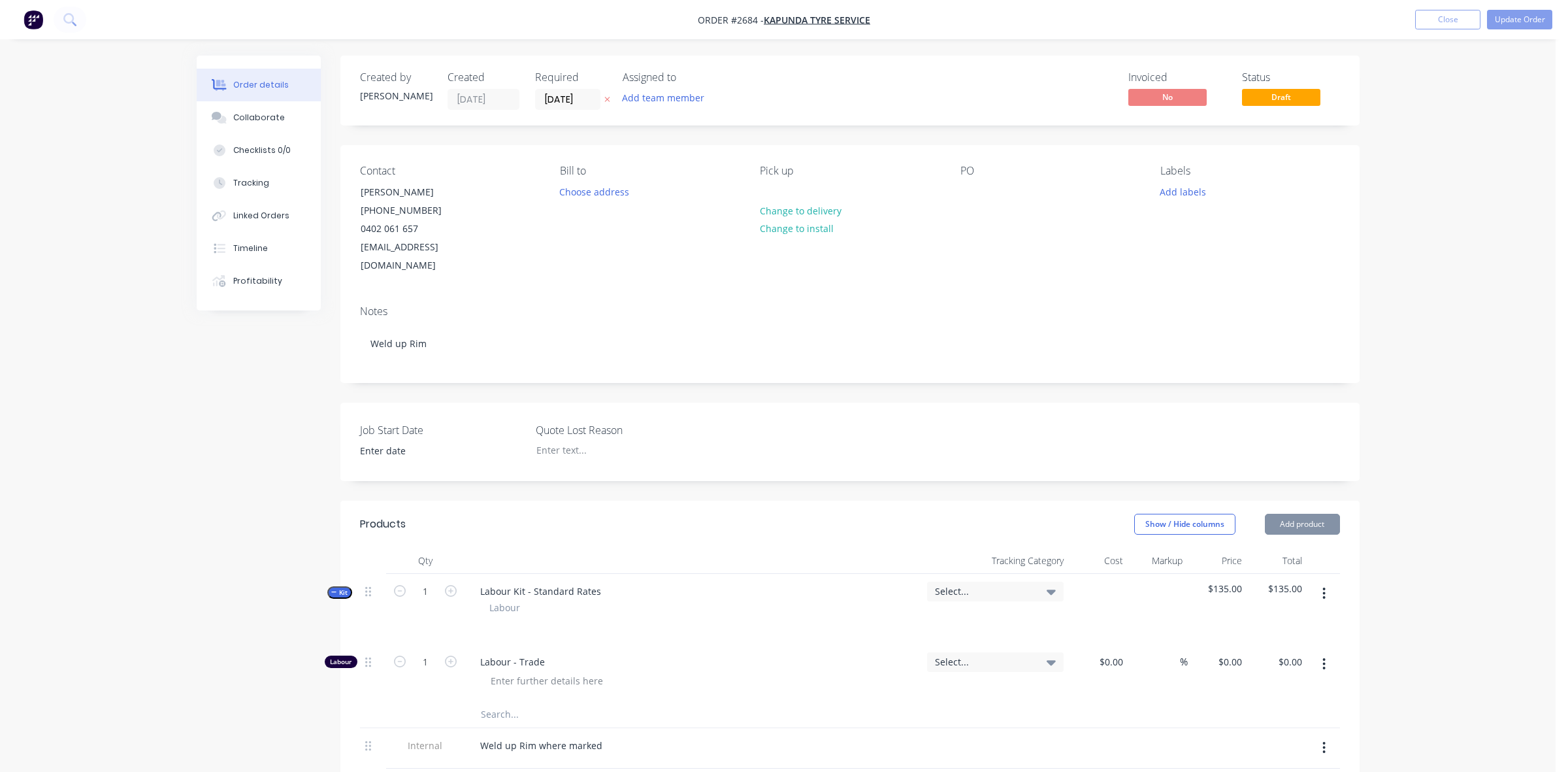
type input "$110.90"
type input "21.73"
type input "$135.00"
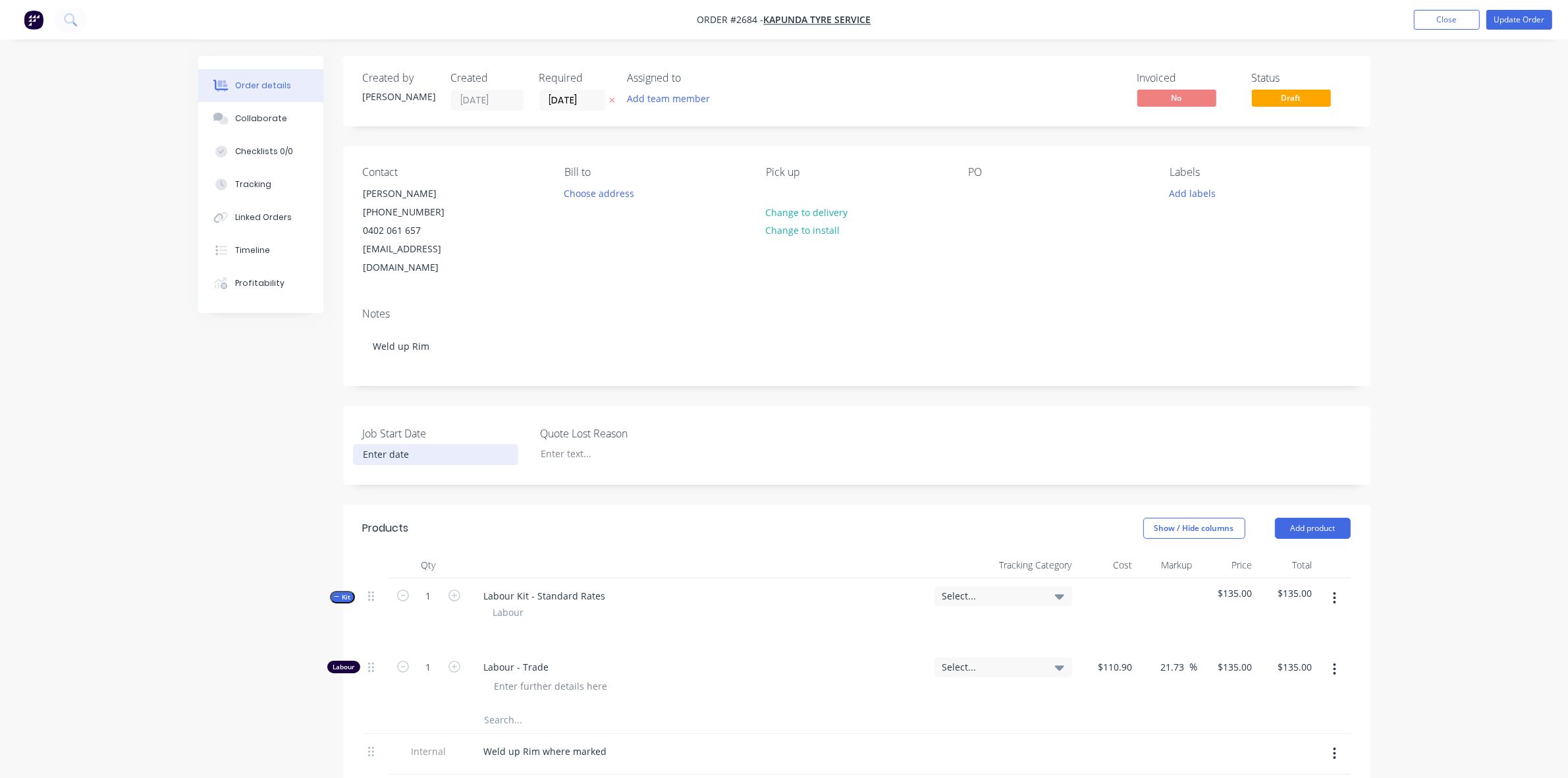
click at [386, 445] on input at bounding box center [435, 454] width 164 height 20
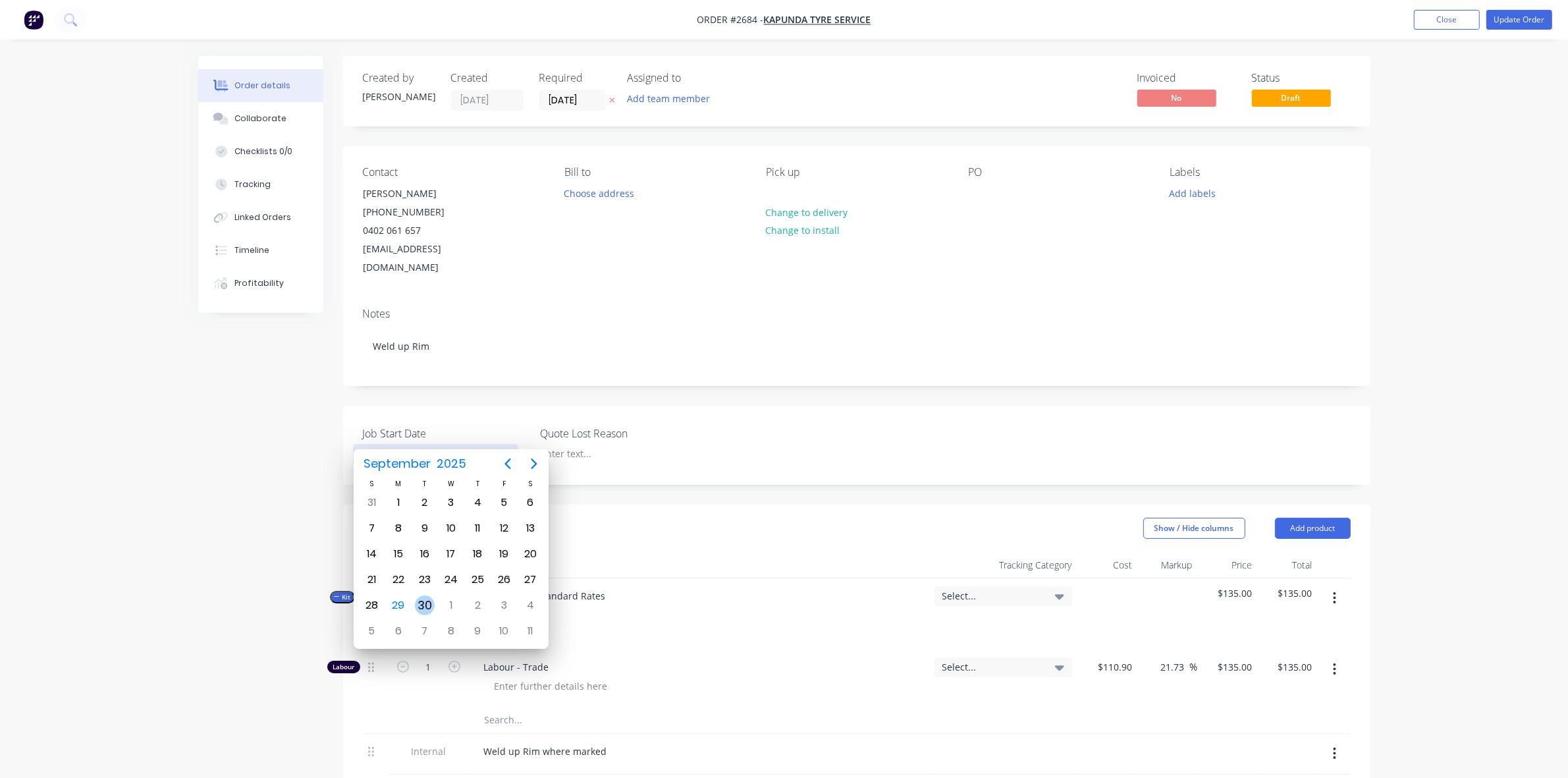
click at [425, 600] on div "30" at bounding box center [425, 605] width 20 height 20
type input "30/09/2025"
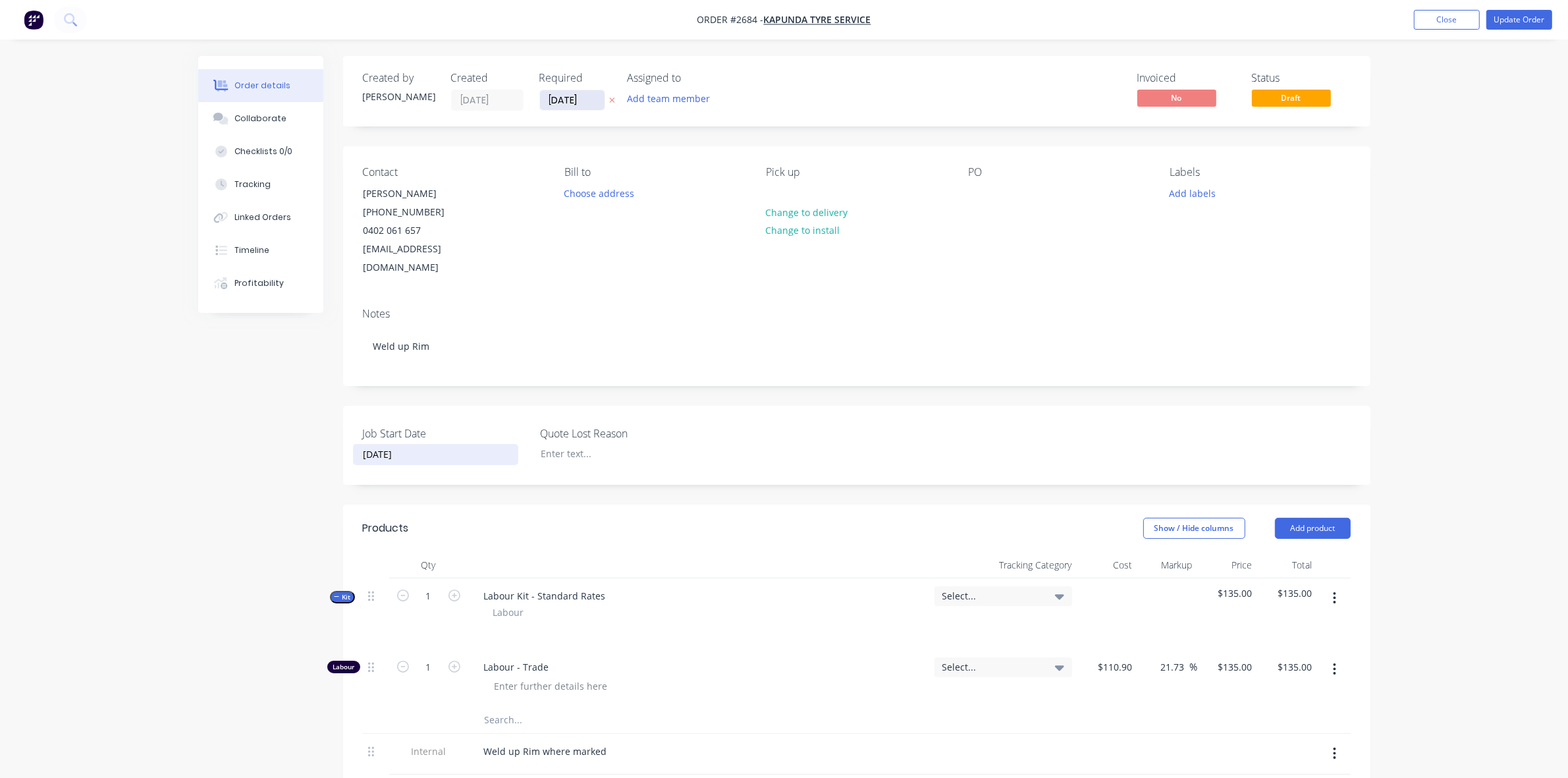
click at [568, 96] on input "[DATE]" at bounding box center [572, 100] width 64 height 20
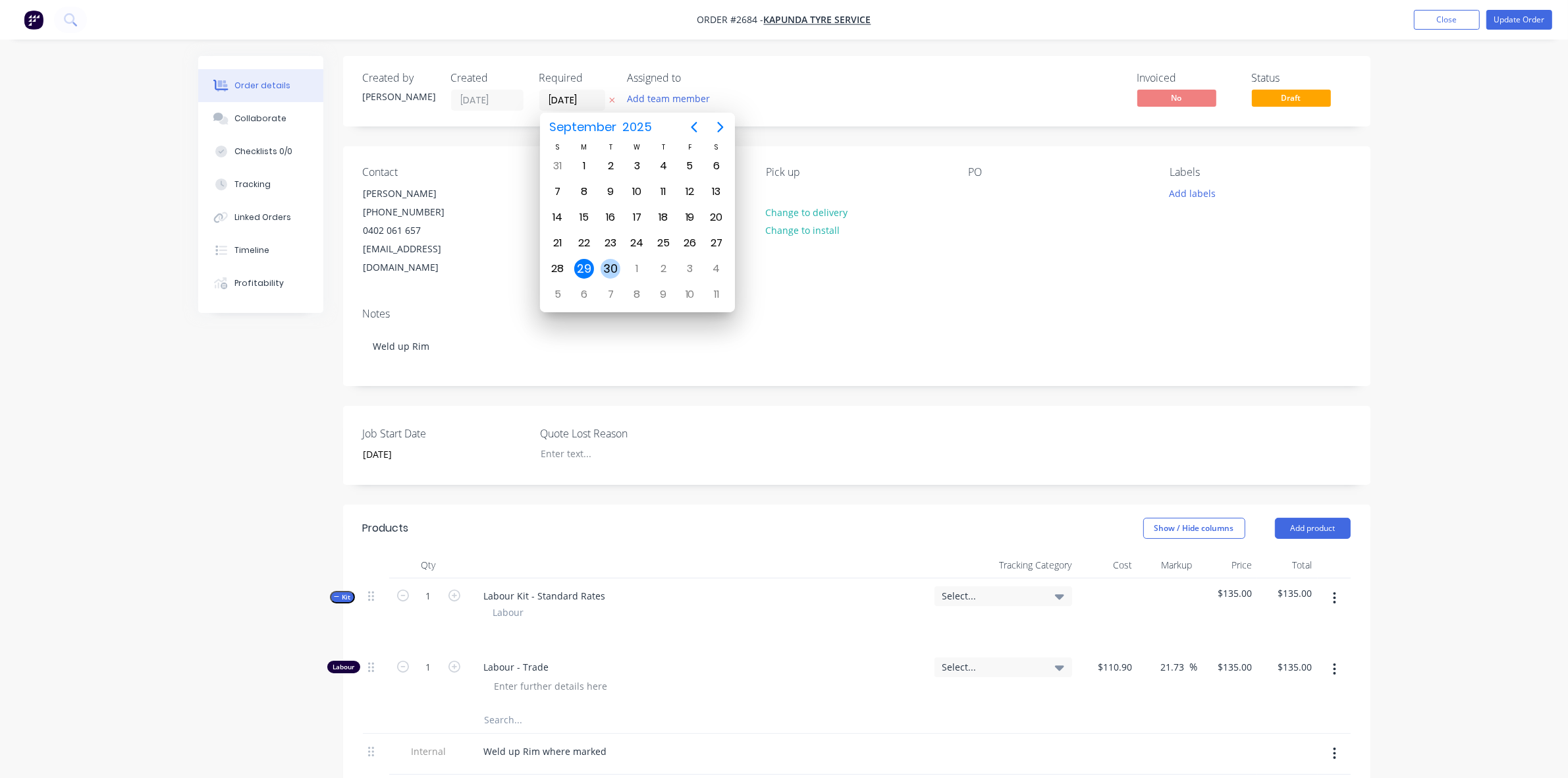
click at [607, 265] on div "30" at bounding box center [610, 268] width 20 height 20
type input "[DATE]"
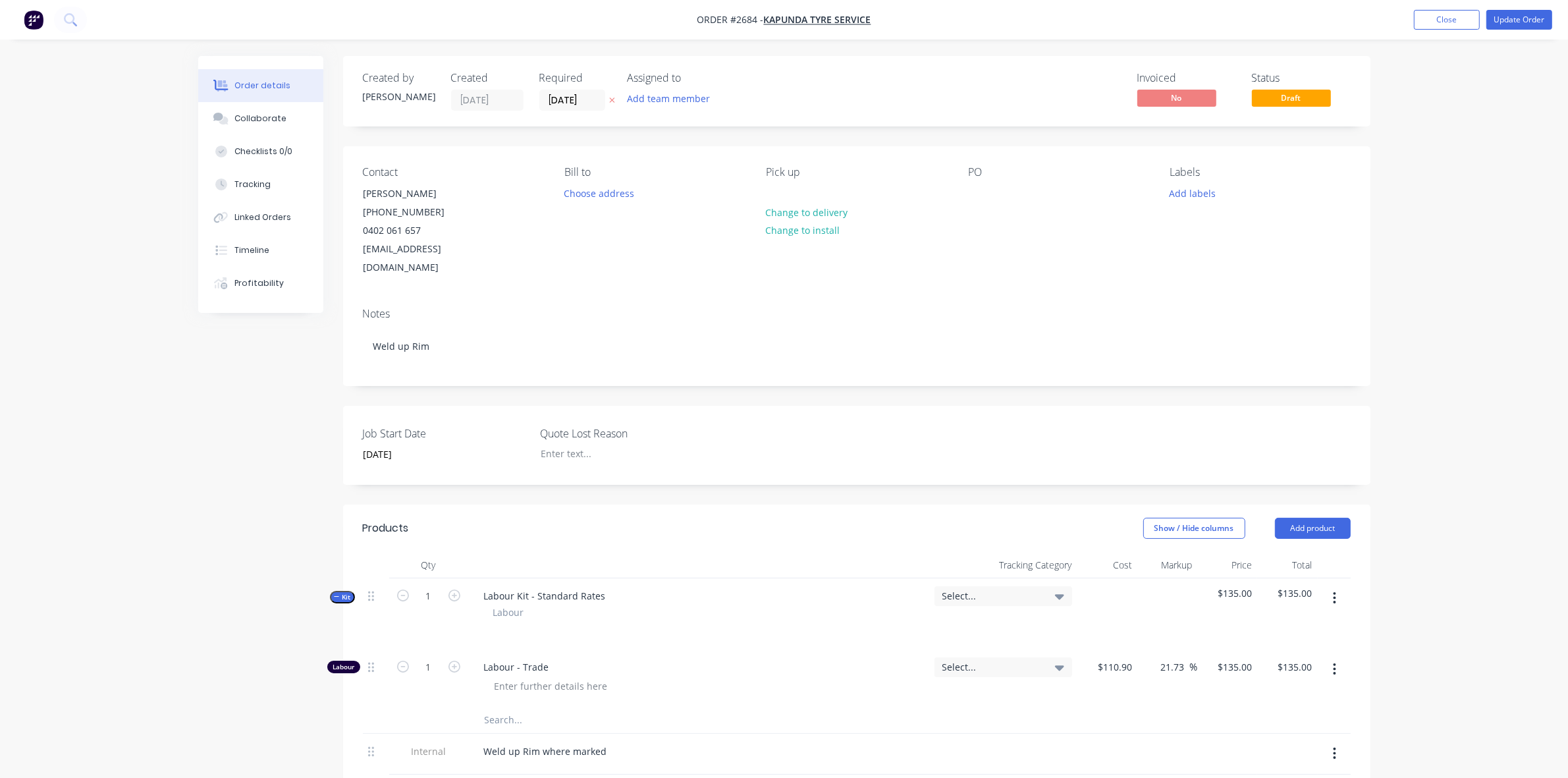
drag, startPoint x: 1426, startPoint y: 267, endPoint x: 1451, endPoint y: 210, distance: 62.2
click at [1427, 266] on div "Order details Collaborate Checklists 0/0 Tracking Linked Orders Timeline Profit…" at bounding box center [784, 576] width 1568 height 1153
click at [1507, 20] on button "Update Order" at bounding box center [1519, 19] width 66 height 20
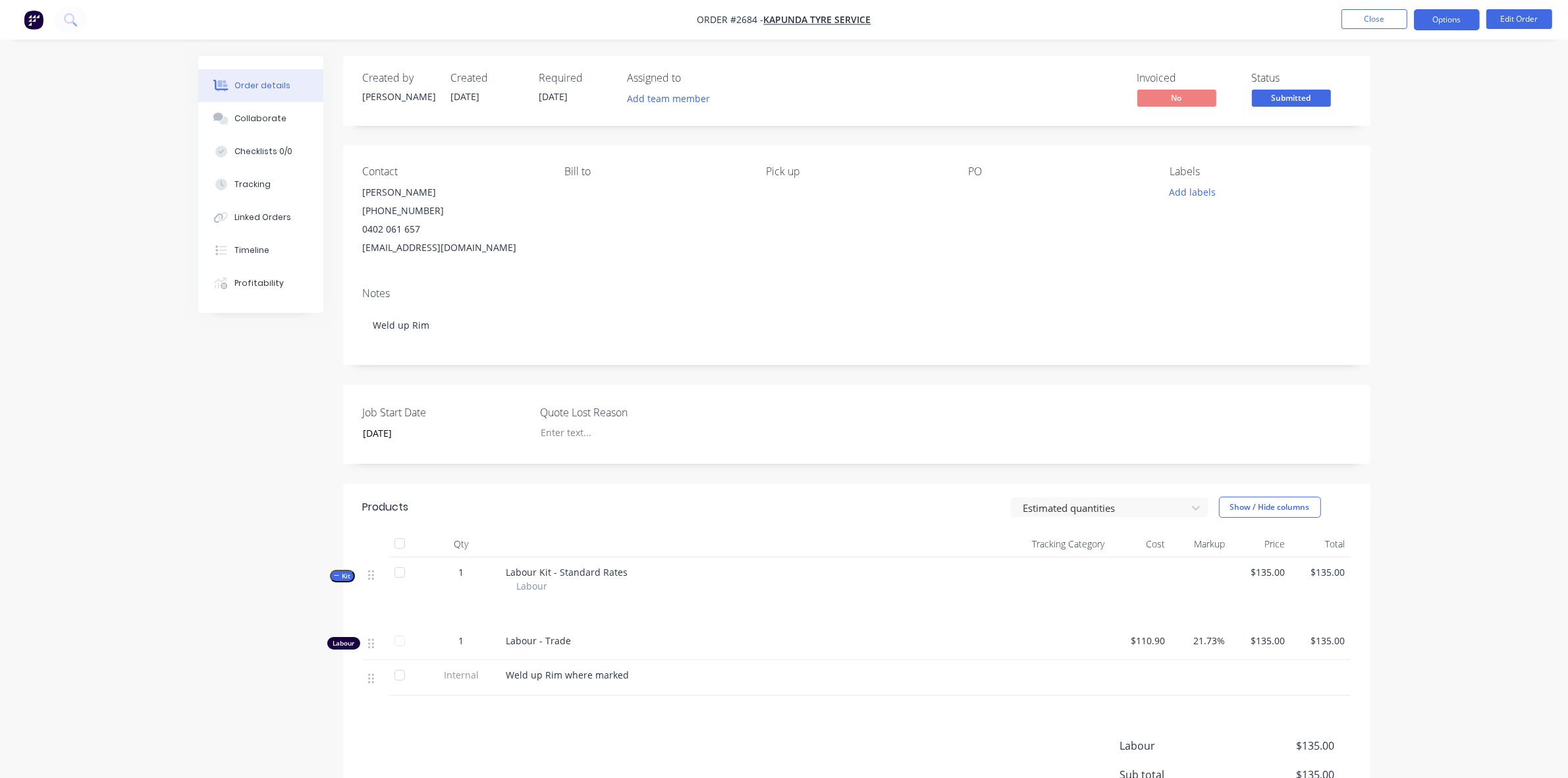
click at [1446, 24] on button "Options" at bounding box center [1447, 19] width 66 height 21
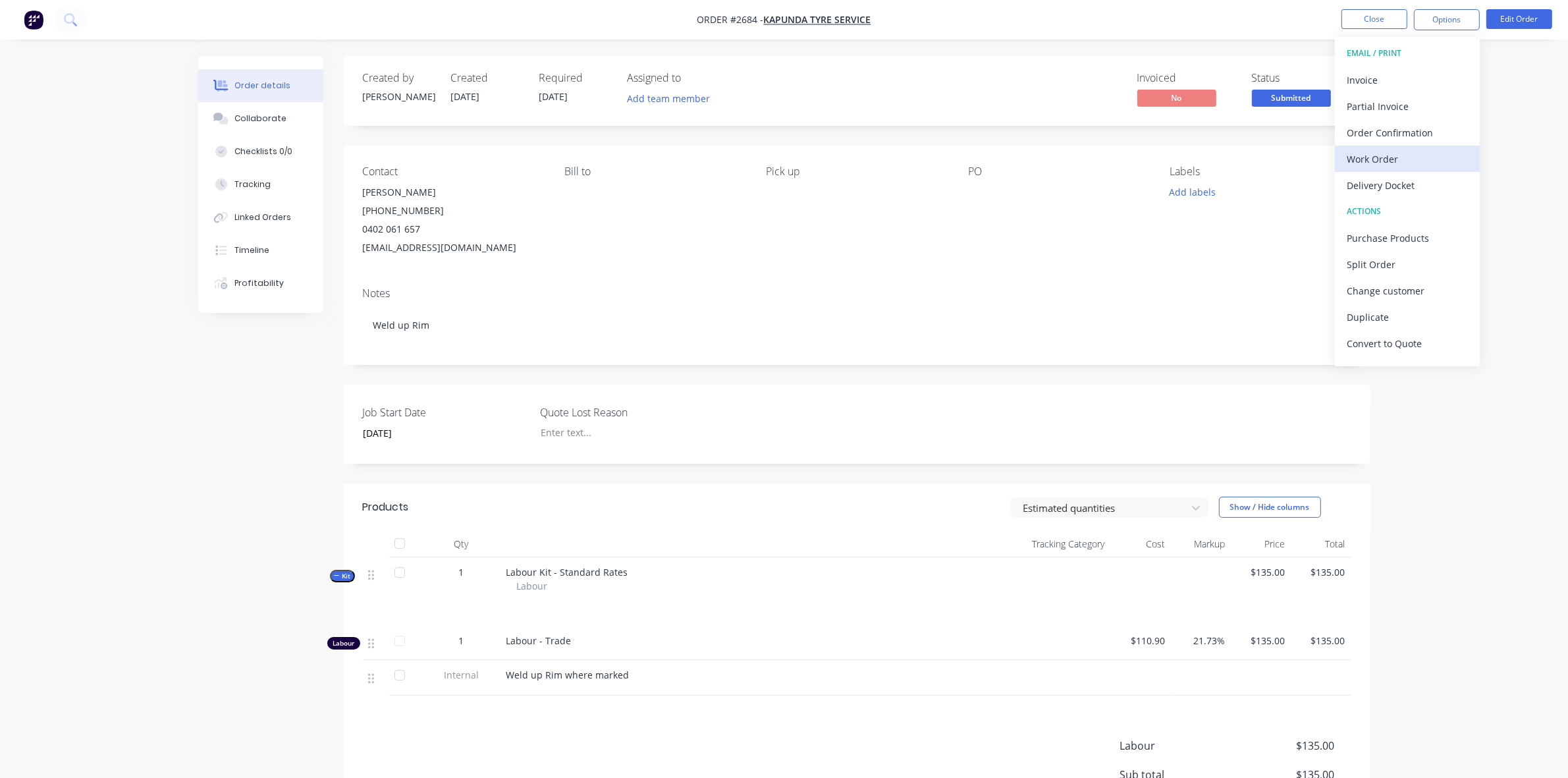
click at [1381, 155] on div "Work Order" at bounding box center [1407, 159] width 121 height 19
click at [1372, 132] on div "Without pricing" at bounding box center [1407, 132] width 121 height 19
click at [1366, 21] on button "Close" at bounding box center [1375, 18] width 66 height 20
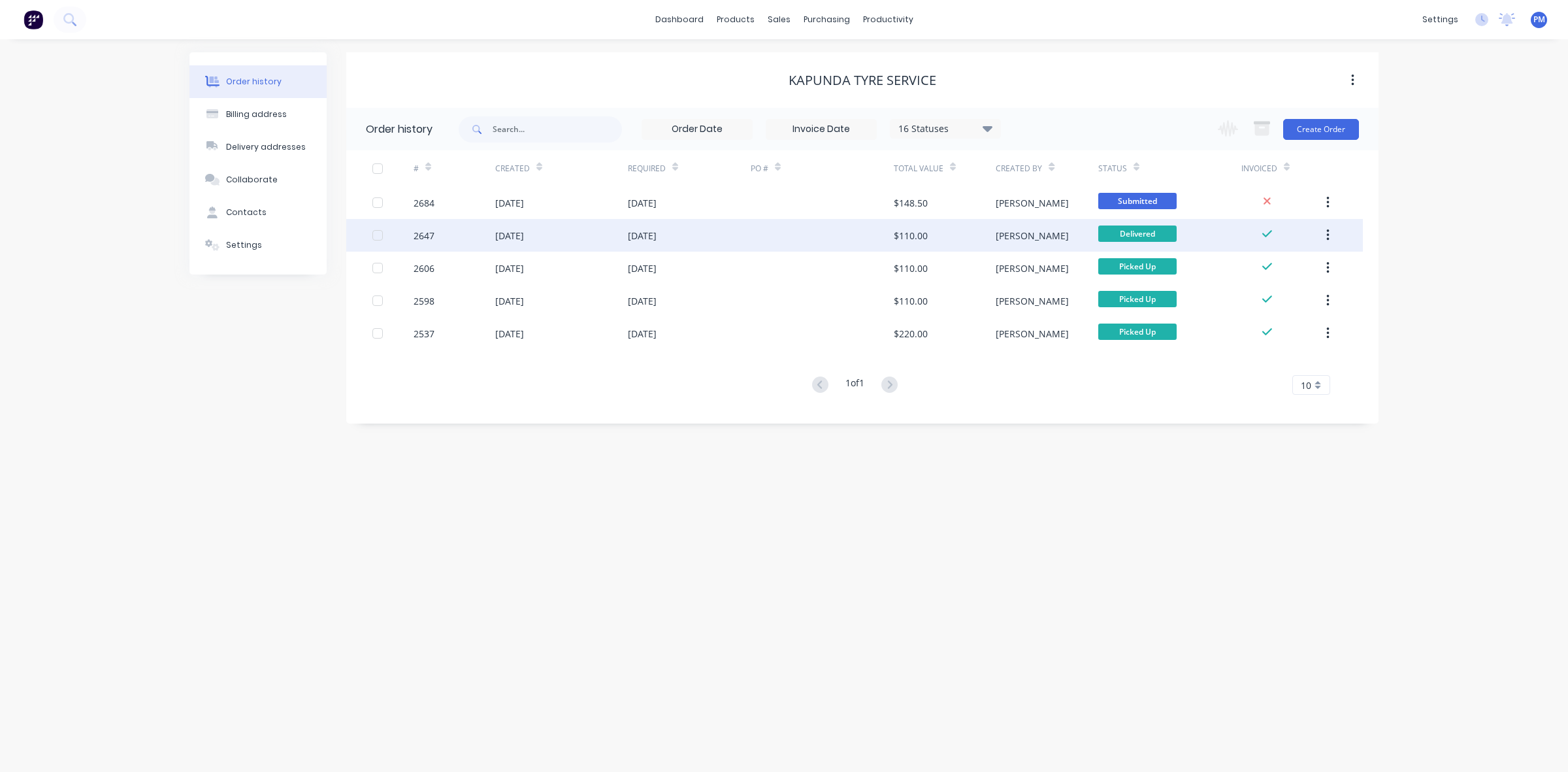
click at [745, 237] on div "[DATE]" at bounding box center [689, 235] width 123 height 33
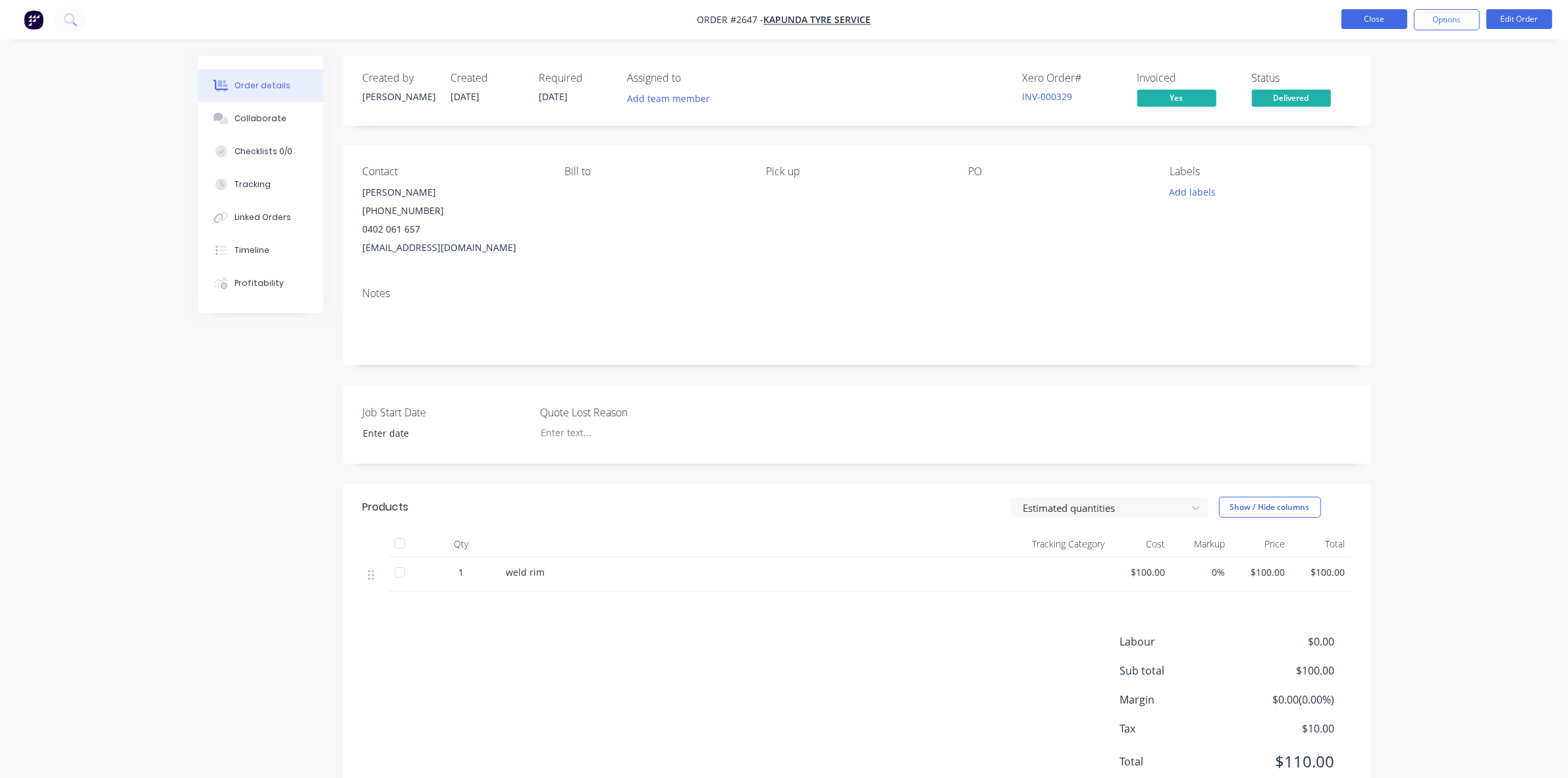
click at [1361, 18] on button "Close" at bounding box center [1375, 18] width 66 height 20
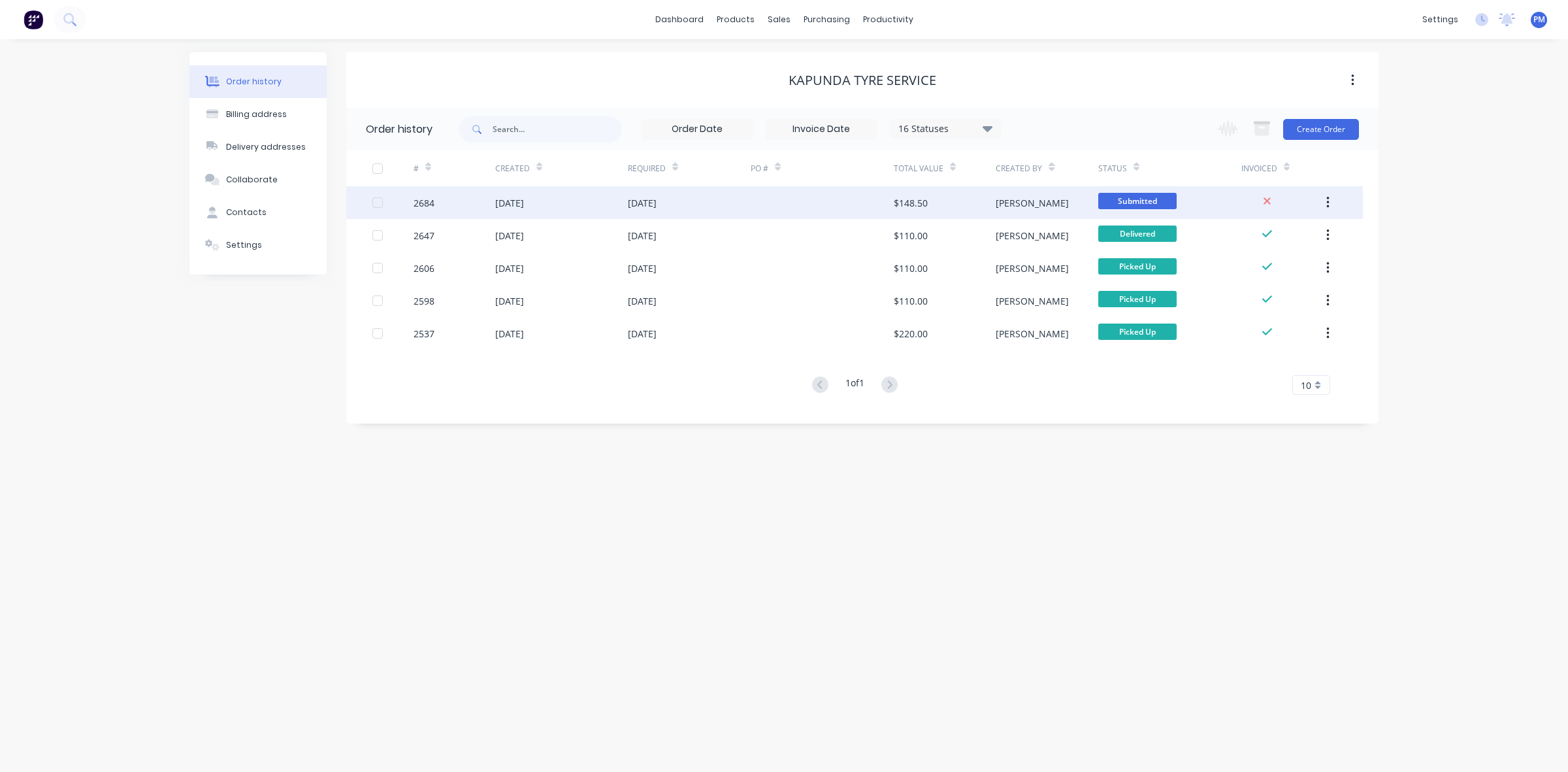
click at [755, 201] on div at bounding box center [822, 202] width 143 height 33
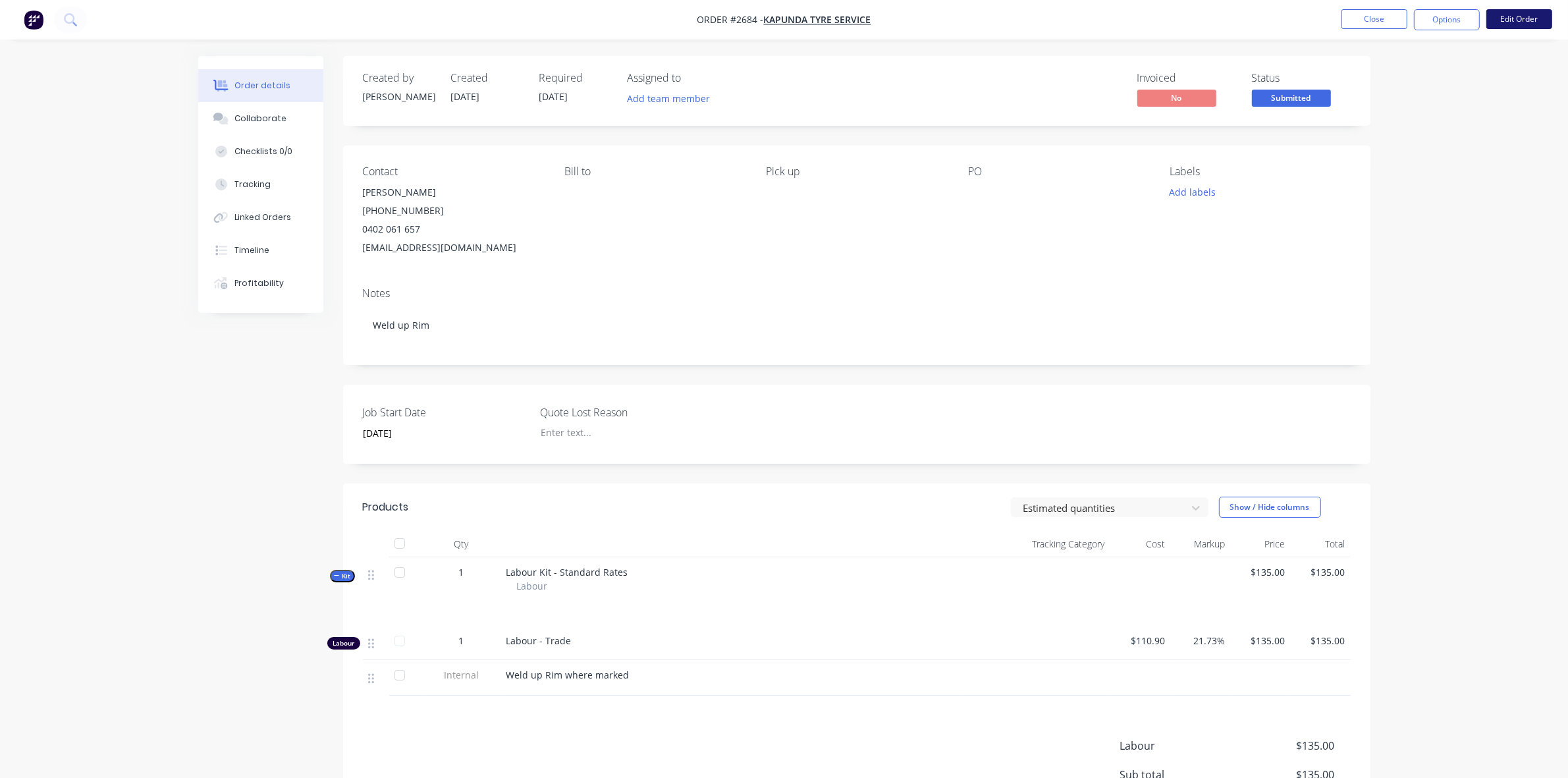
click at [1515, 22] on button "Edit Order" at bounding box center [1519, 18] width 66 height 20
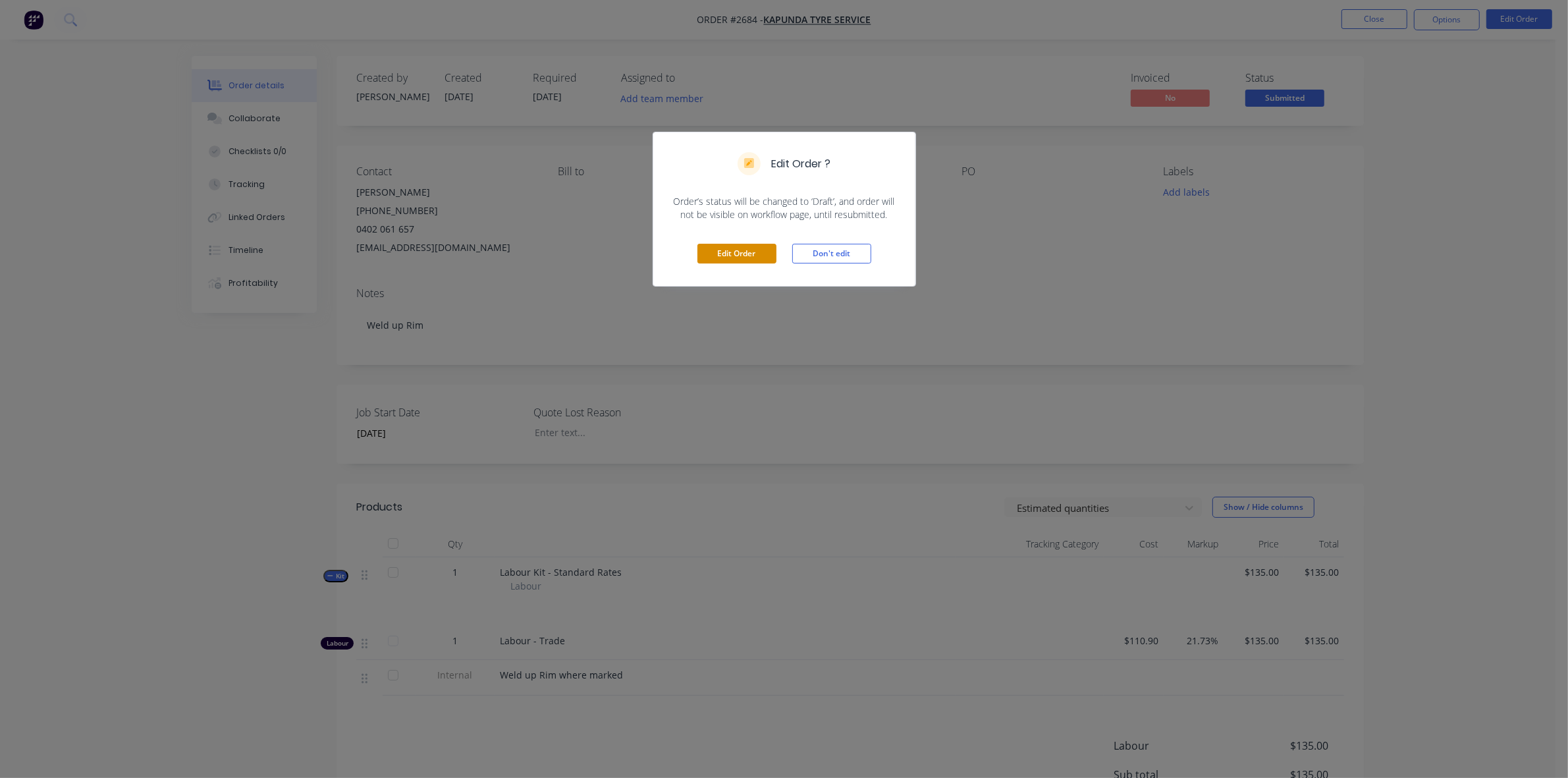
click at [759, 255] on button "Edit Order" at bounding box center [737, 253] width 79 height 20
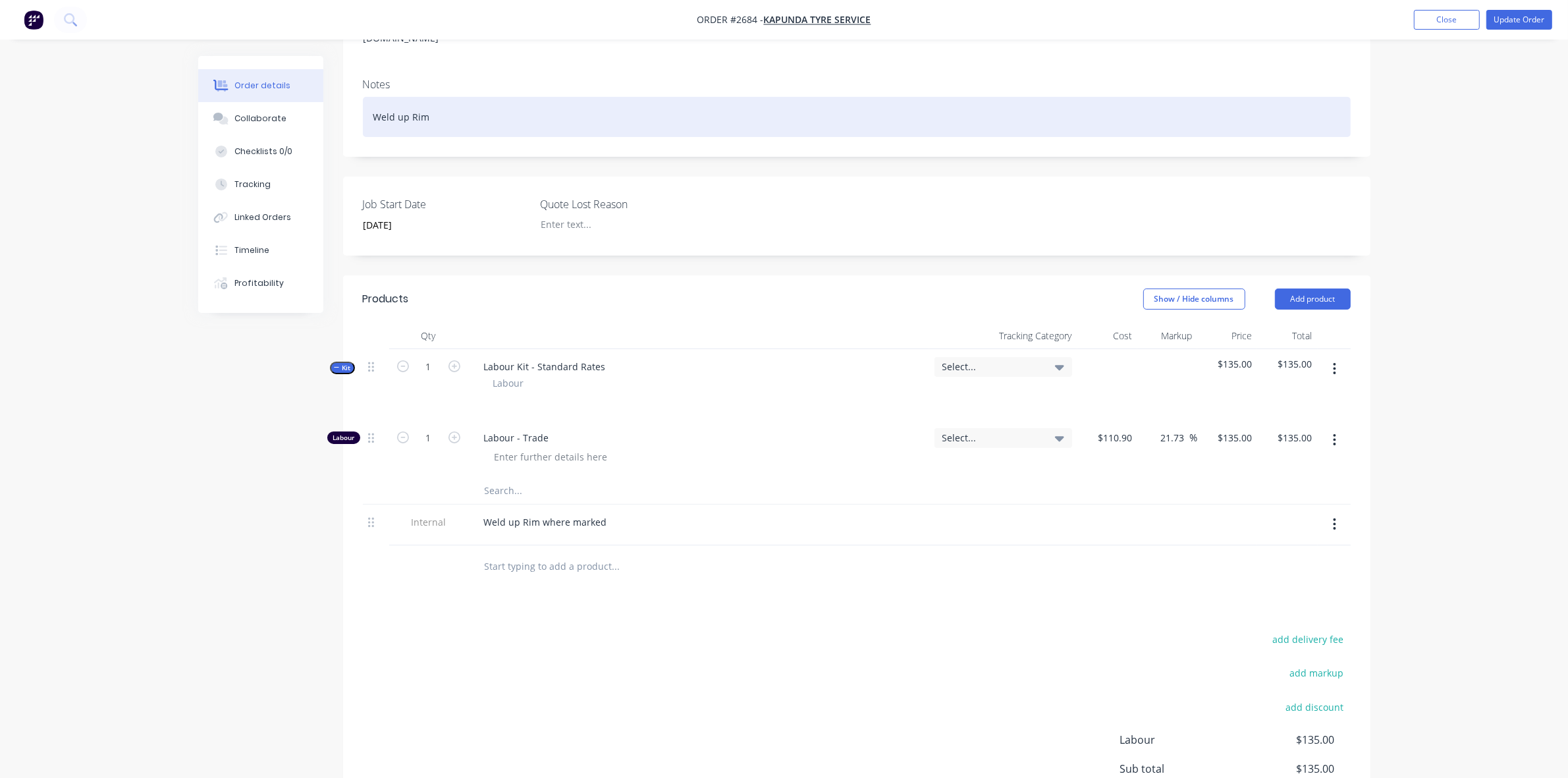
scroll to position [329, 0]
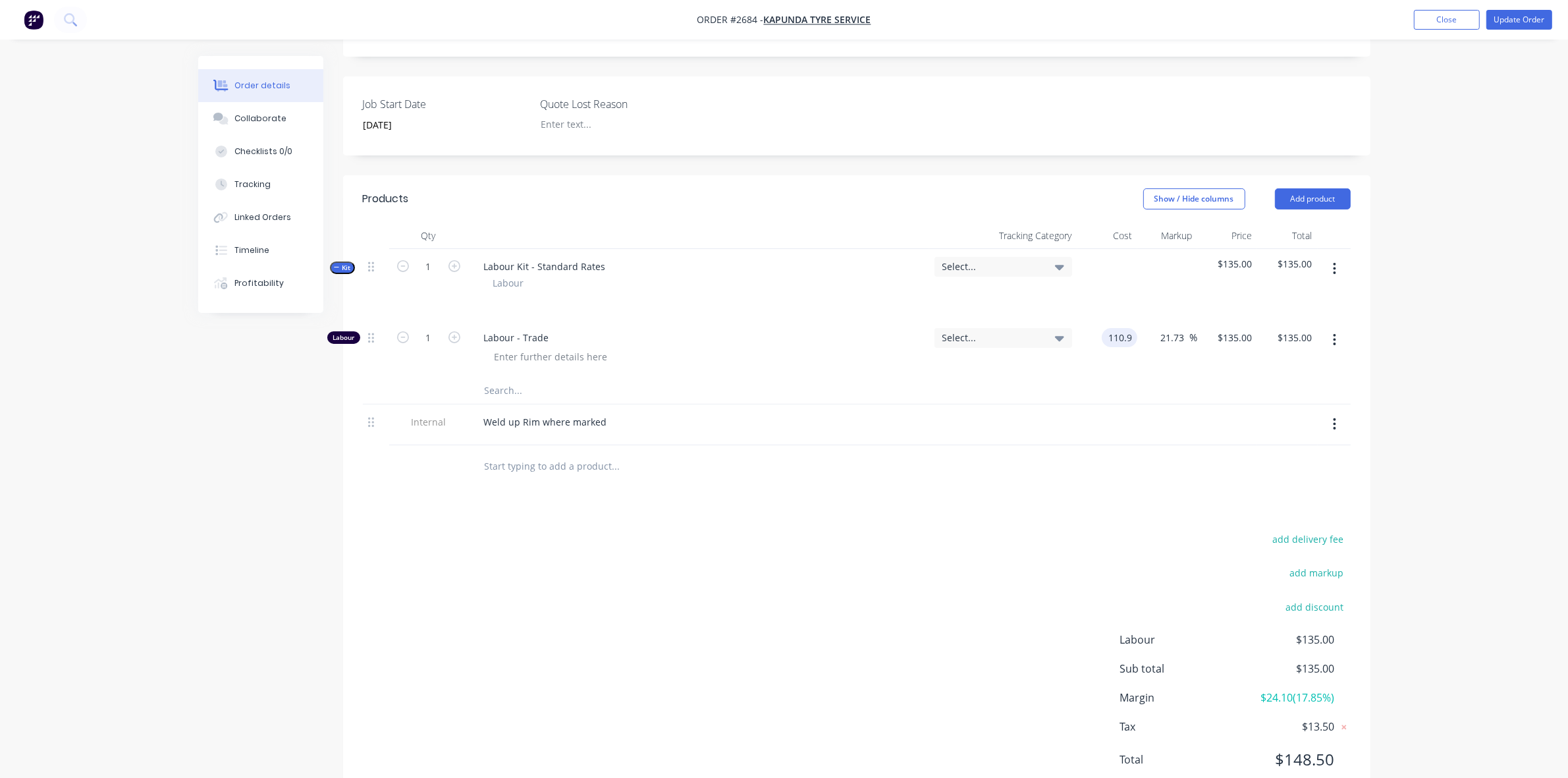
click at [1119, 328] on input "110.9" at bounding box center [1122, 337] width 31 height 19
type input "$100.00"
type input "$121.7313"
type input "$121.73"
click at [1151, 349] on div "21.73 21.73 %" at bounding box center [1167, 348] width 59 height 57
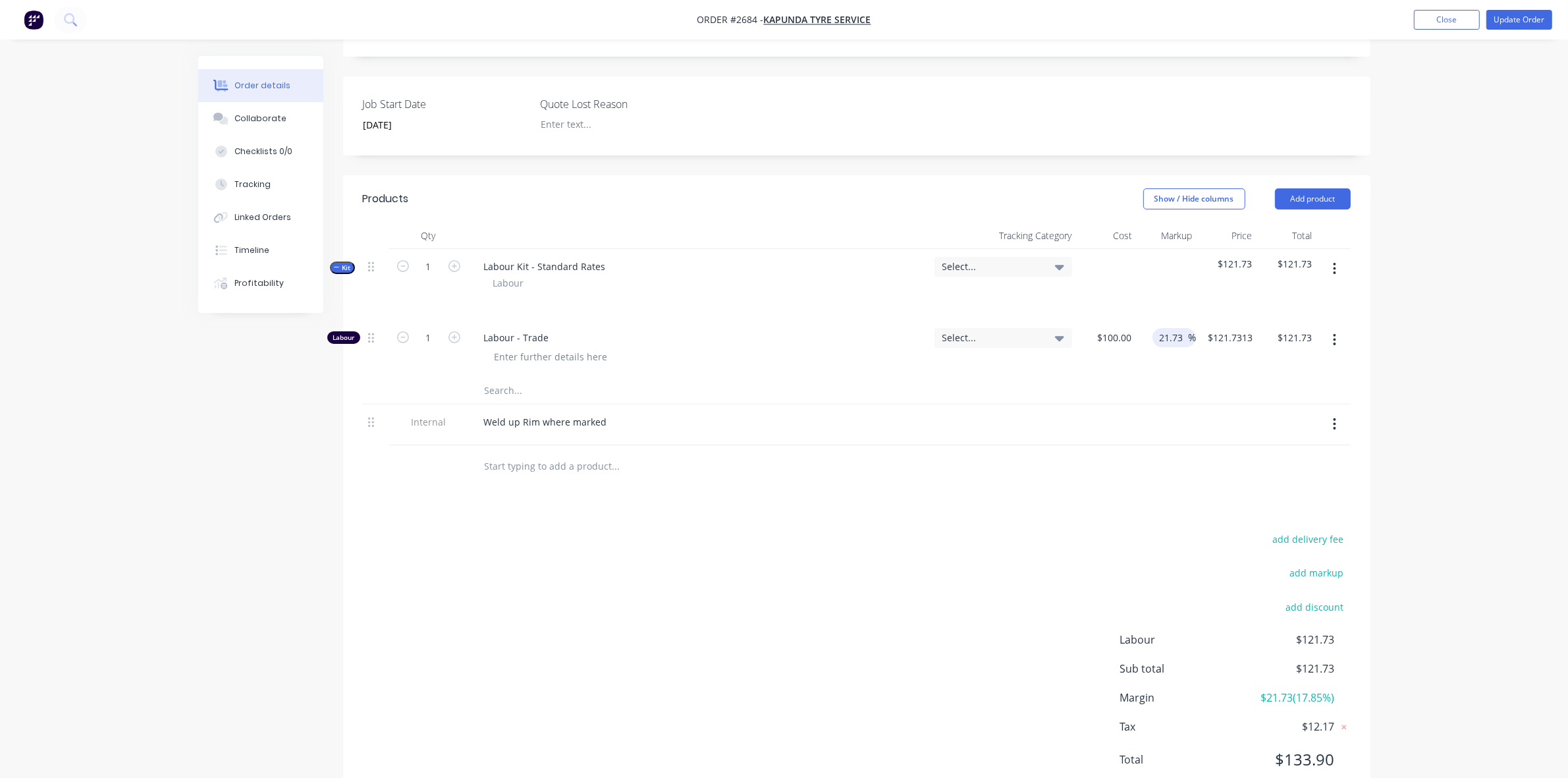
click at [1178, 328] on input "21.73" at bounding box center [1173, 337] width 31 height 19
drag, startPoint x: 1184, startPoint y: 320, endPoint x: 1134, endPoint y: 320, distance: 50.0
click at [1145, 320] on div "21.73 21.73 %" at bounding box center [1167, 348] width 59 height 57
type input "0"
type input "$100.00"
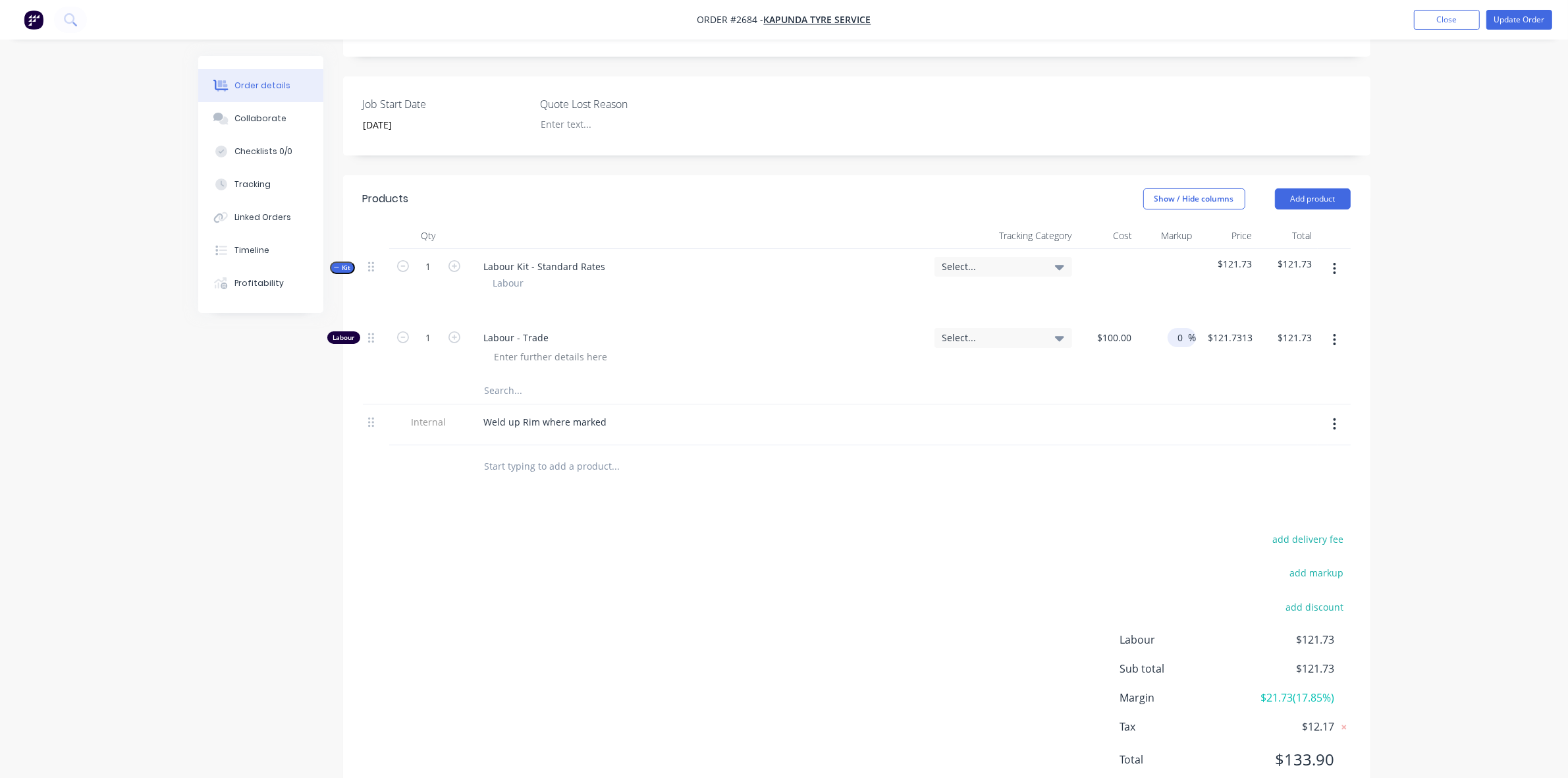
type input "$100.00"
click at [1134, 354] on div "$100.00 $100.00" at bounding box center [1107, 348] width 59 height 57
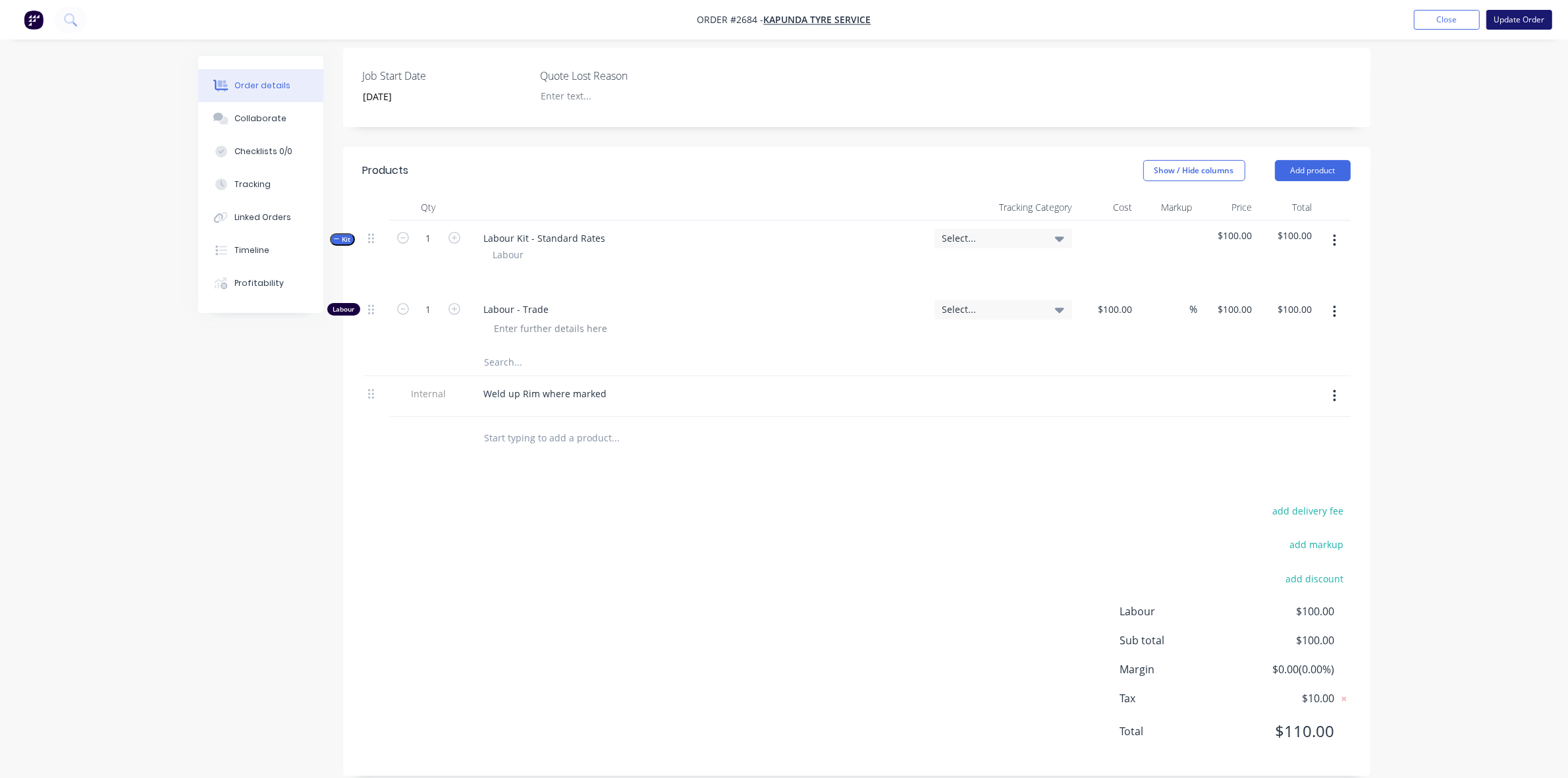
click at [1513, 21] on button "Update Order" at bounding box center [1519, 19] width 66 height 20
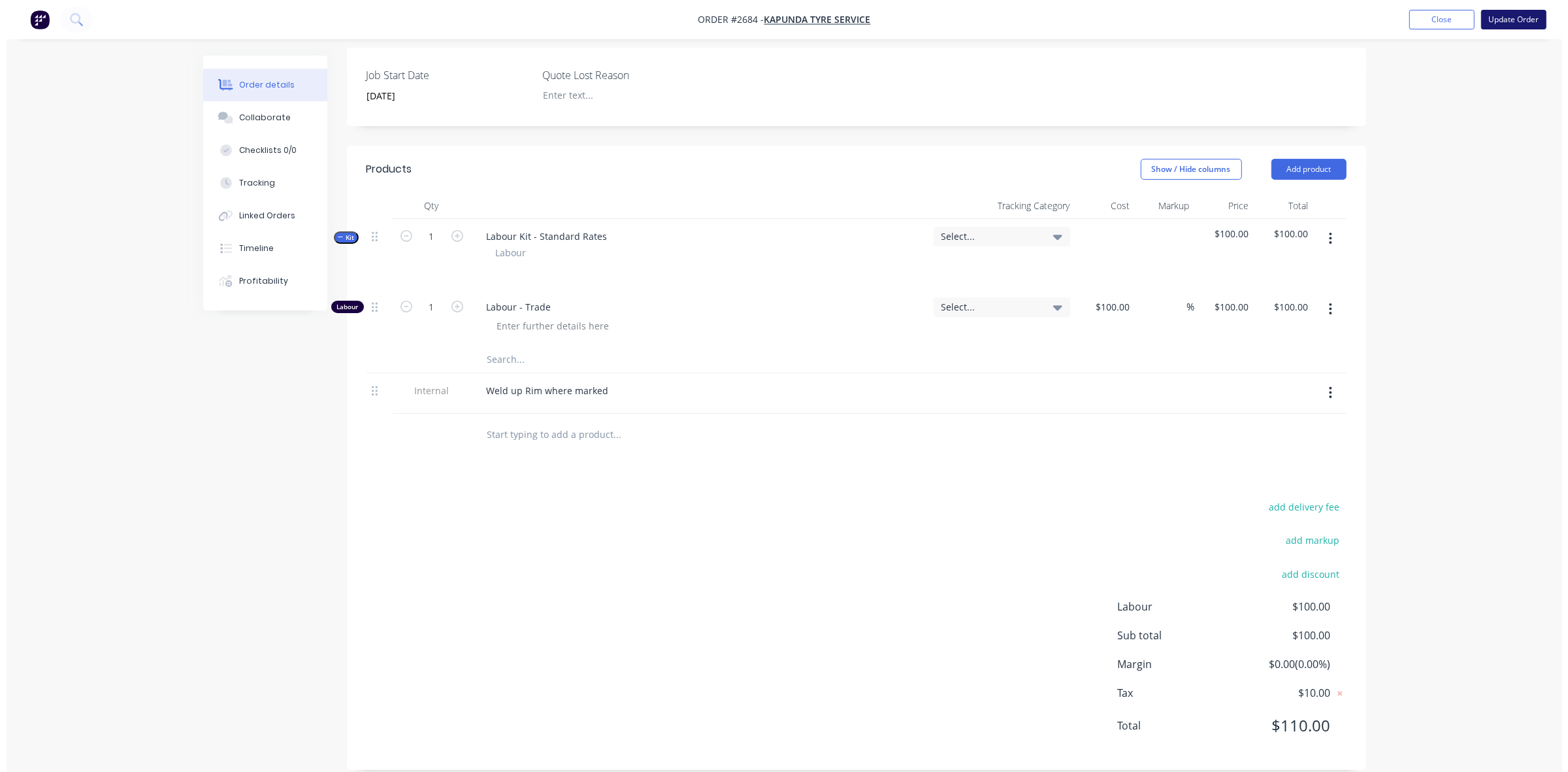
scroll to position [0, 0]
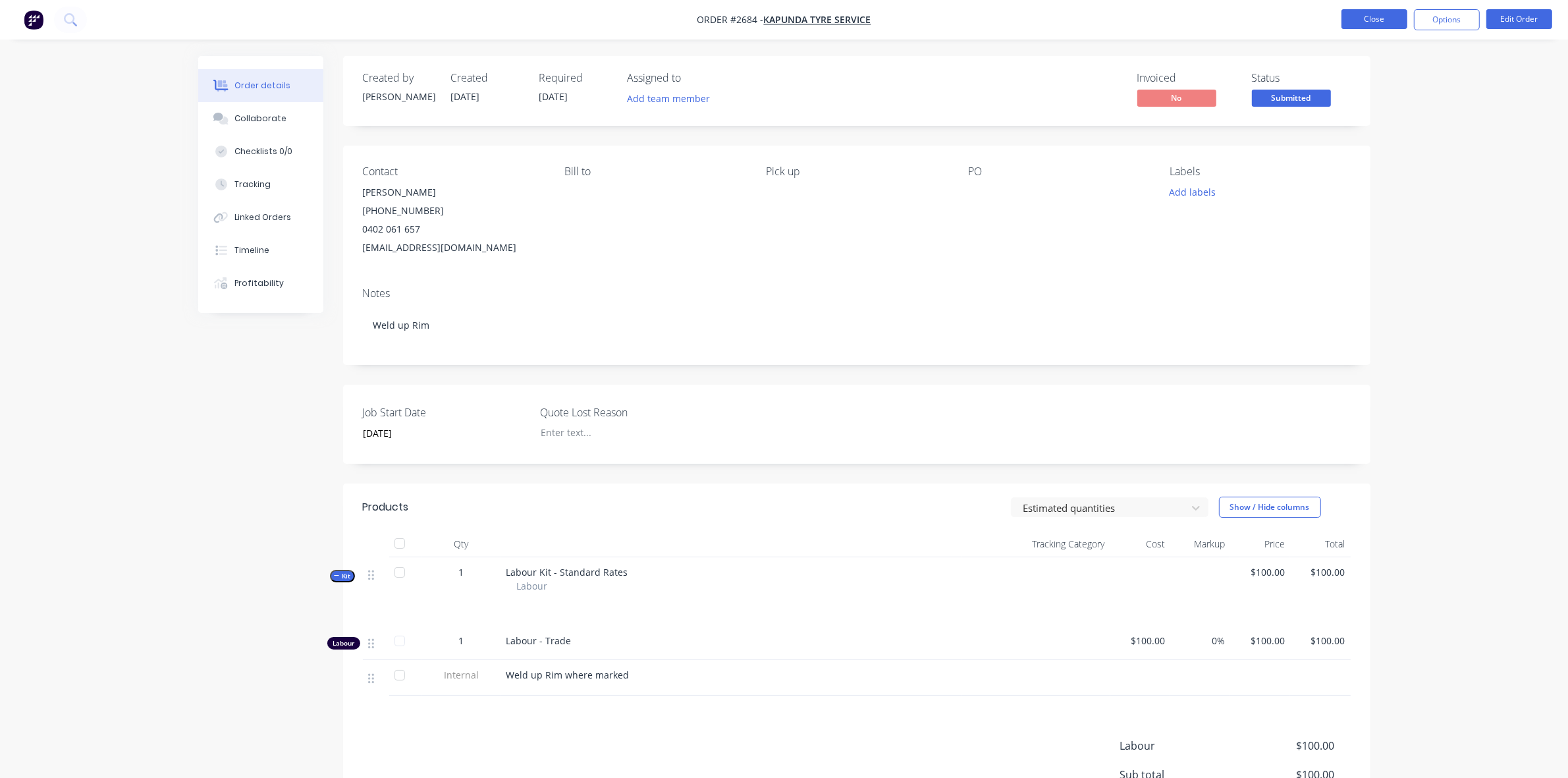
click at [1383, 18] on button "Close" at bounding box center [1375, 18] width 66 height 20
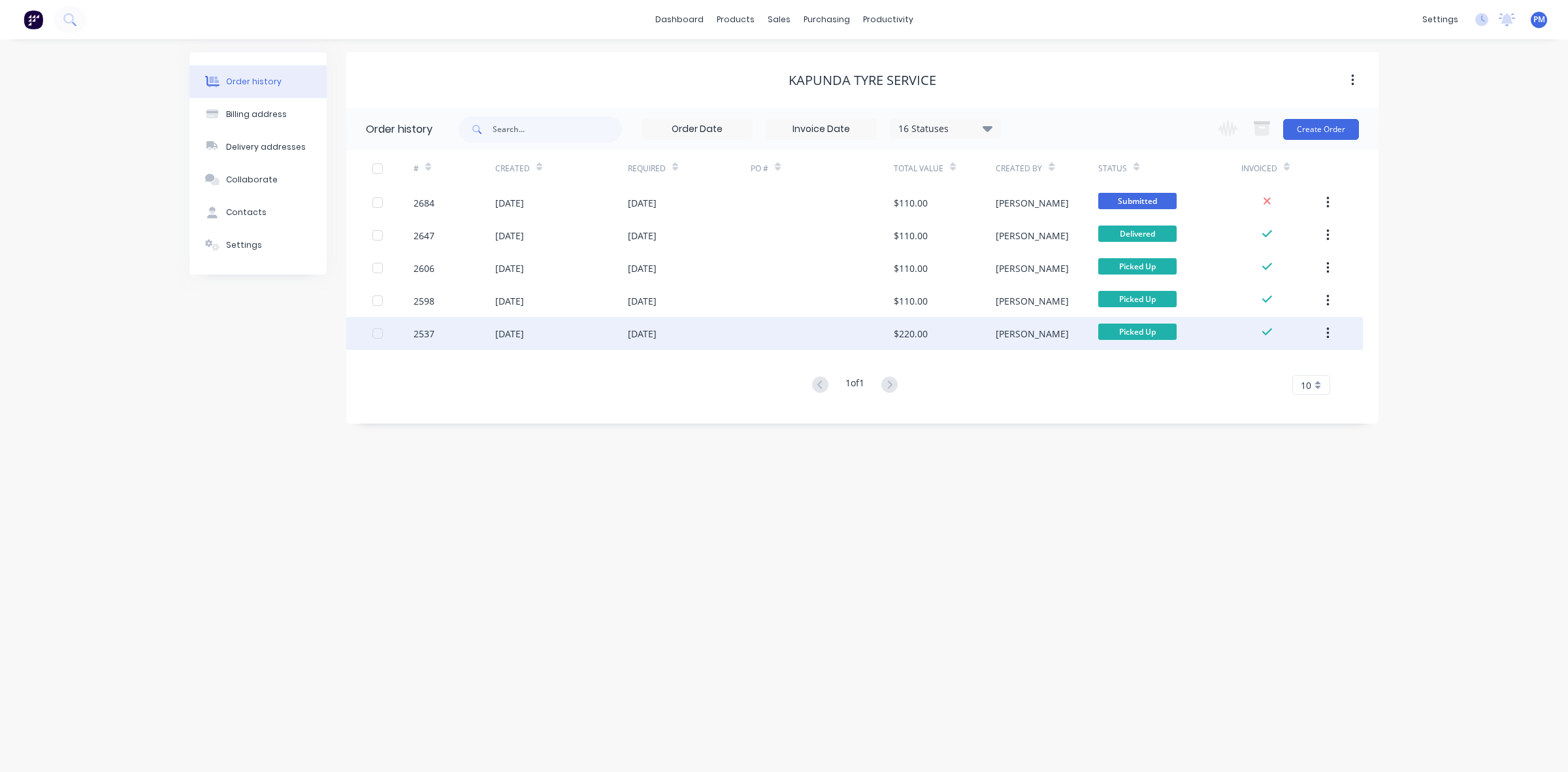
click at [757, 340] on div at bounding box center [822, 333] width 143 height 33
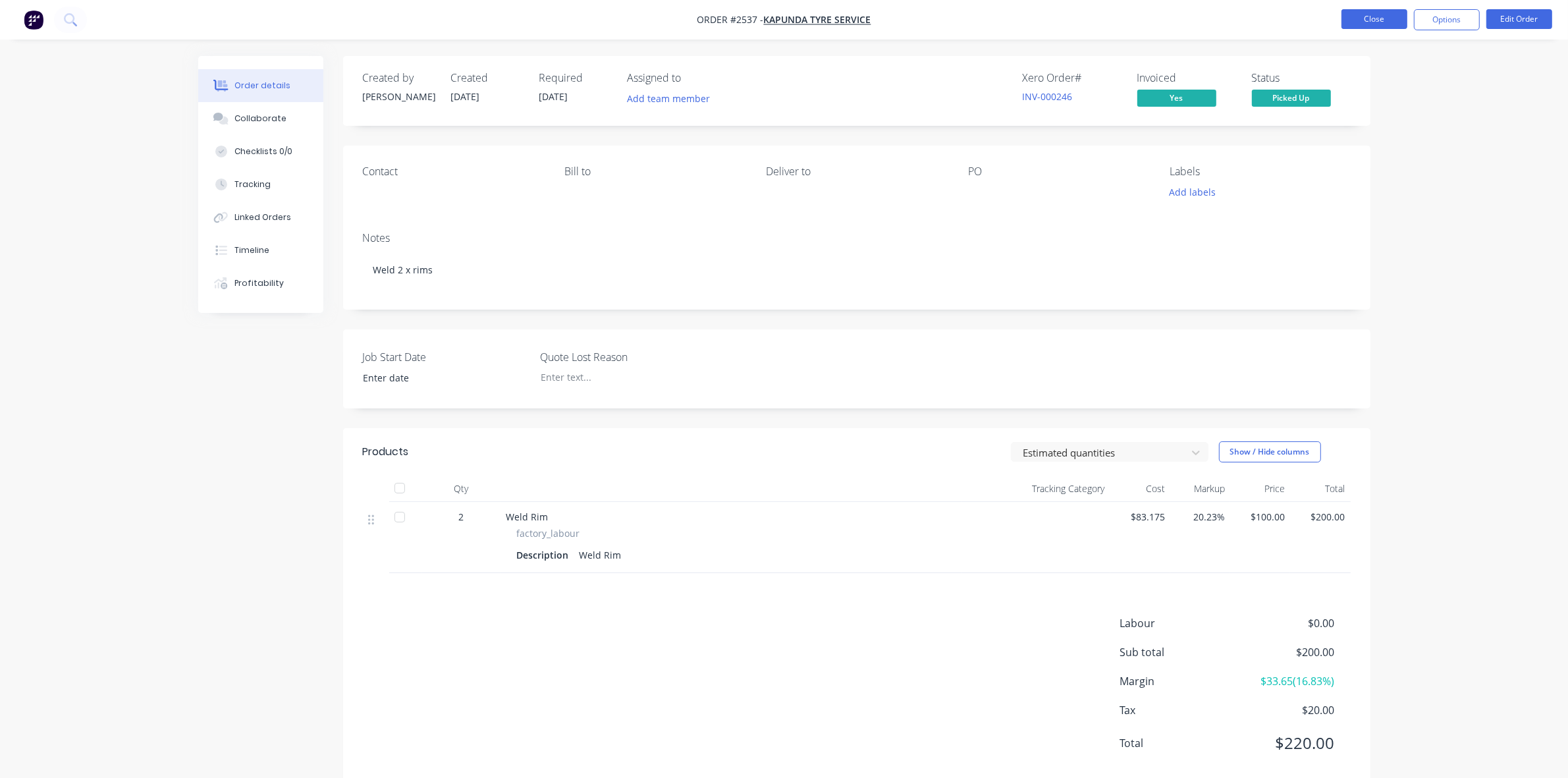
click at [1391, 25] on button "Close" at bounding box center [1375, 18] width 66 height 20
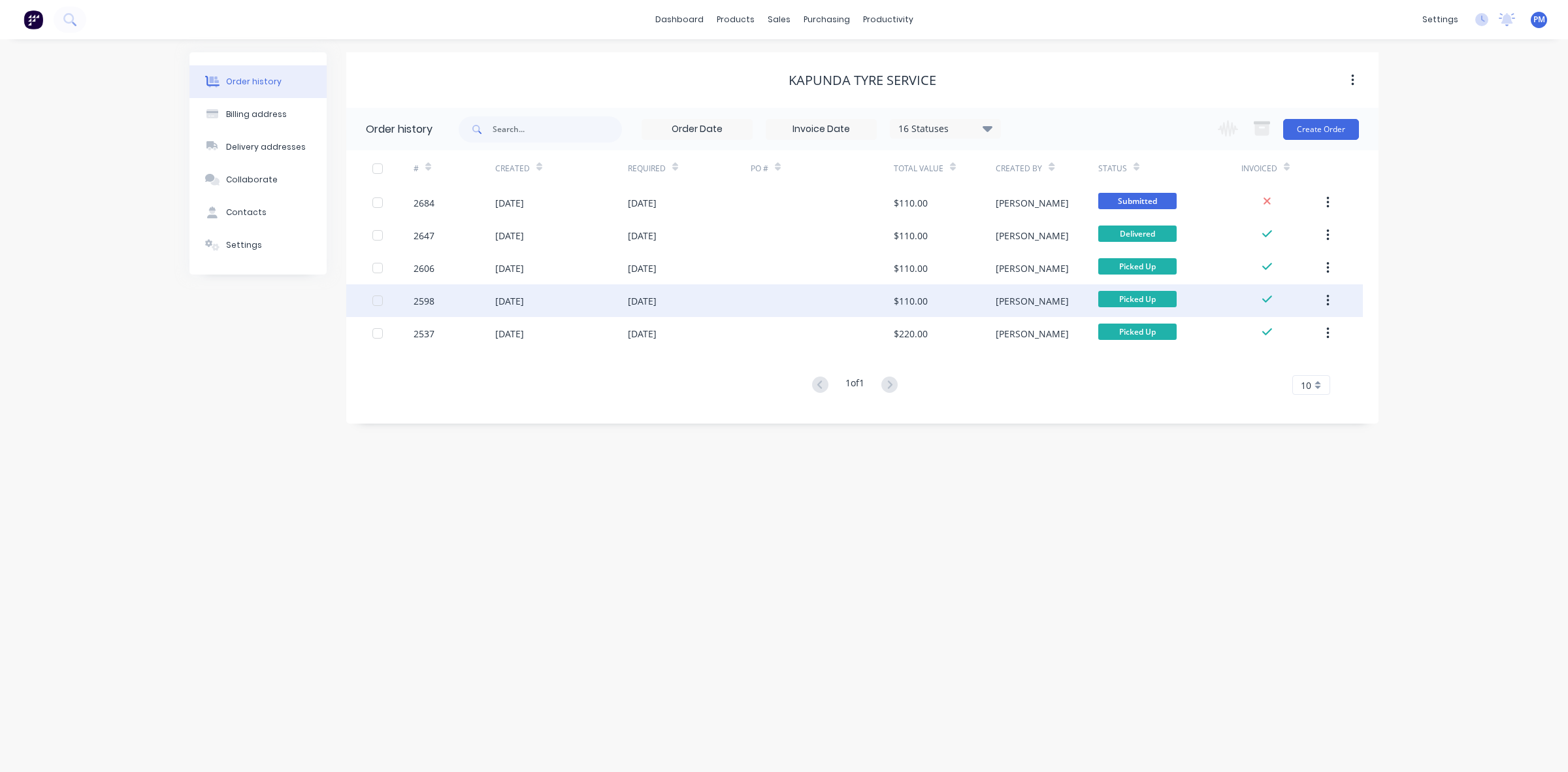
click at [791, 304] on div at bounding box center [822, 300] width 143 height 33
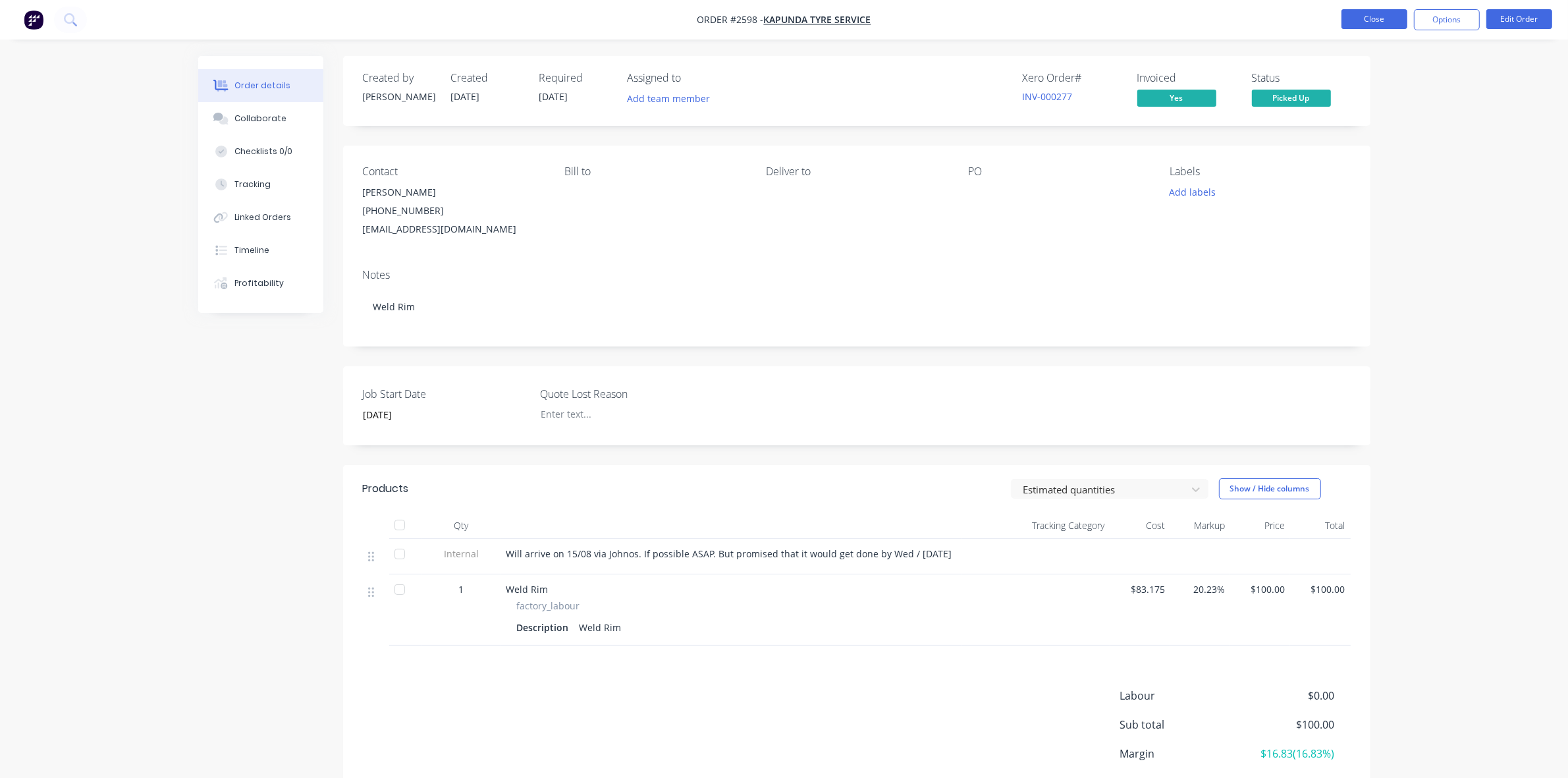
click at [1385, 14] on button "Close" at bounding box center [1375, 18] width 66 height 20
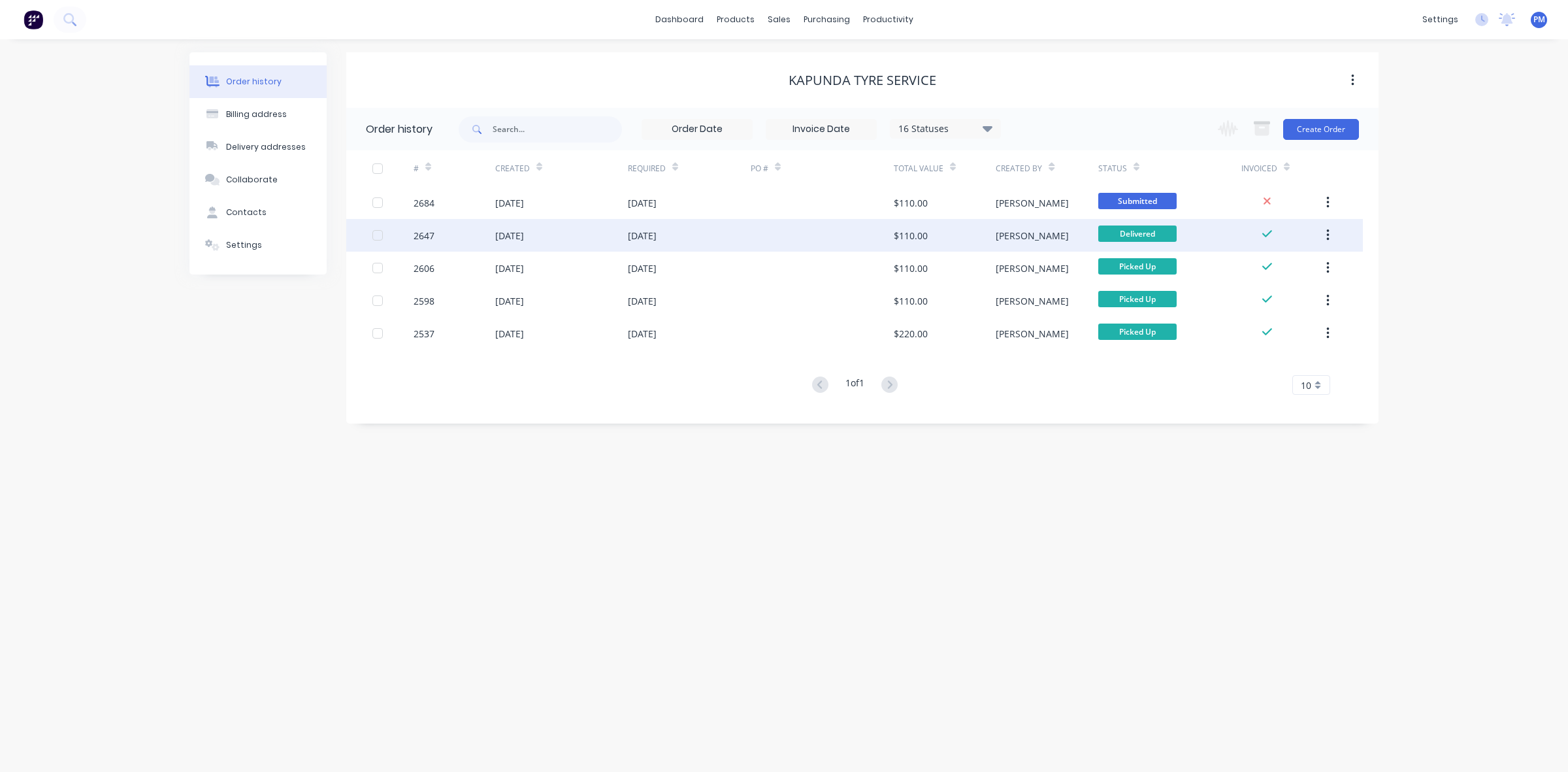
click at [765, 240] on div at bounding box center [822, 235] width 143 height 33
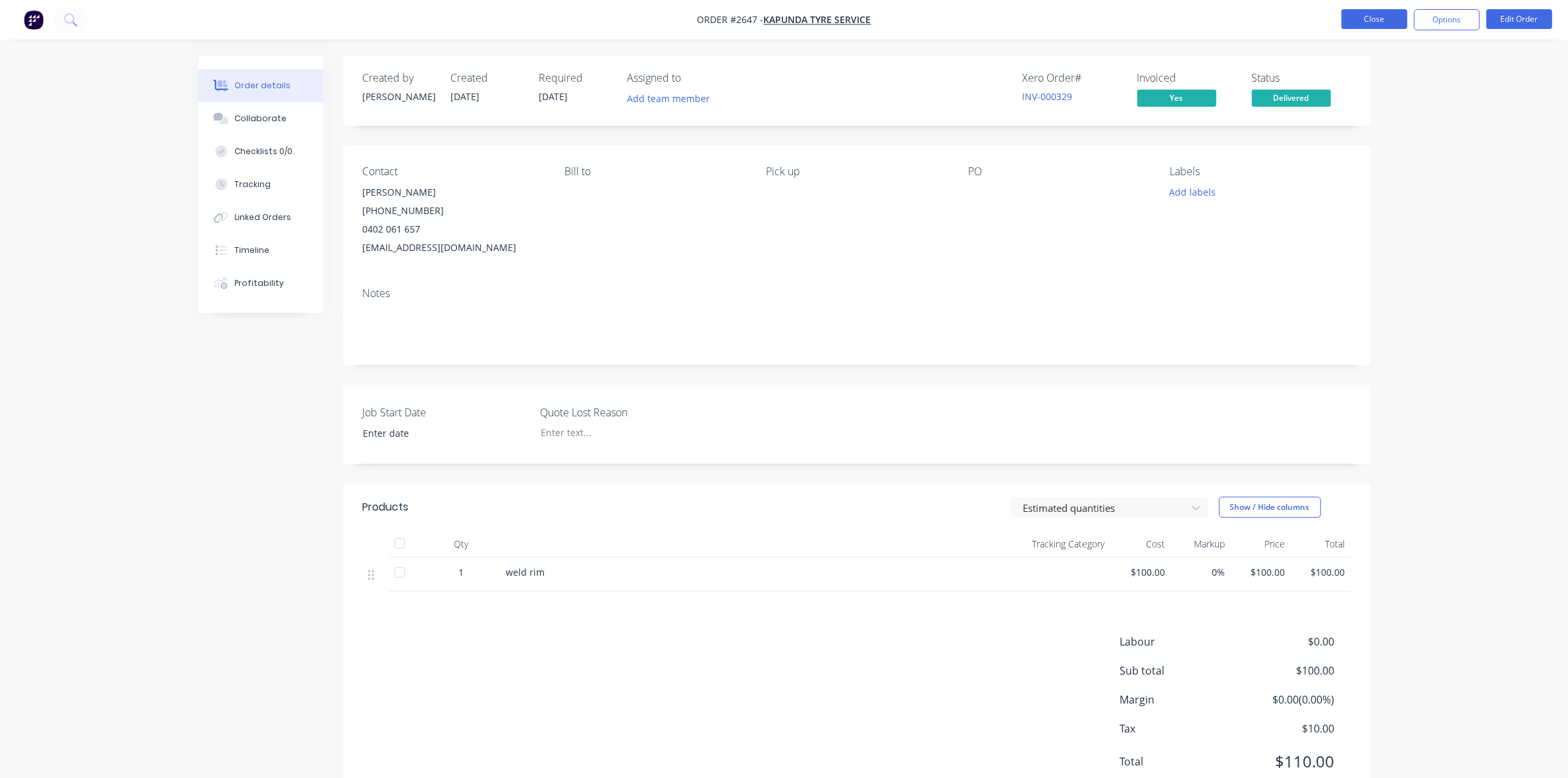
click at [1370, 14] on button "Close" at bounding box center [1375, 18] width 66 height 20
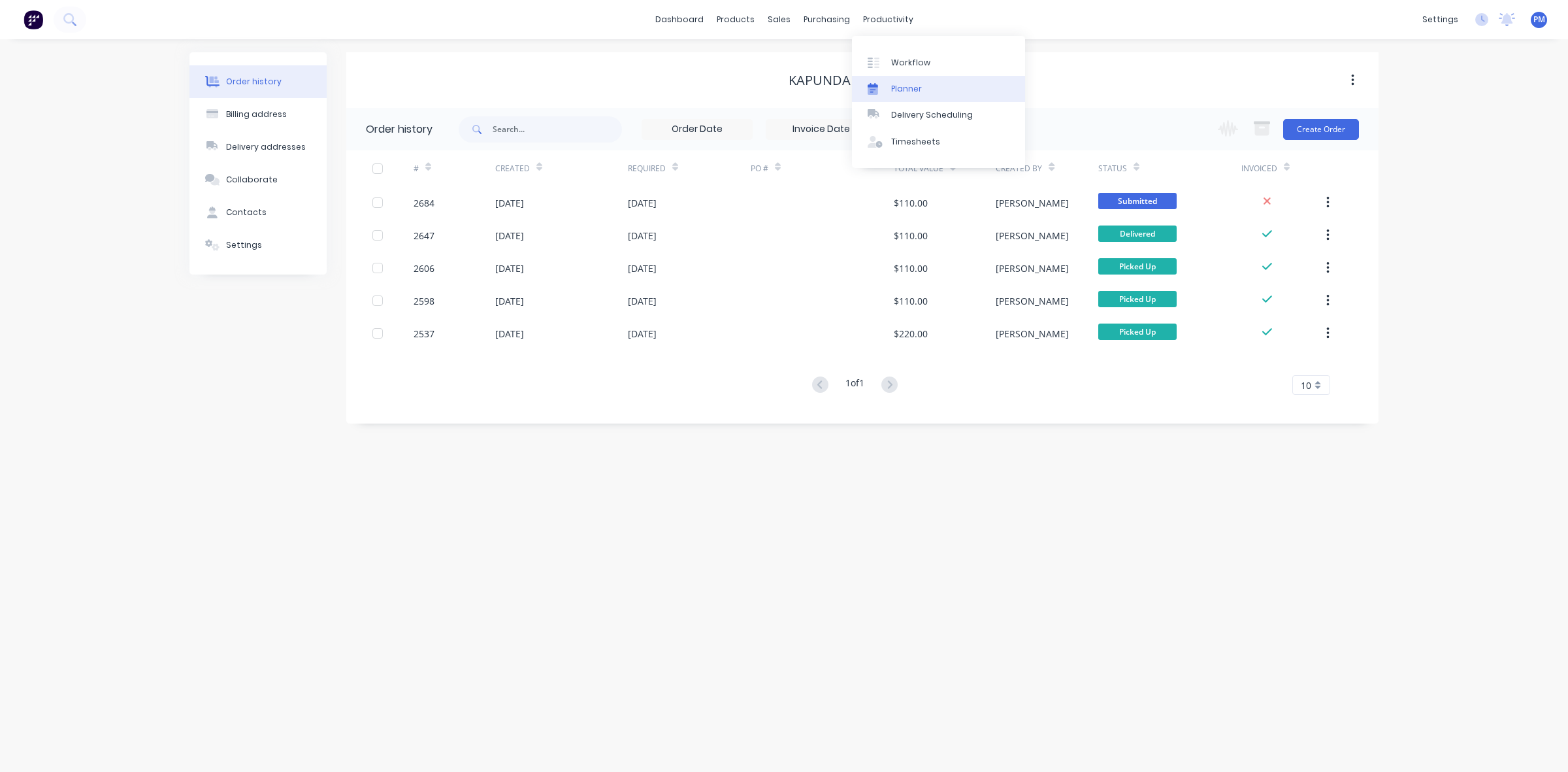
click at [911, 89] on div "Planner" at bounding box center [906, 88] width 31 height 12
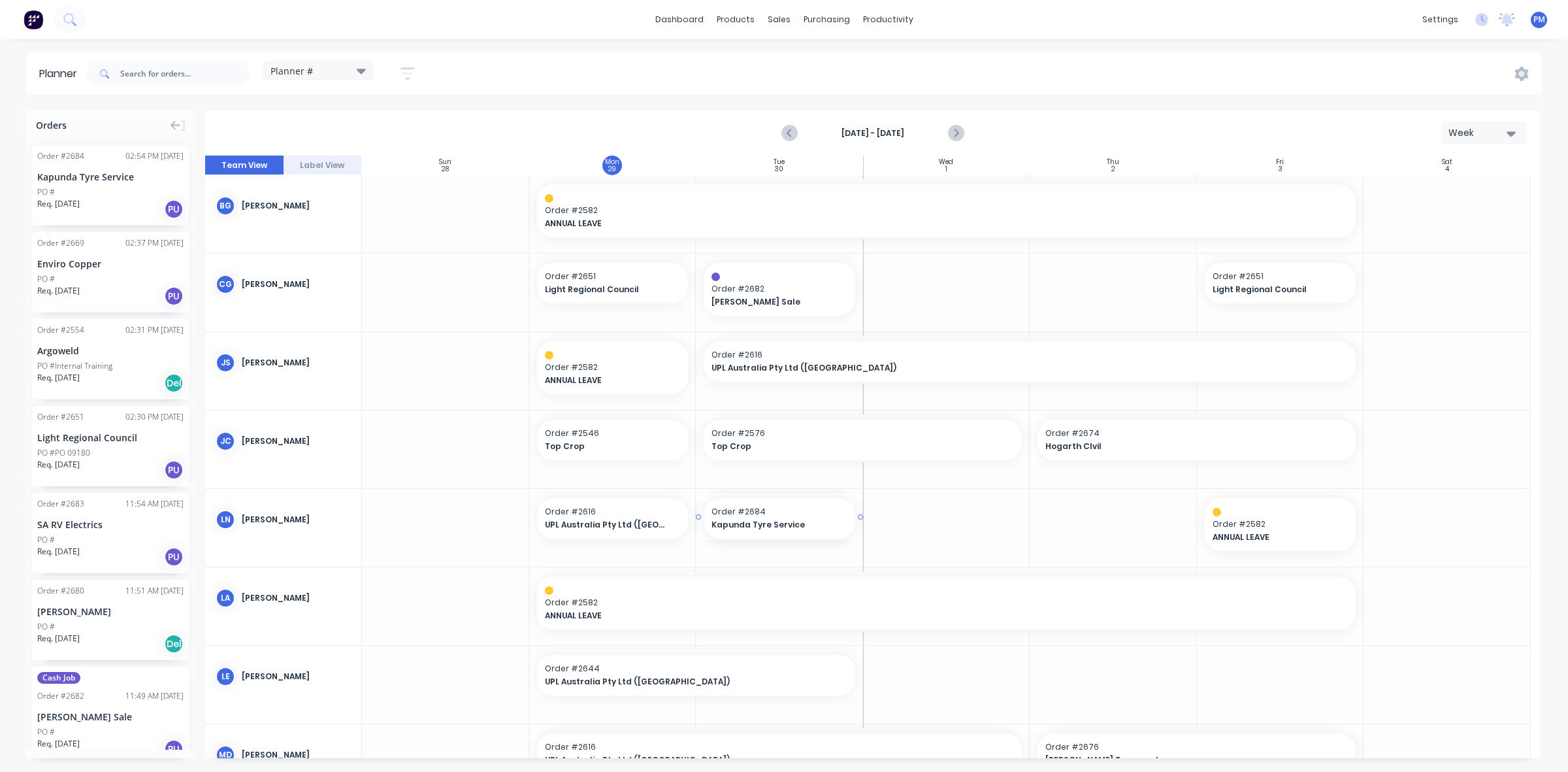
drag, startPoint x: 102, startPoint y: 177, endPoint x: 768, endPoint y: 558, distance: 767.3
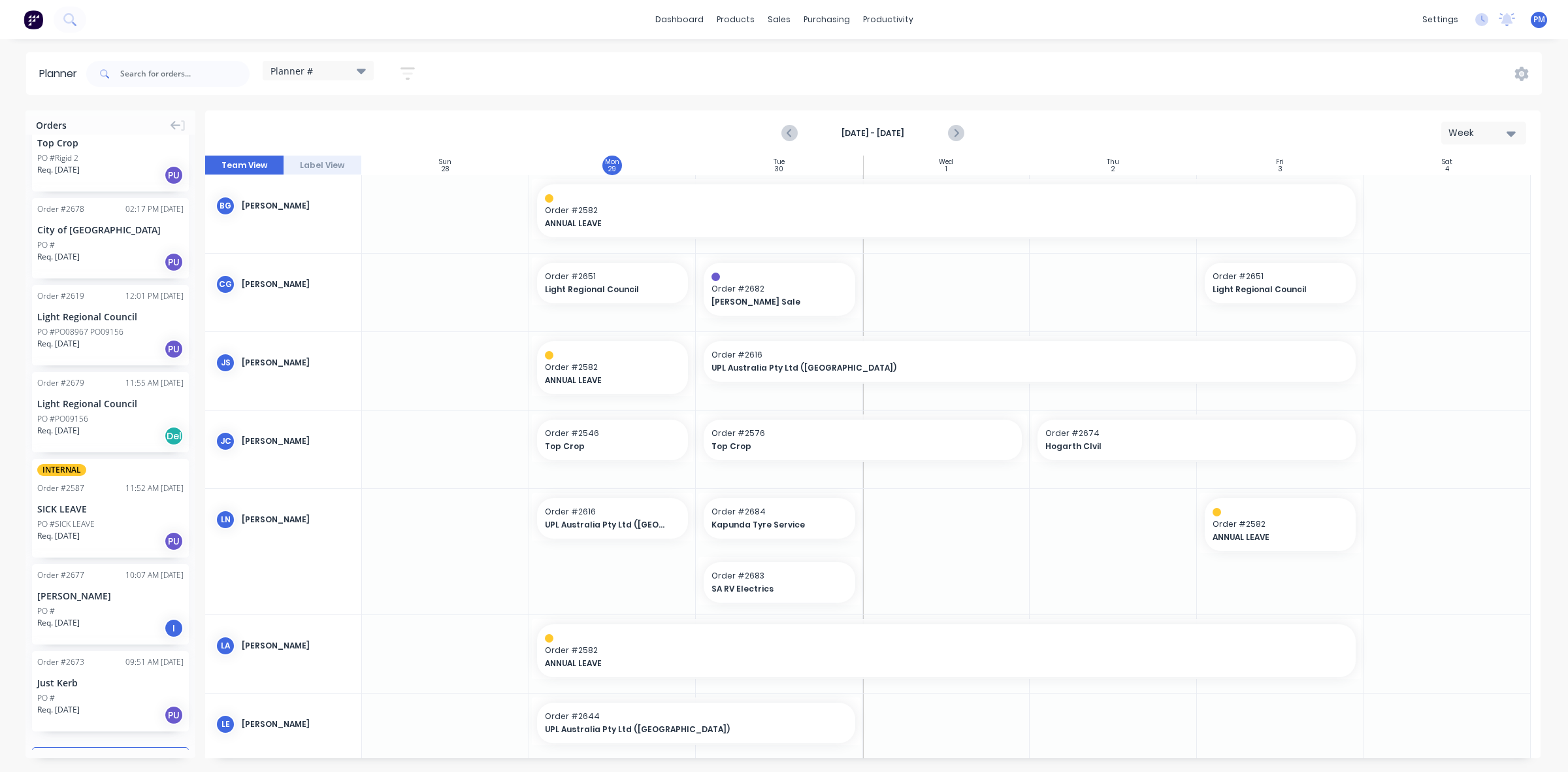
scroll to position [1225, 0]
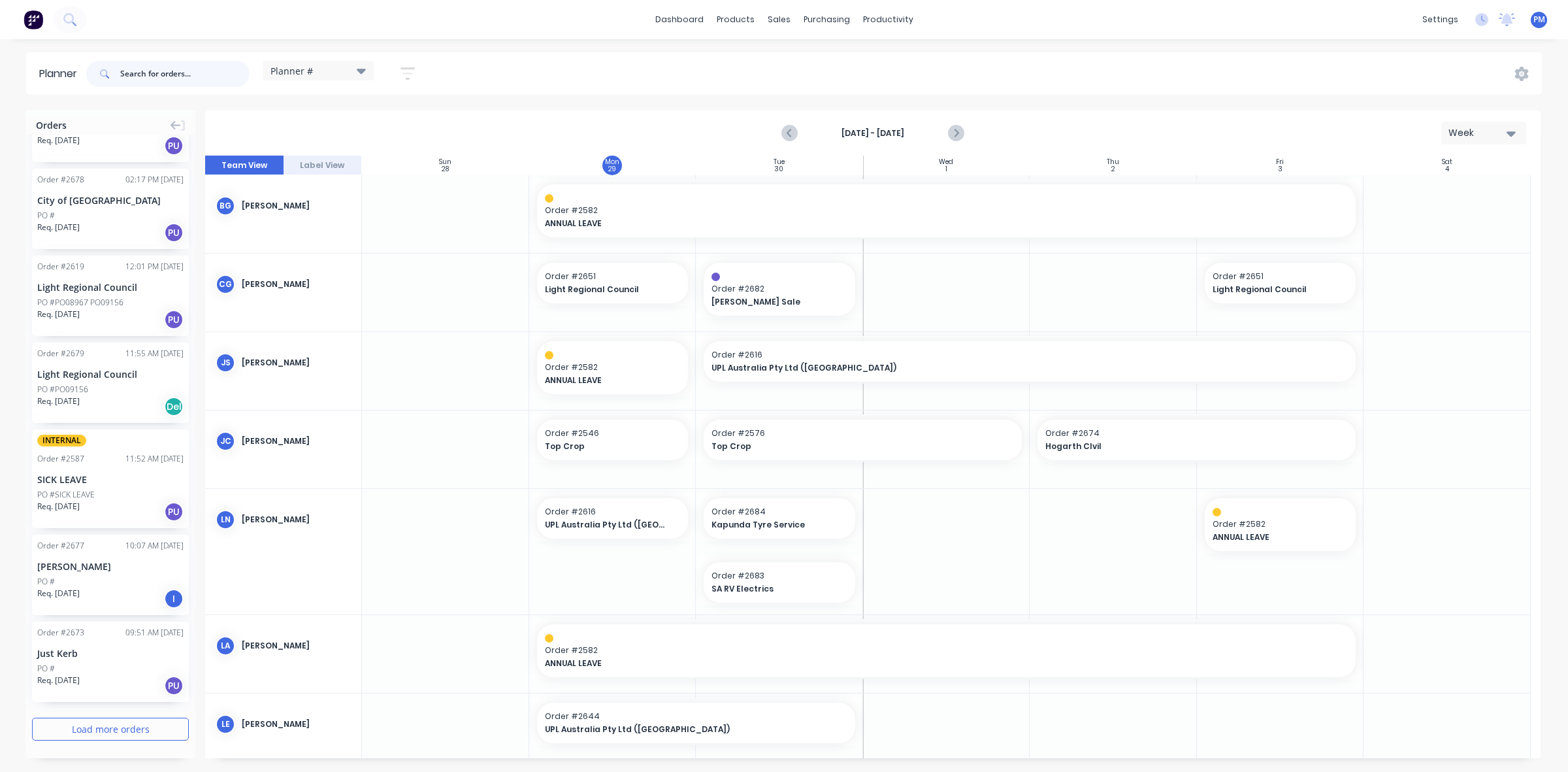
click at [166, 76] on input "text" at bounding box center [185, 73] width 129 height 26
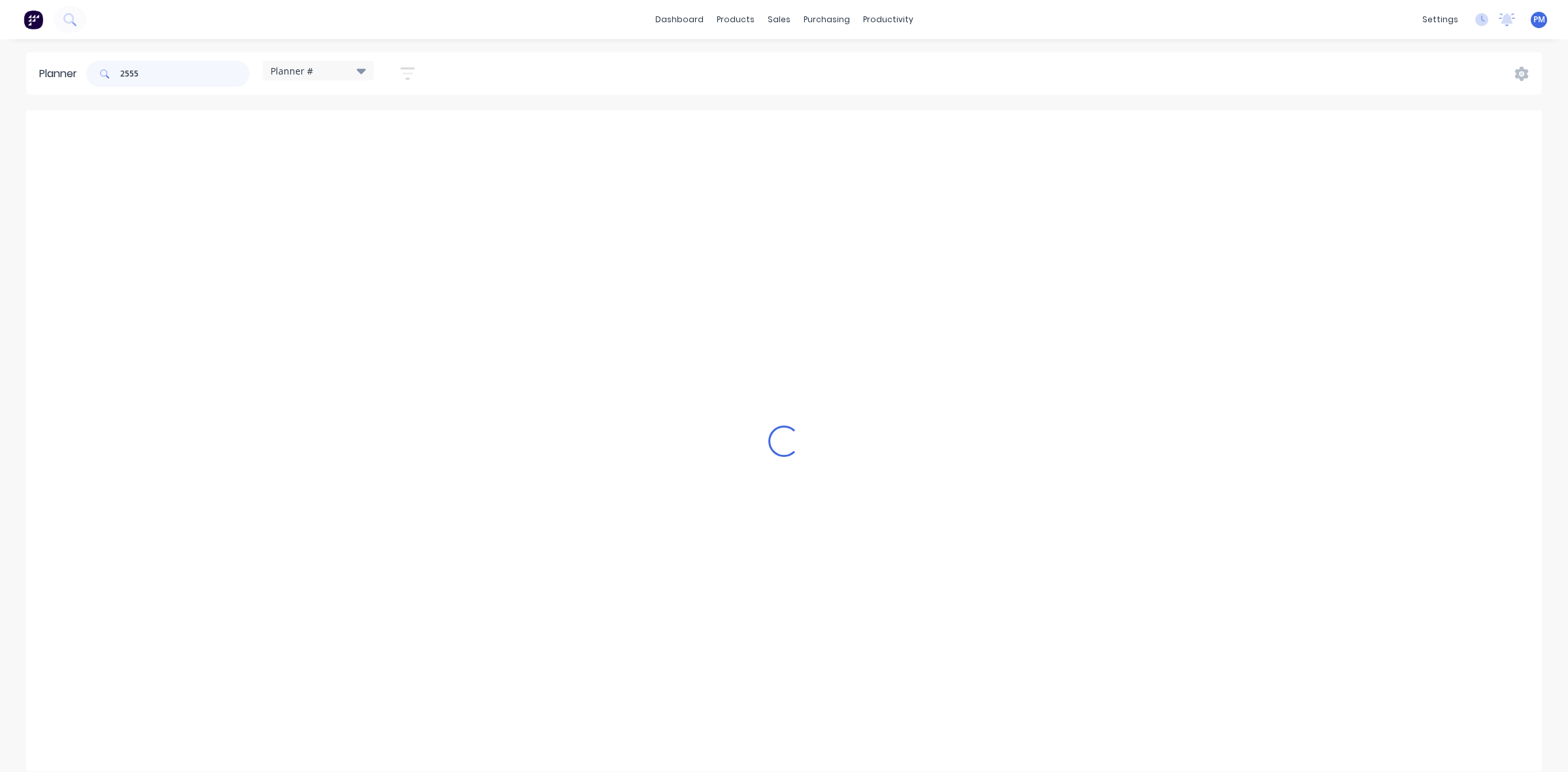
scroll to position [0, 0]
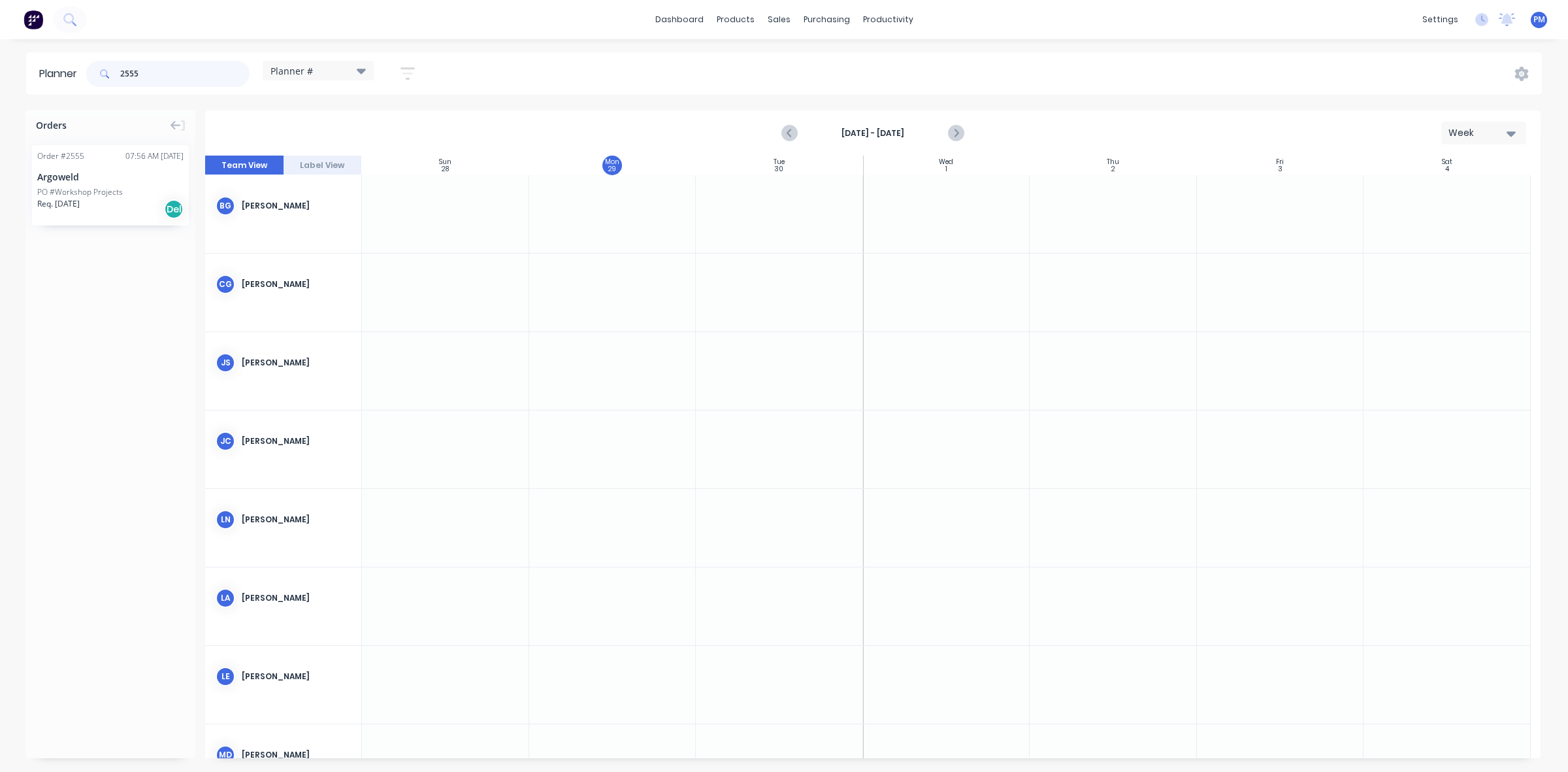
type input "2555"
drag, startPoint x: 92, startPoint y: 166, endPoint x: 580, endPoint y: 288, distance: 503.0
drag, startPoint x: 689, startPoint y: 280, endPoint x: 732, endPoint y: 278, distance: 43.0
drag, startPoint x: 154, startPoint y: 78, endPoint x: 100, endPoint y: 67, distance: 55.1
click at [102, 75] on div "2555" at bounding box center [167, 73] width 163 height 26
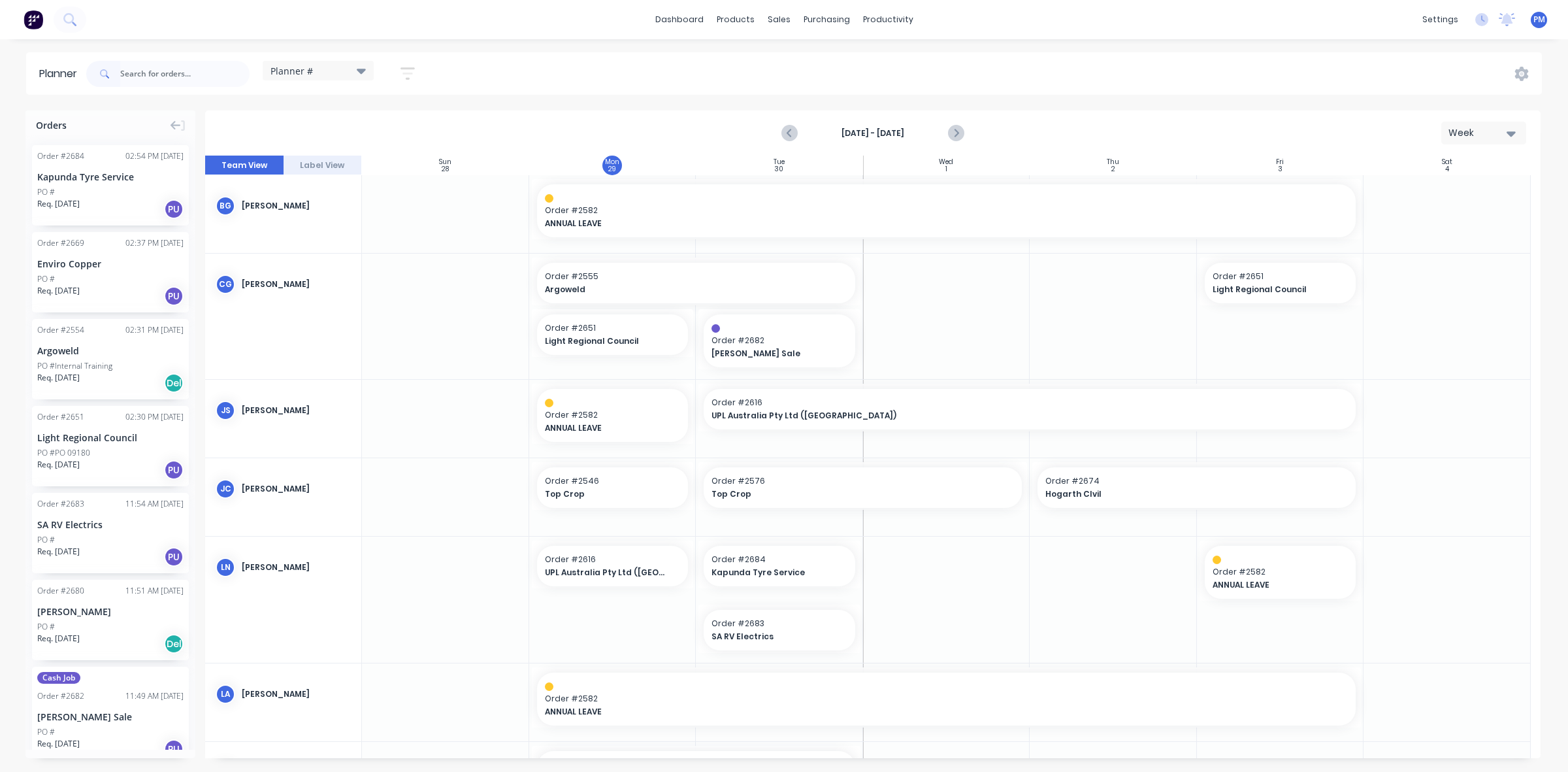
click at [135, 257] on div "Enviro Copper" at bounding box center [111, 263] width 147 height 14
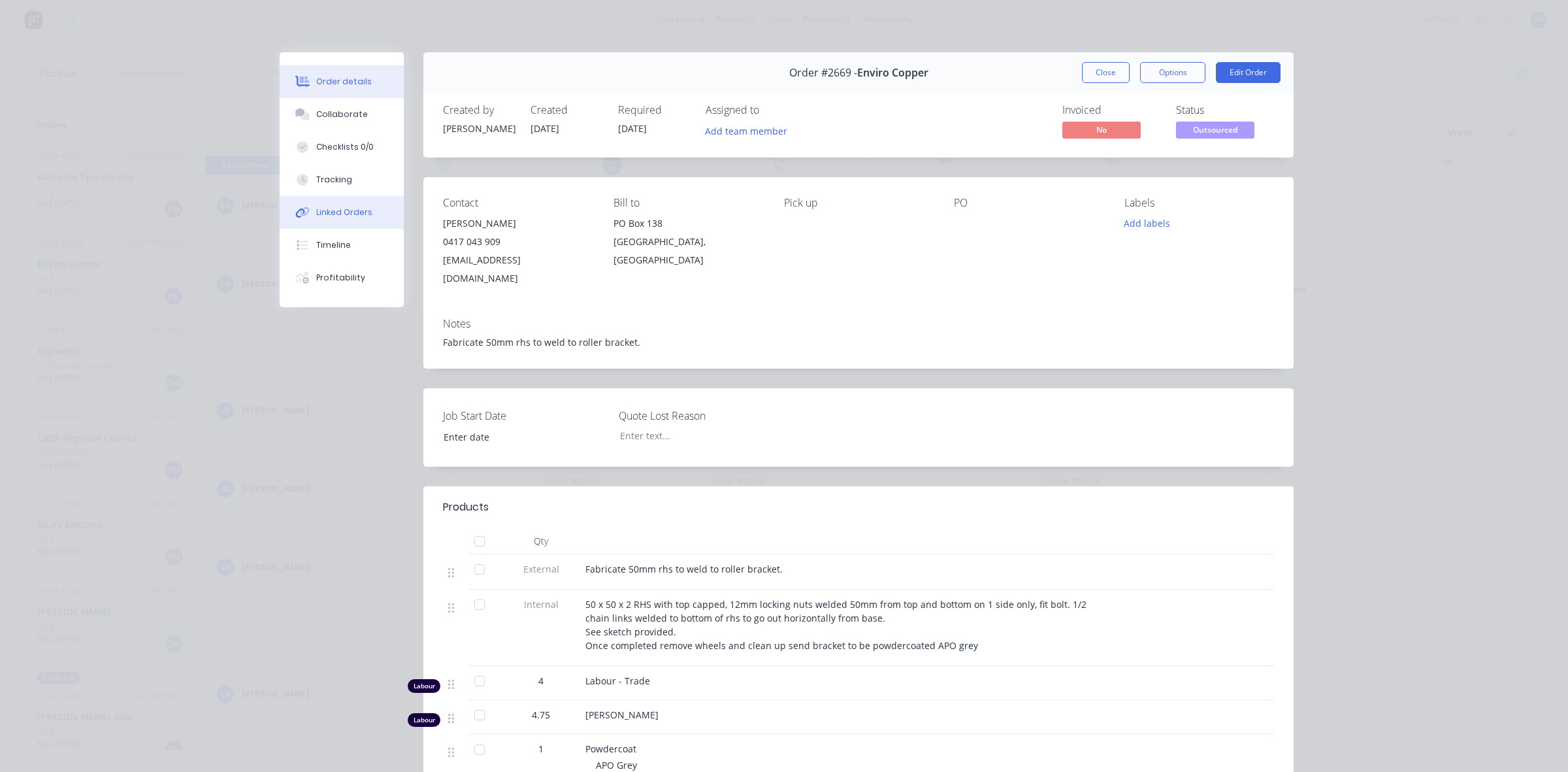
click at [330, 219] on button "Linked Orders" at bounding box center [342, 212] width 124 height 33
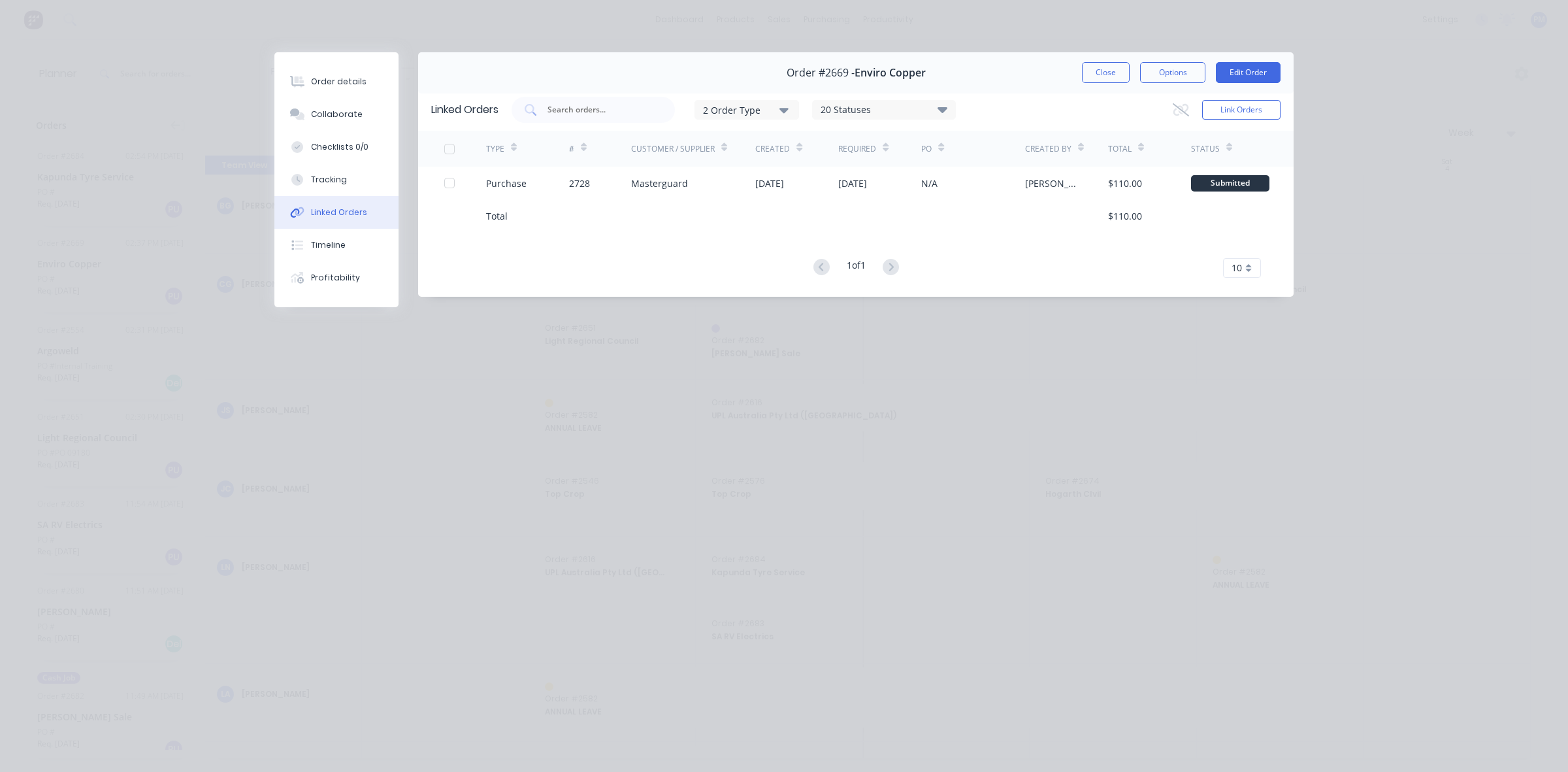
click at [1099, 72] on button "Close" at bounding box center [1105, 72] width 48 height 21
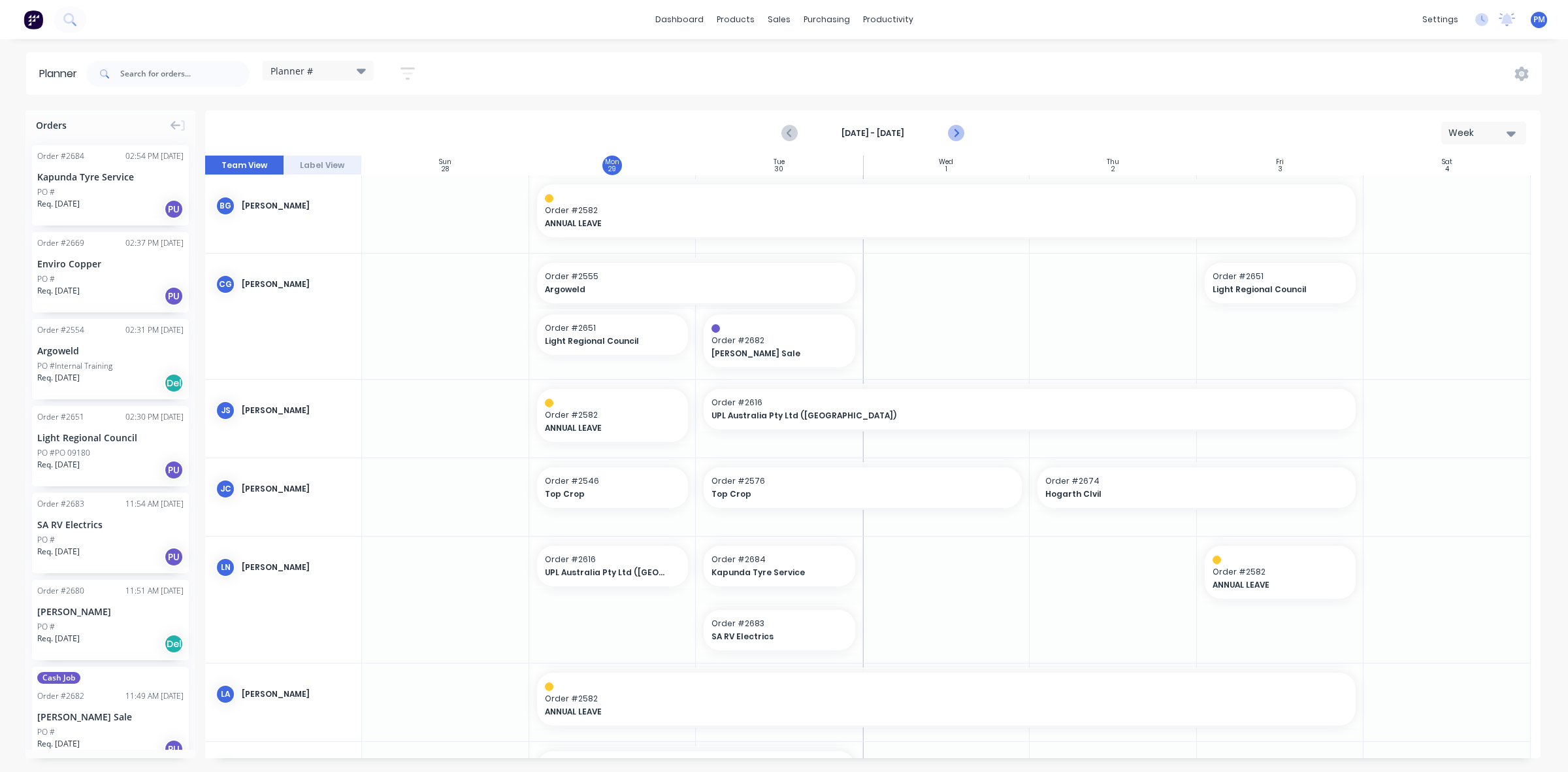
click at [957, 136] on icon "Next page" at bounding box center [955, 133] width 16 height 16
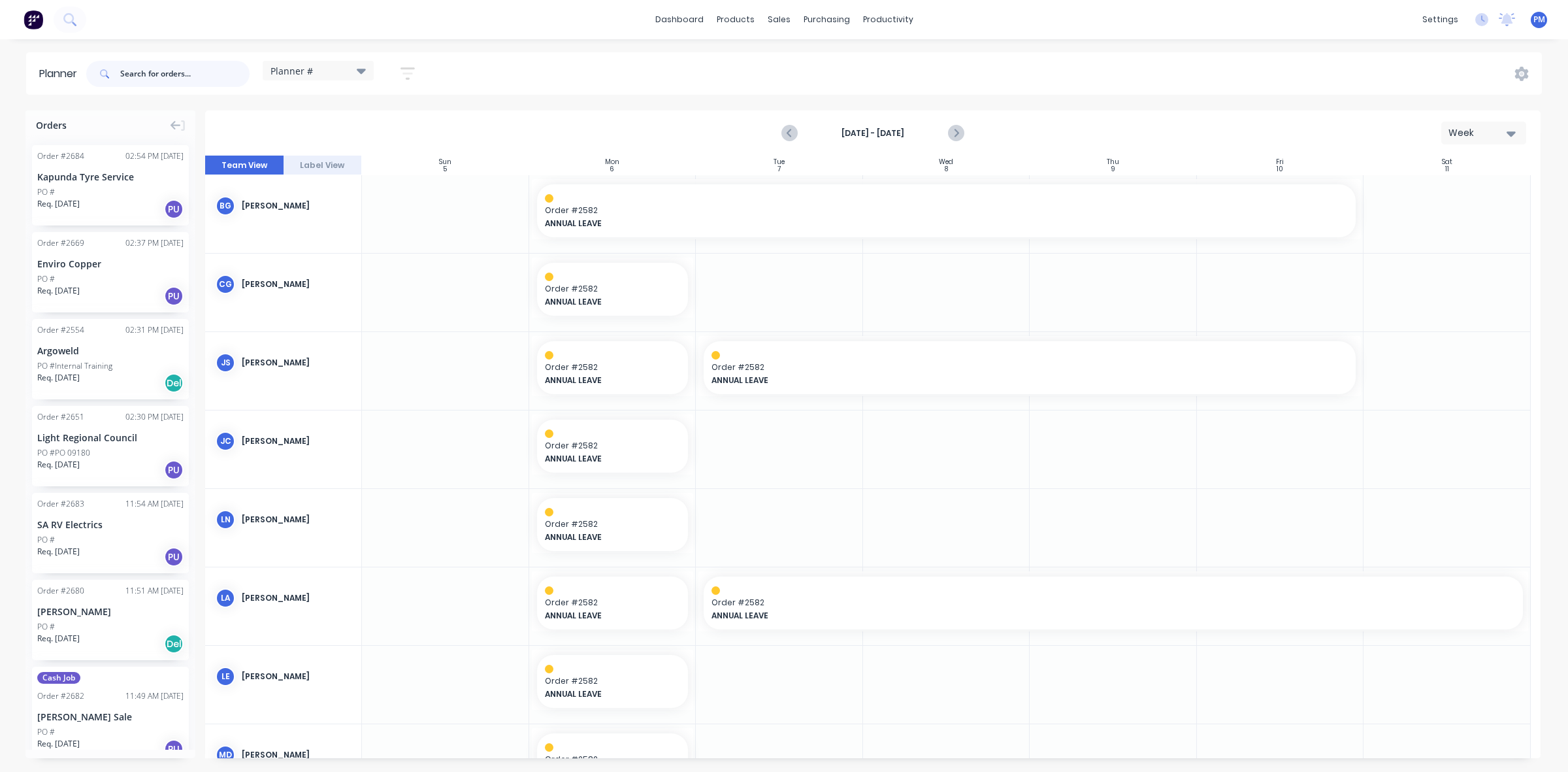
click at [151, 76] on input "text" at bounding box center [185, 73] width 129 height 26
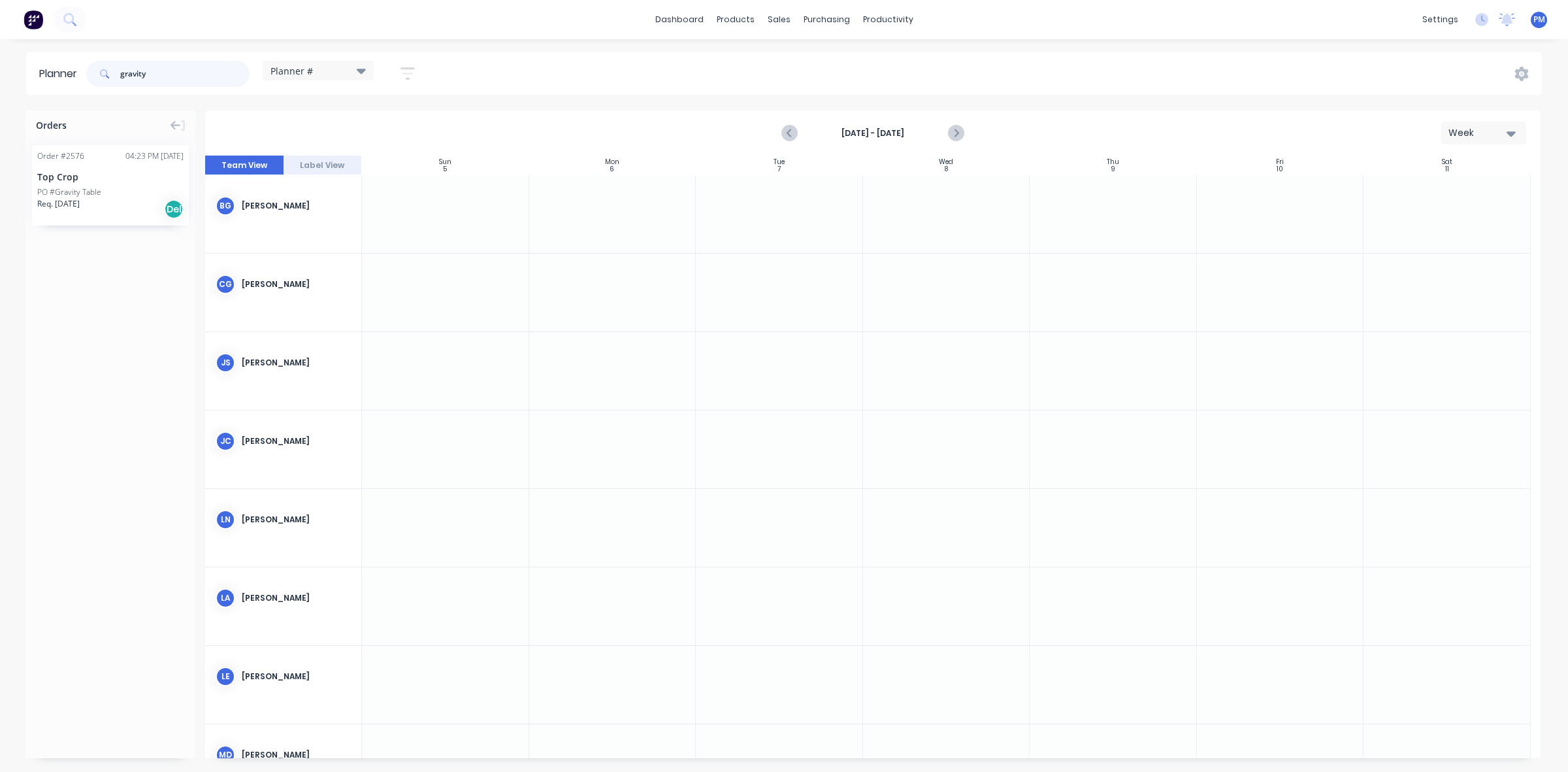
type input "gravity"
drag, startPoint x: 86, startPoint y: 169, endPoint x: 729, endPoint y: 434, distance: 695.5
drag, startPoint x: 856, startPoint y: 437, endPoint x: 1204, endPoint y: 436, distance: 348.0
drag, startPoint x: 169, startPoint y: 72, endPoint x: 95, endPoint y: 71, distance: 74.0
click at [95, 71] on div "gravity" at bounding box center [167, 73] width 163 height 26
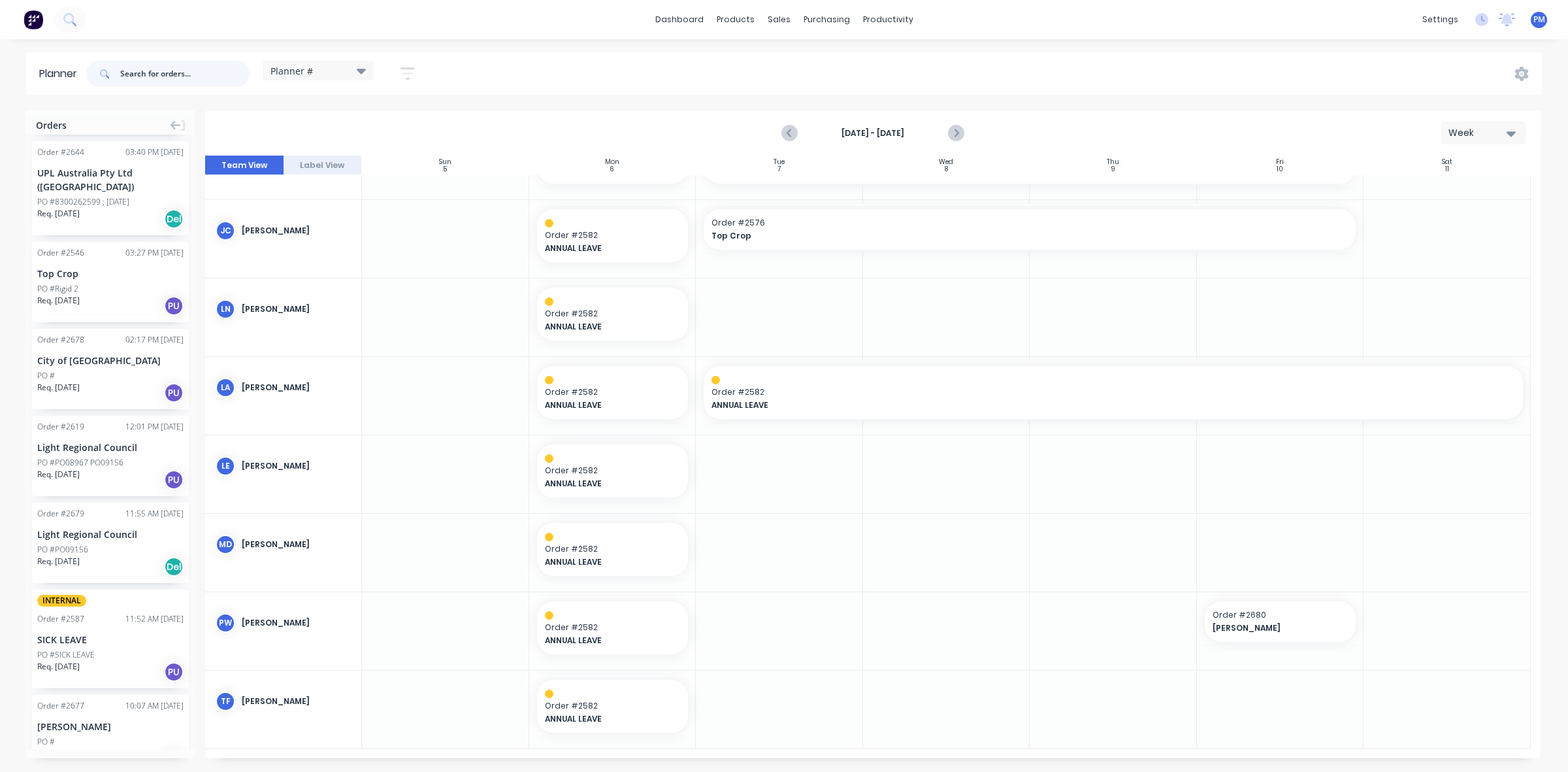
scroll to position [1063, 0]
click at [119, 363] on div "City of [GEOGRAPHIC_DATA]" at bounding box center [111, 362] width 147 height 14
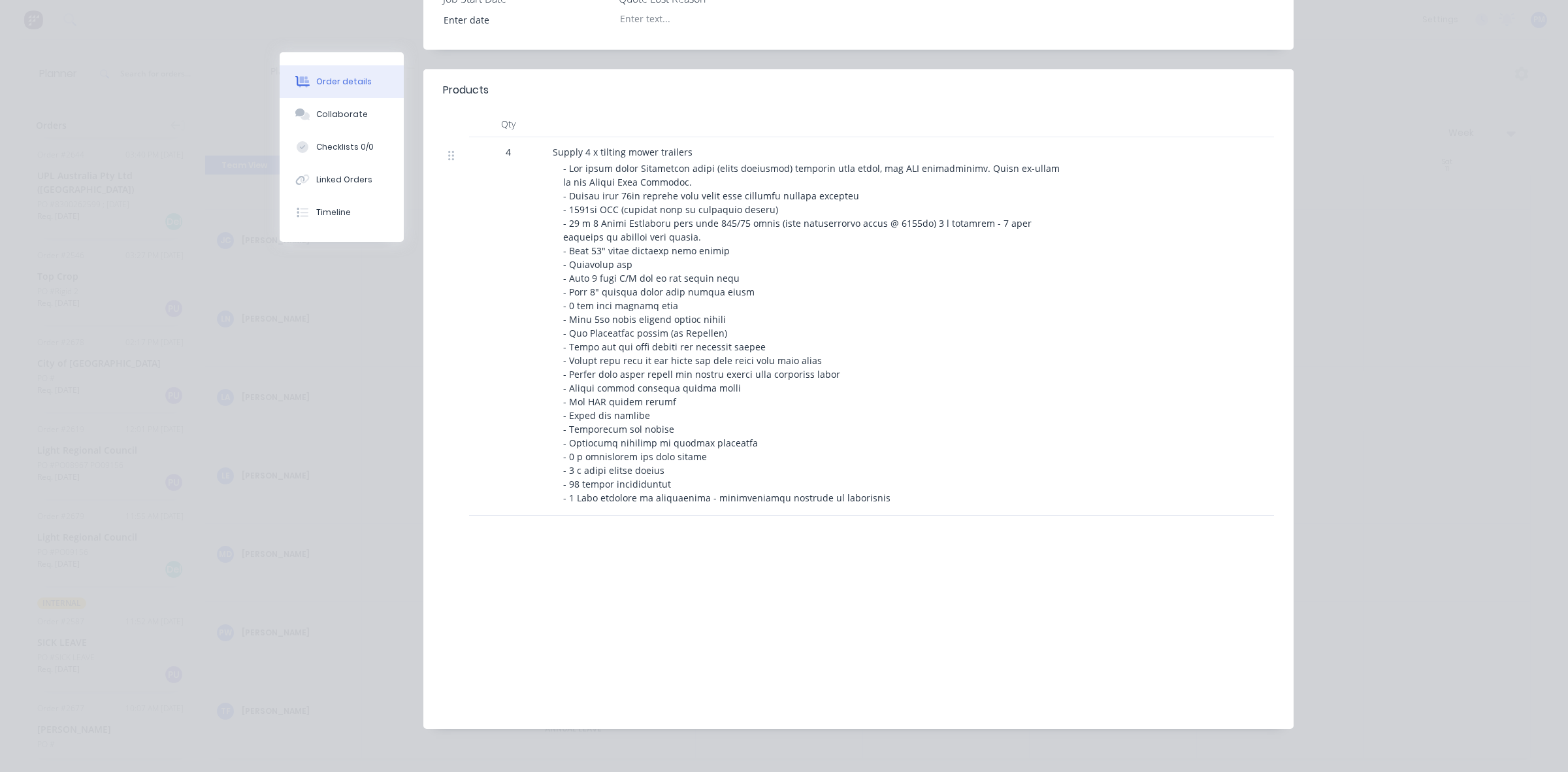
scroll to position [0, 0]
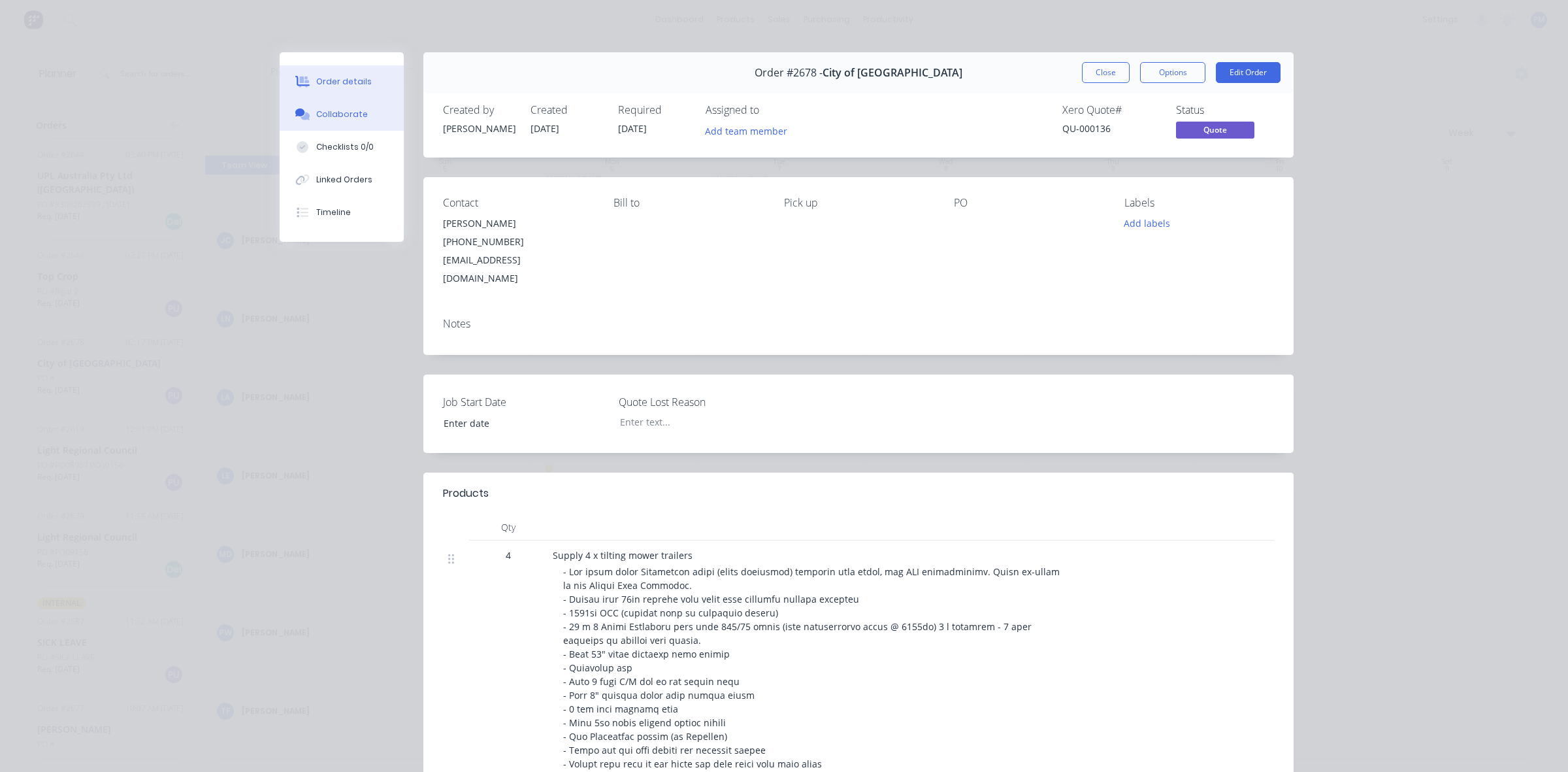
click at [337, 112] on div "Collaborate" at bounding box center [342, 114] width 52 height 12
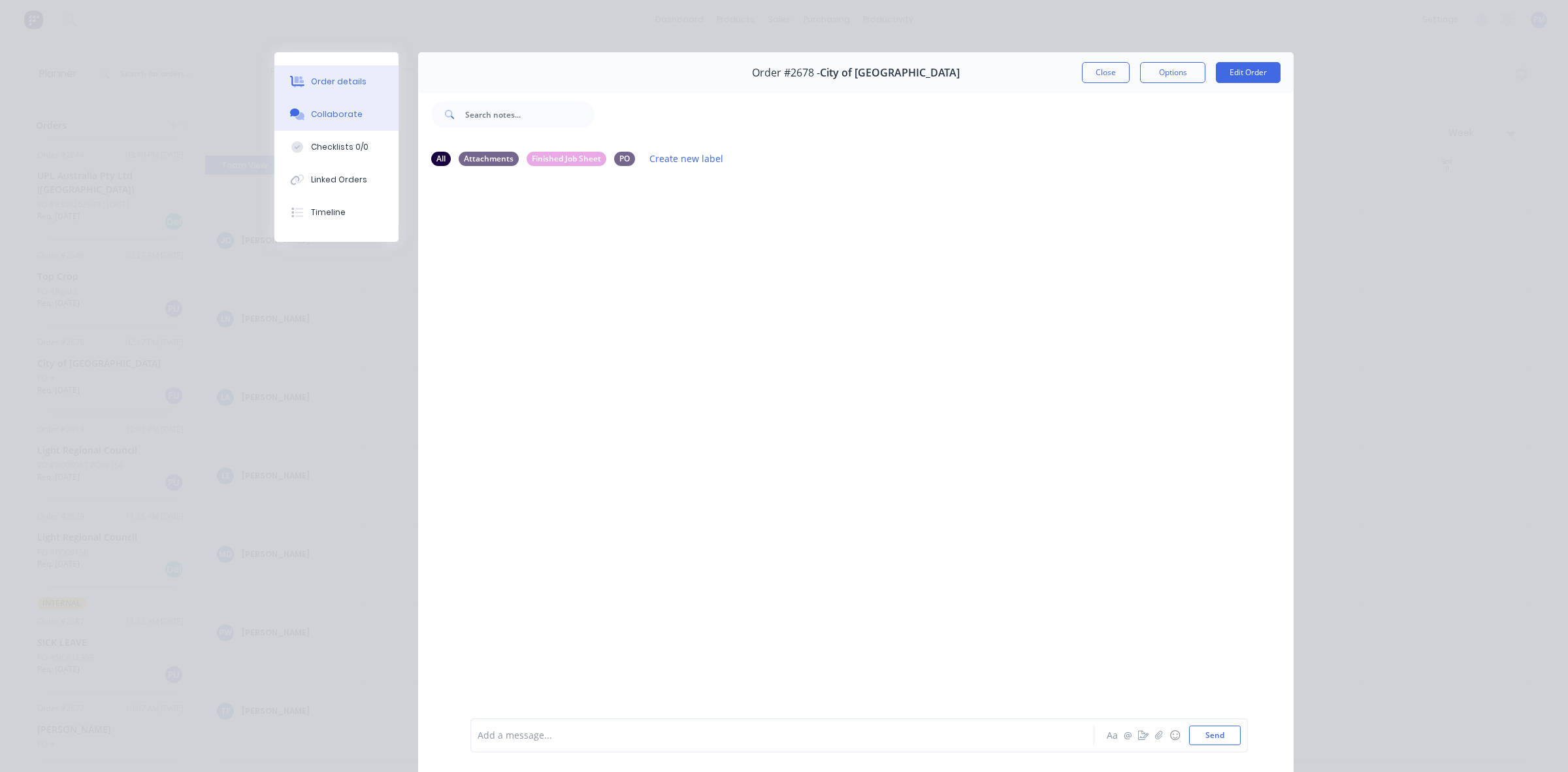
click at [340, 77] on div "Order details" at bounding box center [338, 81] width 56 height 12
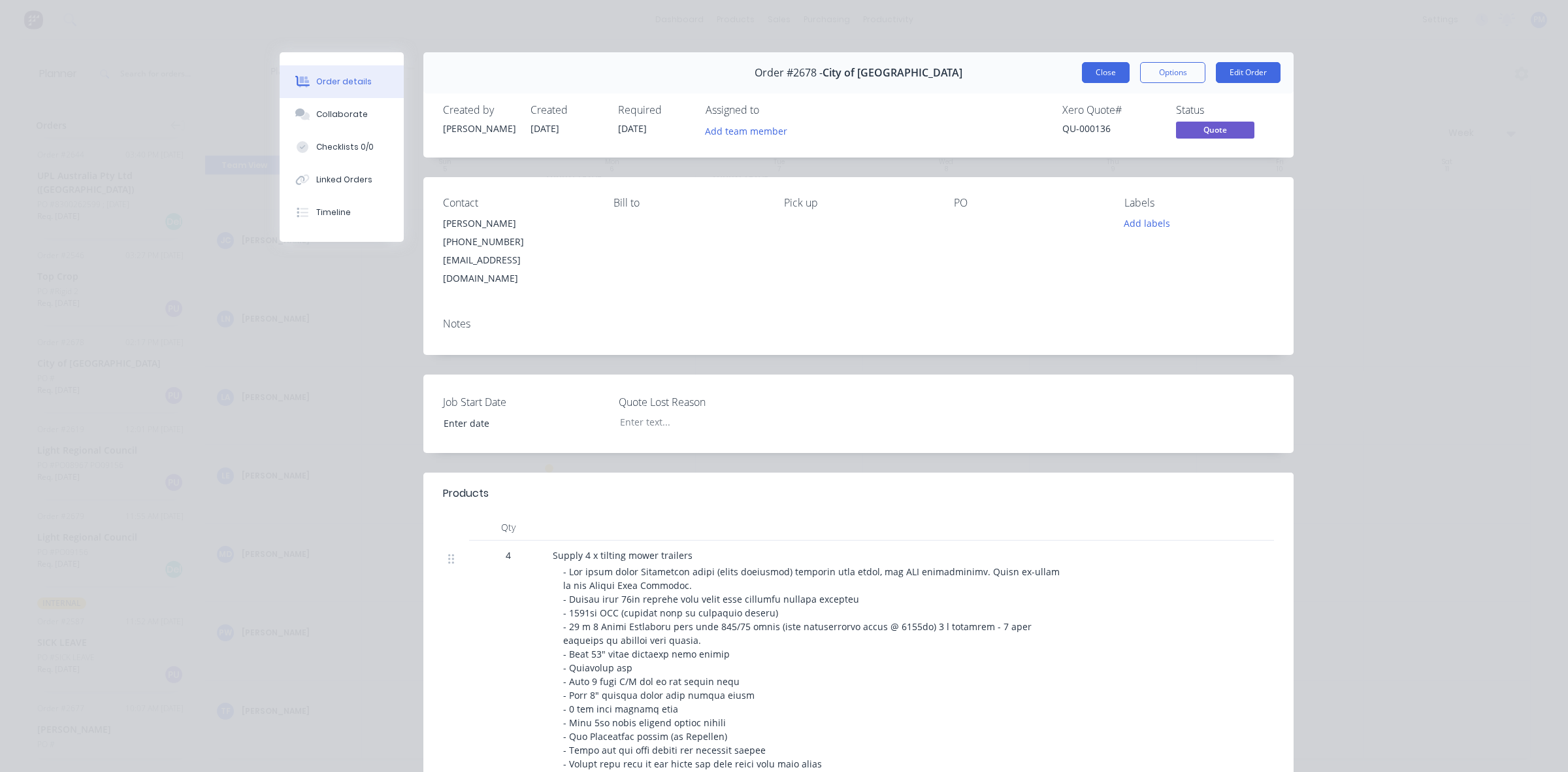
click at [1094, 74] on button "Close" at bounding box center [1105, 72] width 48 height 21
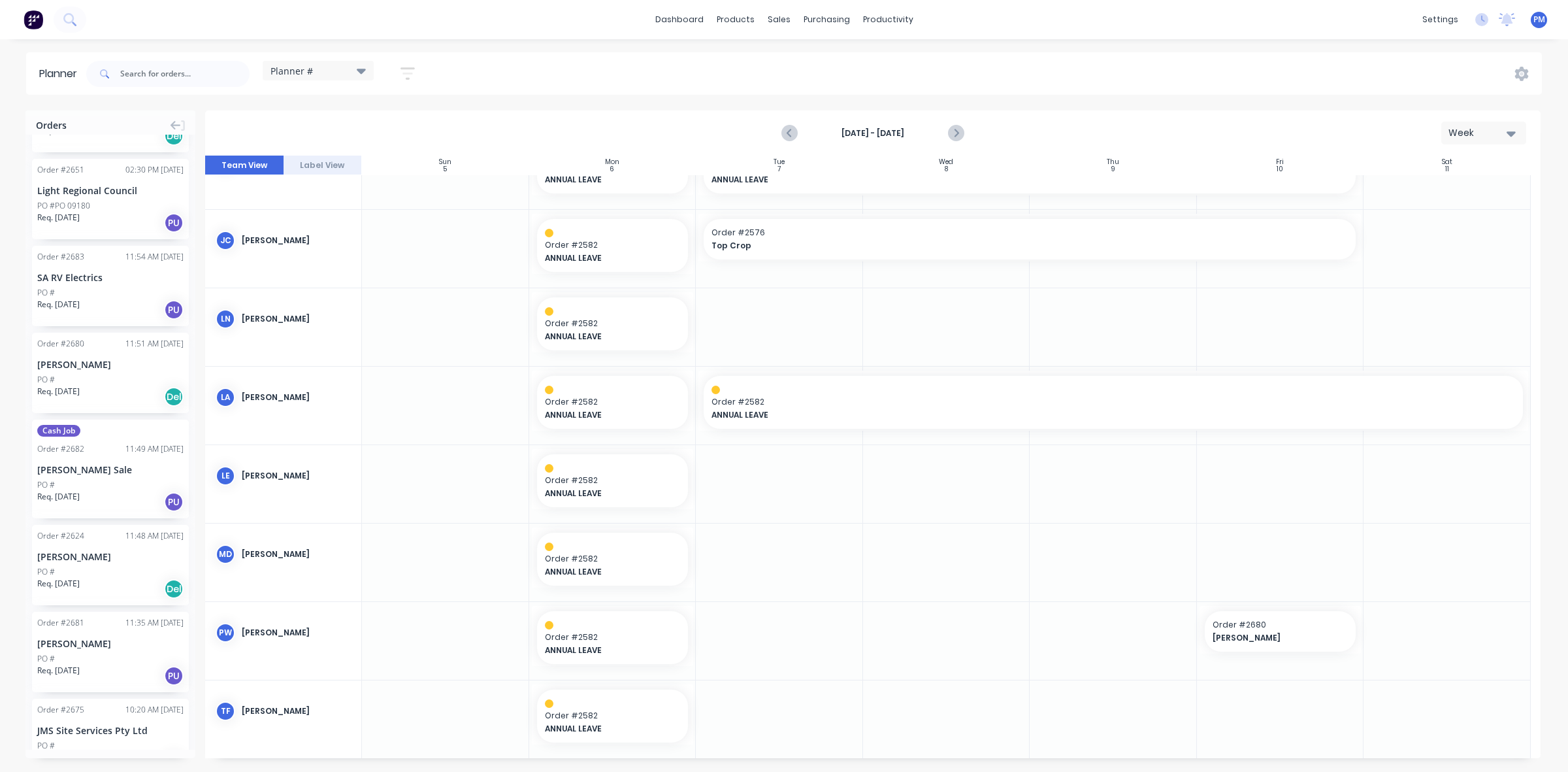
scroll to position [245, 0]
click at [109, 566] on div "Order # 2624 11:48 AM 29/09/25 Colin Mayberry PO # Req. 12/09/25 Del" at bounding box center [110, 566] width 157 height 80
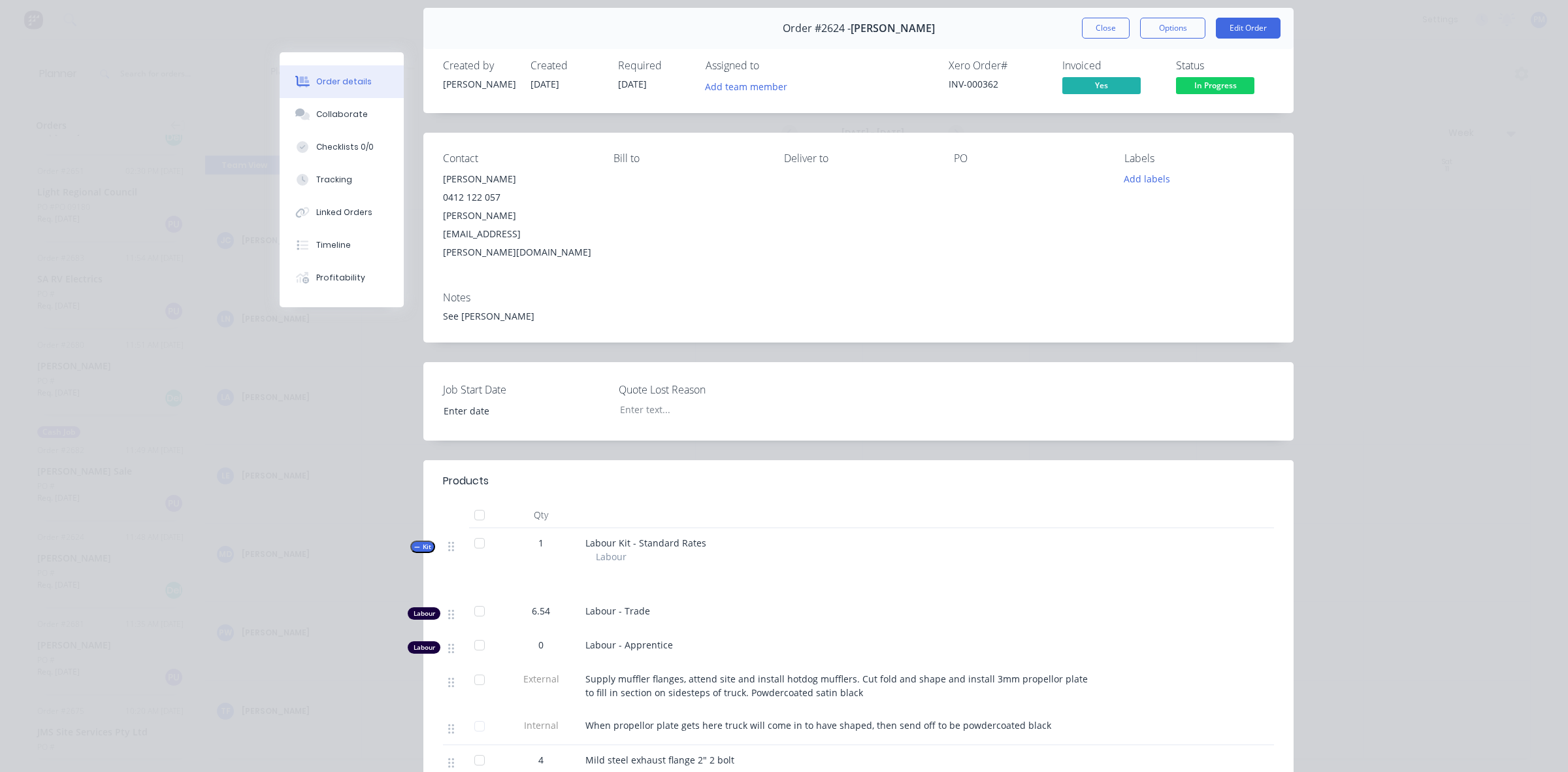
scroll to position [0, 0]
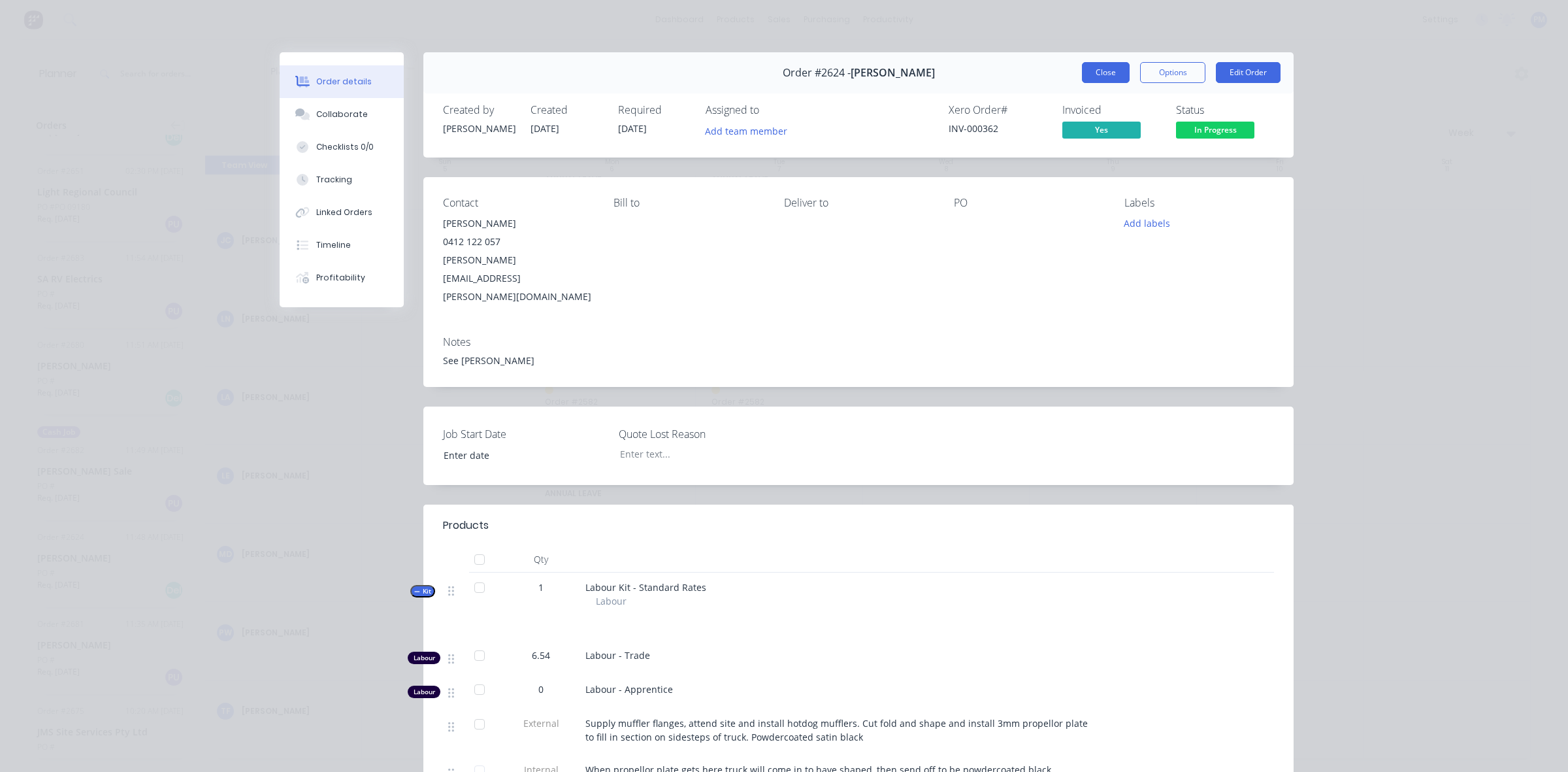
click at [1109, 67] on button "Close" at bounding box center [1105, 72] width 48 height 21
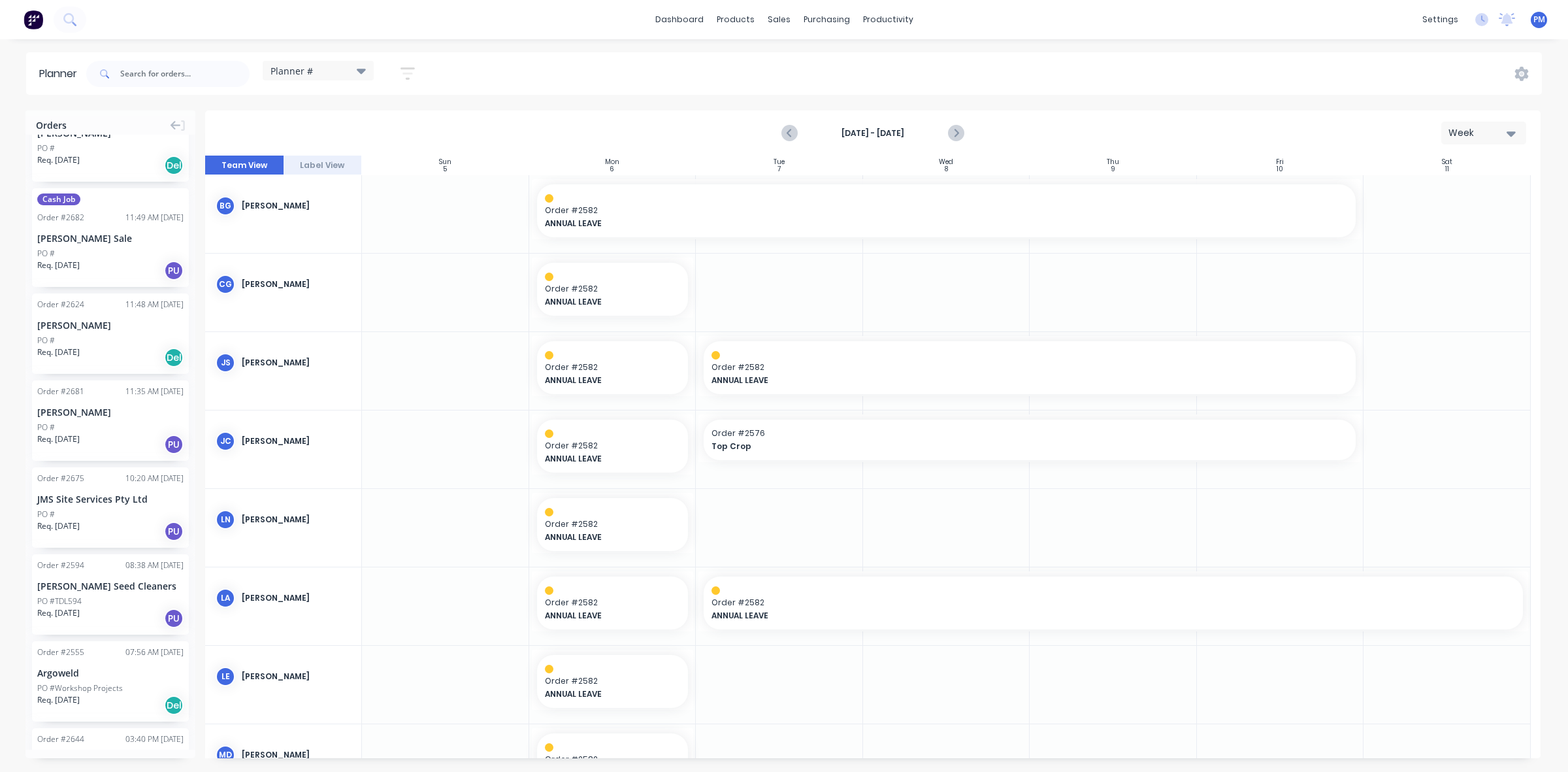
scroll to position [491, 0]
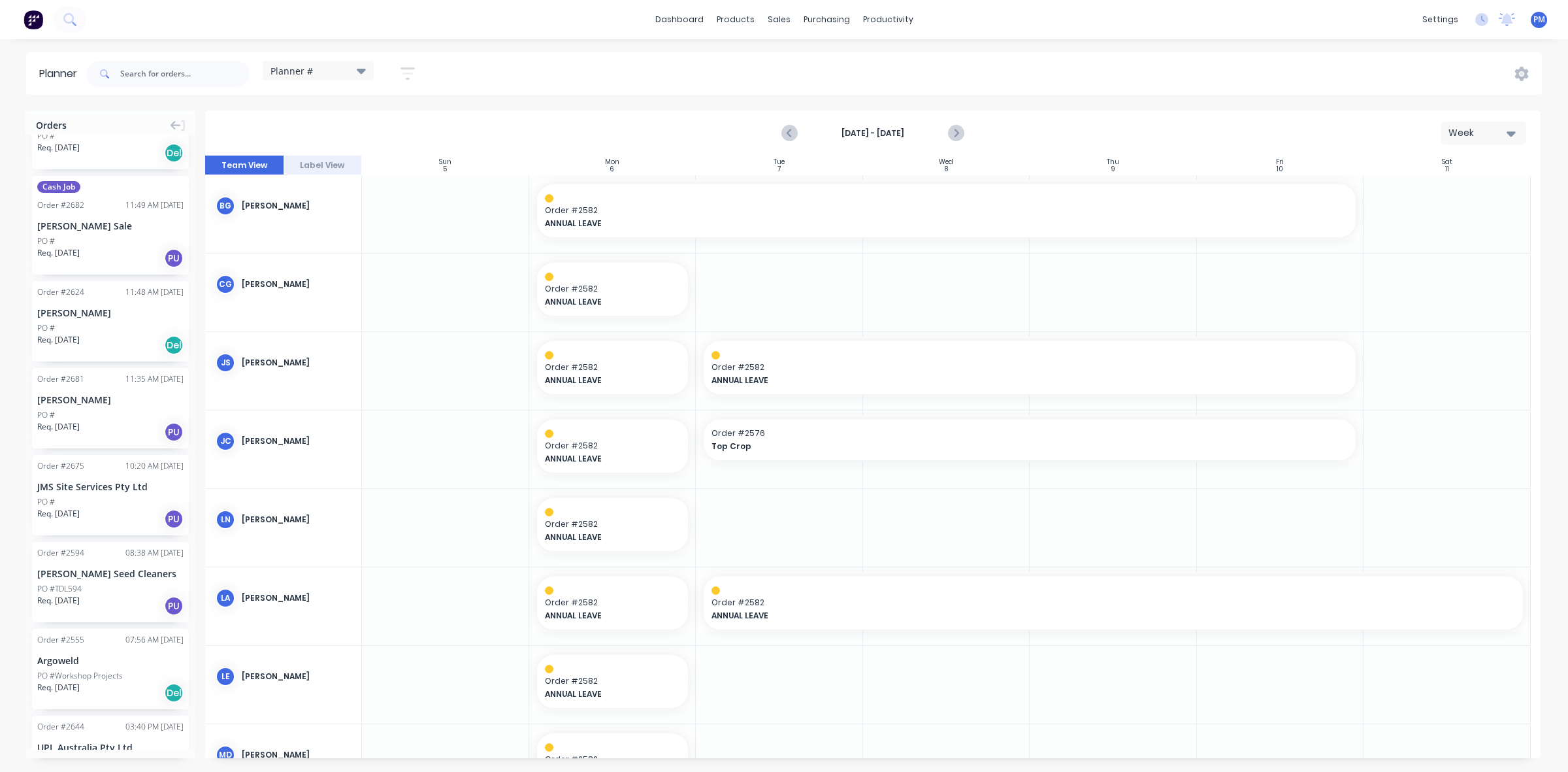
click at [127, 403] on div "[PERSON_NAME]" at bounding box center [111, 399] width 147 height 14
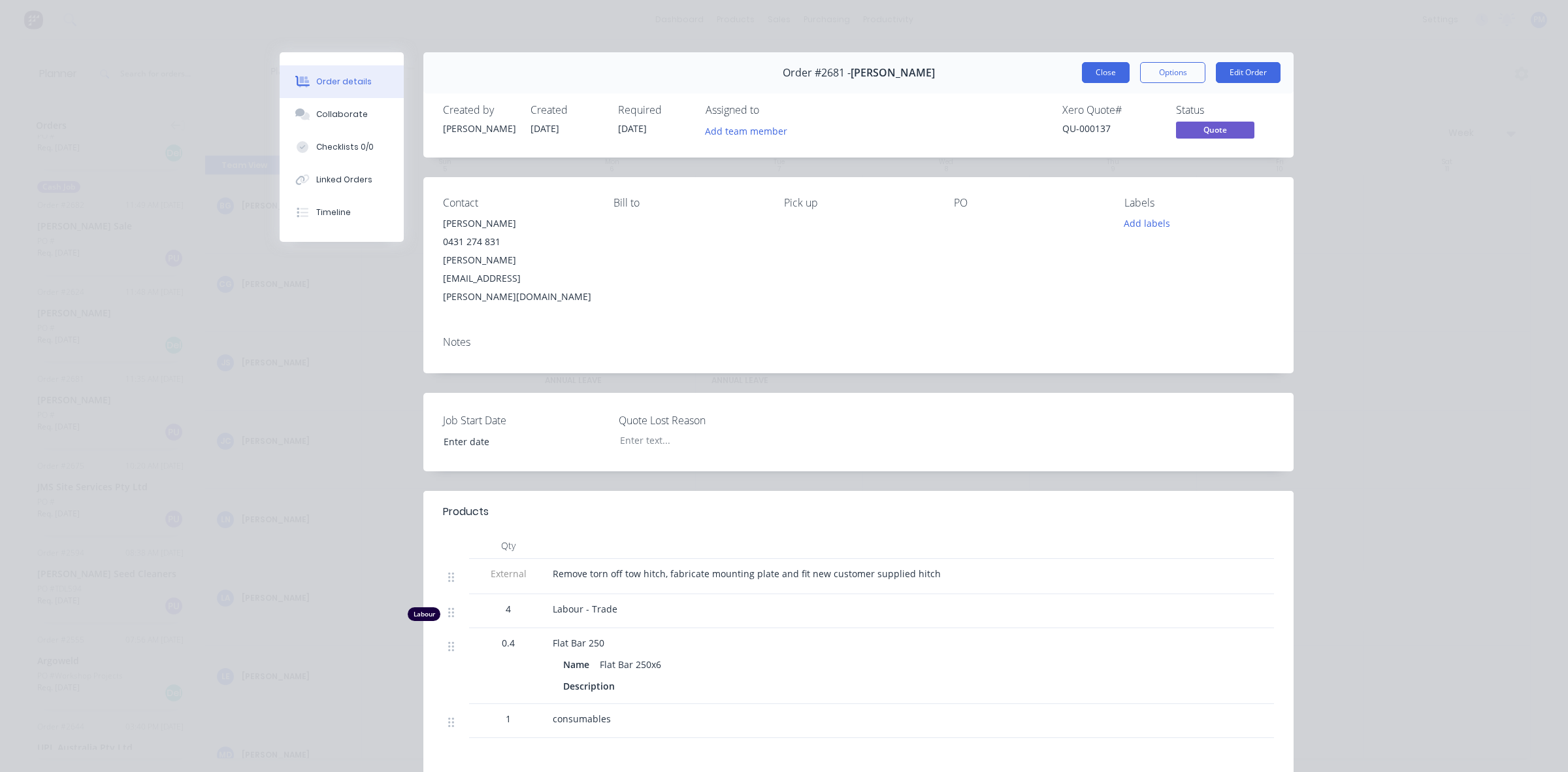
click at [1099, 67] on button "Close" at bounding box center [1105, 72] width 48 height 21
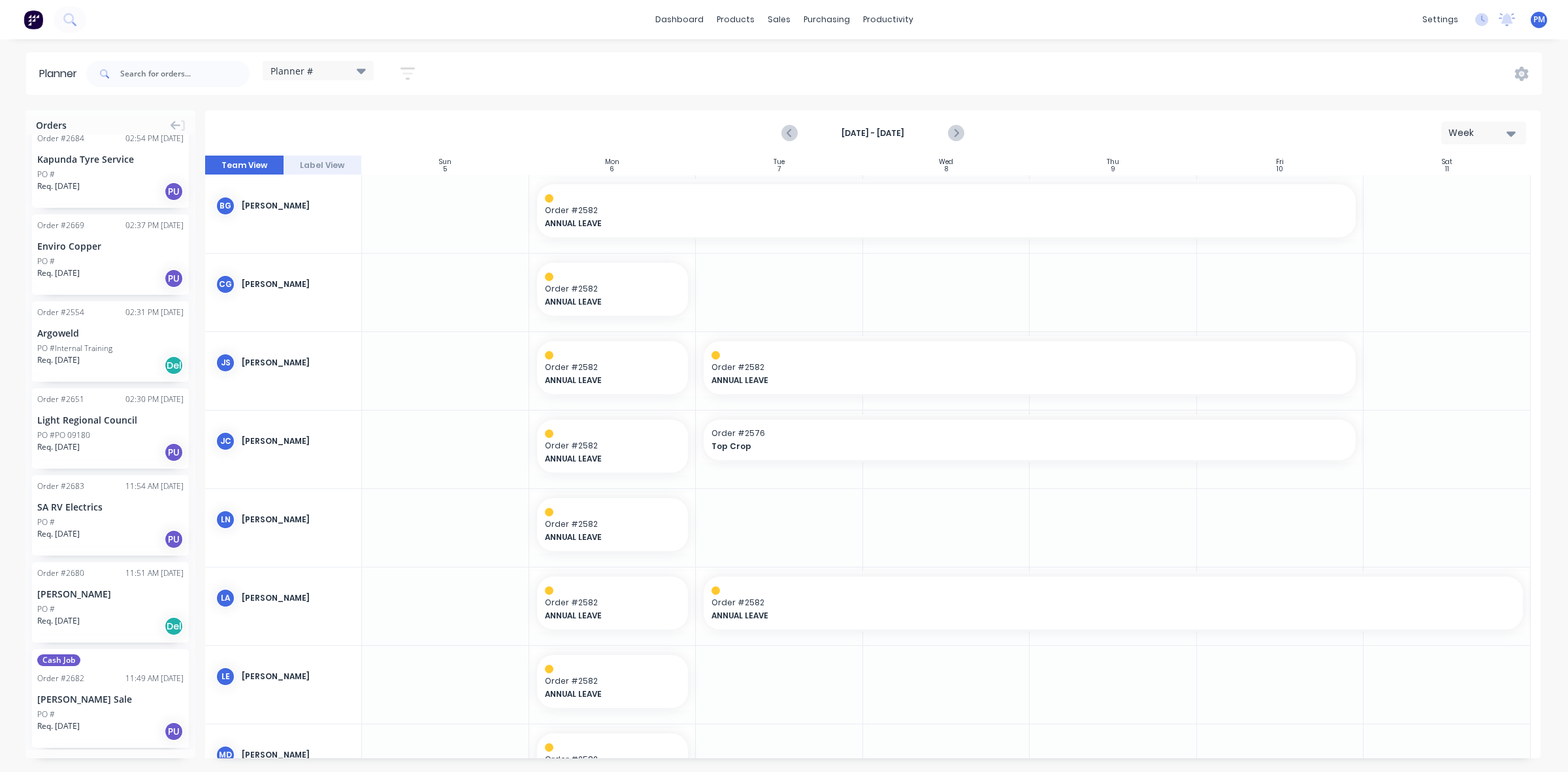
scroll to position [0, 0]
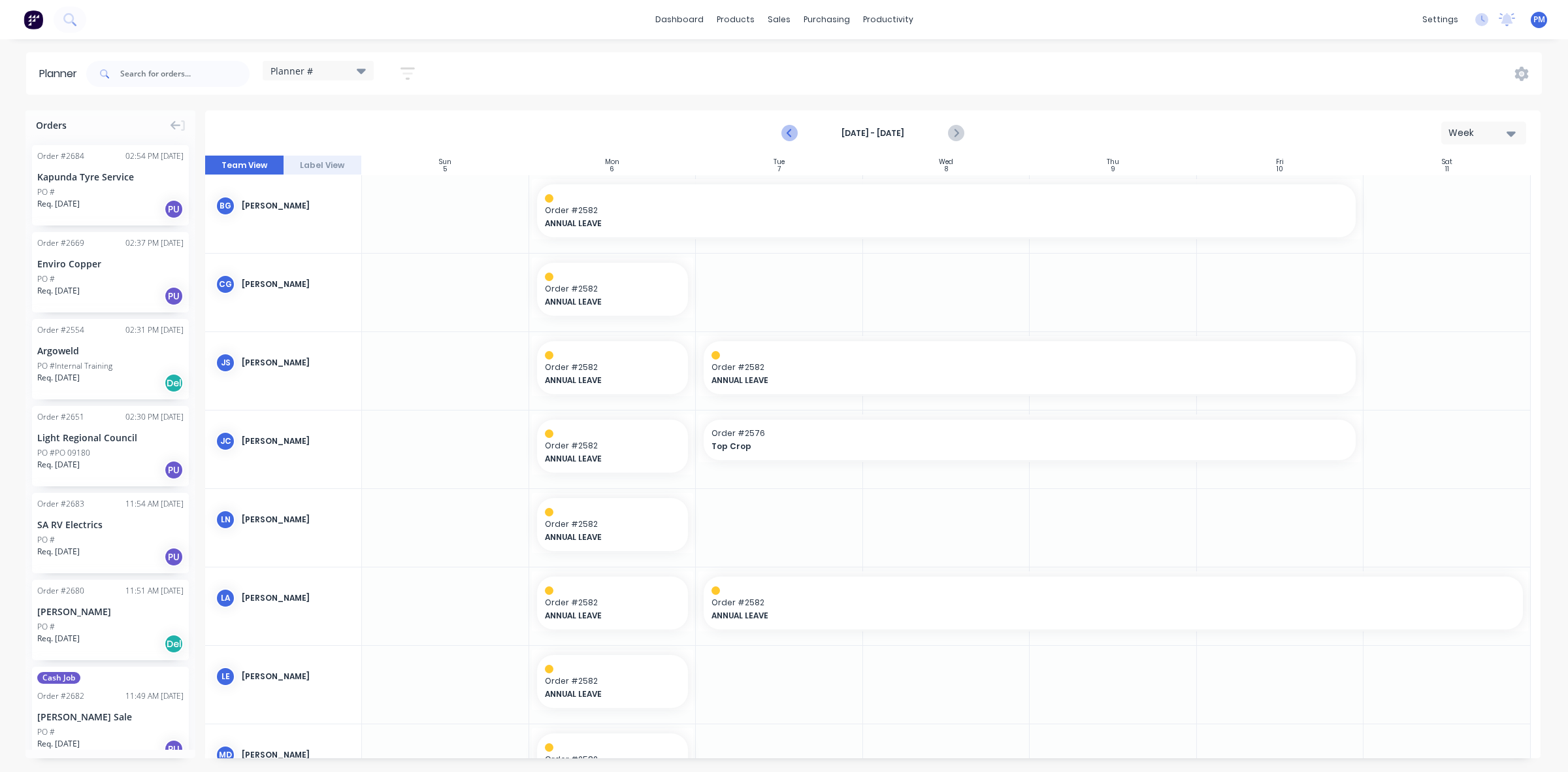
click at [789, 129] on icon "Previous page" at bounding box center [790, 133] width 16 height 16
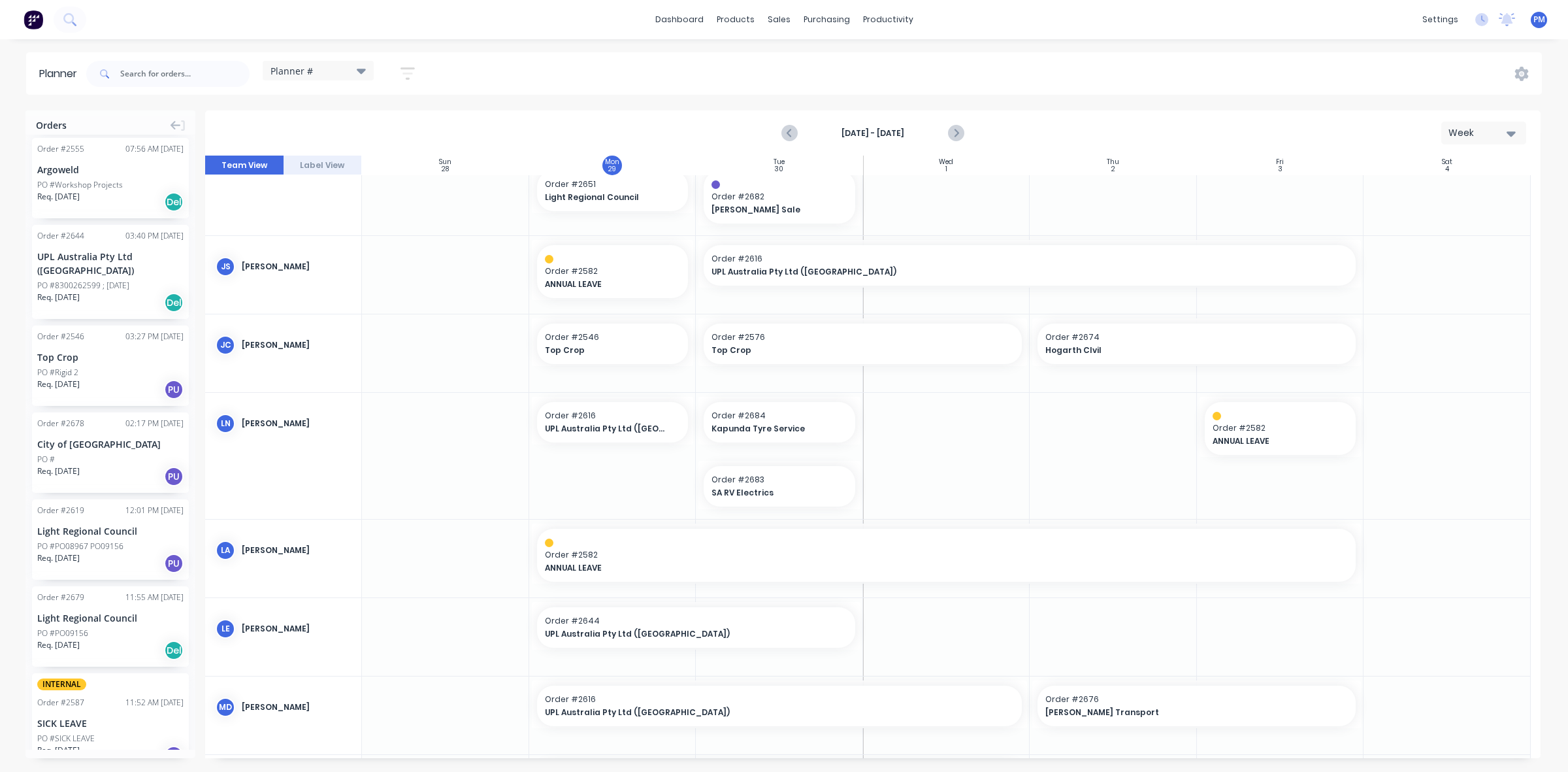
scroll to position [1062, 0]
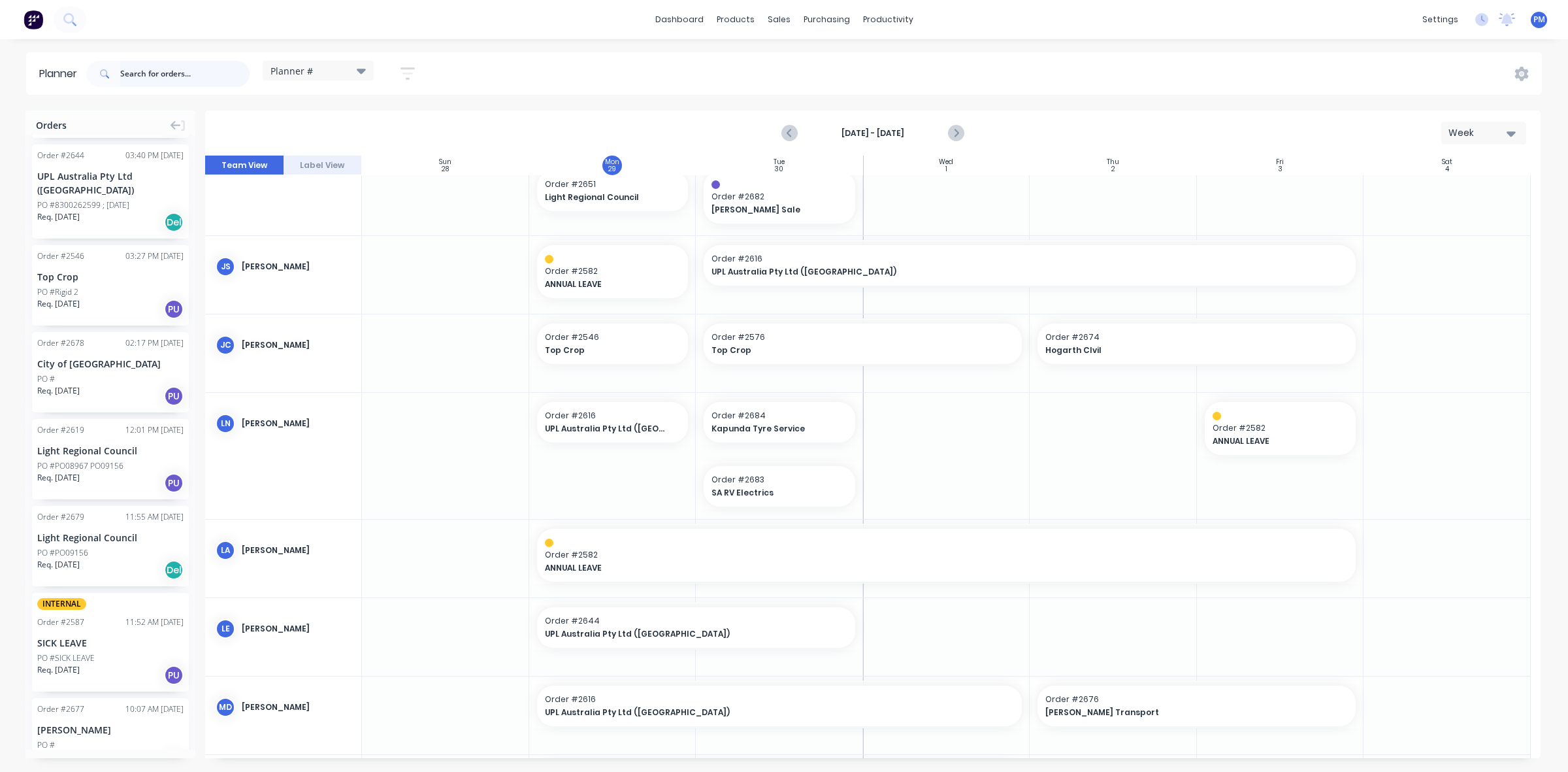
click at [137, 71] on input "text" at bounding box center [185, 73] width 129 height 26
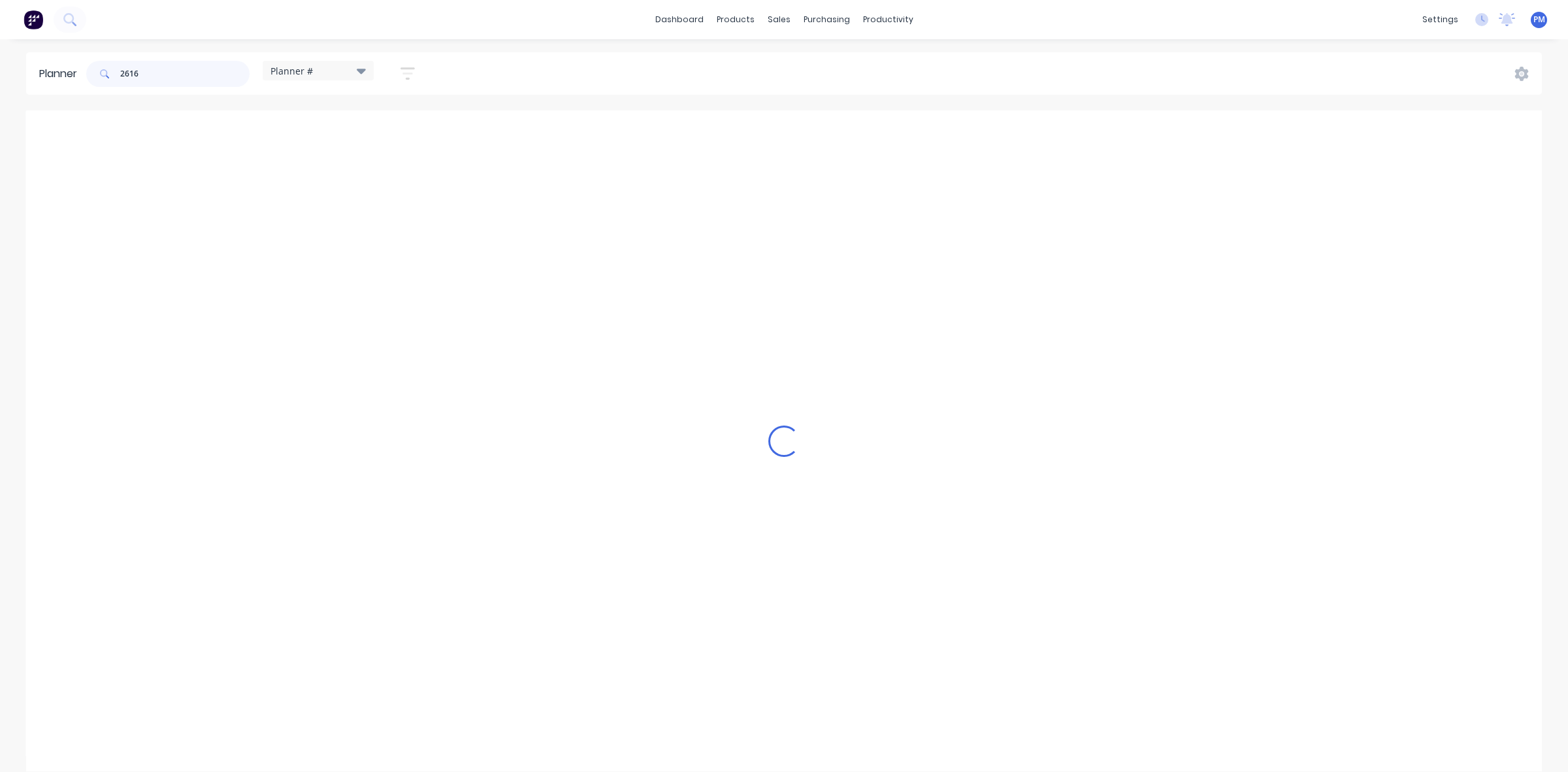
scroll to position [96, 0]
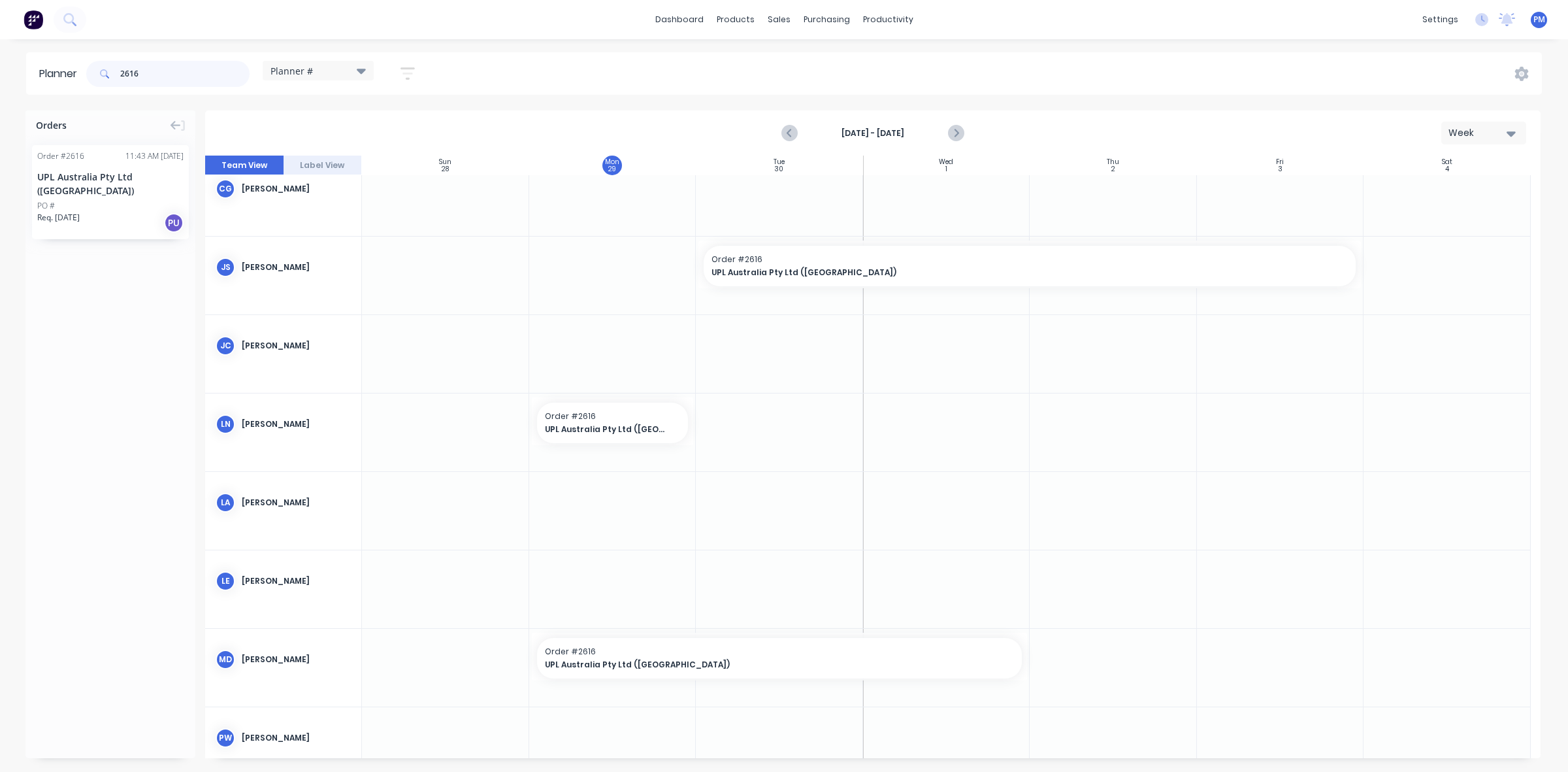
type input "2616"
drag, startPoint x: 77, startPoint y: 177, endPoint x: 908, endPoint y: 426, distance: 867.5
drag, startPoint x: 1023, startPoint y: 419, endPoint x: 1077, endPoint y: 420, distance: 54.0
drag, startPoint x: 862, startPoint y: 420, endPoint x: 1089, endPoint y: 415, distance: 227.1
click at [1187, 422] on div at bounding box center [1112, 421] width 162 height 48
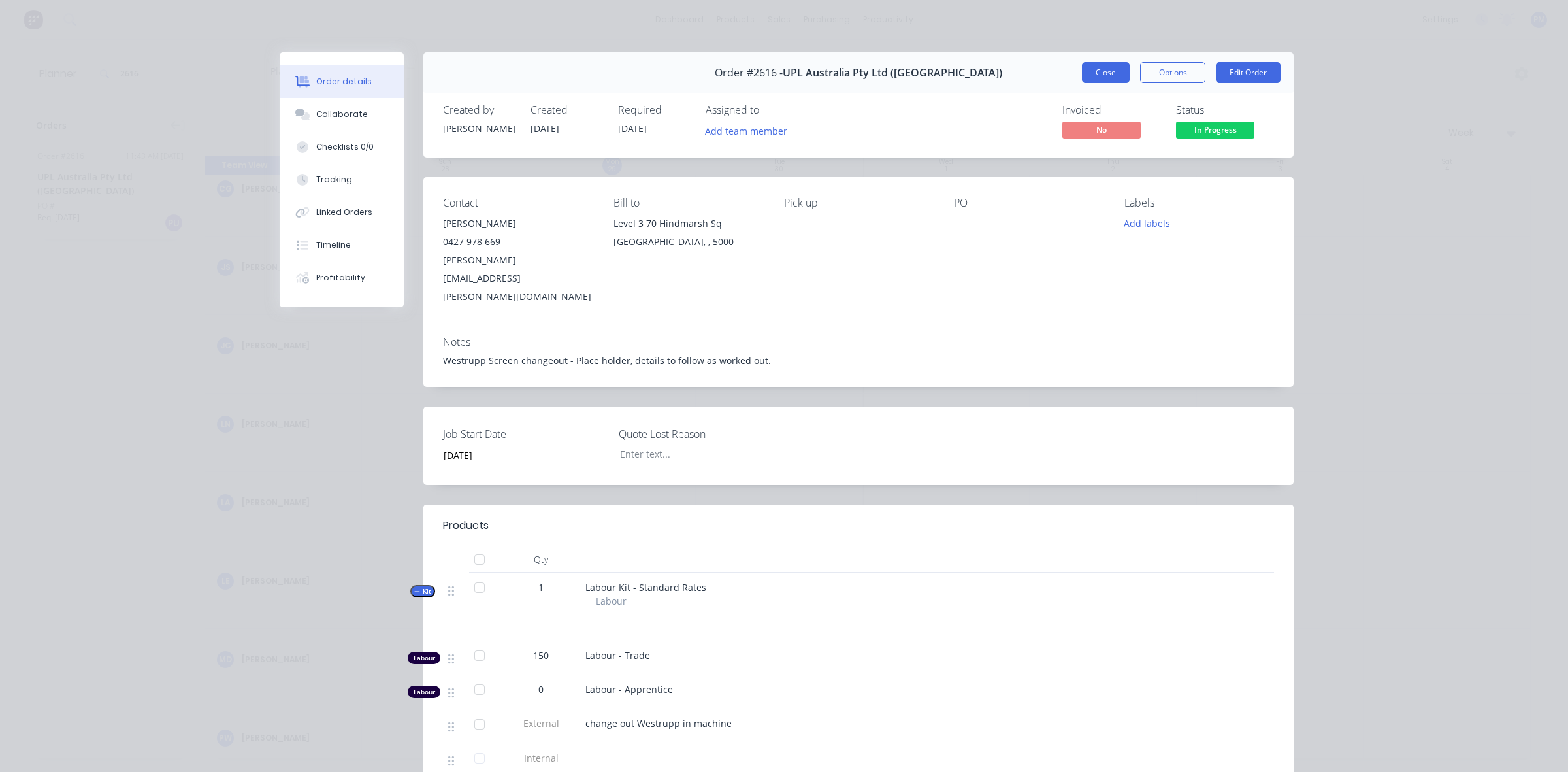
click at [1086, 66] on button "Close" at bounding box center [1105, 72] width 48 height 21
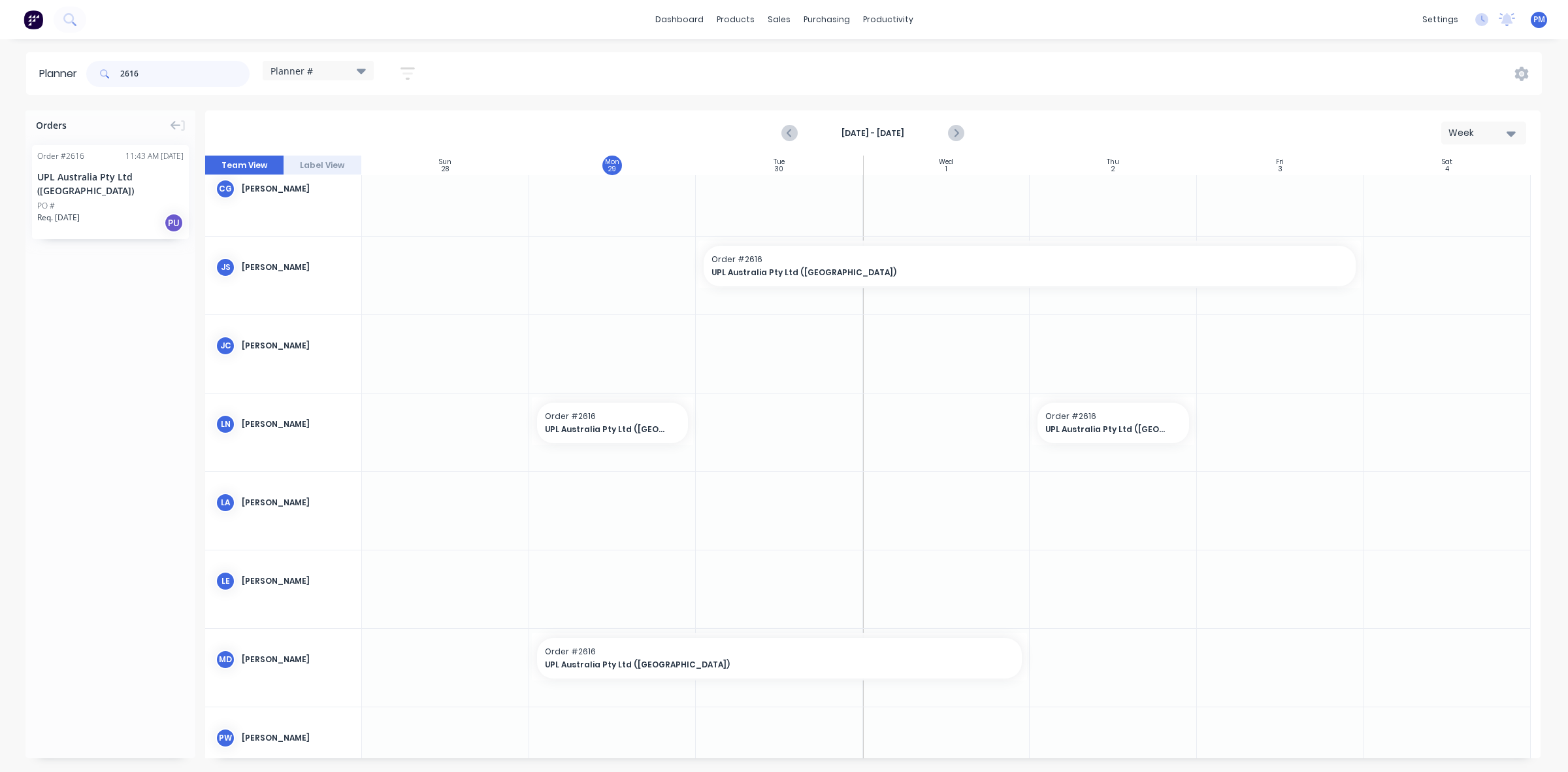
drag, startPoint x: 158, startPoint y: 74, endPoint x: 111, endPoint y: 74, distance: 47.0
click at [111, 74] on div "2616" at bounding box center [167, 73] width 163 height 26
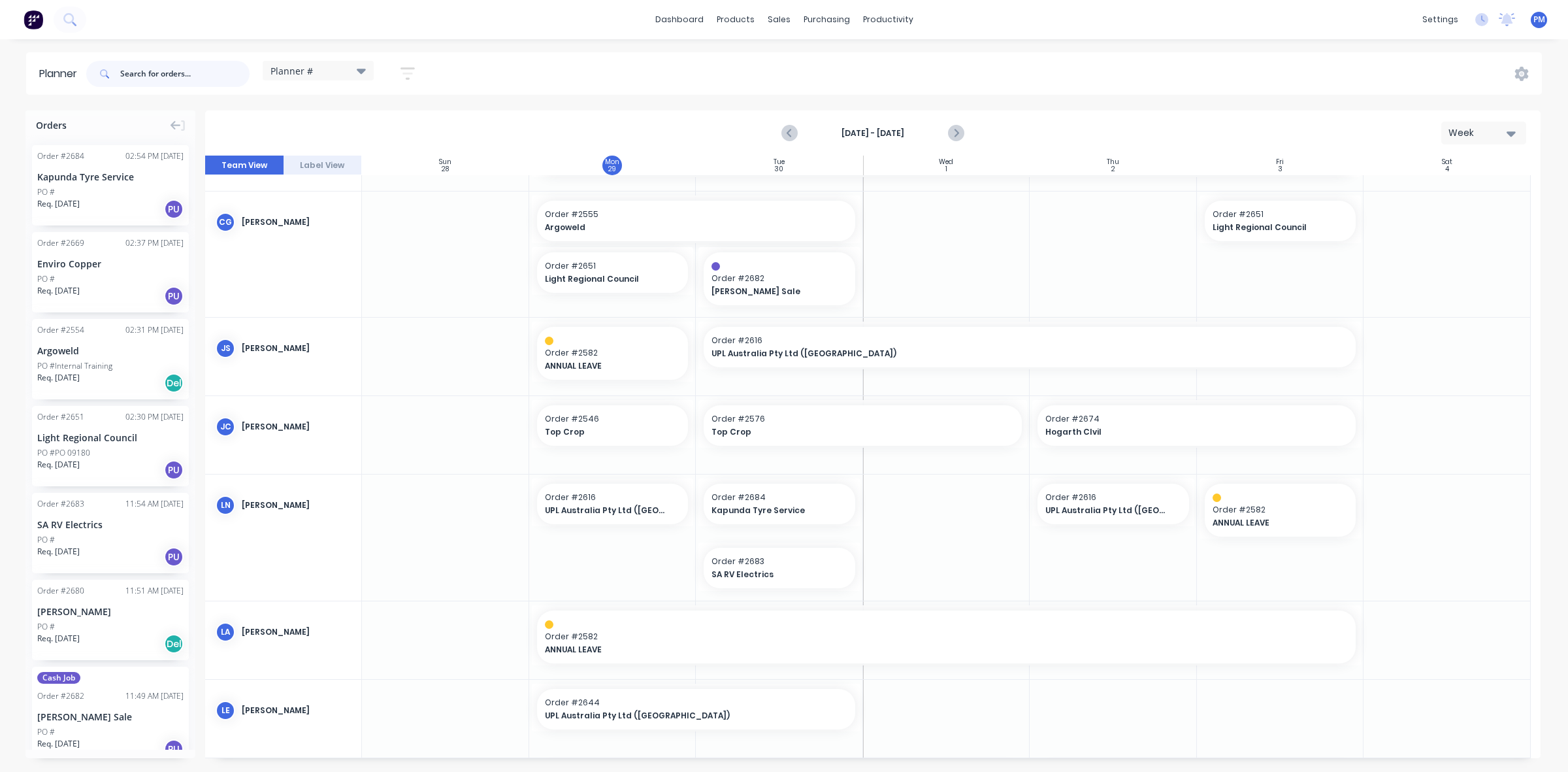
scroll to position [0, 0]
